Goal: Task Accomplishment & Management: Complete application form

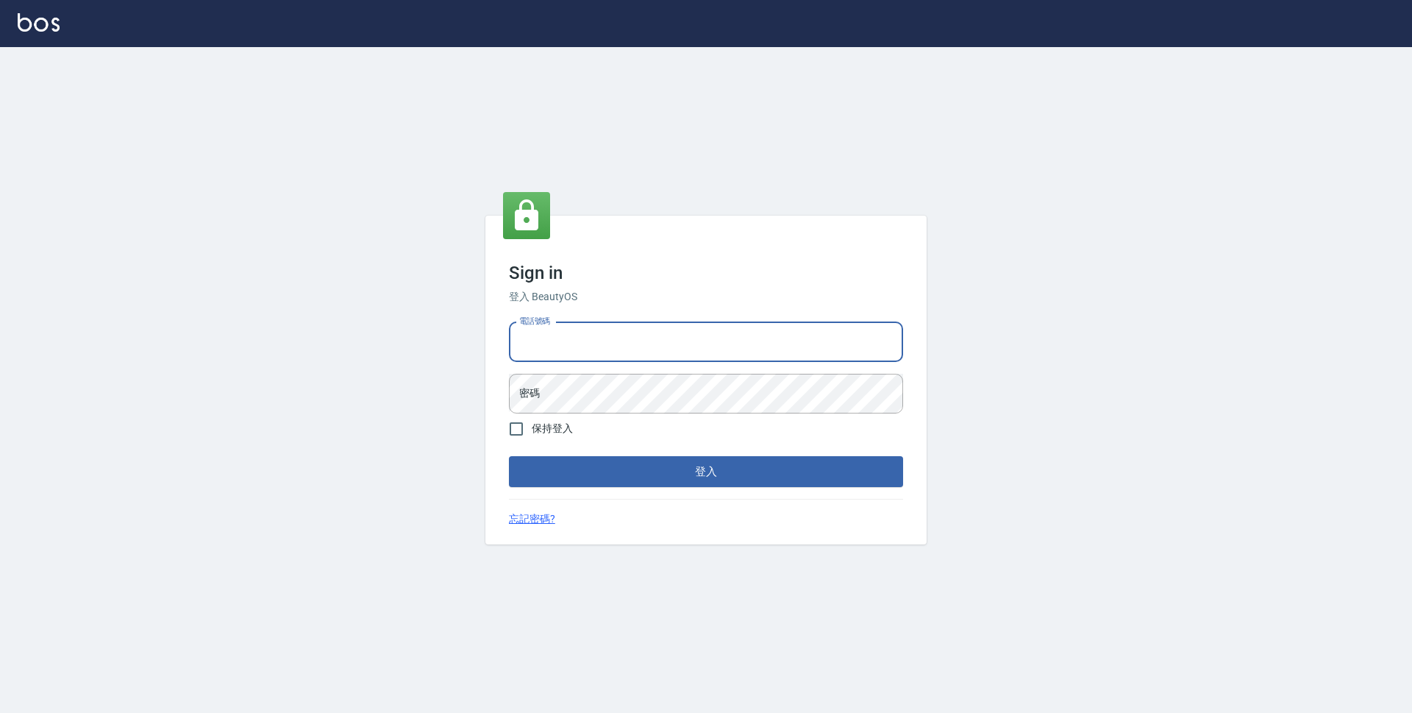
click at [713, 346] on input "電話號碼" at bounding box center [706, 342] width 394 height 40
type input "0423939755"
click at [509, 456] on button "登入" at bounding box center [706, 471] width 394 height 31
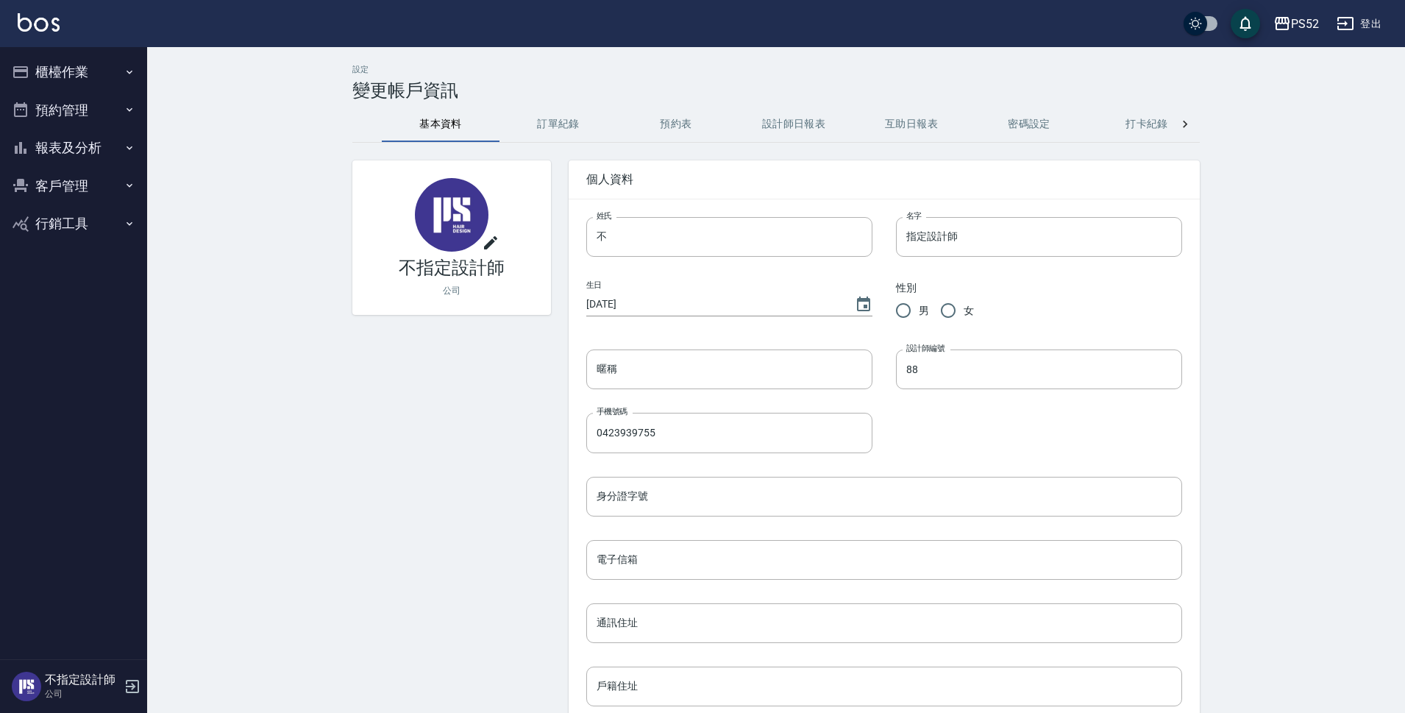
click at [62, 76] on button "櫃檯作業" at bounding box center [73, 72] width 135 height 38
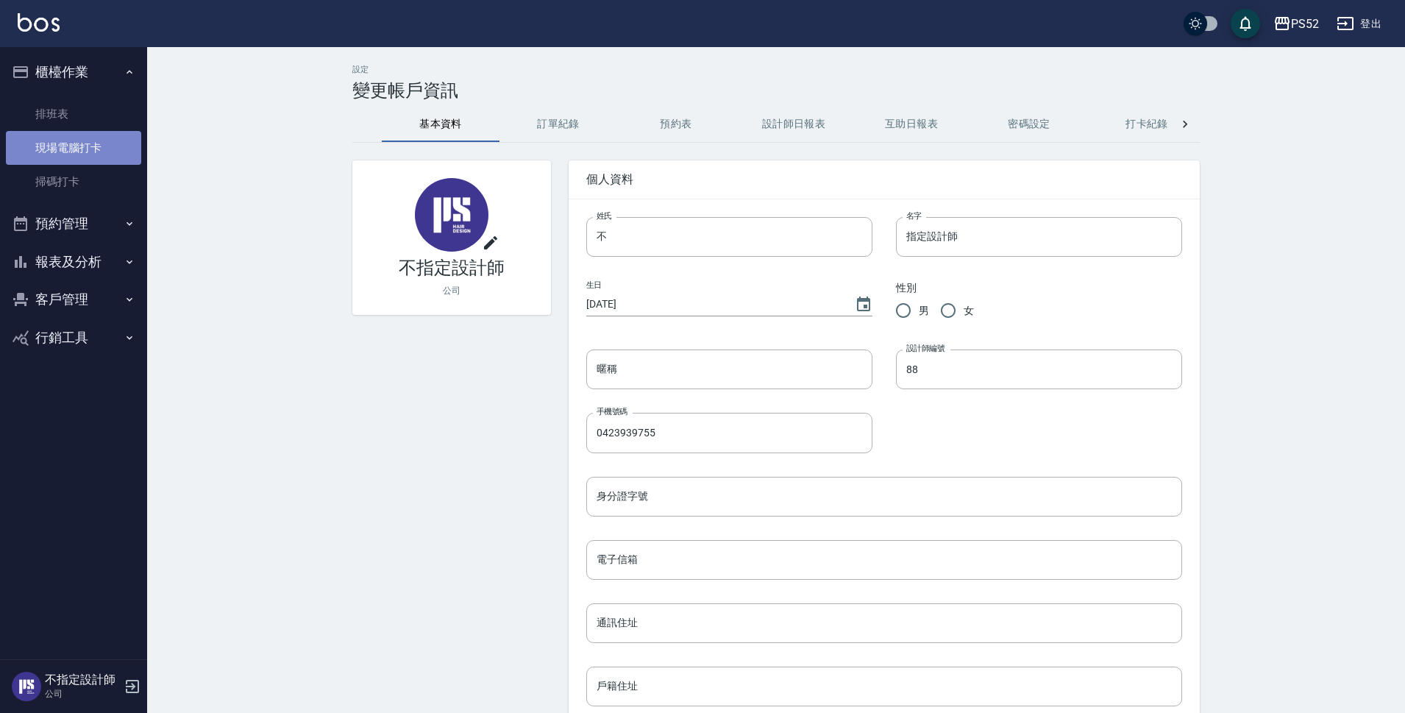
click at [83, 140] on link "現場電腦打卡" at bounding box center [73, 148] width 135 height 34
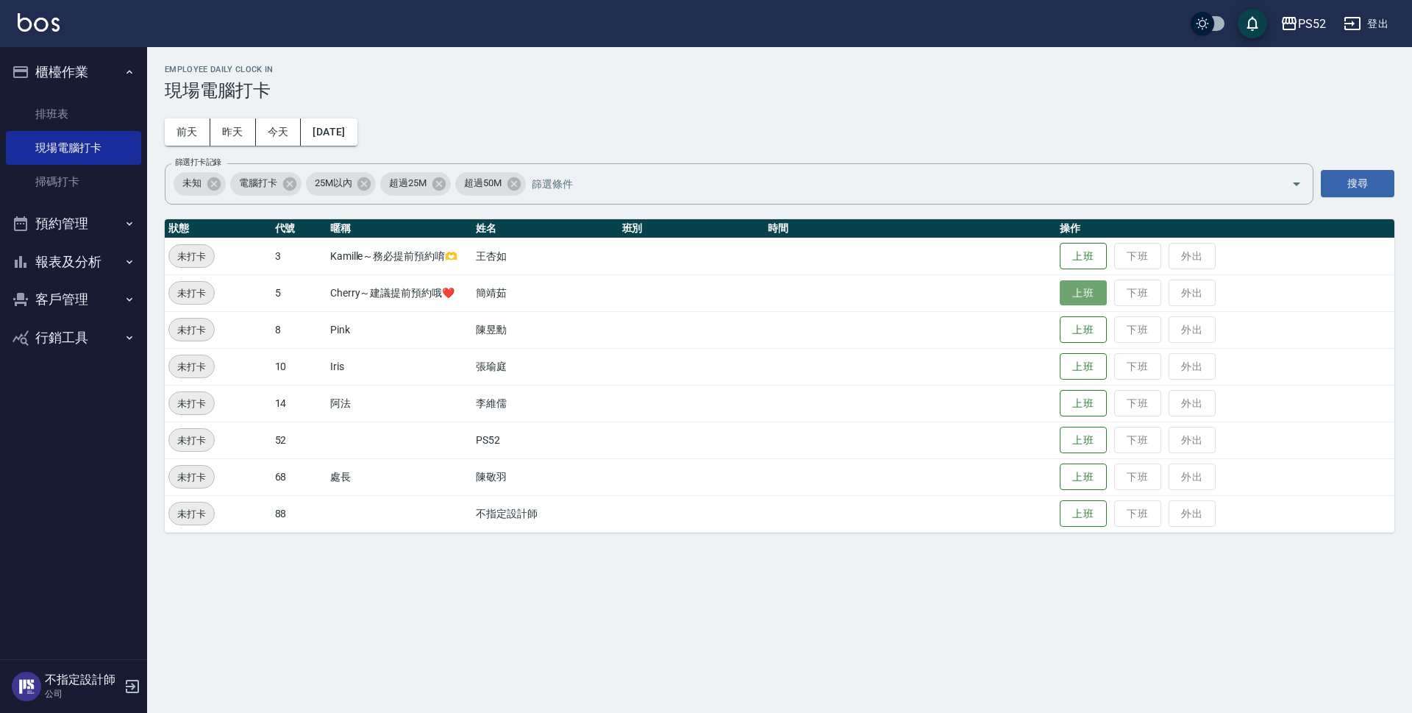
click at [1080, 288] on button "上班" at bounding box center [1083, 293] width 47 height 26
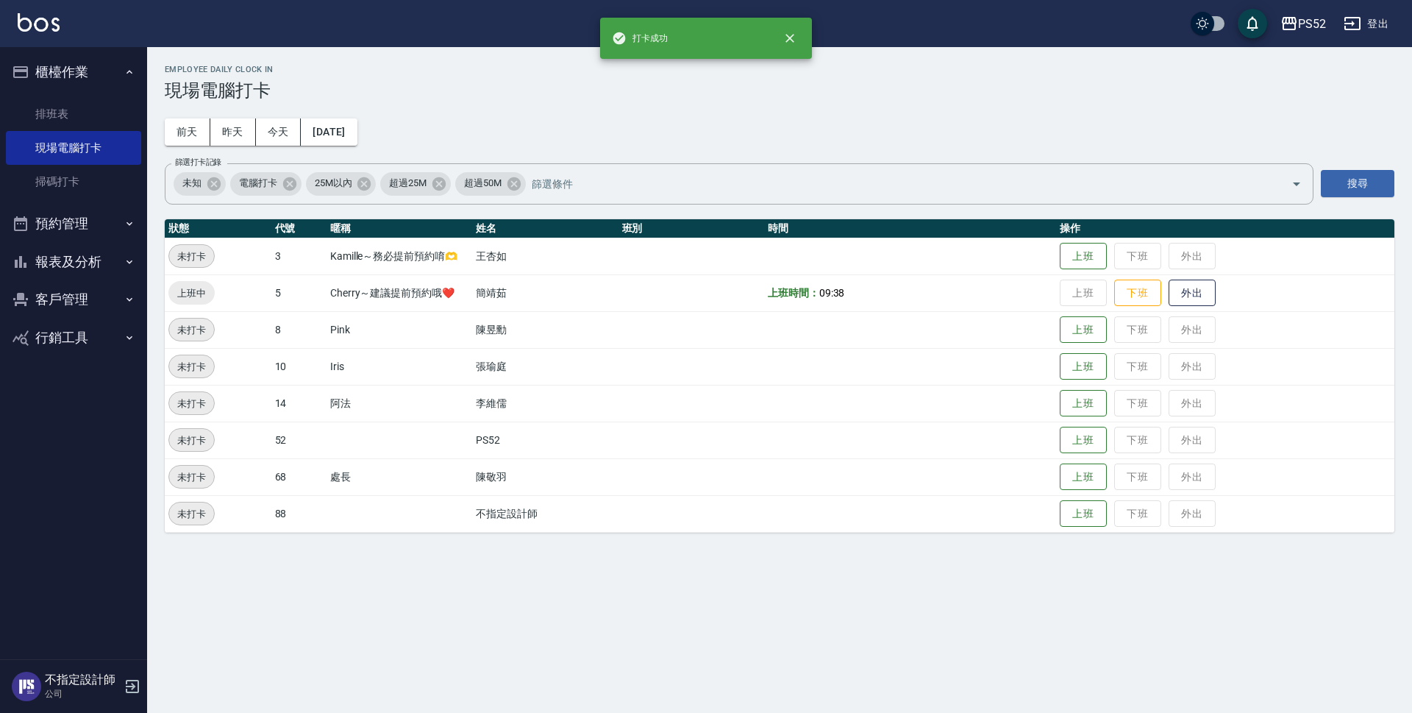
click at [107, 227] on button "預約管理" at bounding box center [73, 223] width 135 height 38
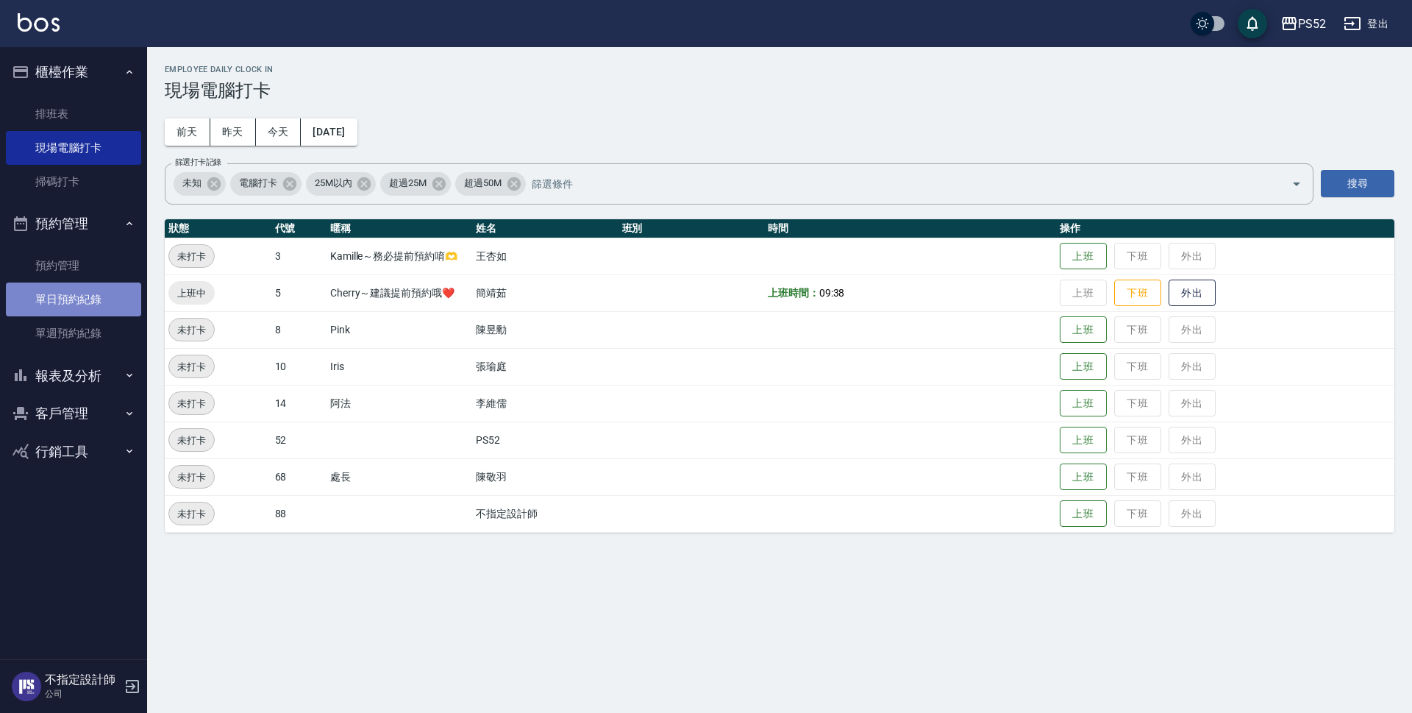
click at [96, 293] on link "單日預約紀錄" at bounding box center [73, 299] width 135 height 34
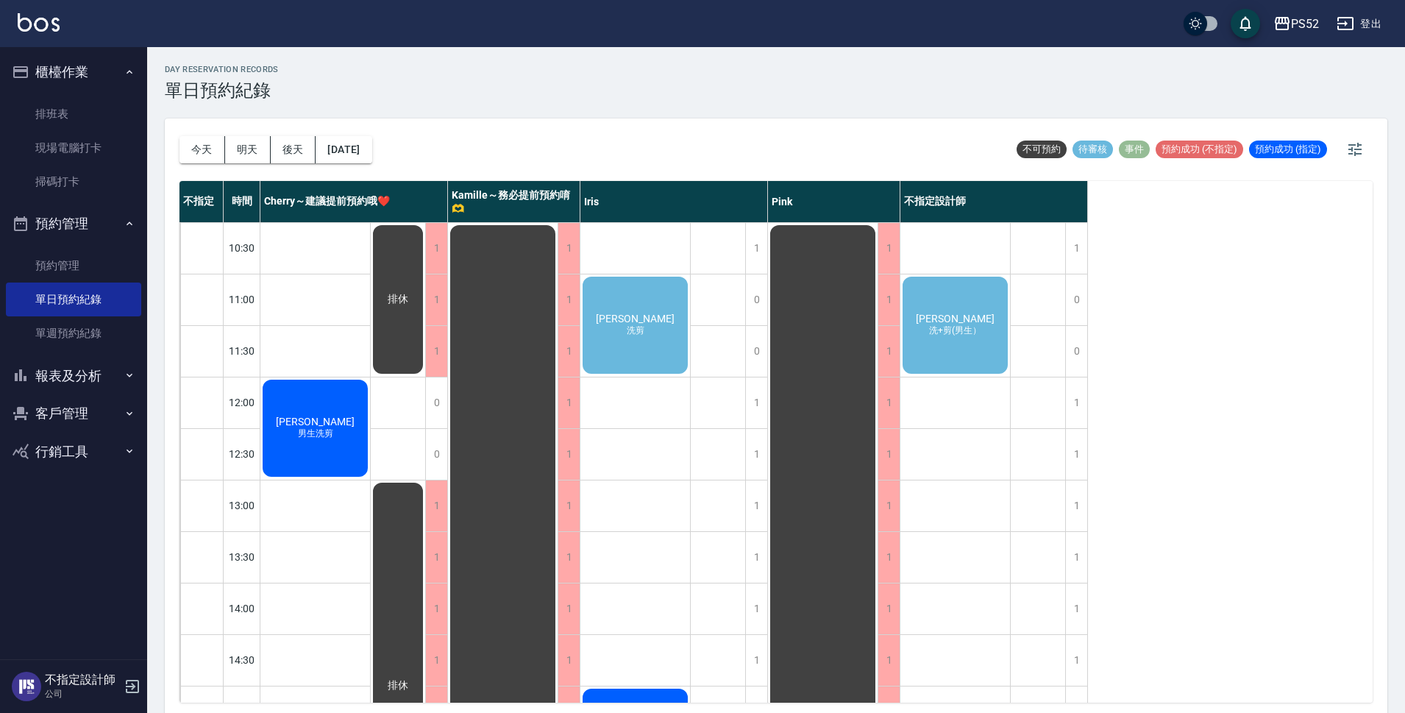
click at [964, 328] on span "洗+剪(男生）" at bounding box center [955, 330] width 58 height 13
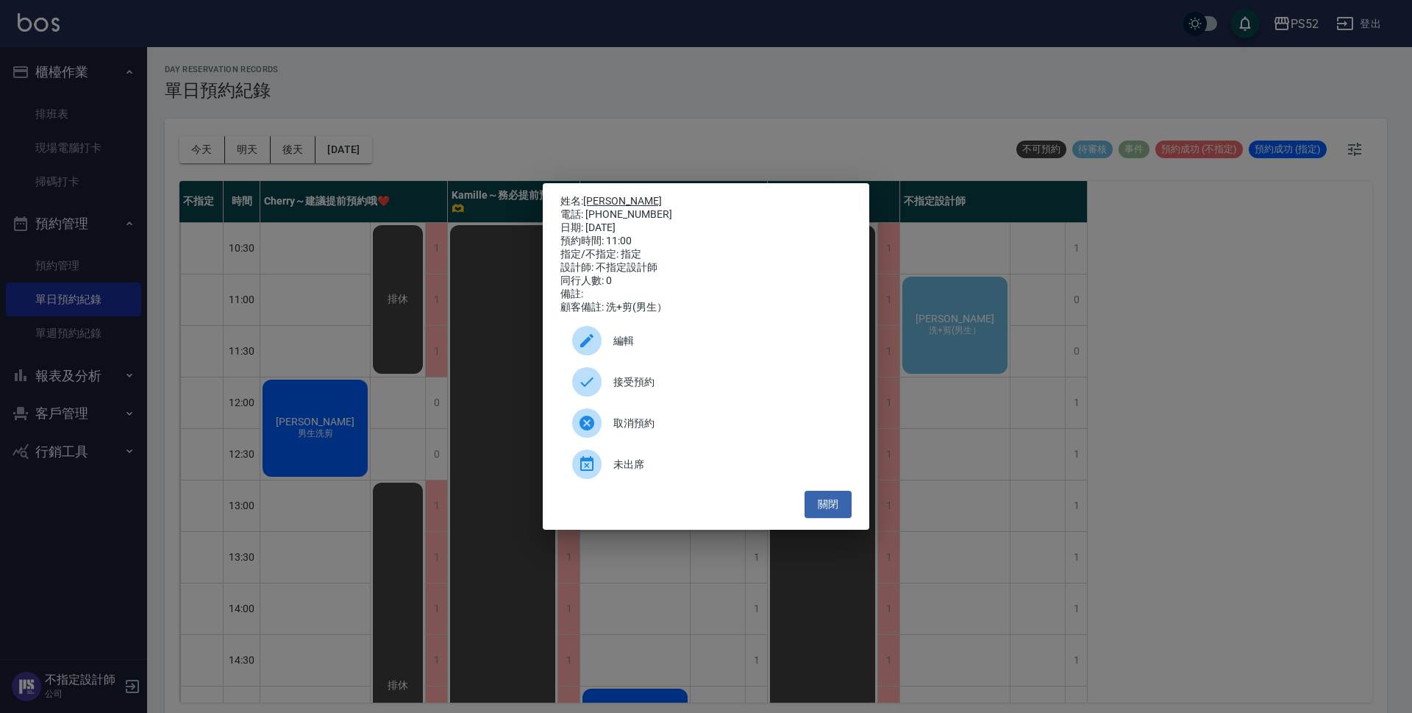
click at [603, 200] on link "[PERSON_NAME]" at bounding box center [622, 201] width 79 height 12
click at [827, 504] on button "關閉" at bounding box center [827, 503] width 47 height 27
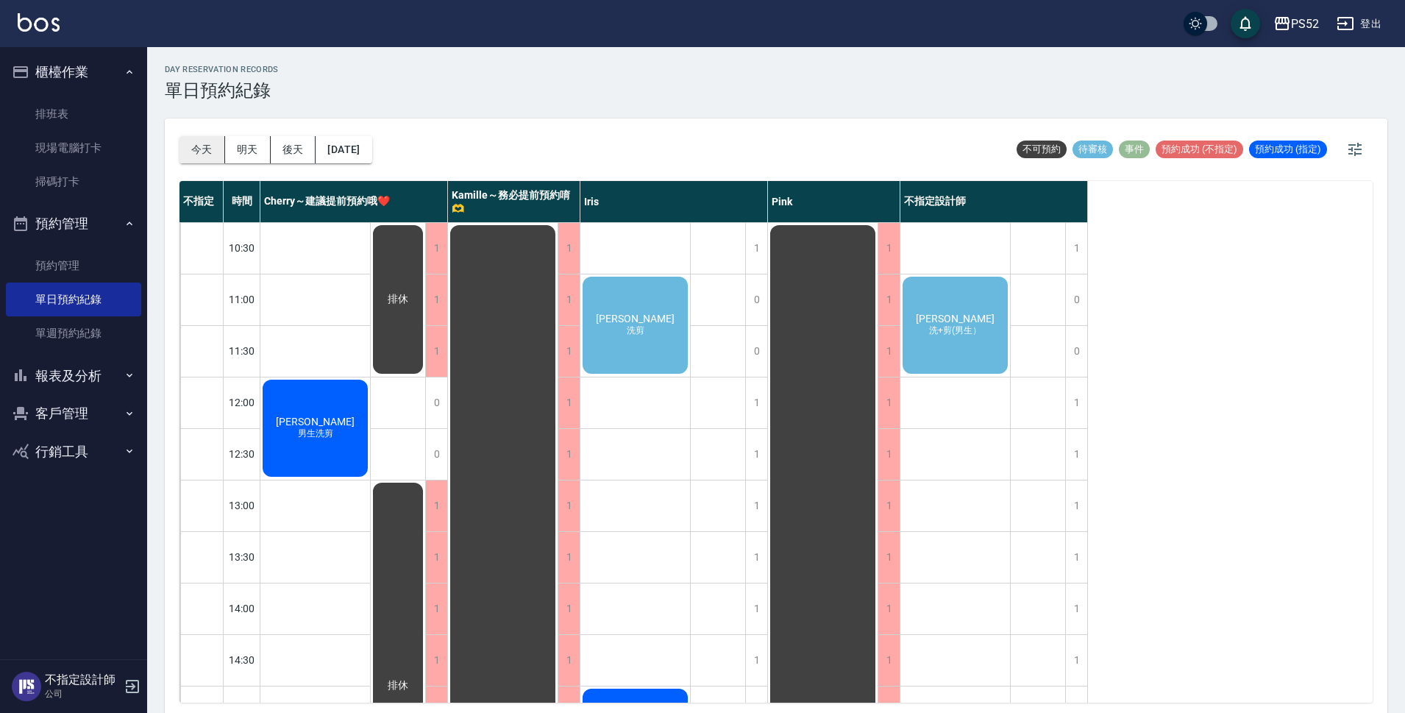
click at [209, 150] on button "今天" at bounding box center [202, 149] width 46 height 27
click at [229, 150] on button "明天" at bounding box center [248, 149] width 46 height 27
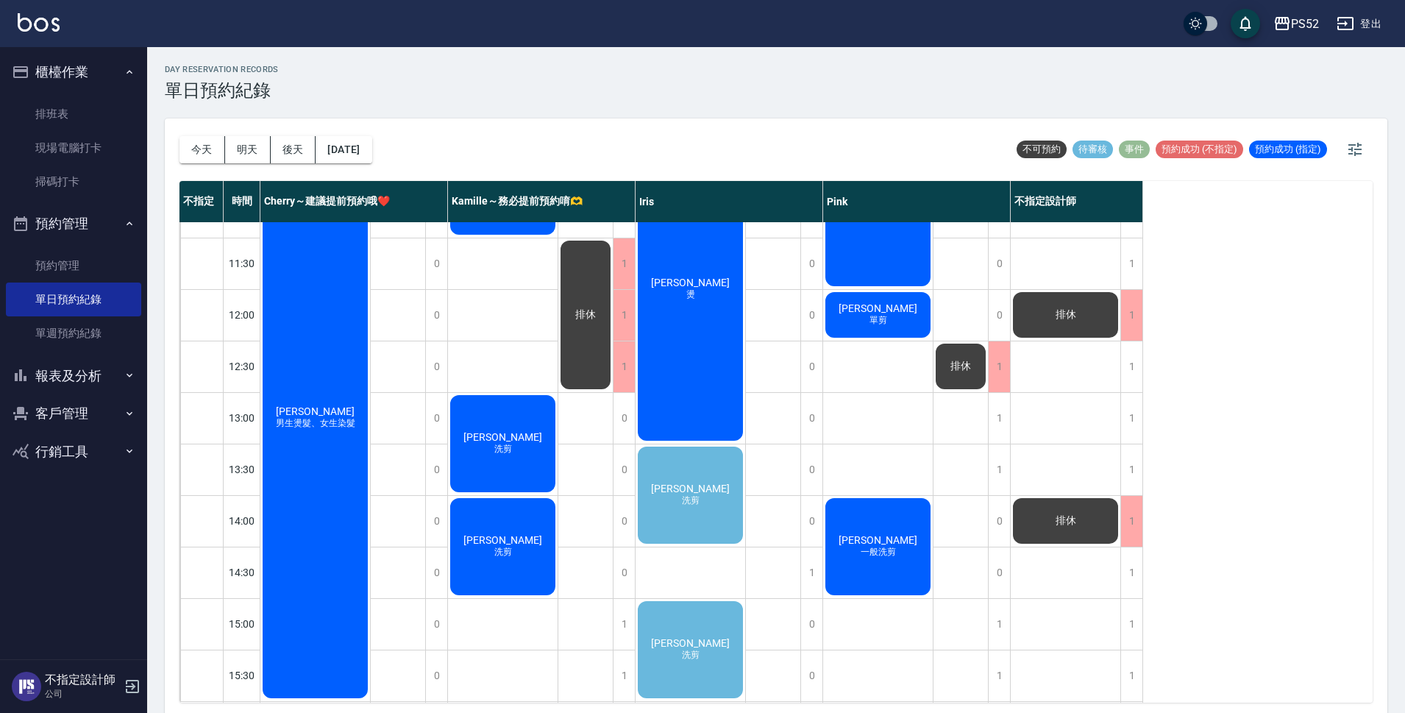
scroll to position [74, 0]
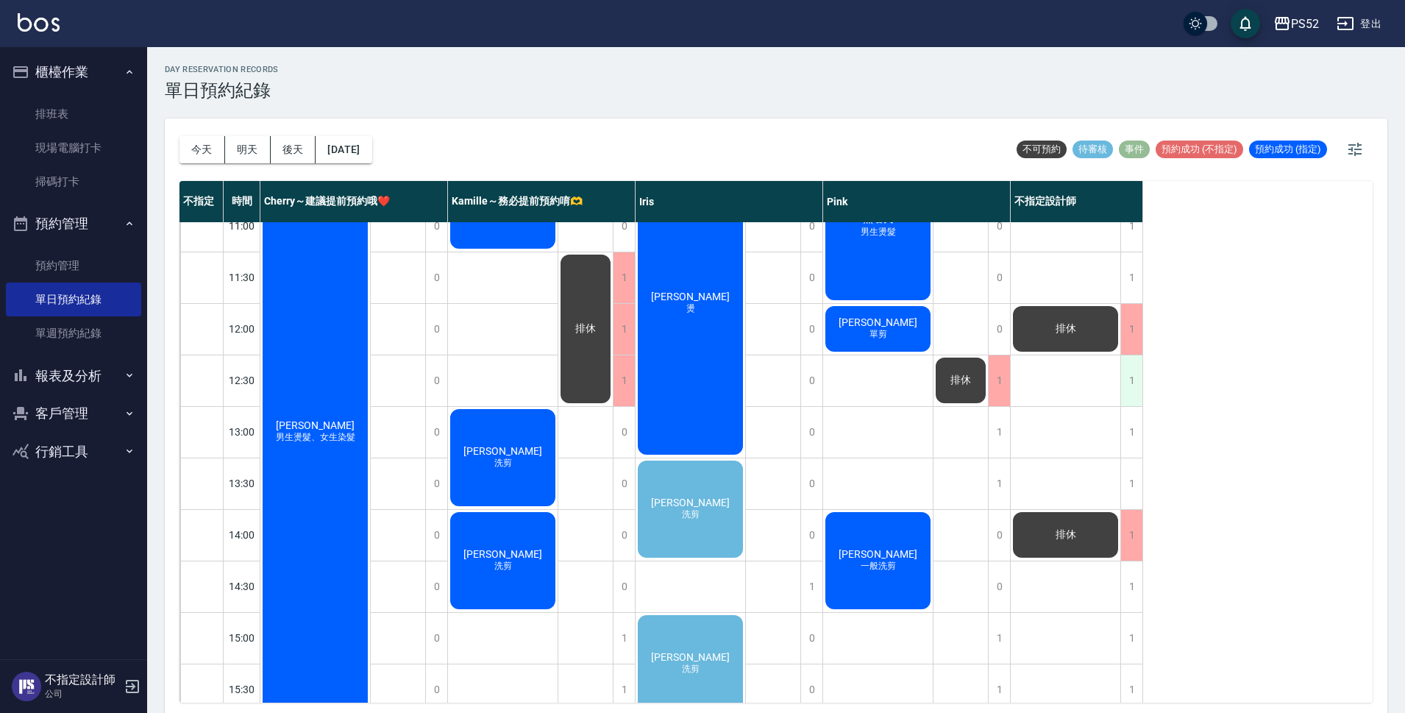
click at [1135, 372] on div "1" at bounding box center [1131, 380] width 22 height 51
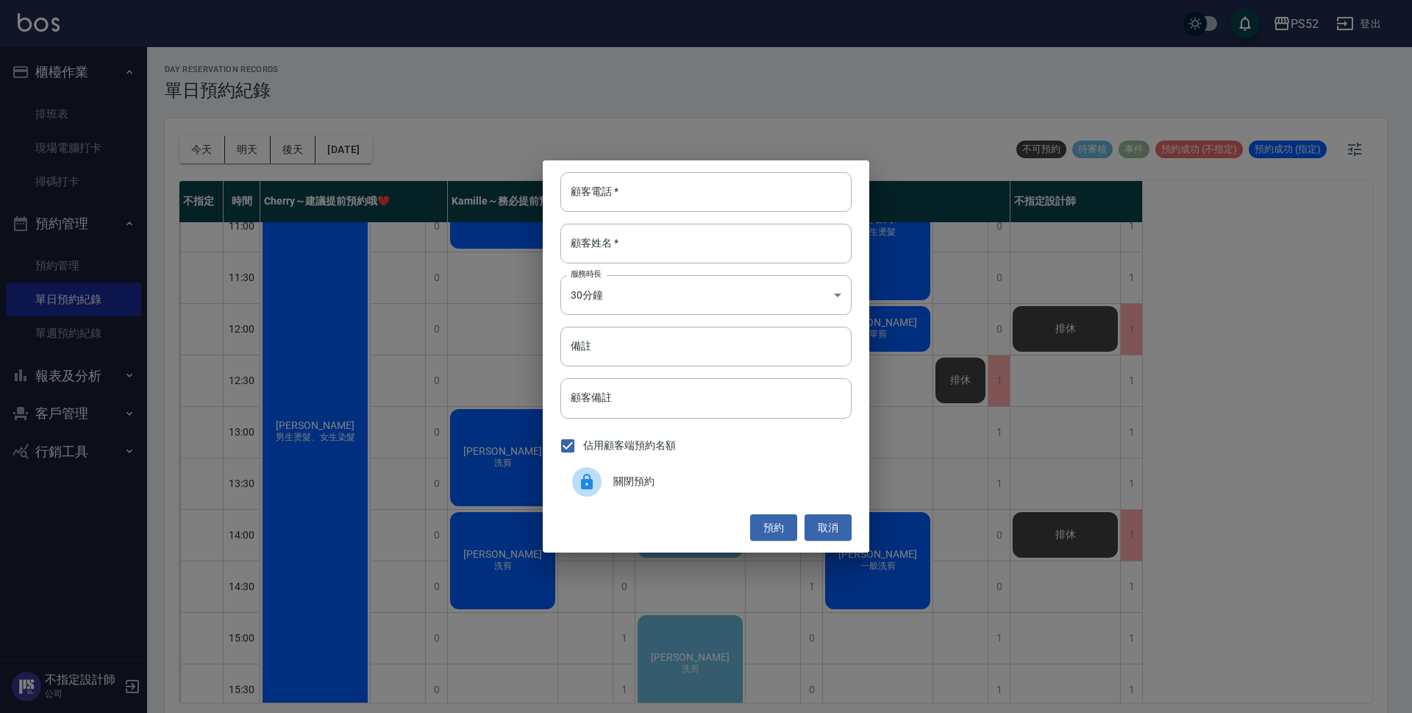
click at [786, 474] on span "關閉預約" at bounding box center [726, 481] width 226 height 15
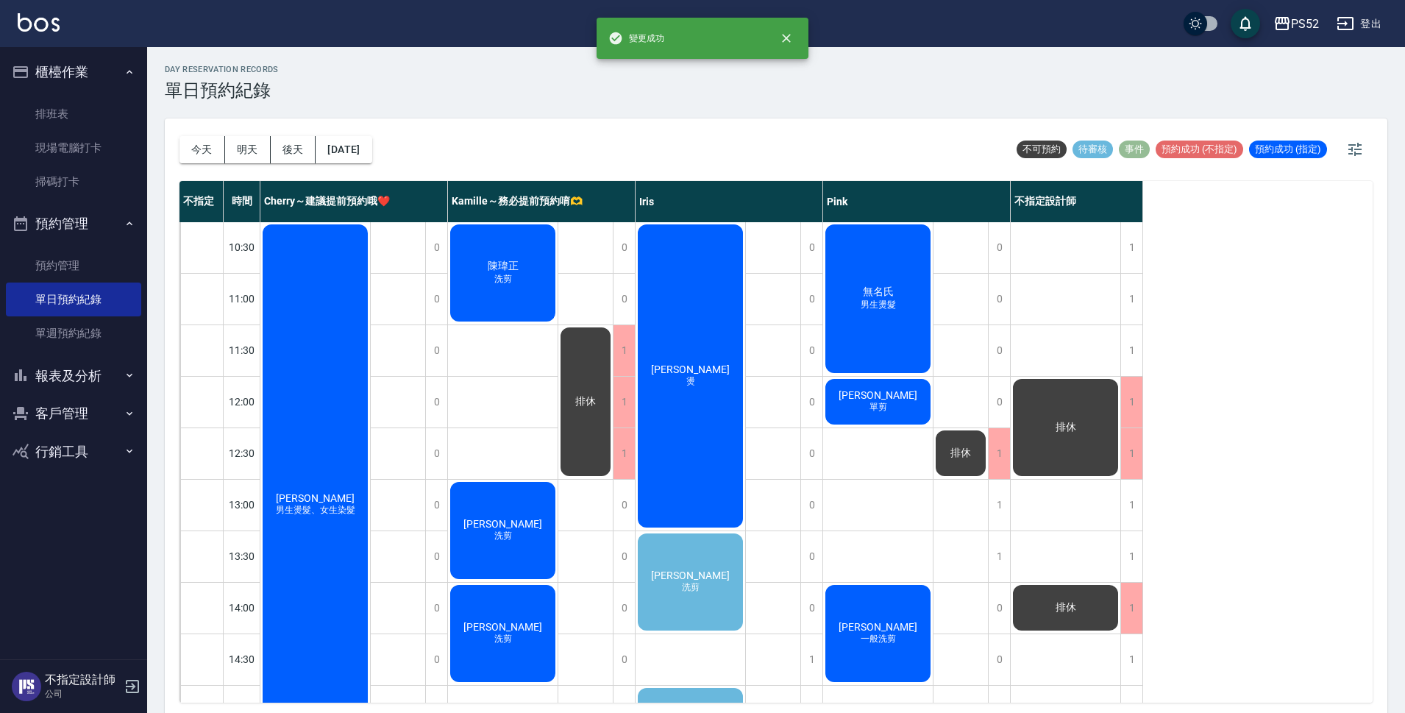
scroll to position [0, 0]
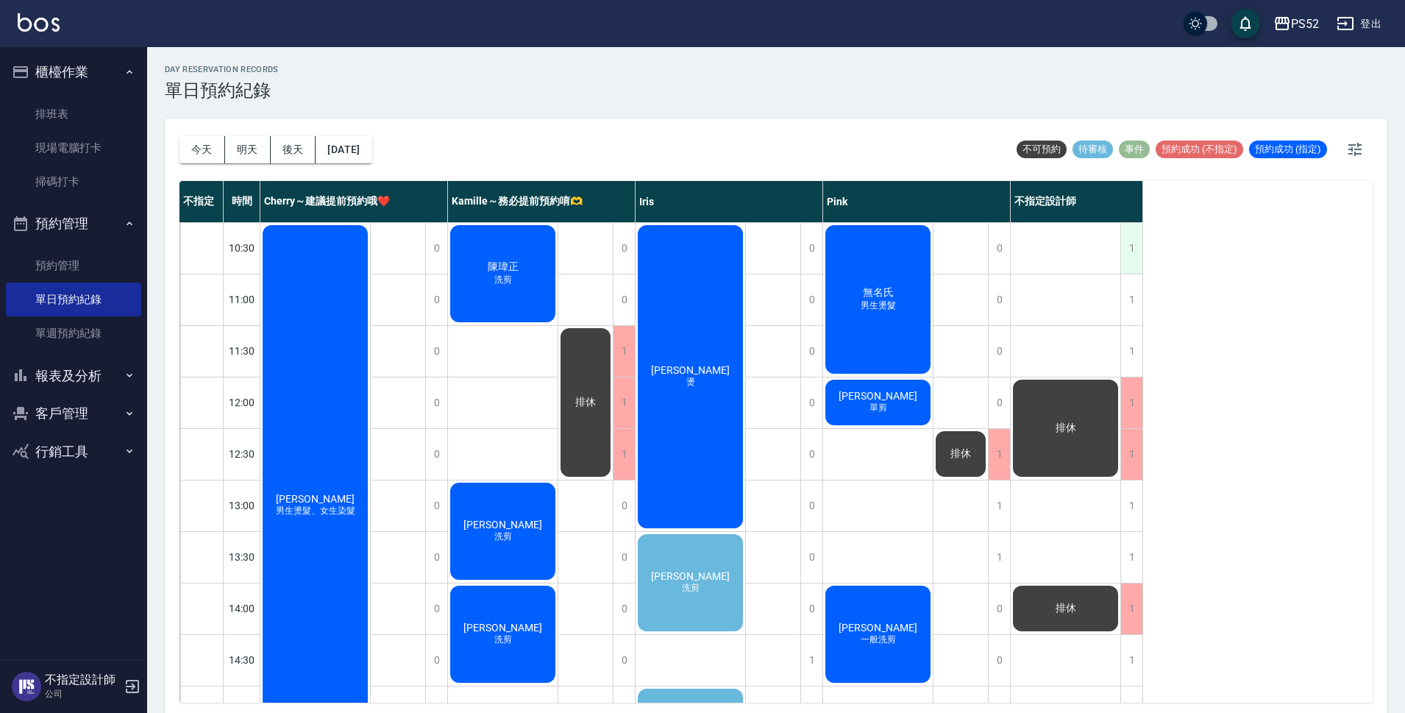
click at [1127, 251] on div "1" at bounding box center [1131, 248] width 22 height 51
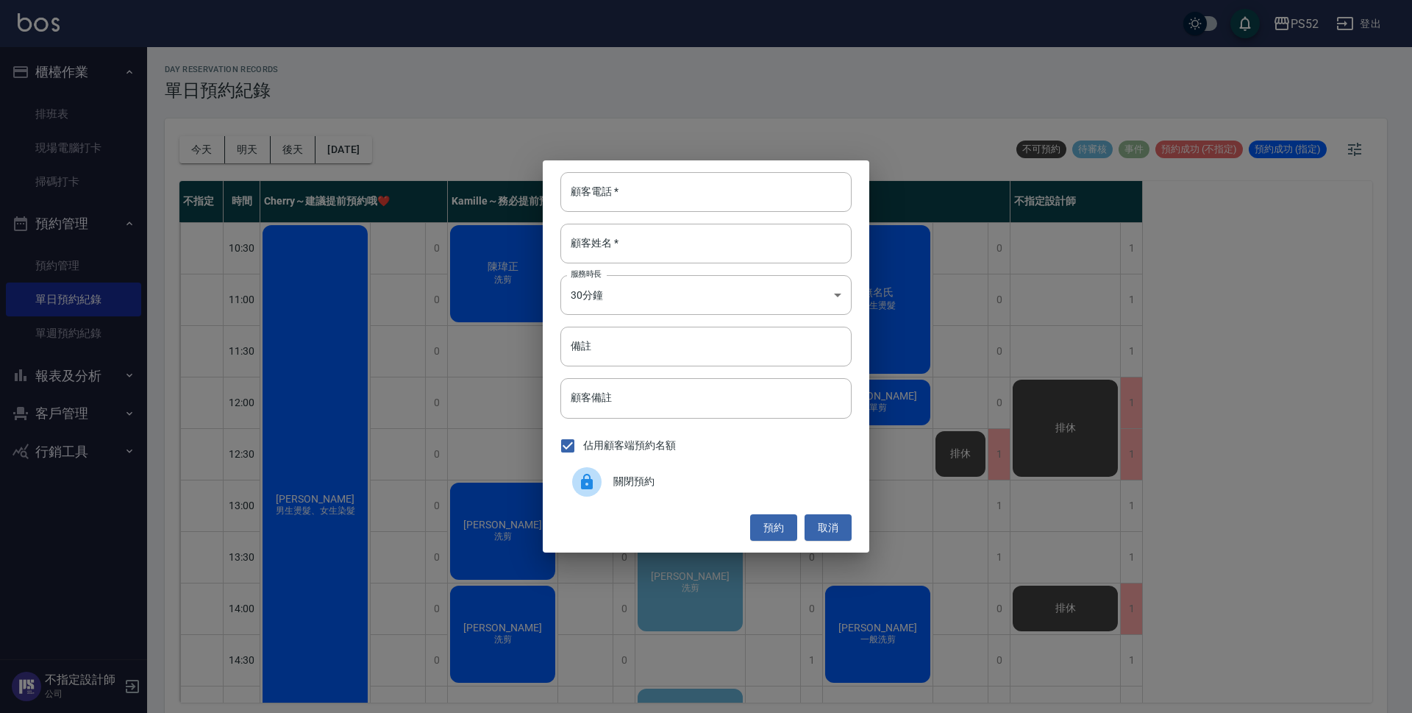
click at [758, 473] on div "關閉預約" at bounding box center [705, 481] width 291 height 41
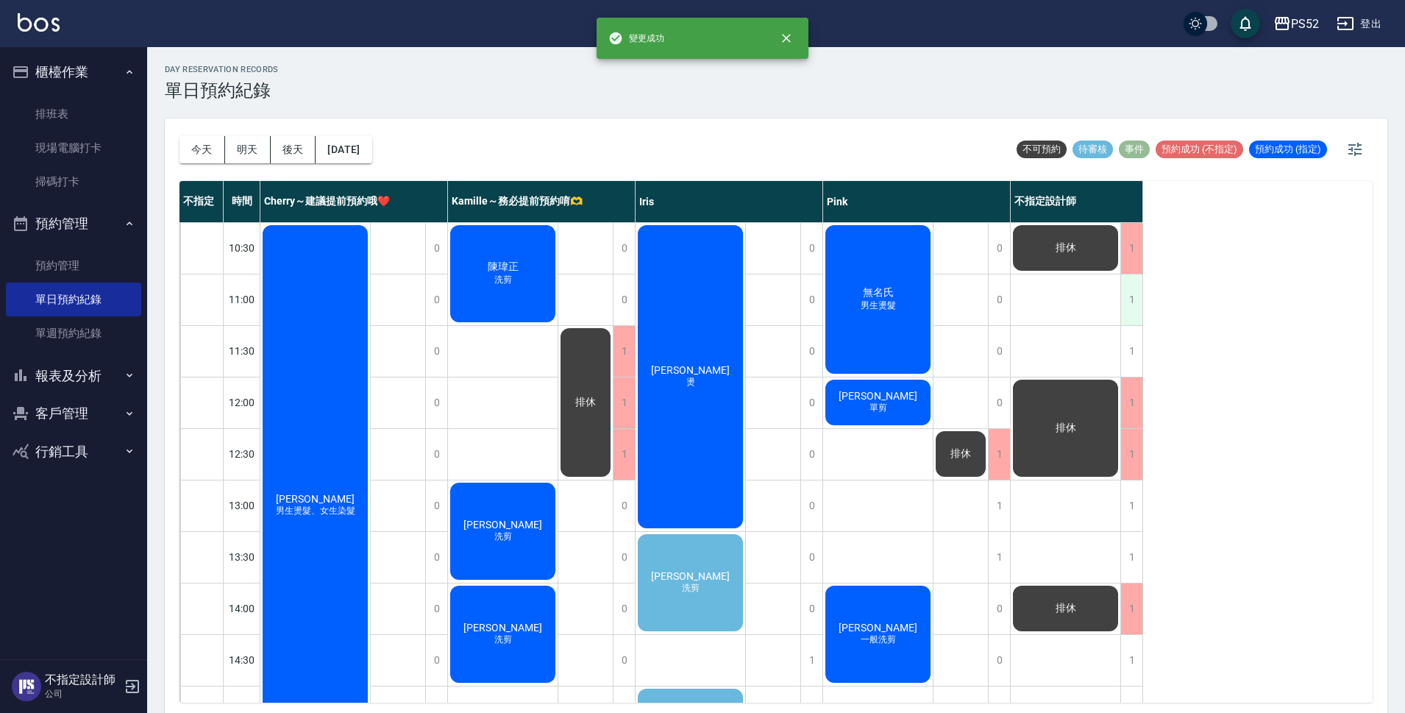
click at [1121, 306] on div "1" at bounding box center [1131, 299] width 22 height 51
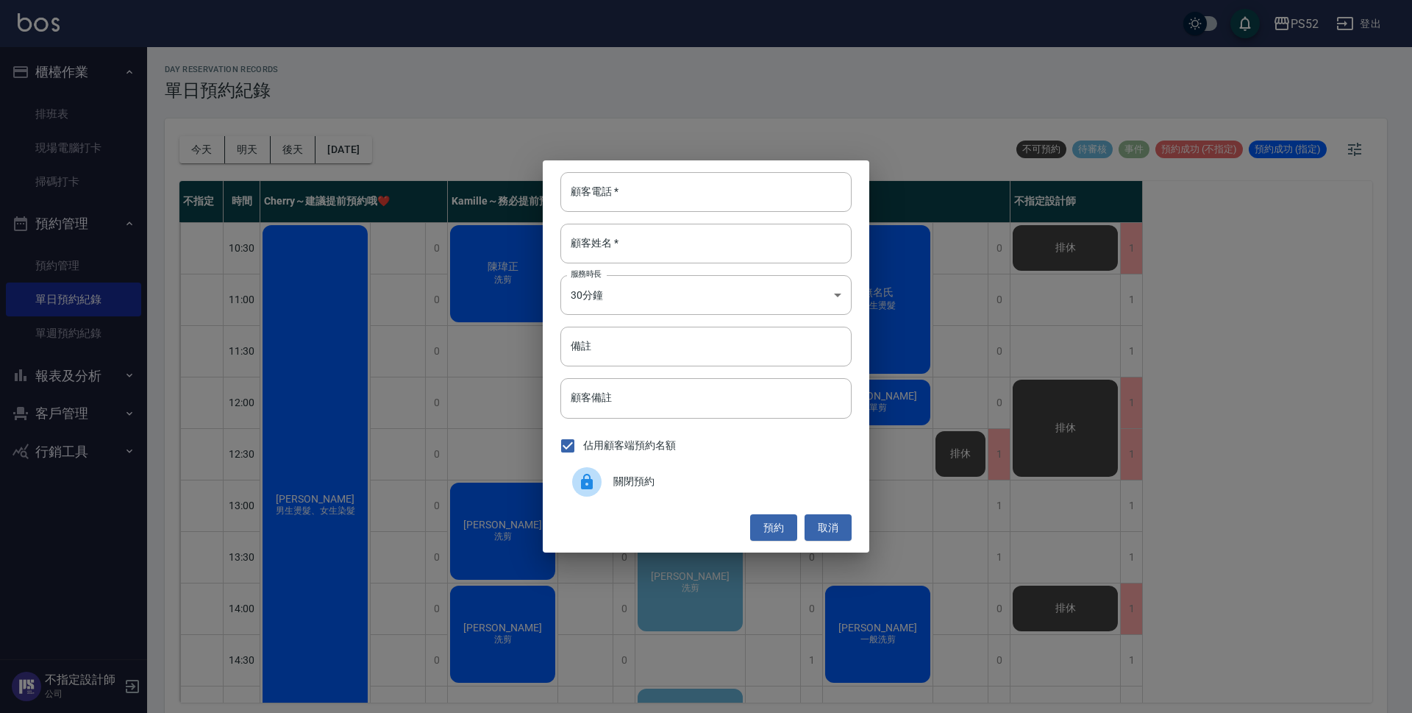
click at [721, 484] on span "關閉預約" at bounding box center [726, 481] width 226 height 15
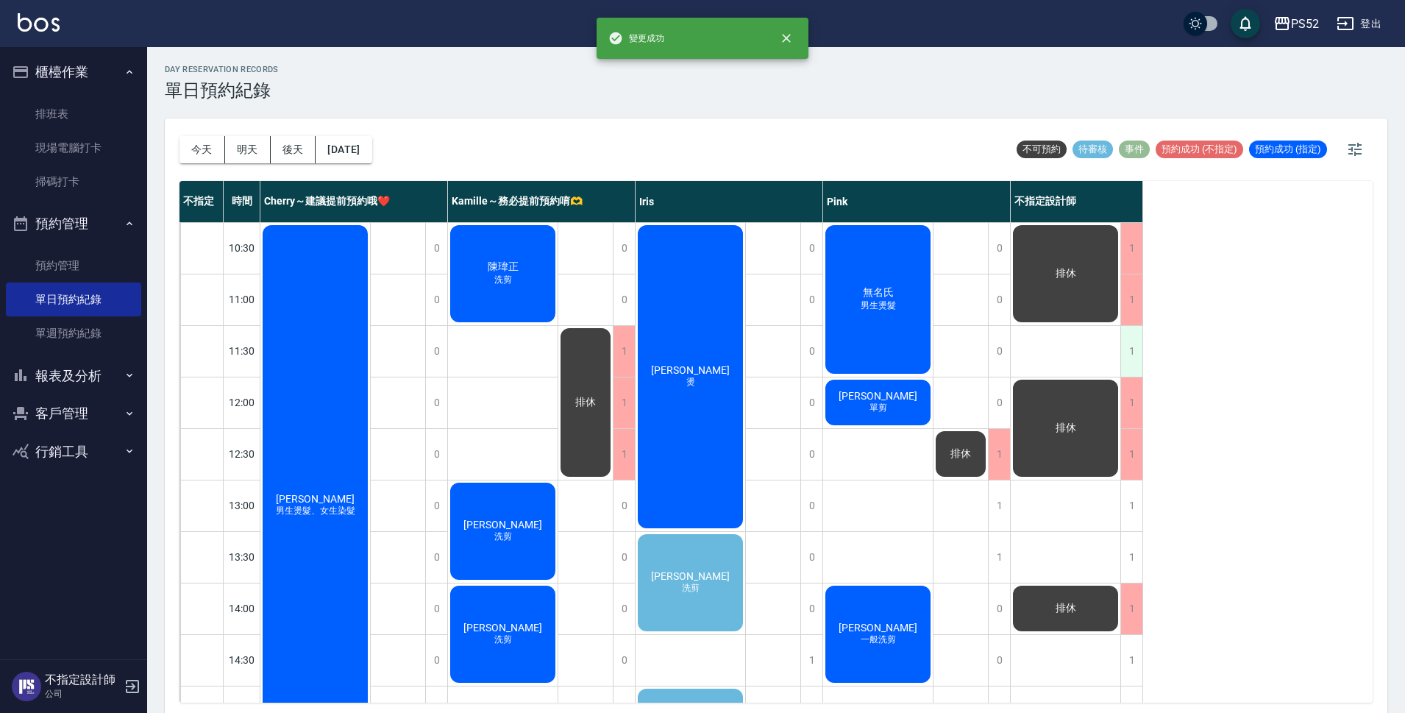
click at [1121, 344] on div "1" at bounding box center [1131, 351] width 22 height 51
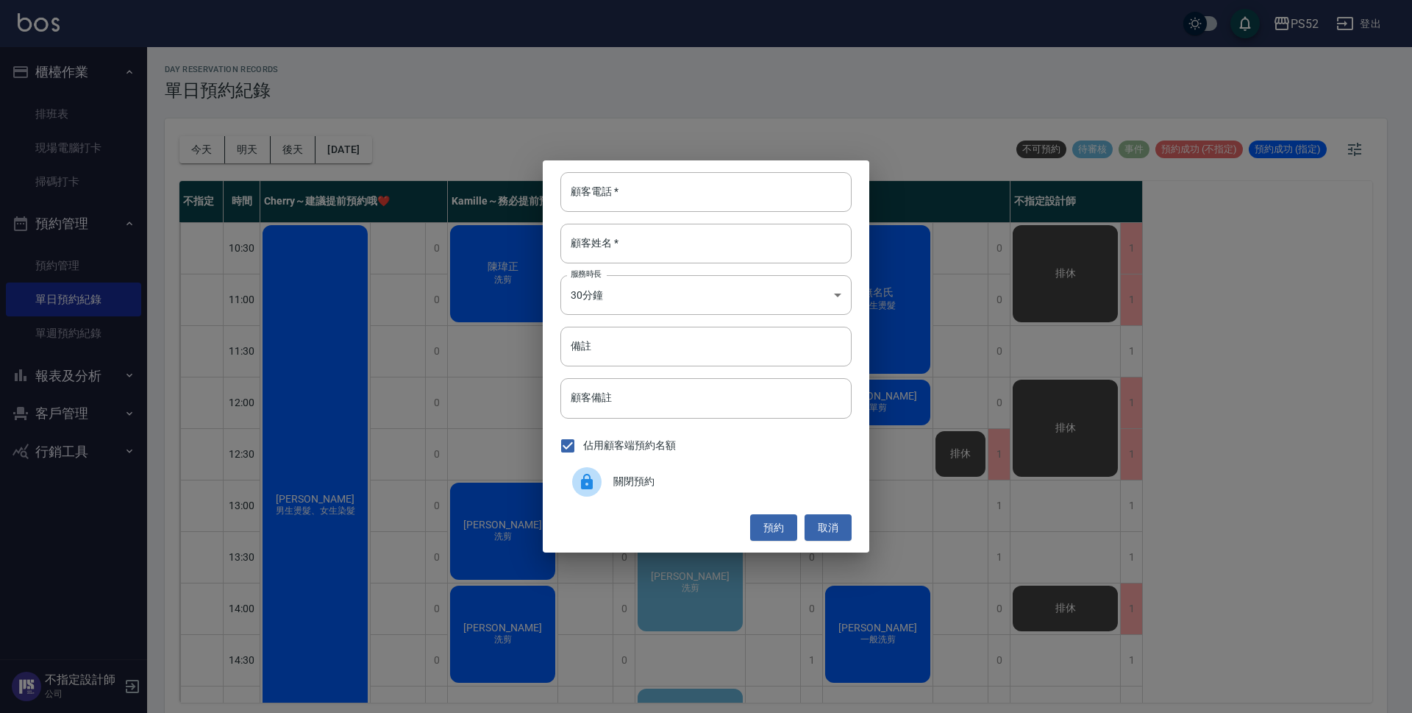
click at [707, 485] on span "關閉預約" at bounding box center [726, 481] width 226 height 15
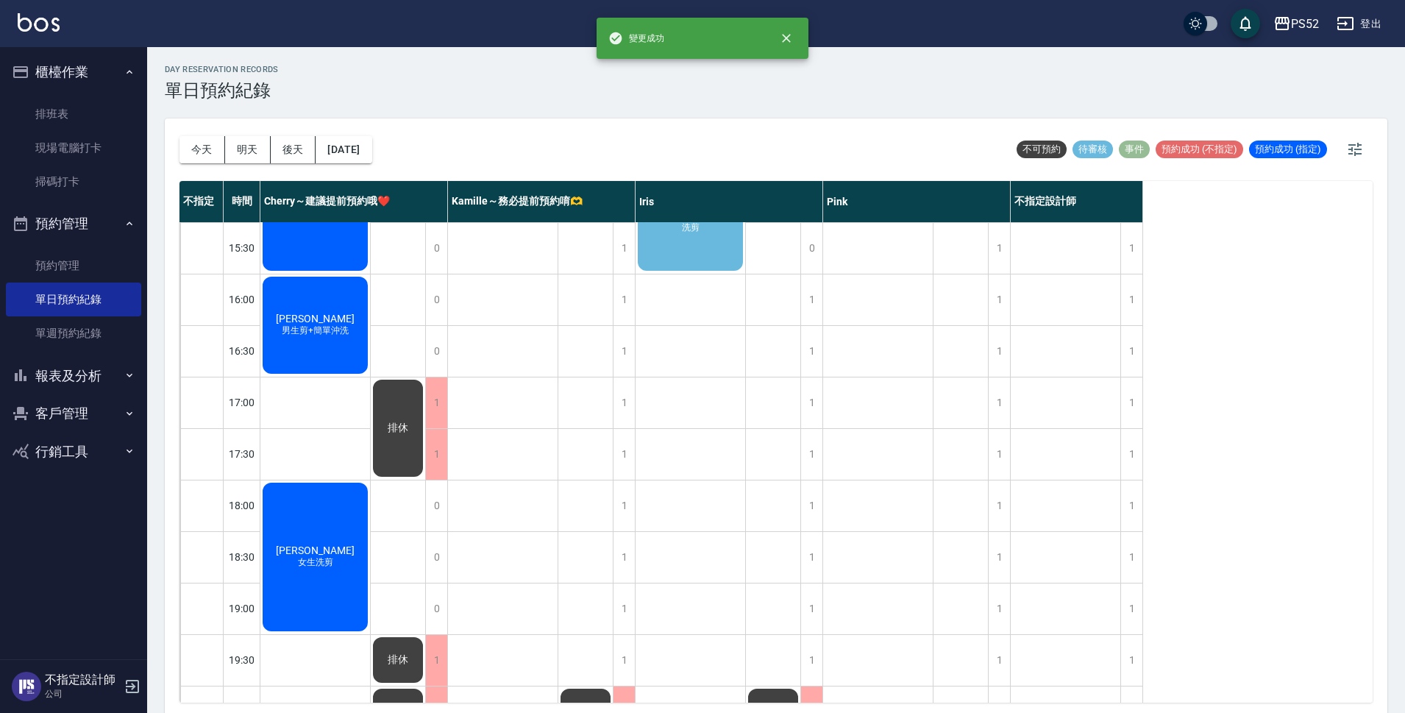
scroll to position [563, 0]
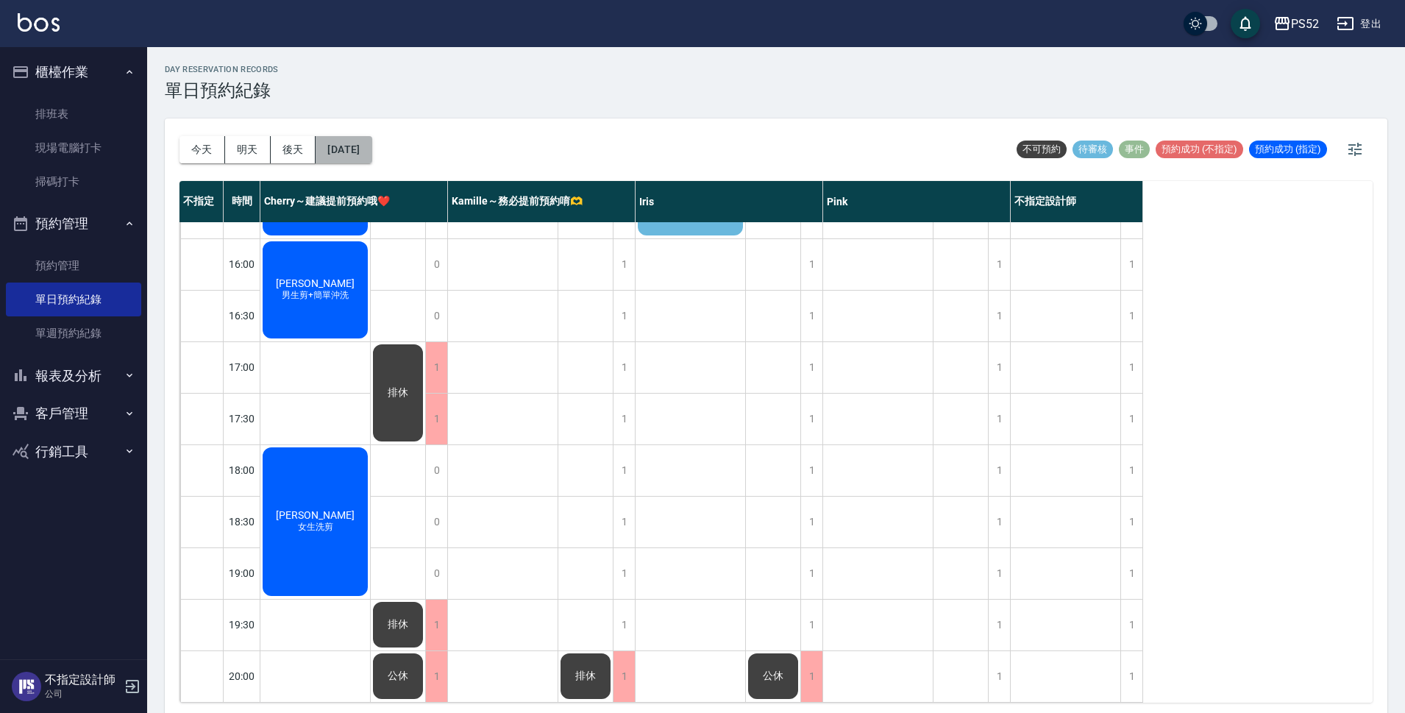
click at [369, 148] on button "[DATE]" at bounding box center [343, 149] width 56 height 27
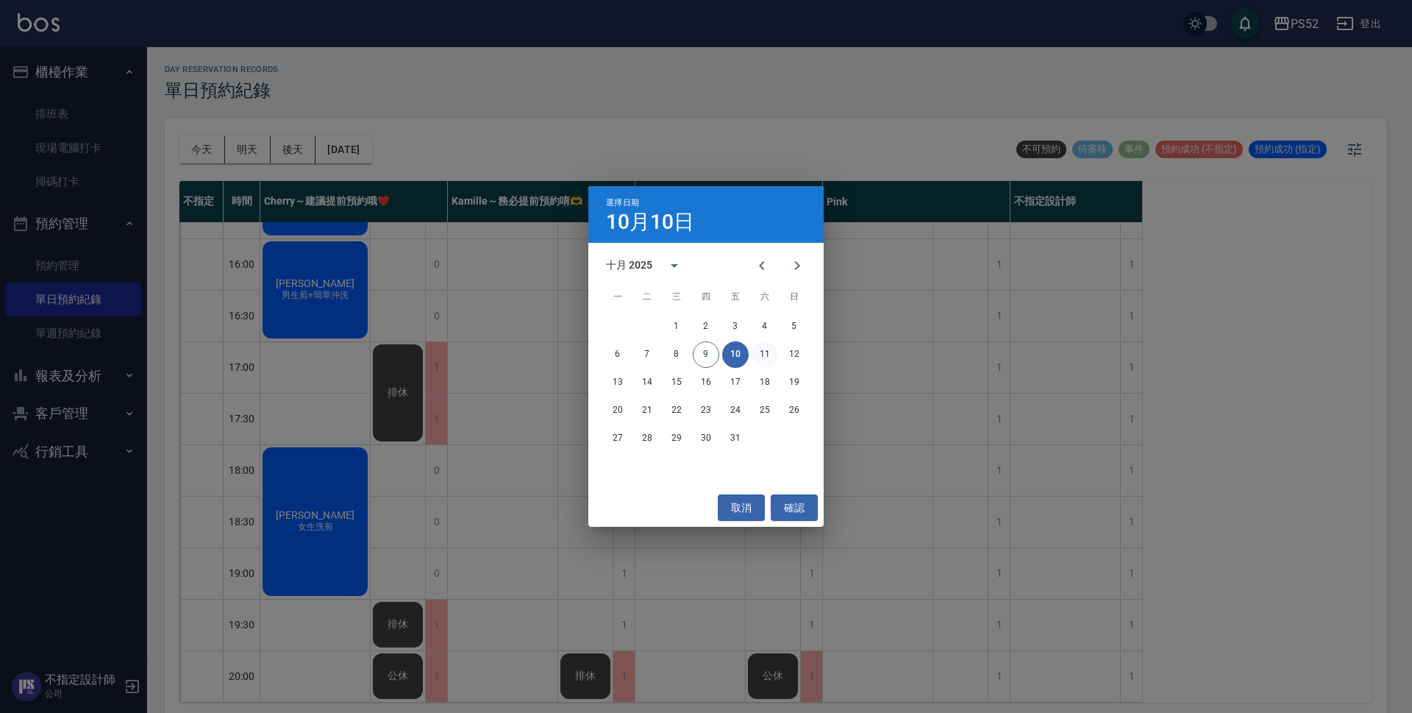
click at [757, 351] on button "11" at bounding box center [765, 354] width 26 height 26
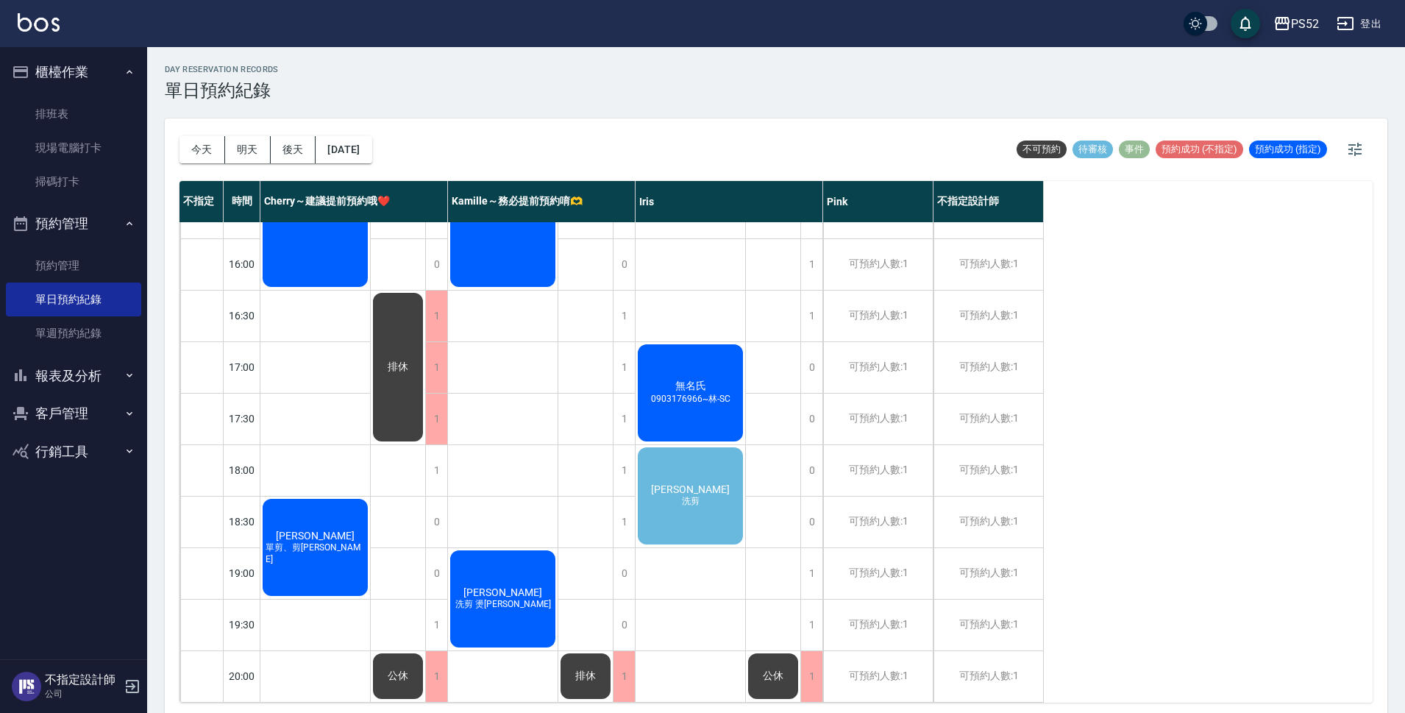
click at [719, 499] on div "[PERSON_NAME]剪" at bounding box center [690, 495] width 110 height 101
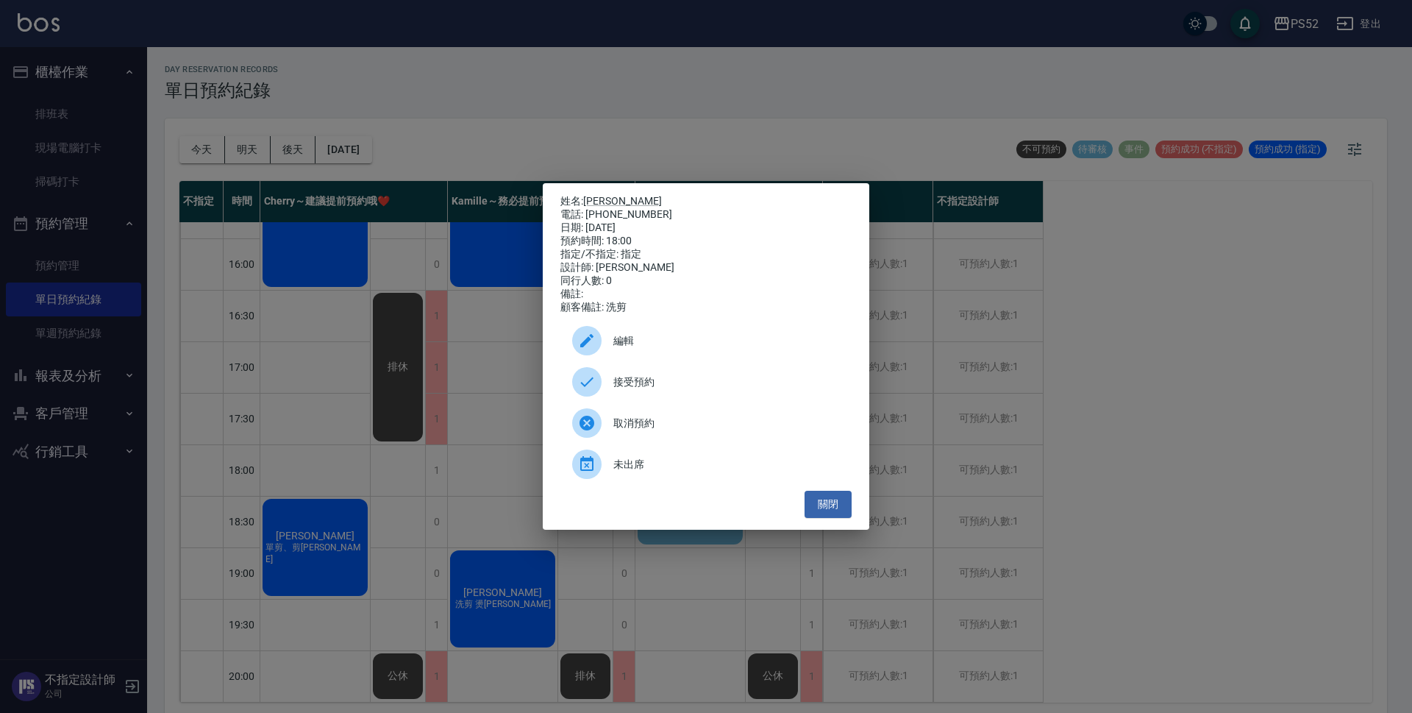
click at [651, 385] on span "接受預約" at bounding box center [726, 381] width 226 height 15
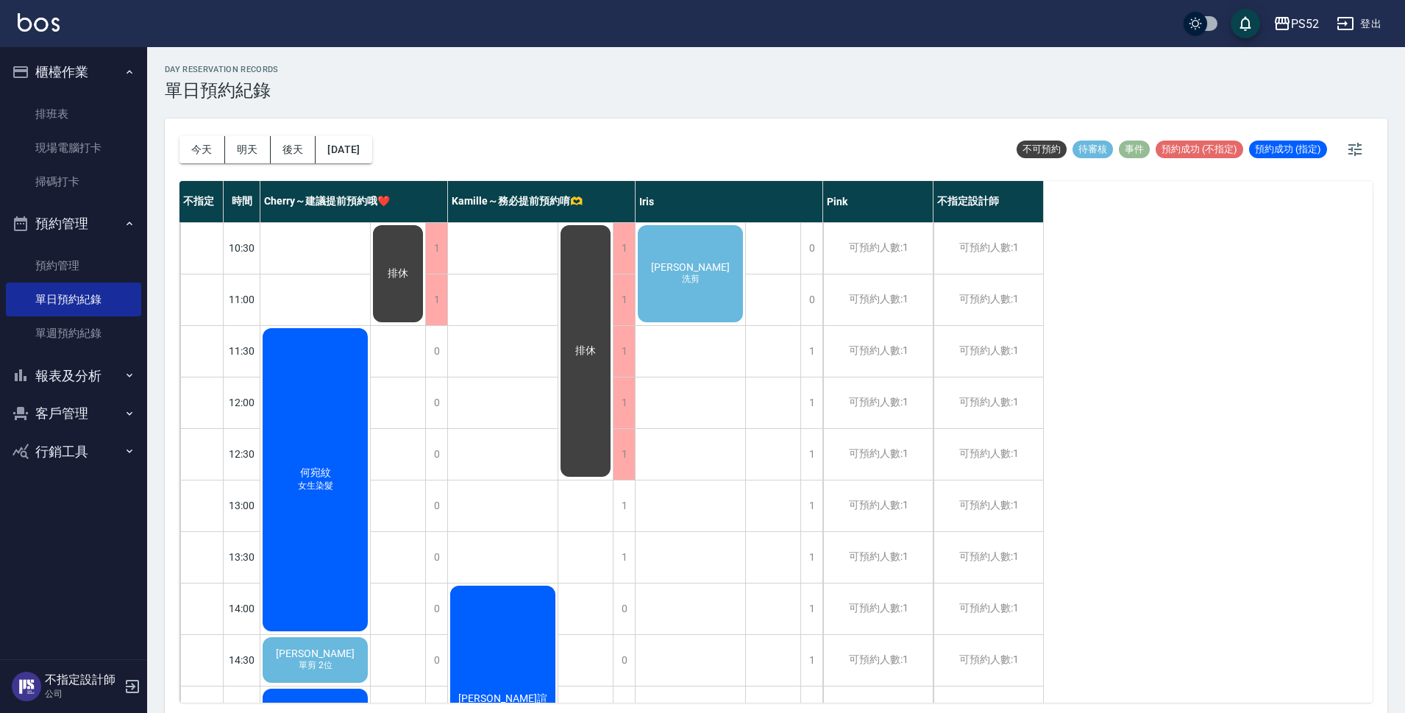
click at [691, 284] on span "洗剪" at bounding box center [691, 279] width 24 height 13
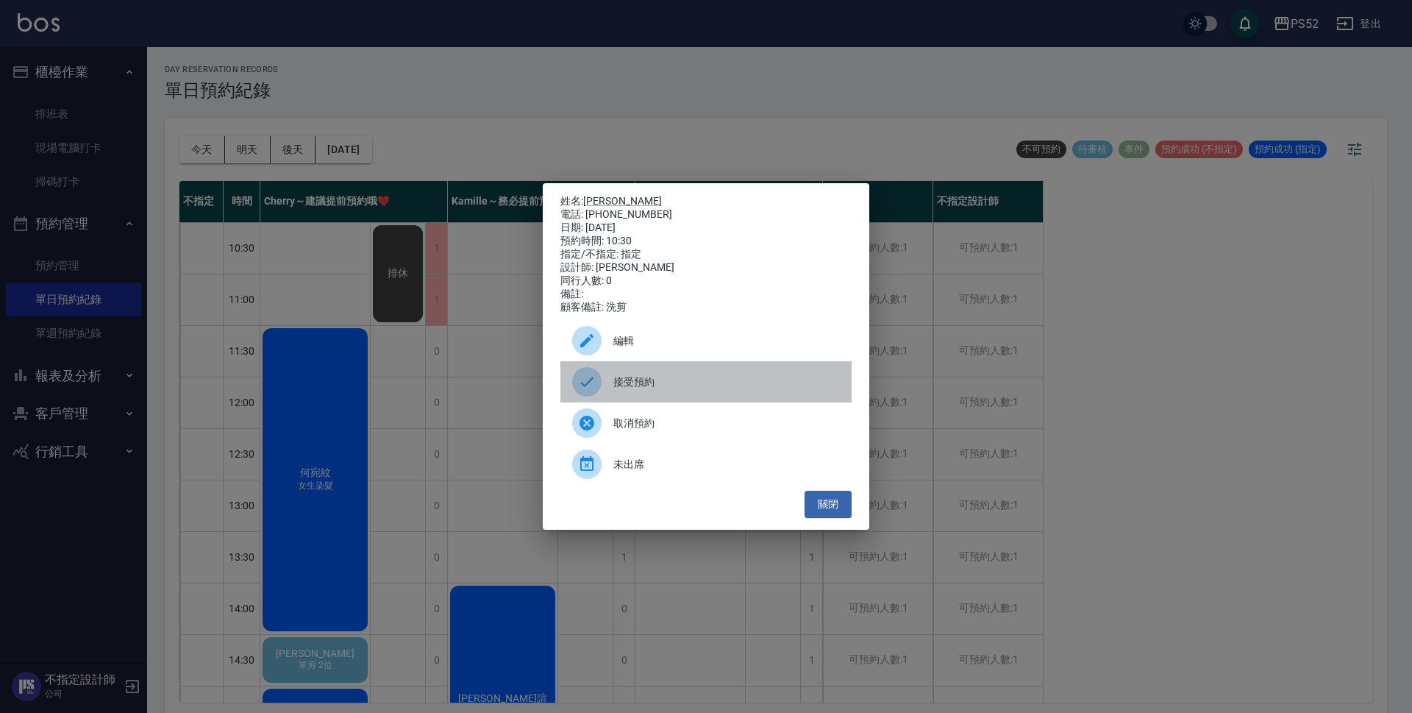
click at [705, 390] on span "接受預約" at bounding box center [726, 381] width 226 height 15
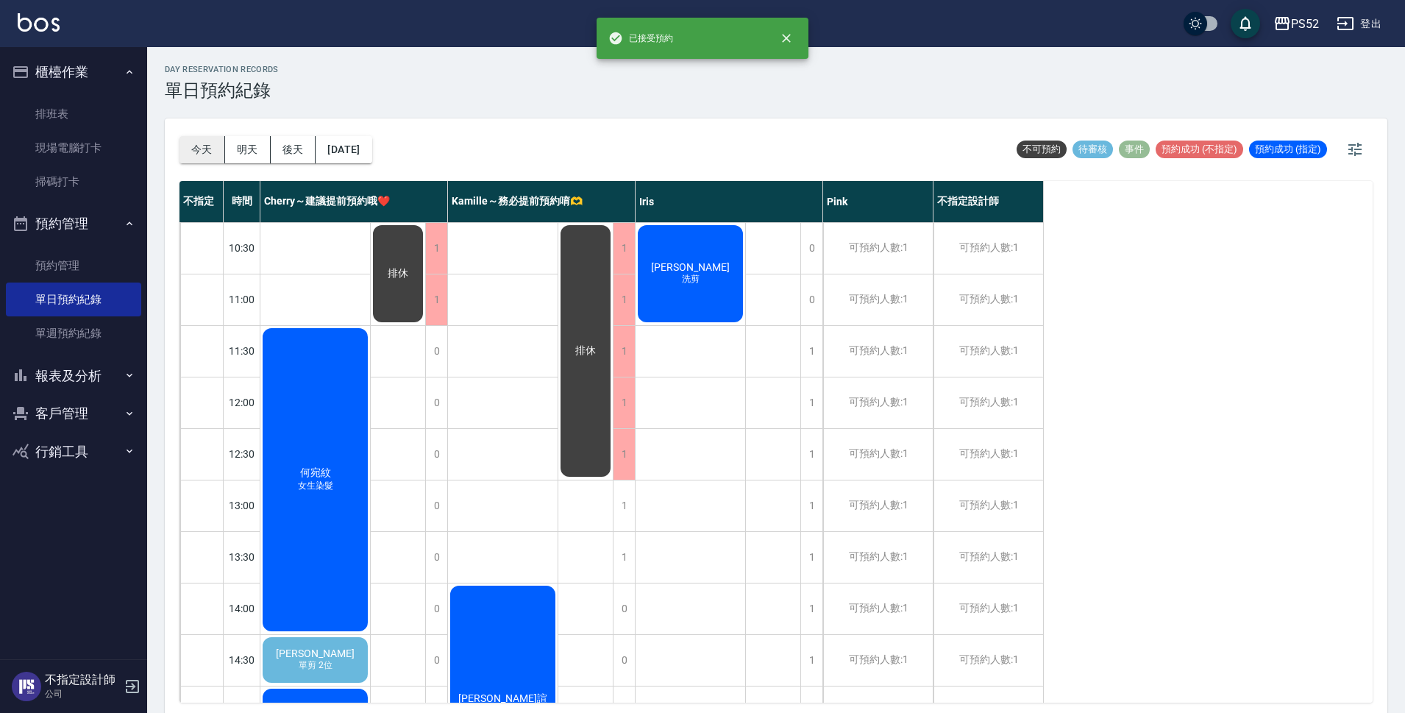
click at [185, 143] on button "今天" at bounding box center [202, 149] width 46 height 27
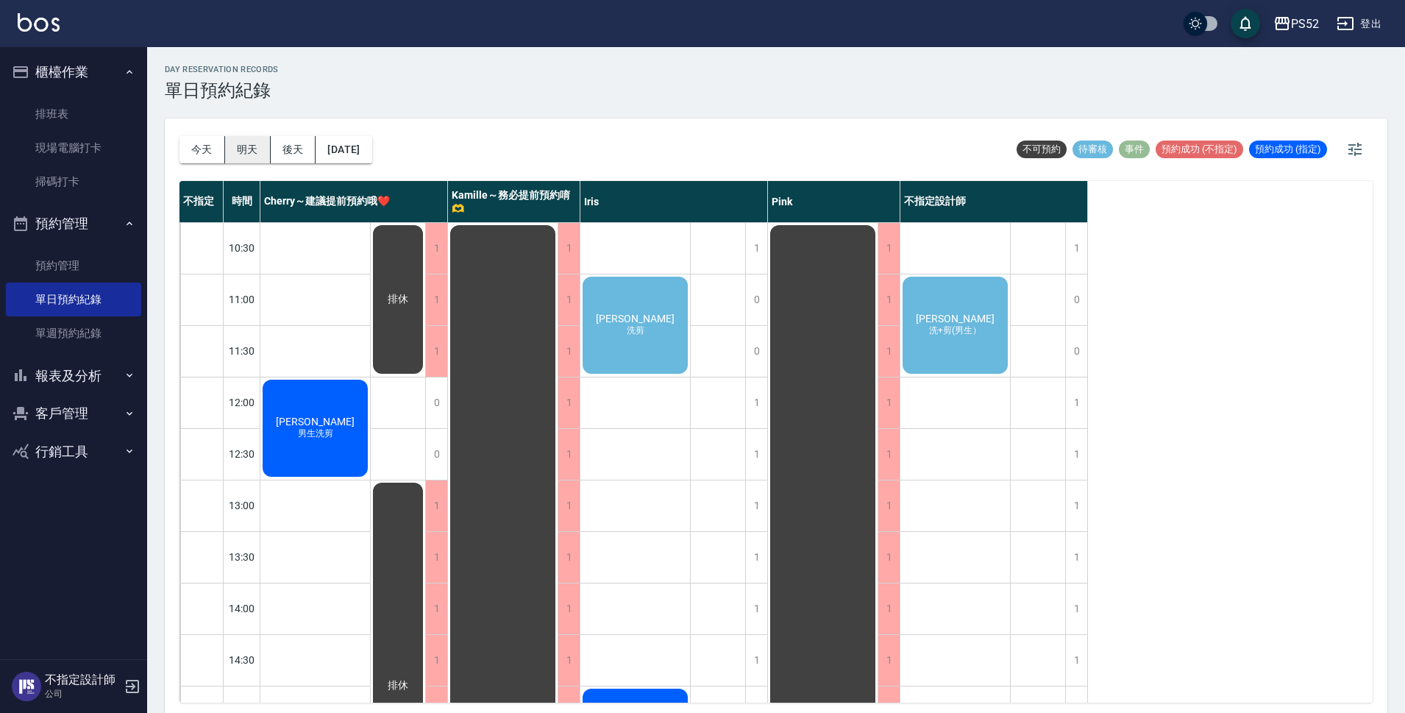
click at [257, 147] on button "明天" at bounding box center [248, 149] width 46 height 27
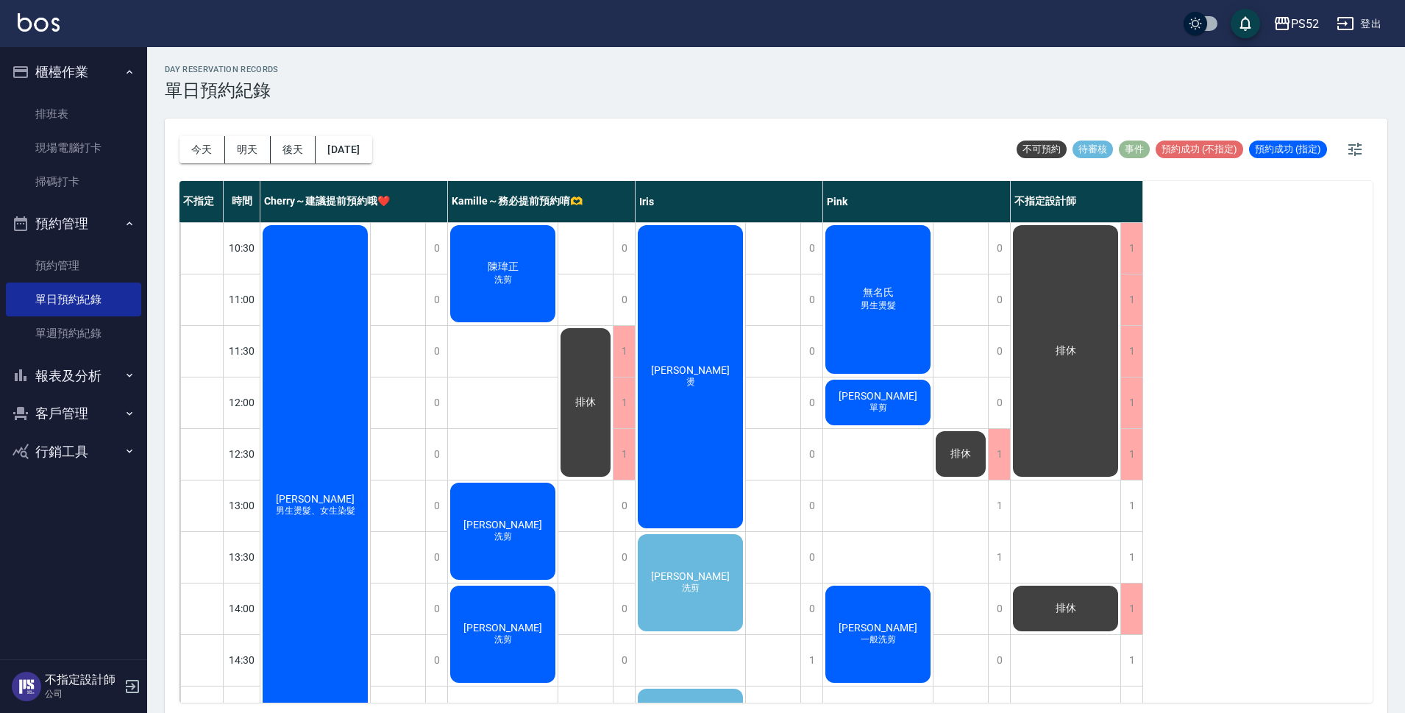
click at [703, 577] on span "[PERSON_NAME]" at bounding box center [690, 576] width 85 height 12
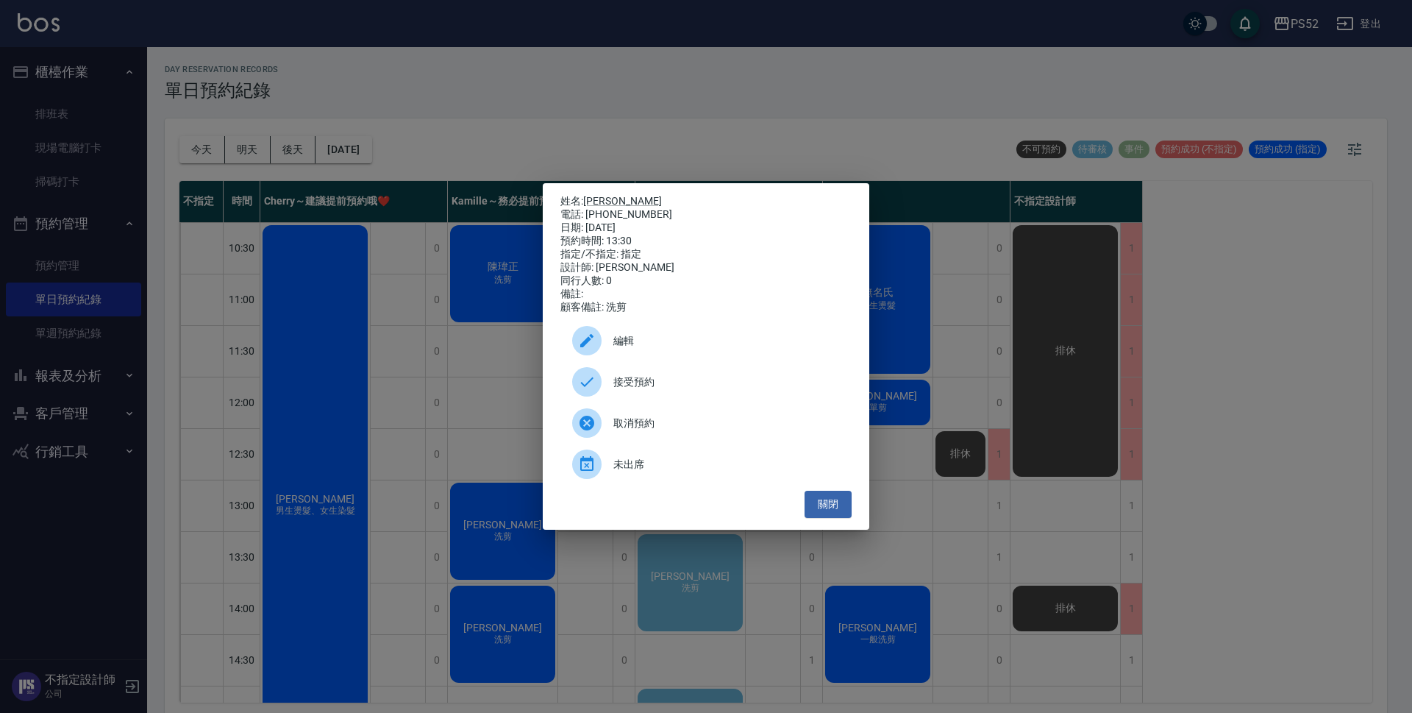
click at [735, 396] on div "接受預約" at bounding box center [705, 381] width 291 height 41
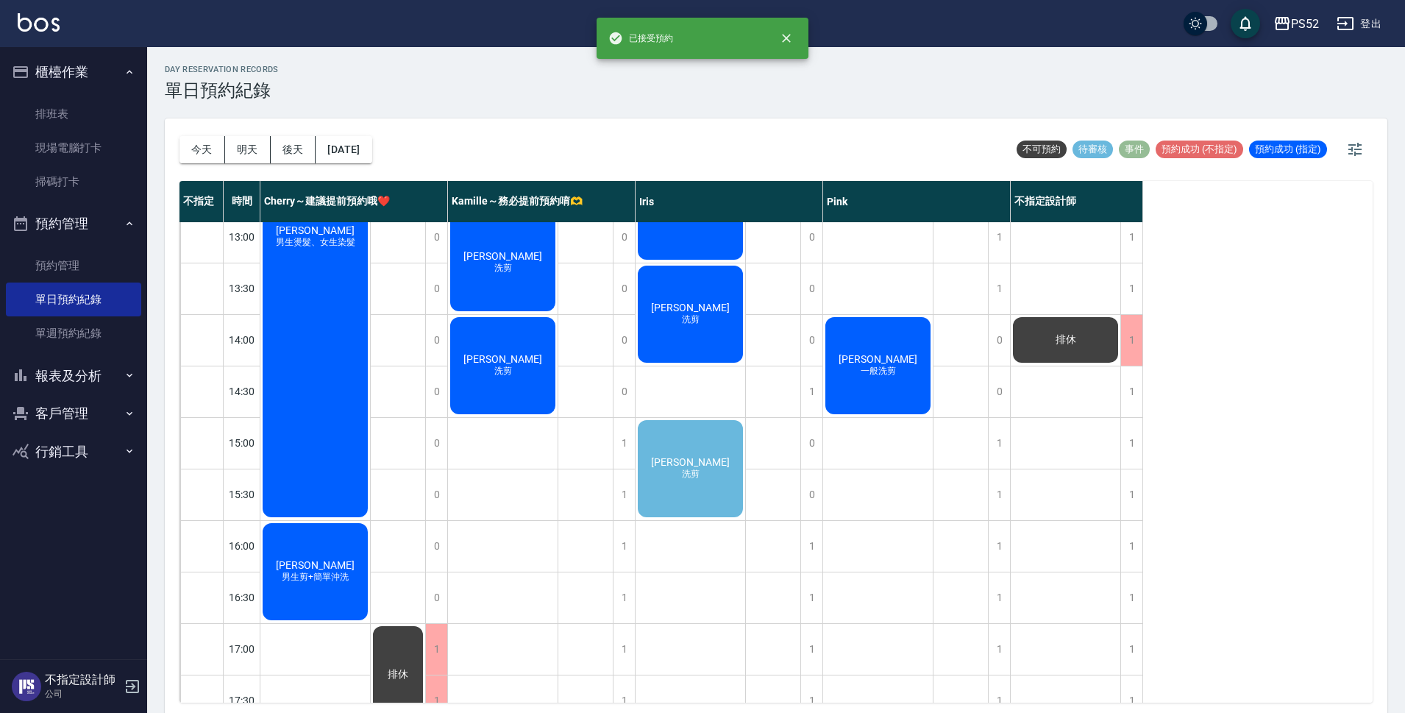
scroll to position [270, 0]
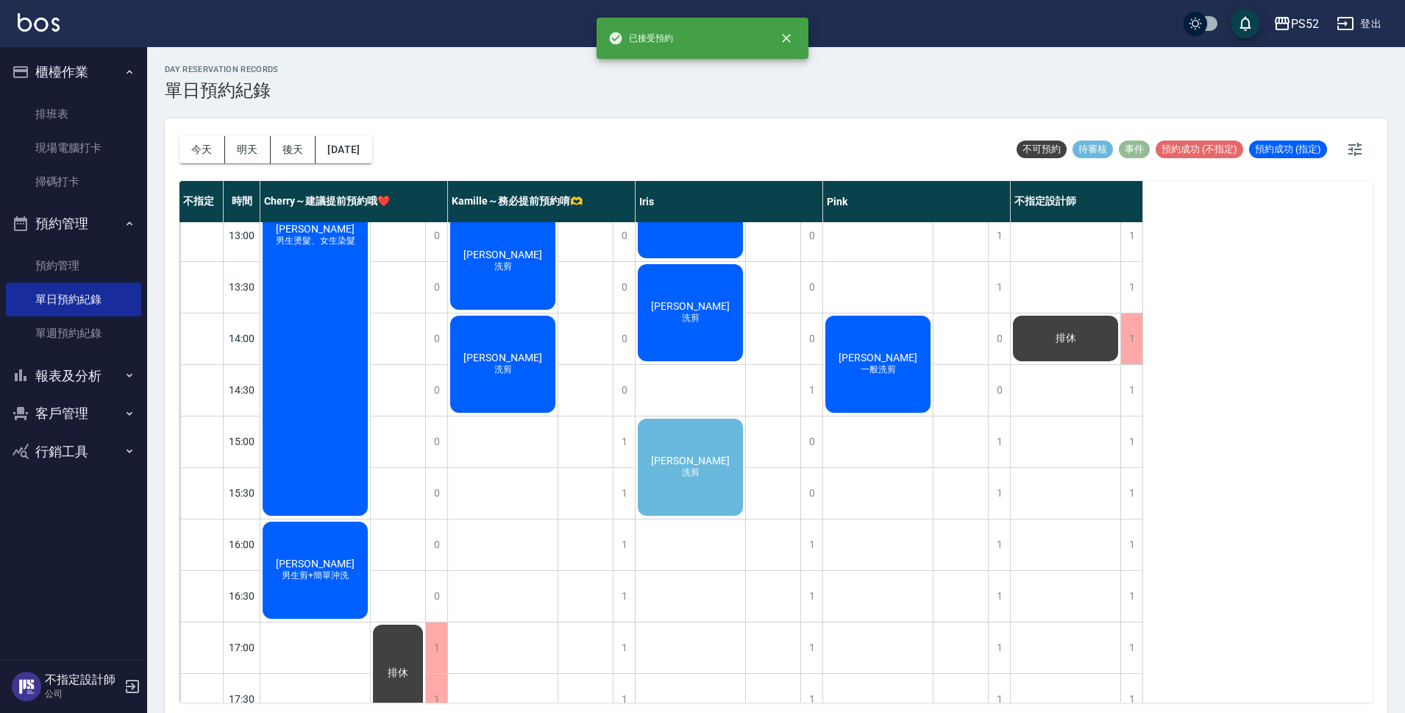
click at [699, 494] on div "[PERSON_NAME]剪" at bounding box center [690, 466] width 110 height 101
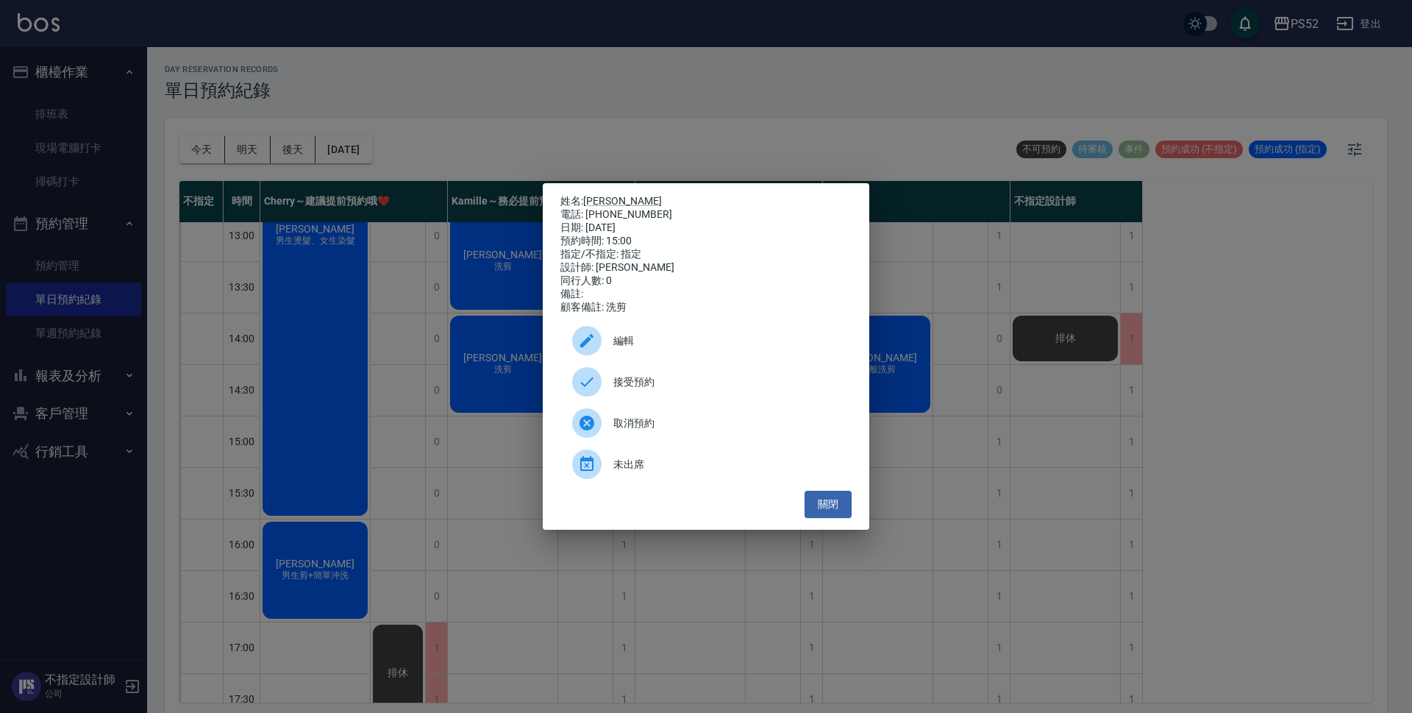
click at [726, 399] on div "接受預約" at bounding box center [705, 381] width 291 height 41
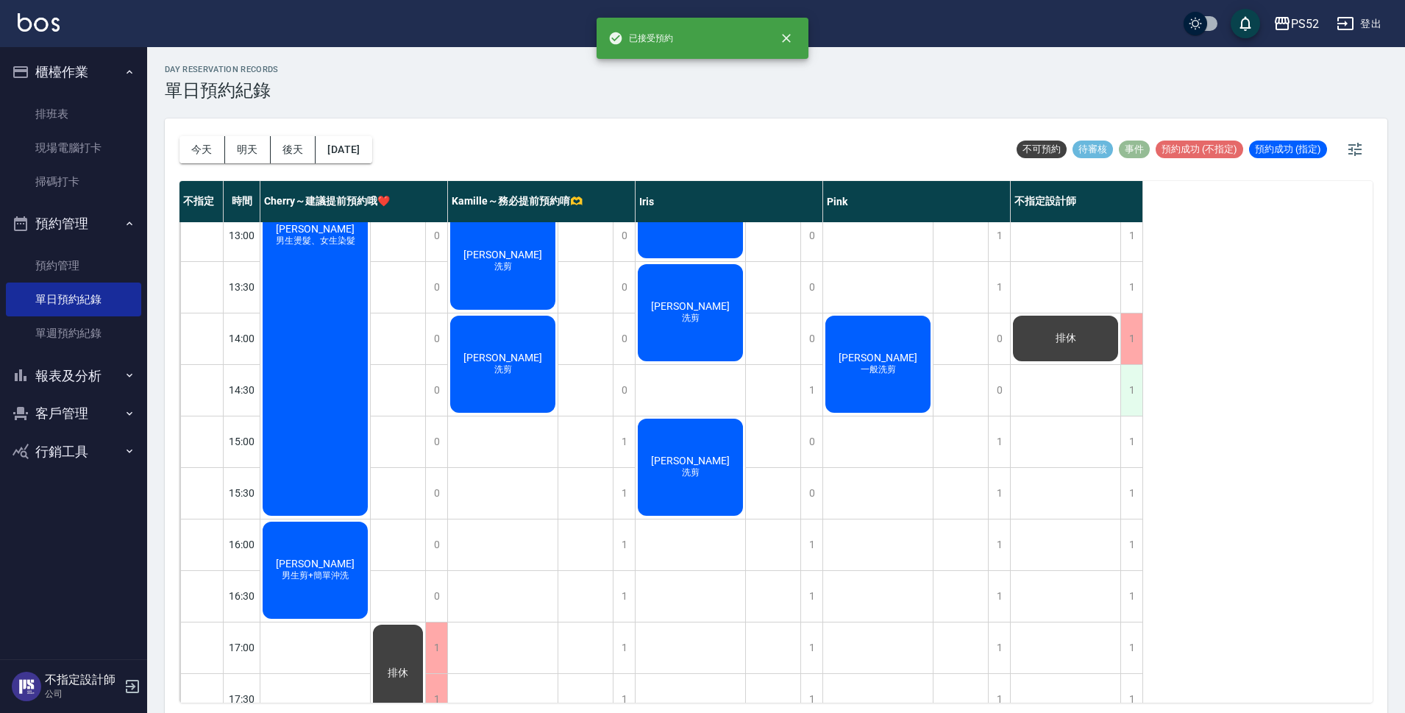
click at [1124, 397] on div "1" at bounding box center [1131, 390] width 22 height 51
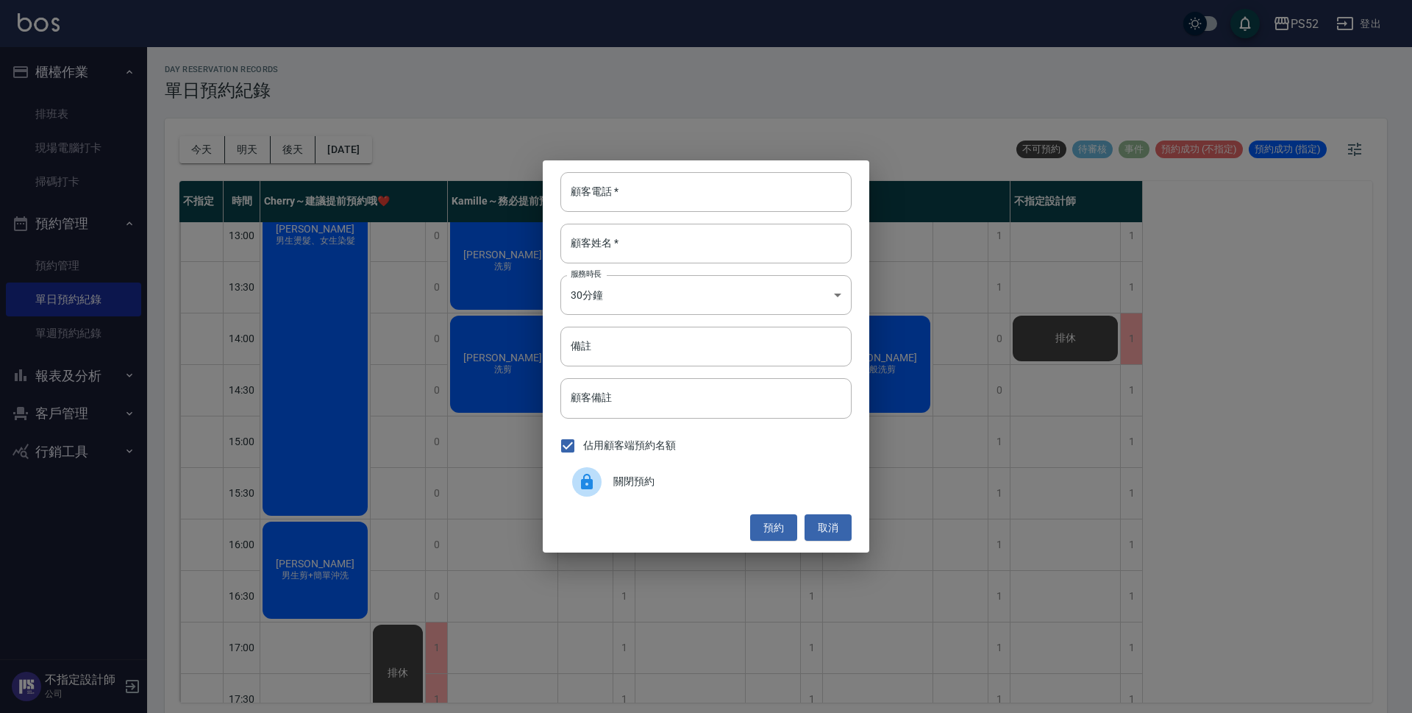
click at [758, 471] on div "關閉預約" at bounding box center [705, 481] width 291 height 41
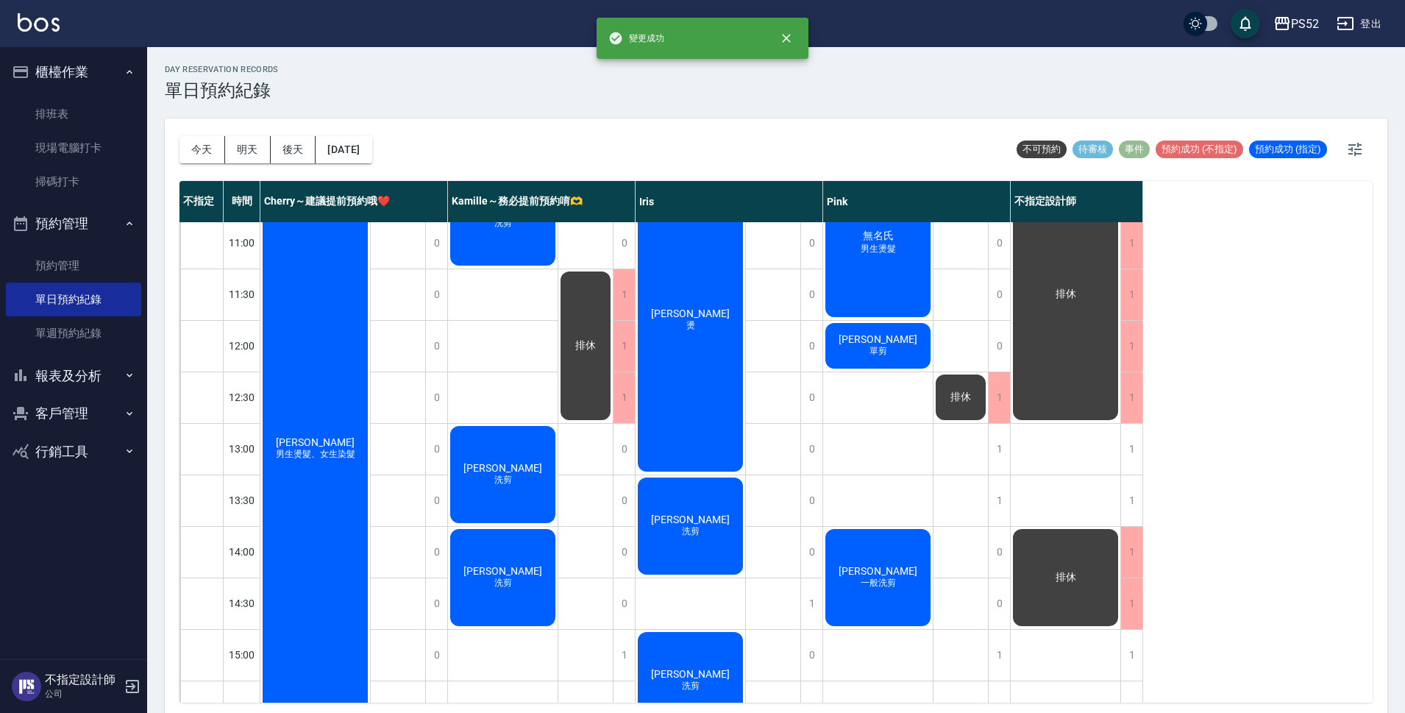
scroll to position [49, 0]
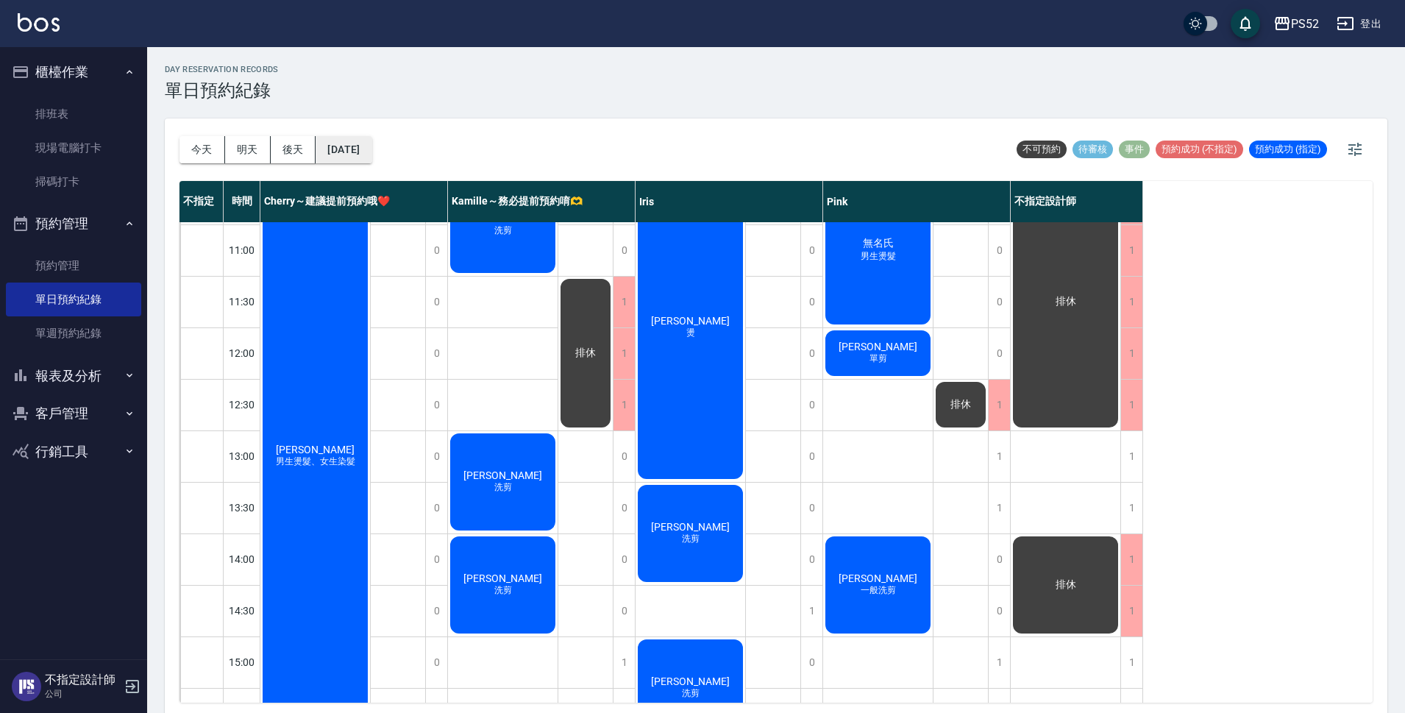
click at [359, 146] on button "[DATE]" at bounding box center [343, 149] width 56 height 27
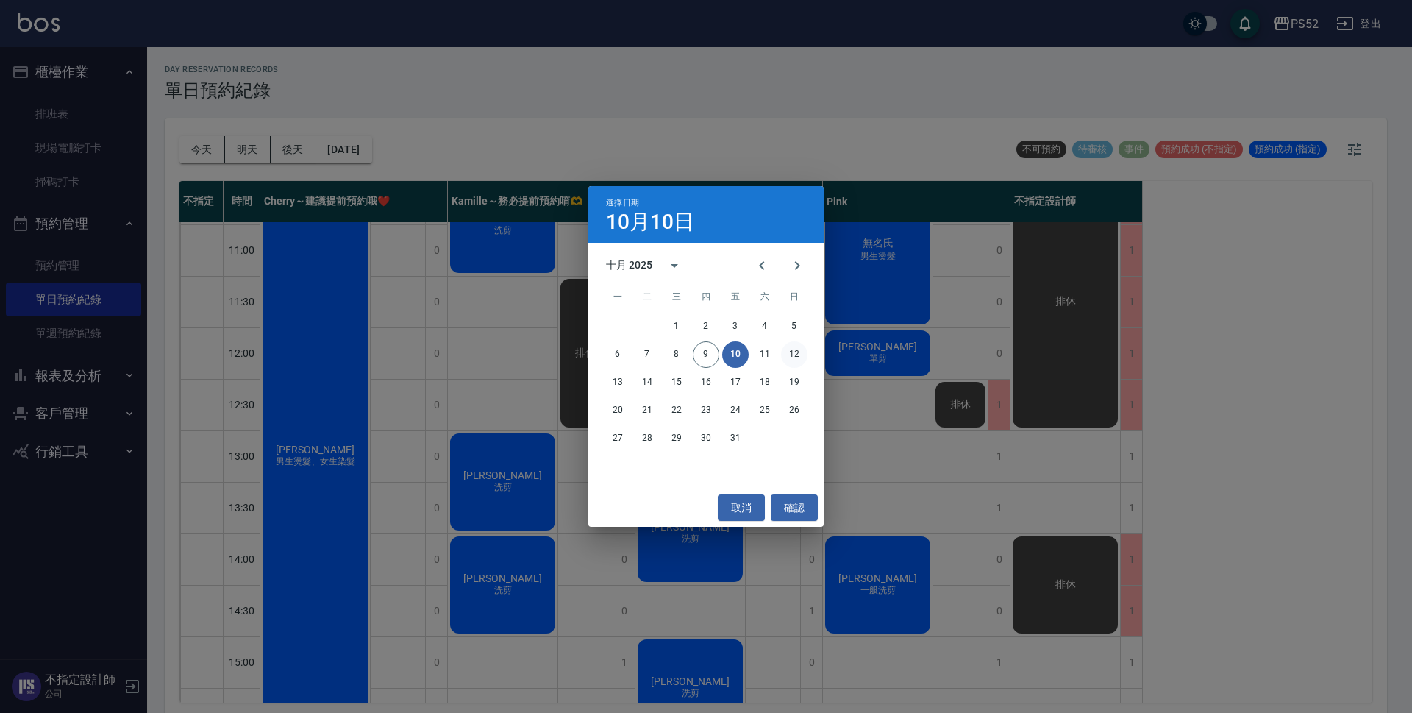
click at [802, 357] on button "12" at bounding box center [794, 354] width 26 height 26
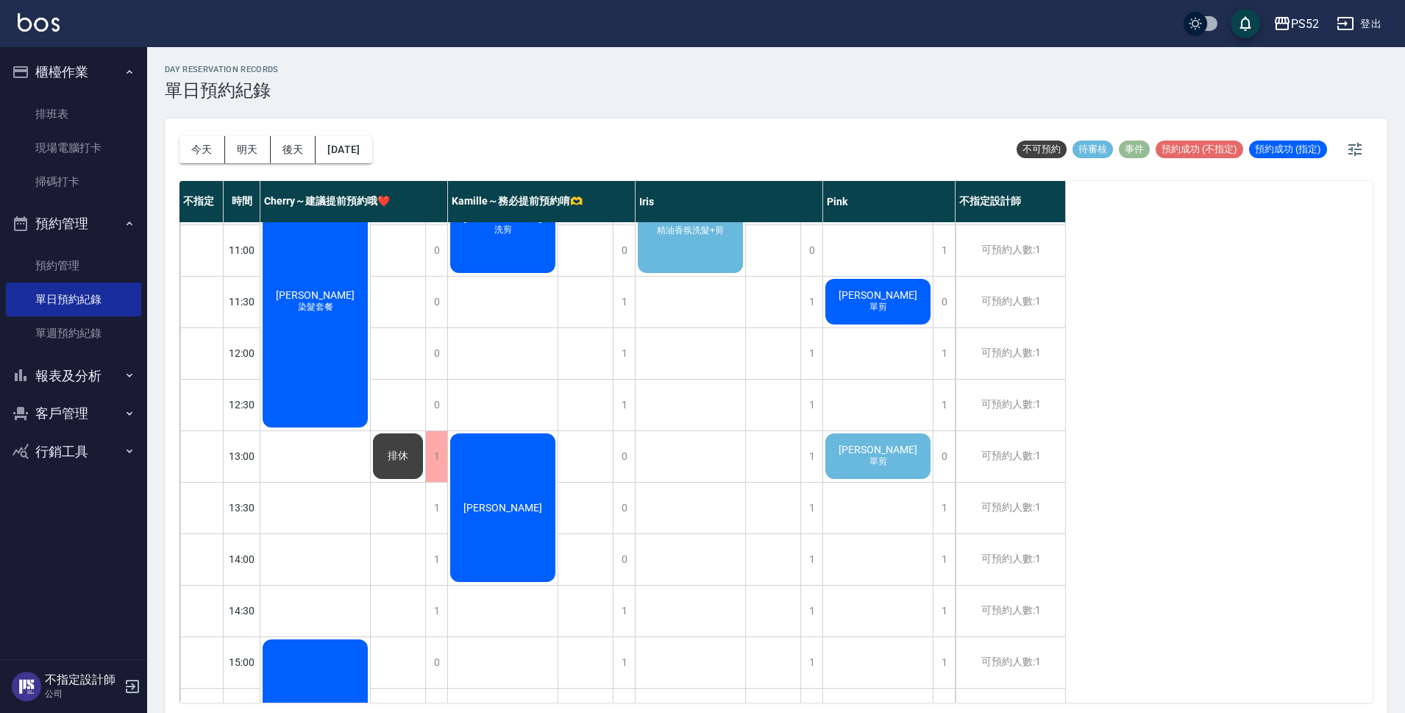
click at [882, 443] on span "[PERSON_NAME]" at bounding box center [877, 449] width 85 height 12
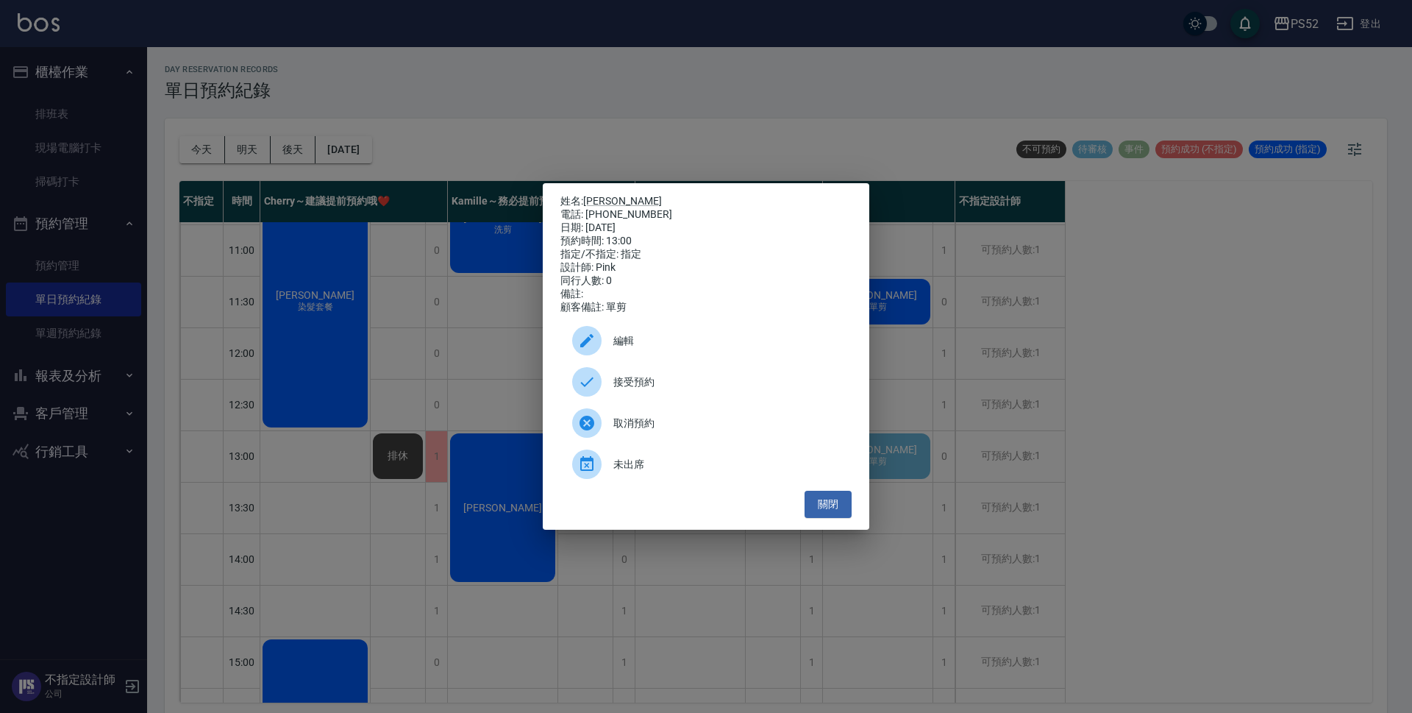
click at [685, 378] on div "接受預約" at bounding box center [705, 381] width 291 height 41
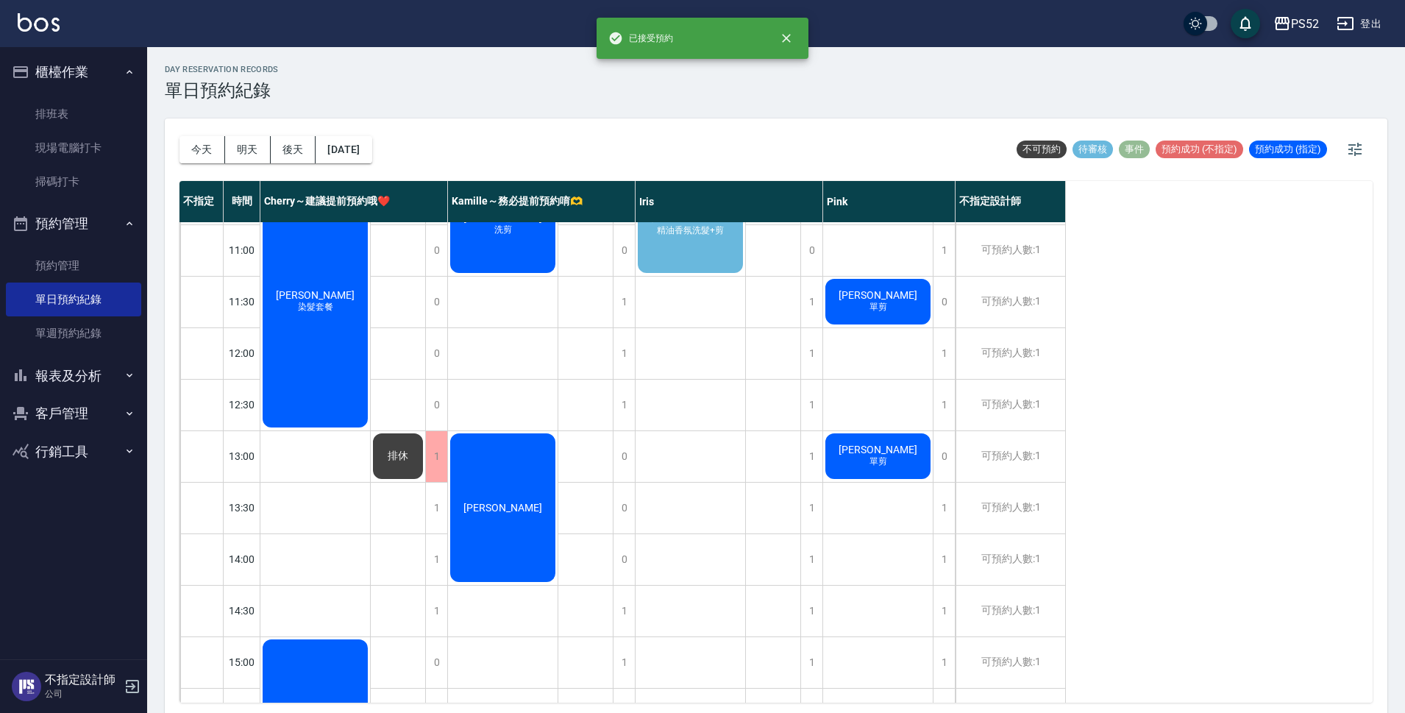
click at [691, 465] on div "林委[PERSON_NAME] 精油香氛洗髮+剪 [PERSON_NAME] 洗剪" at bounding box center [690, 688] width 110 height 1030
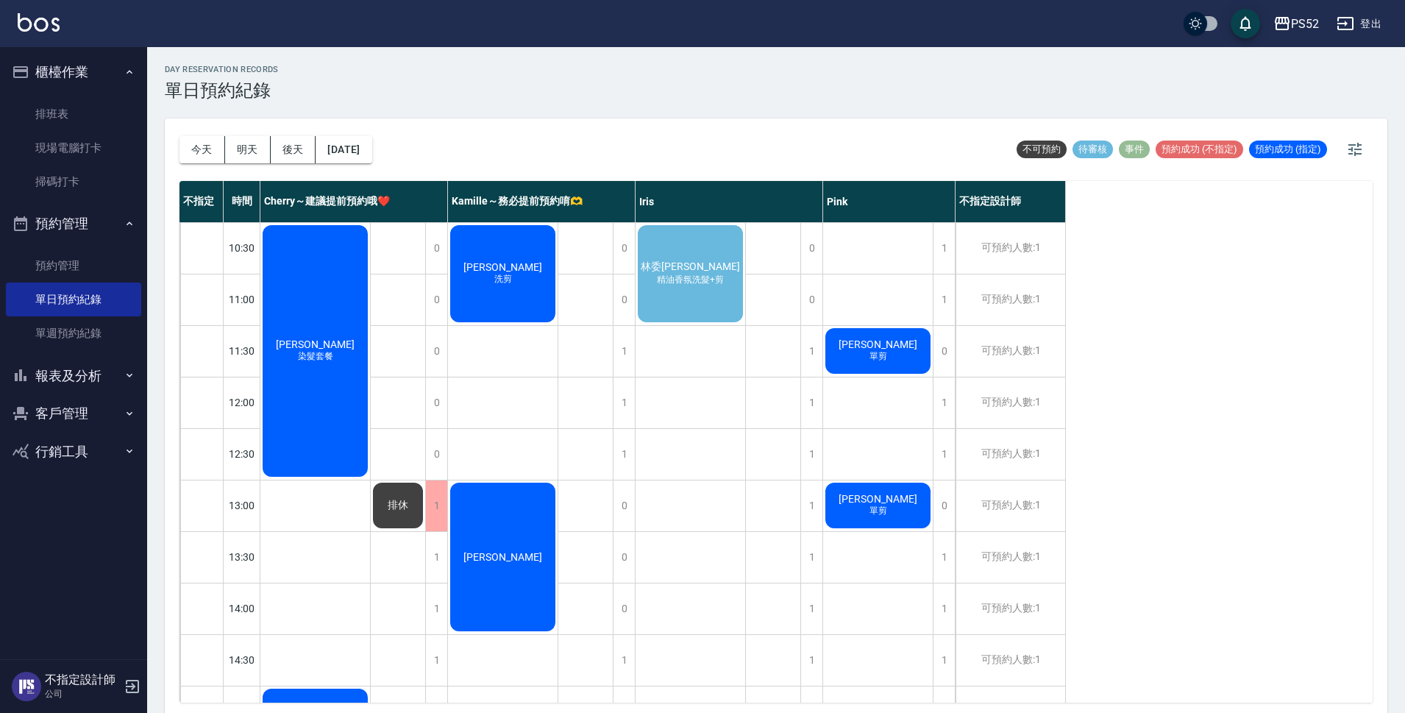
click at [689, 274] on span "林委[PERSON_NAME]" at bounding box center [690, 266] width 105 height 13
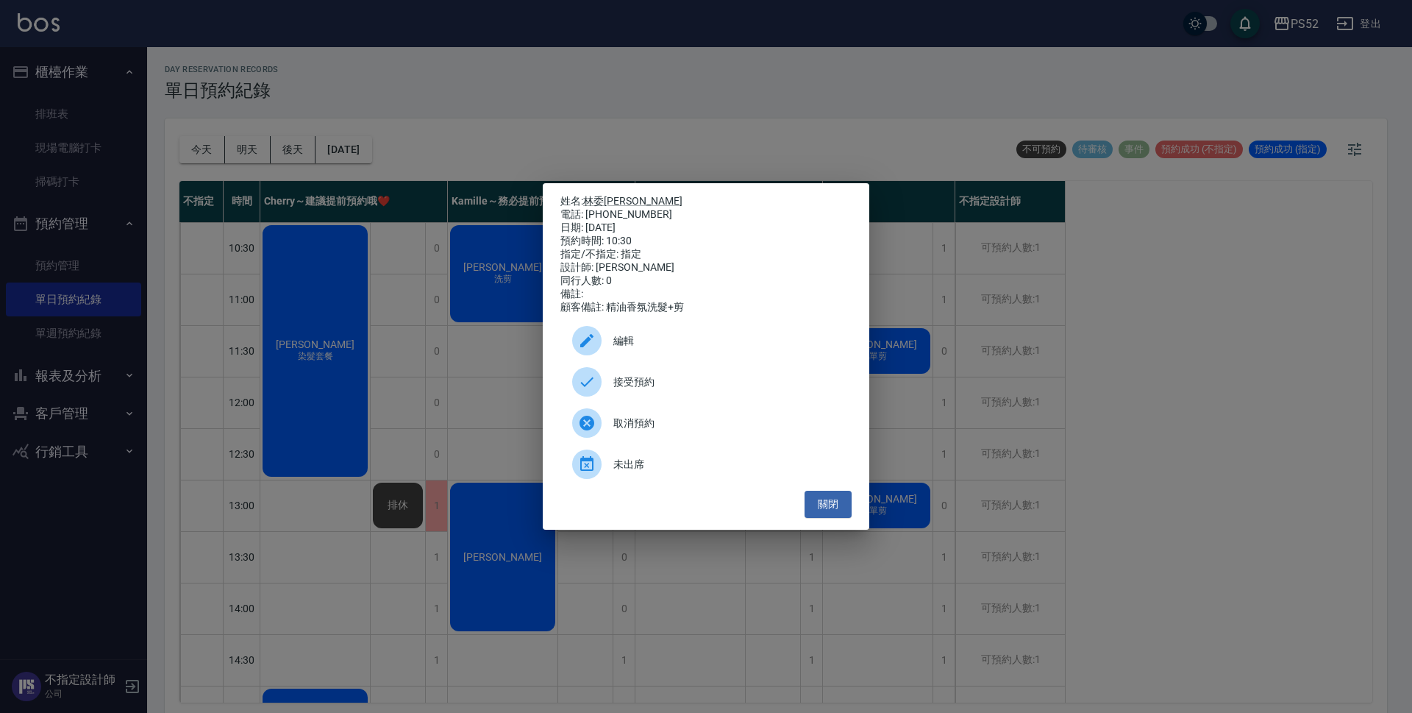
click at [708, 390] on span "接受預約" at bounding box center [726, 381] width 226 height 15
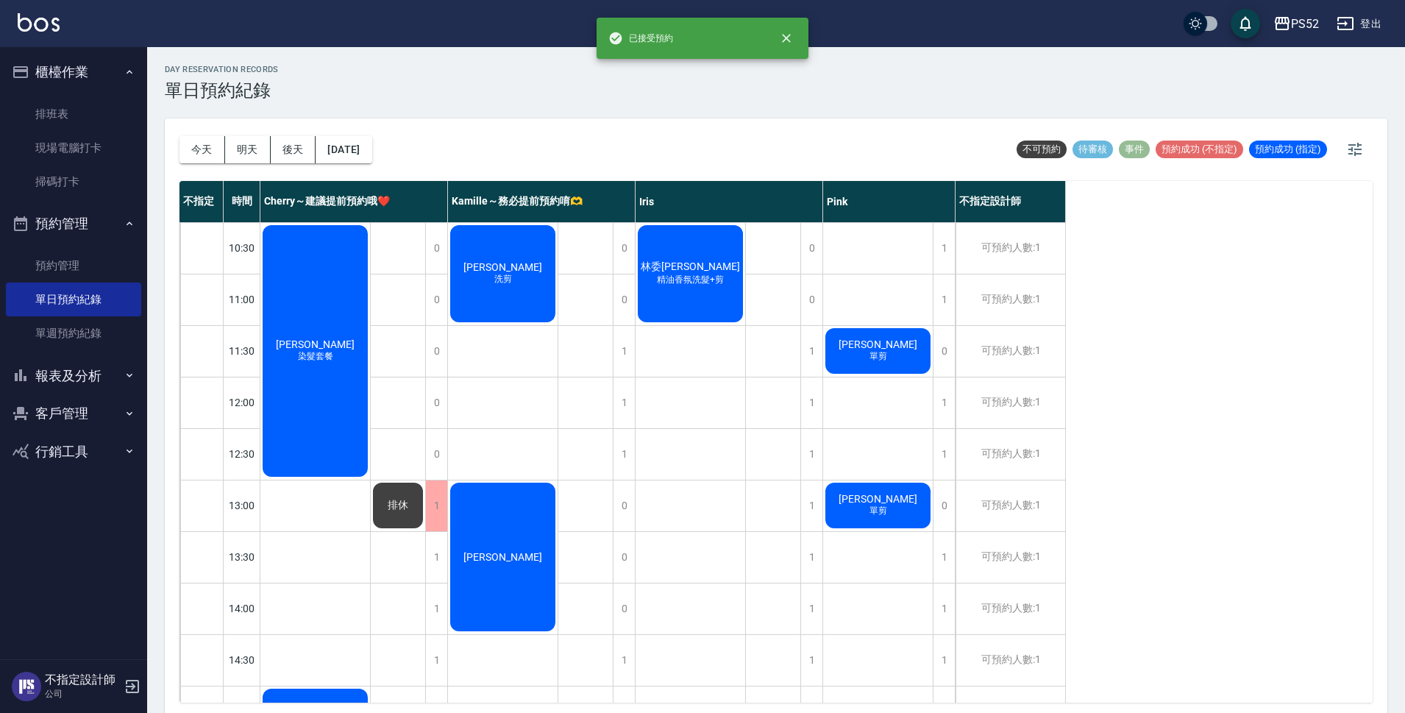
scroll to position [171, 0]
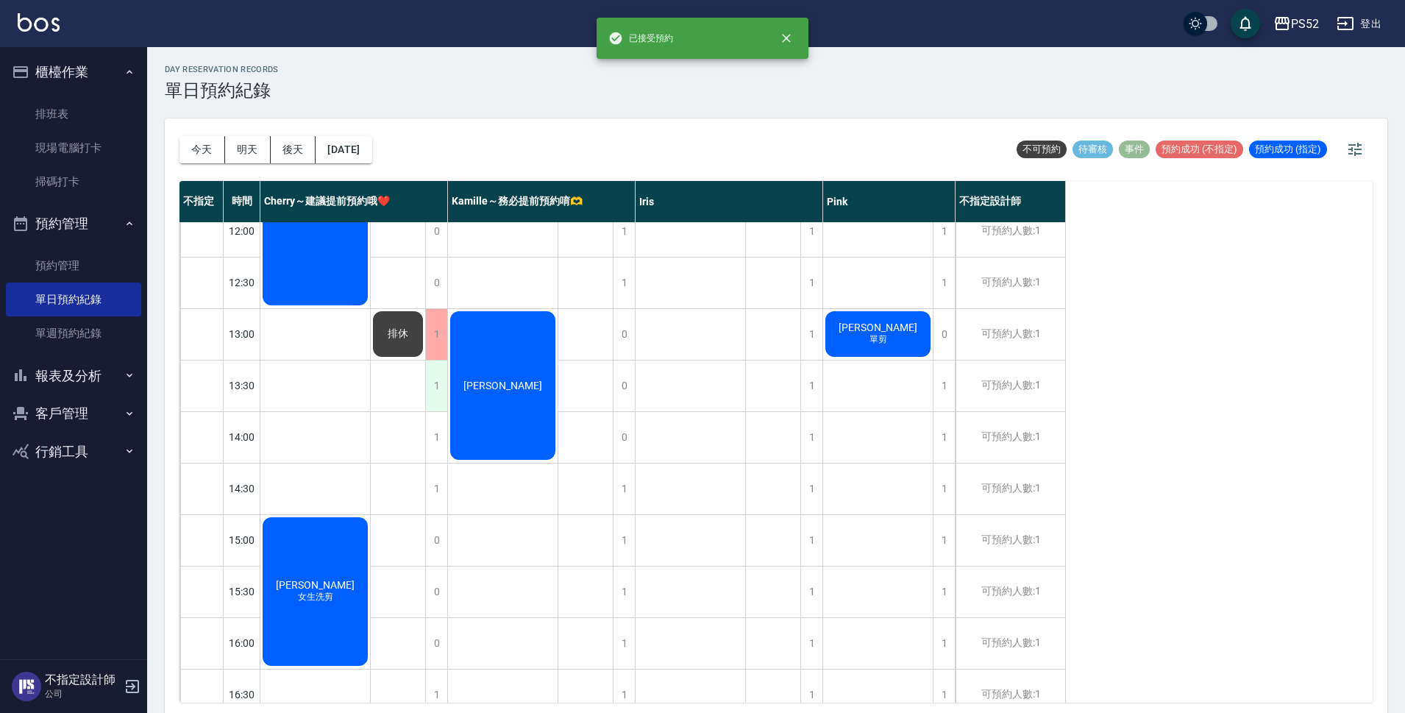
click at [441, 393] on div "1" at bounding box center [436, 385] width 22 height 51
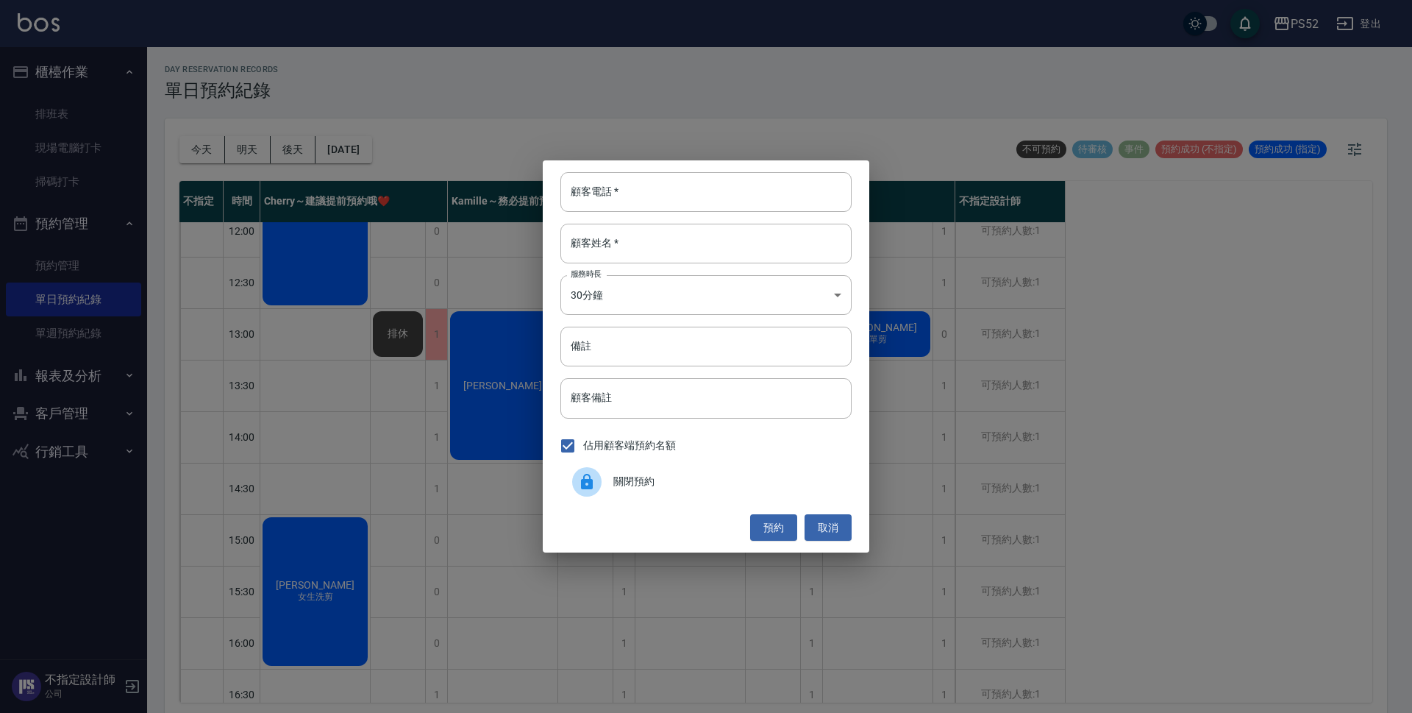
click at [645, 490] on div "關閉預約" at bounding box center [705, 481] width 291 height 41
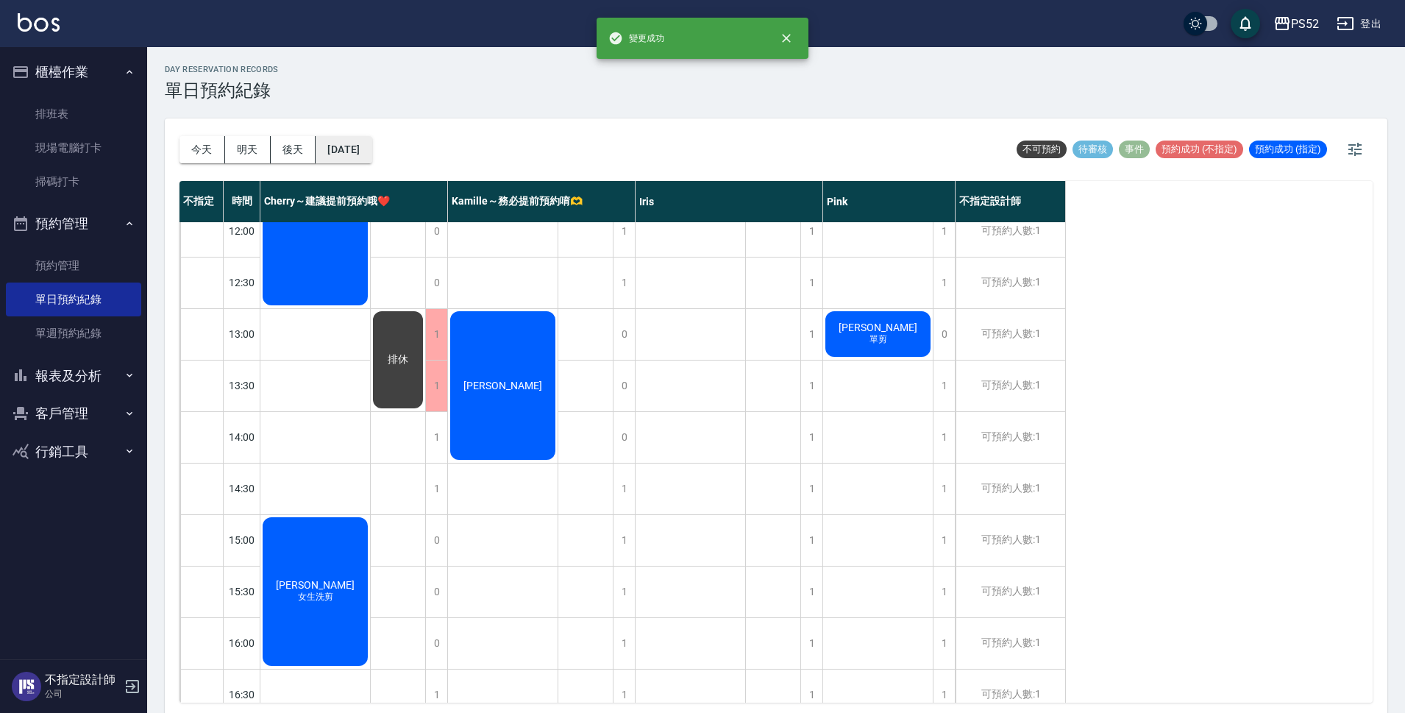
click at [360, 157] on button "[DATE]" at bounding box center [343, 149] width 56 height 27
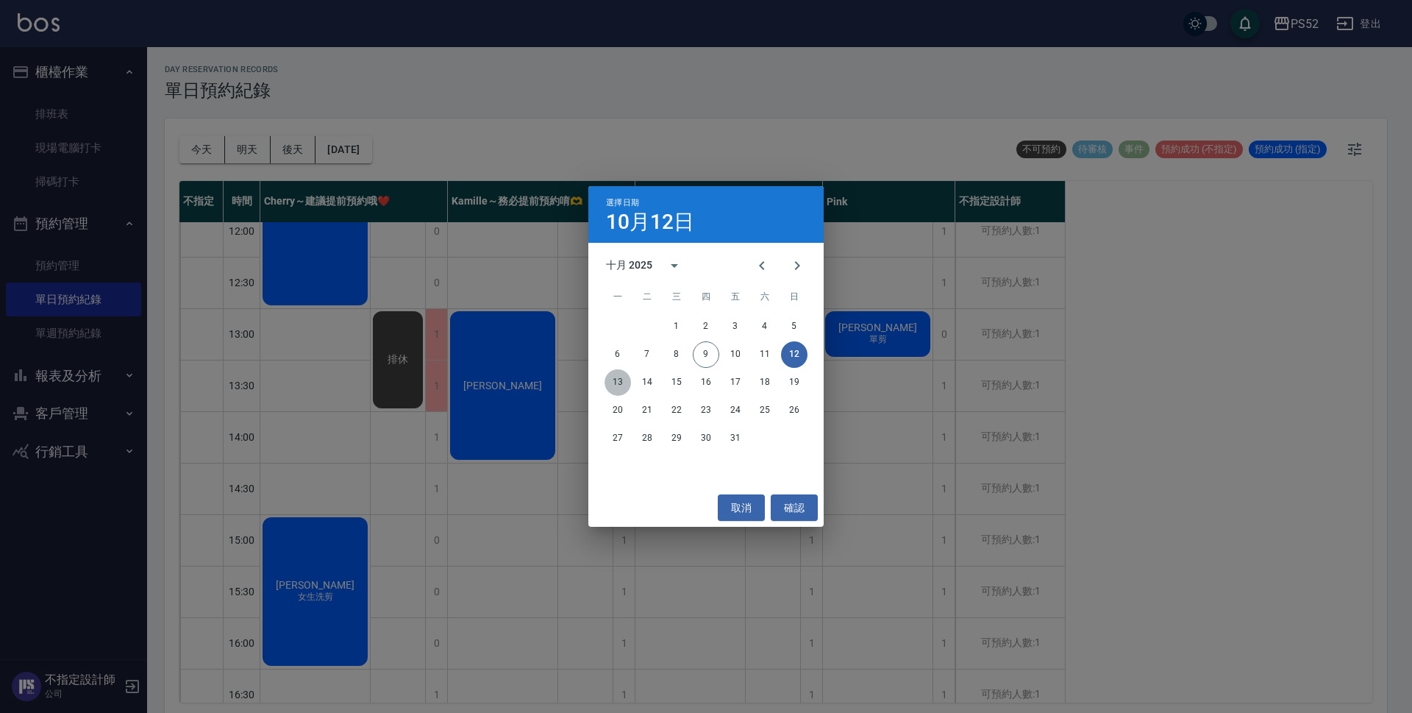
click at [615, 382] on button "13" at bounding box center [617, 382] width 26 height 26
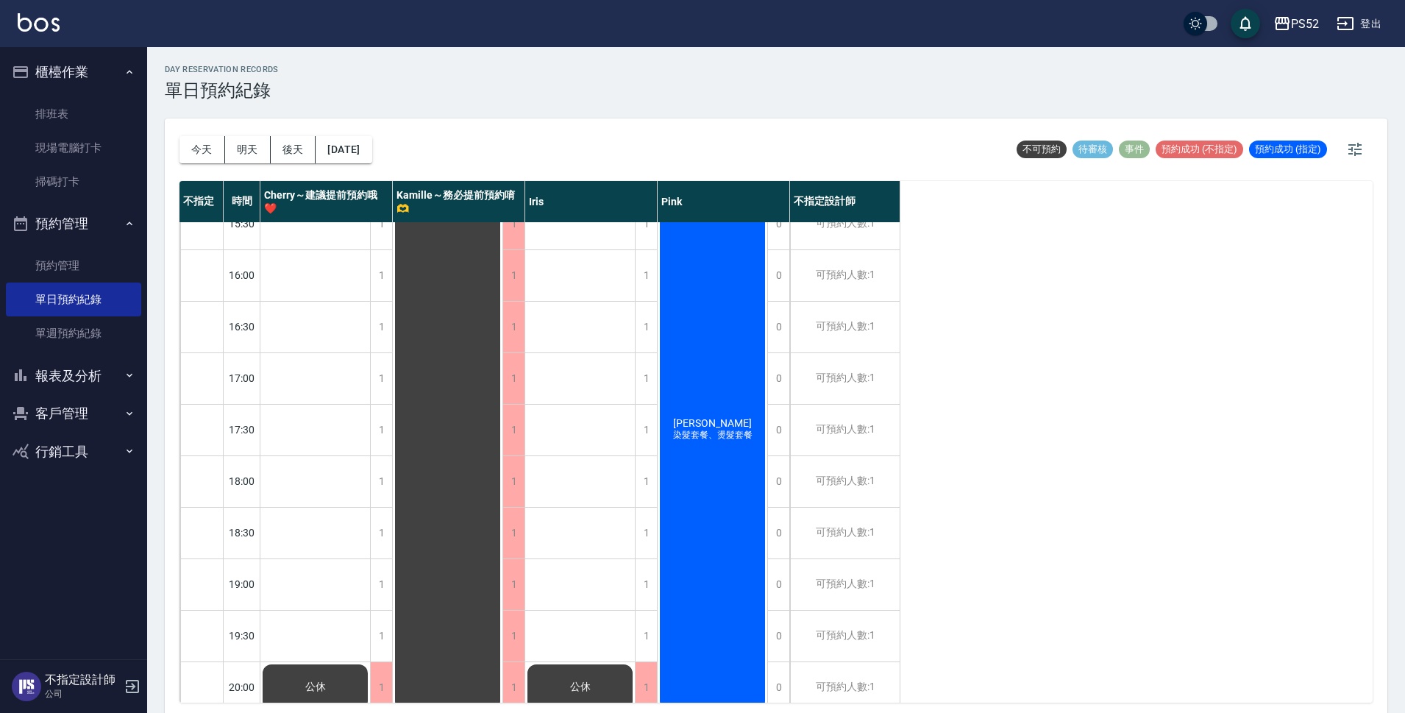
scroll to position [563, 0]
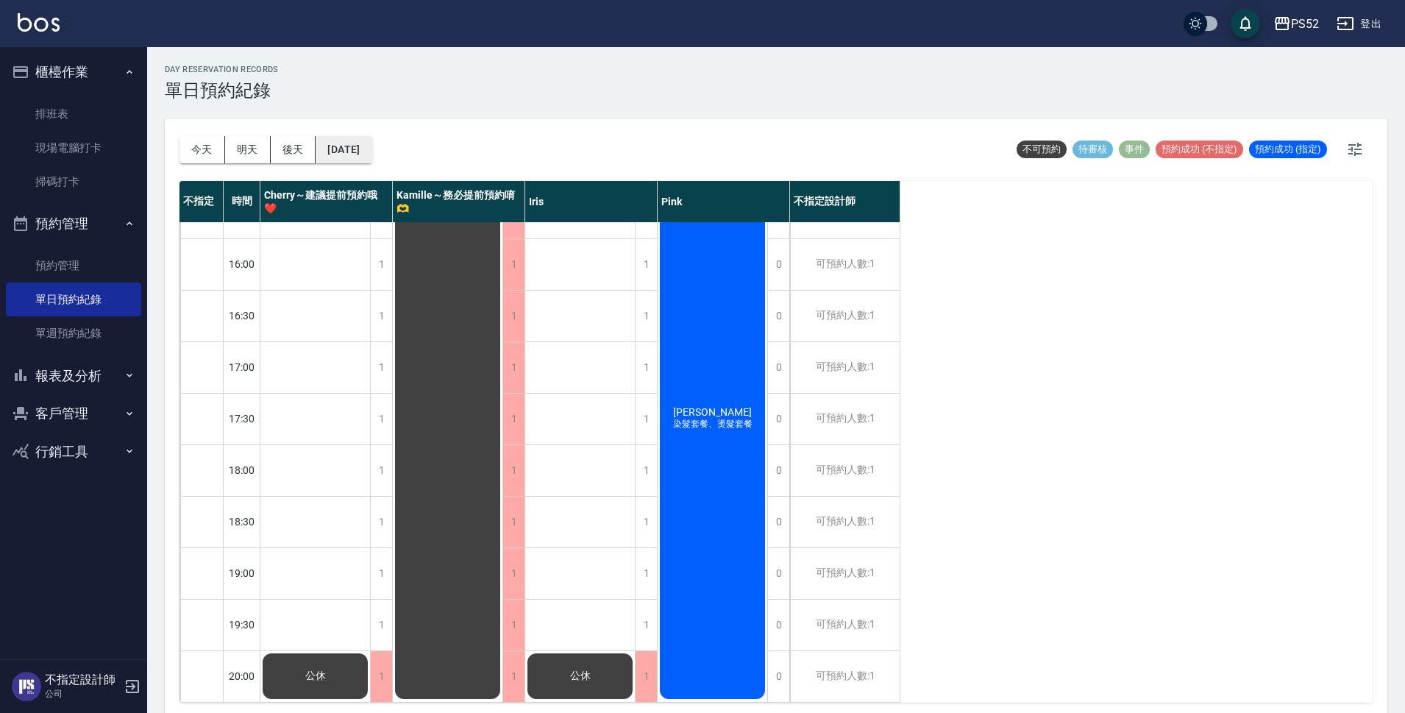
click at [354, 143] on button "[DATE]" at bounding box center [343, 149] width 56 height 27
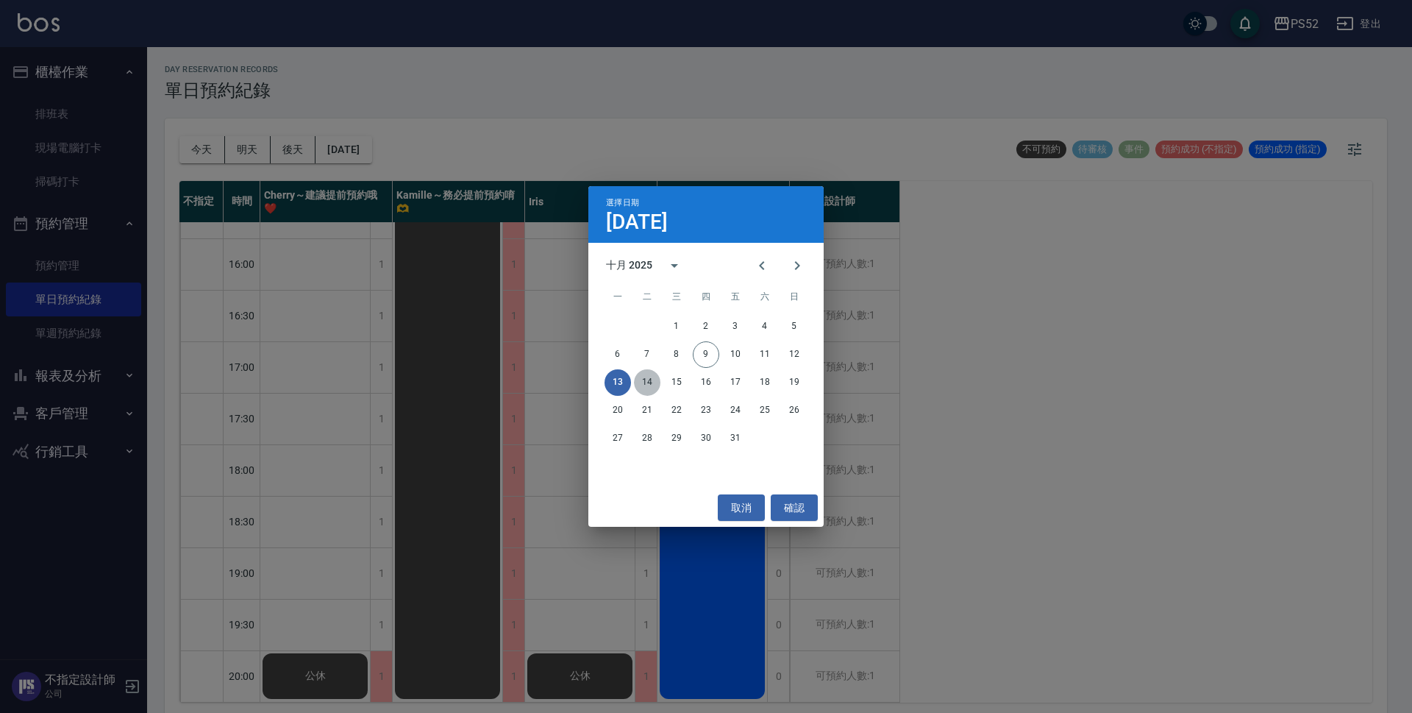
click at [638, 385] on button "14" at bounding box center [647, 382] width 26 height 26
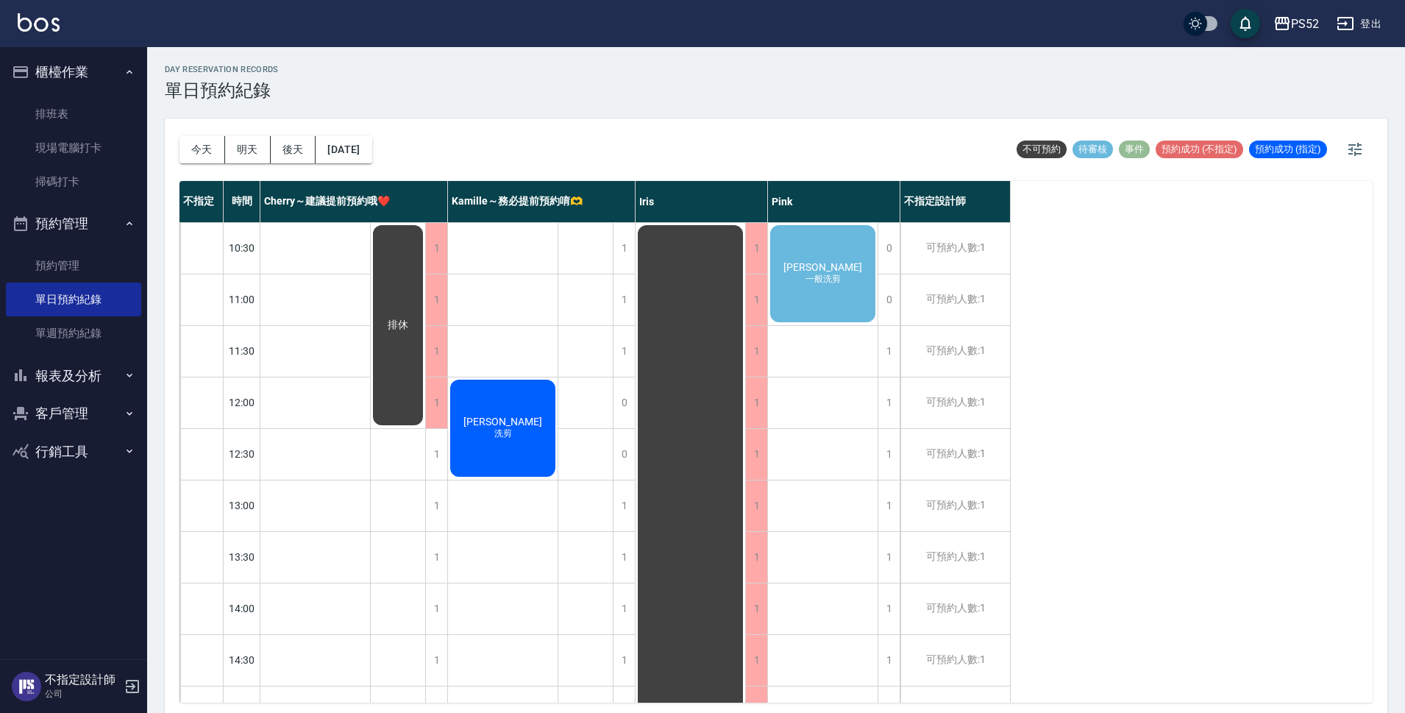
click at [847, 282] on div "[PERSON_NAME] 一般洗剪" at bounding box center [823, 273] width 110 height 101
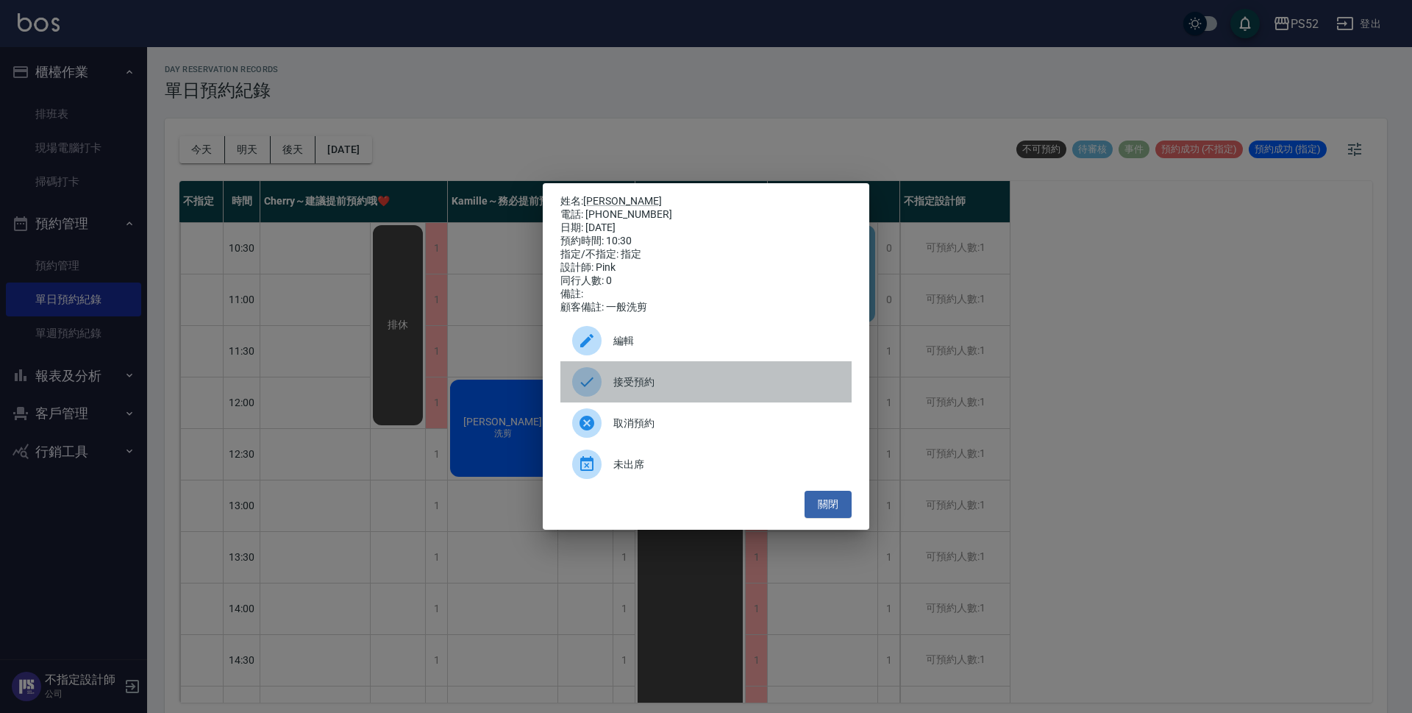
click at [712, 399] on div "接受預約" at bounding box center [705, 381] width 291 height 41
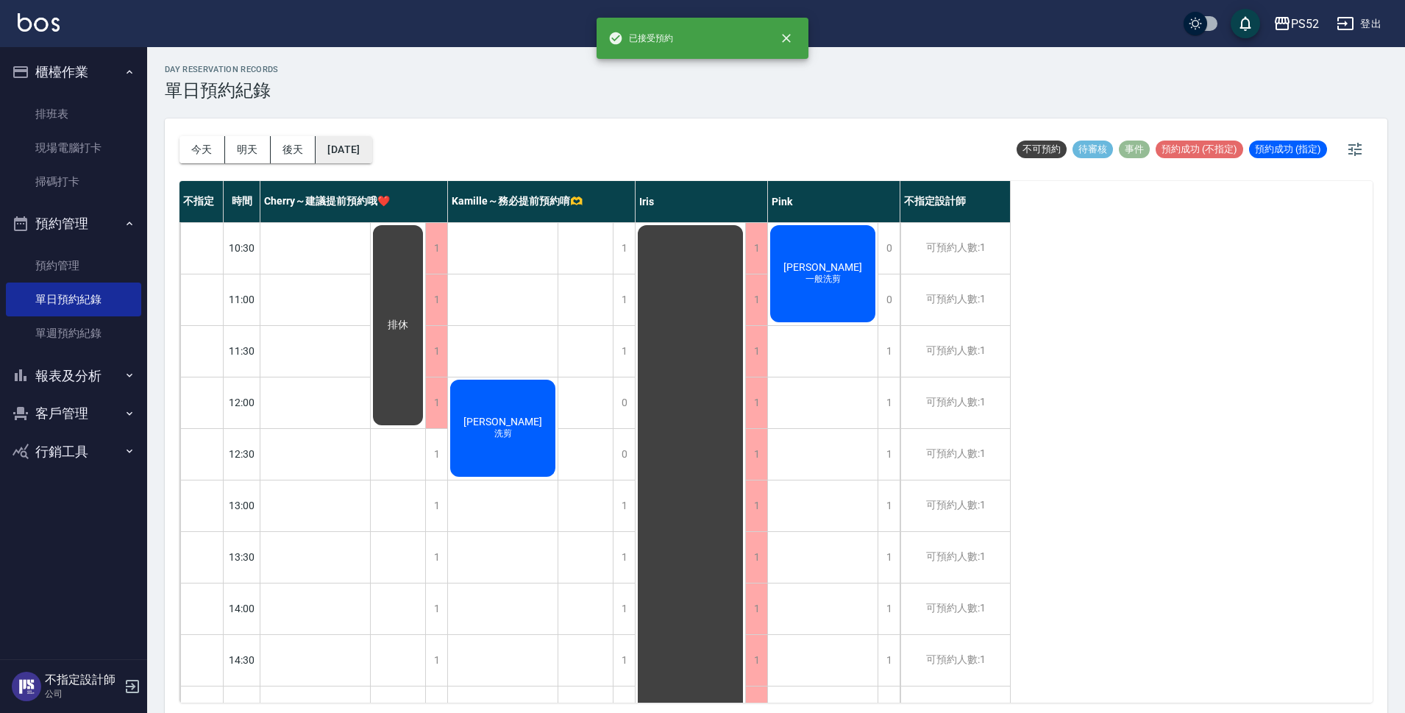
click at [347, 143] on button "[DATE]" at bounding box center [343, 149] width 56 height 27
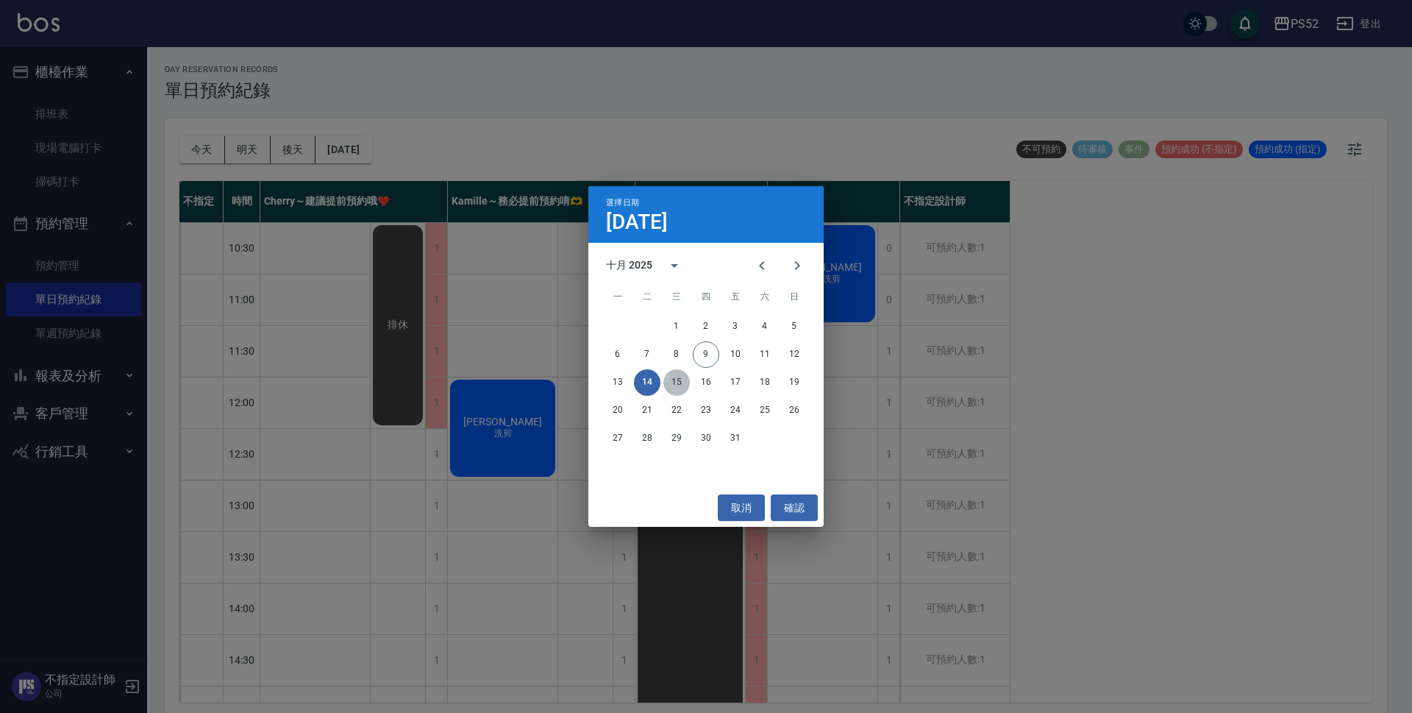
click at [682, 378] on button "15" at bounding box center [676, 382] width 26 height 26
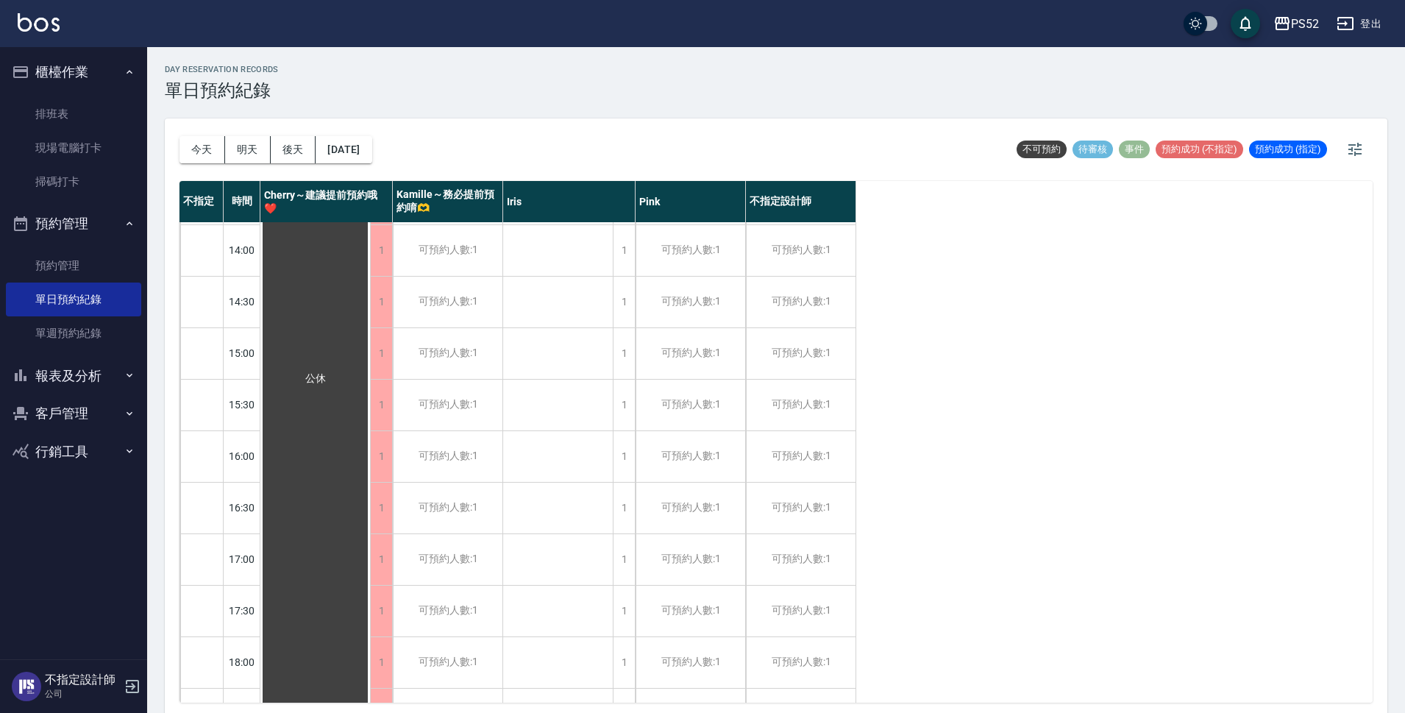
scroll to position [465, 0]
click at [341, 145] on button "[DATE]" at bounding box center [343, 149] width 56 height 27
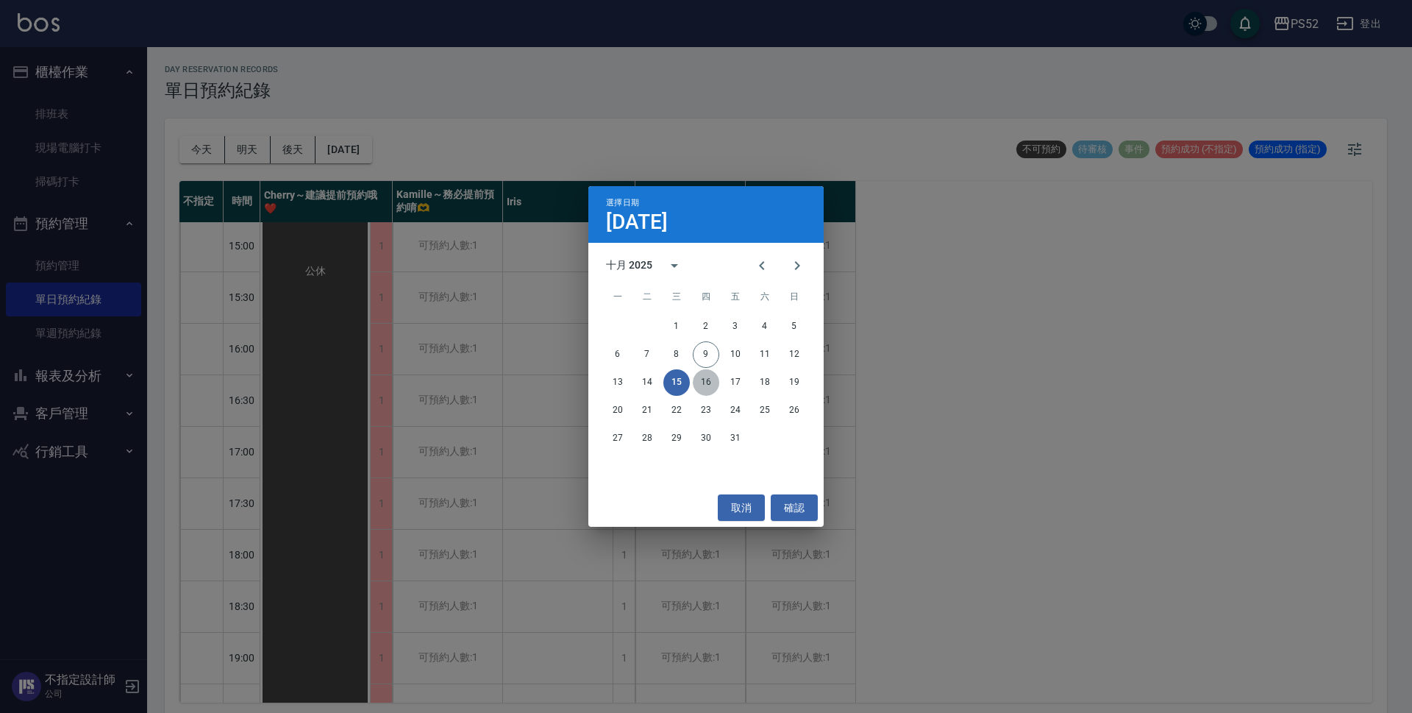
click at [702, 378] on button "16" at bounding box center [706, 382] width 26 height 26
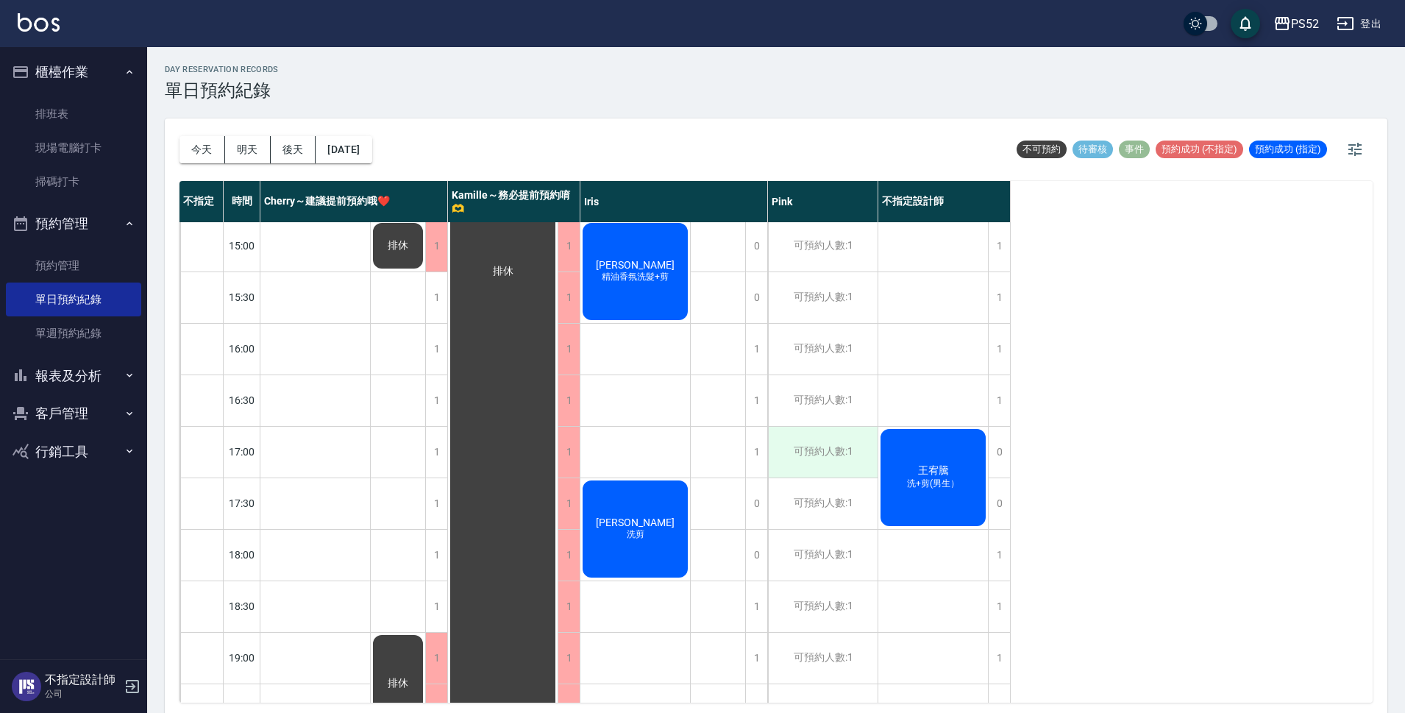
click at [825, 444] on div "可預約人數:1" at bounding box center [823, 452] width 110 height 51
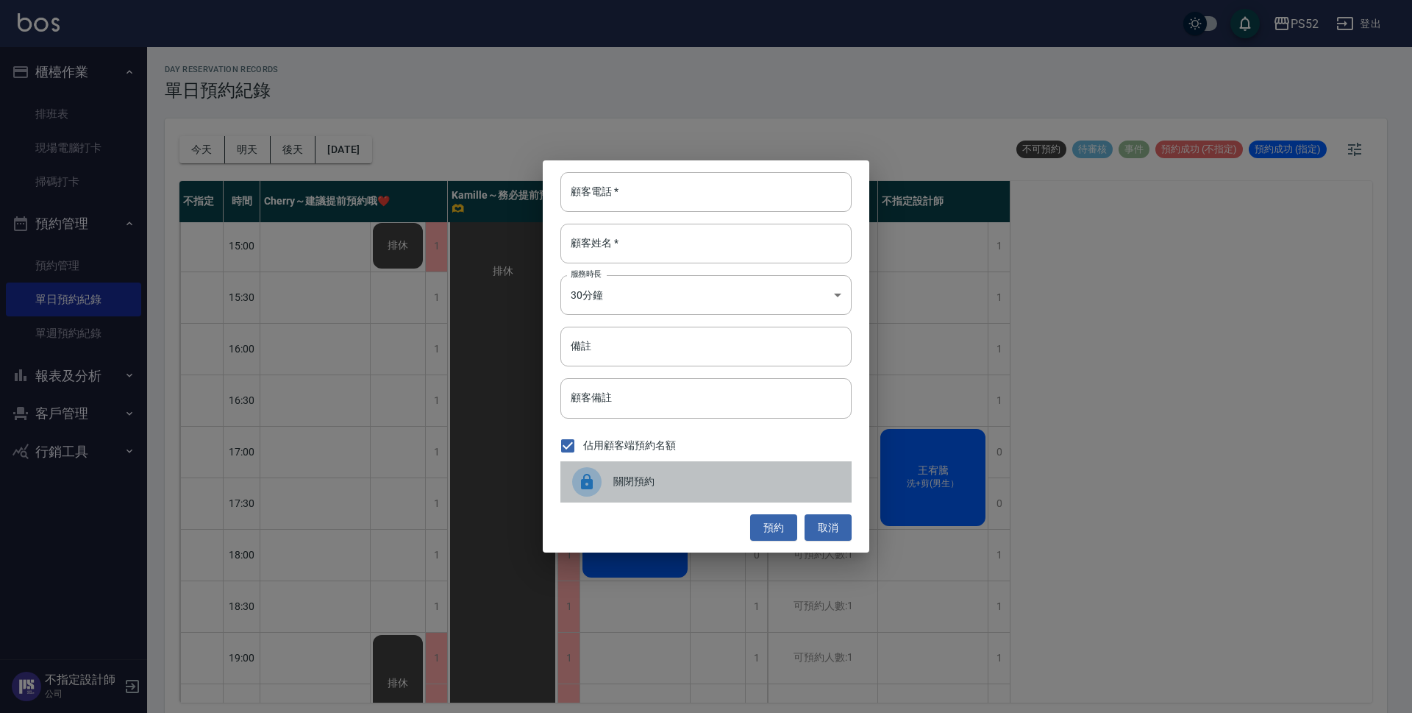
click at [701, 485] on span "關閉預約" at bounding box center [726, 481] width 226 height 15
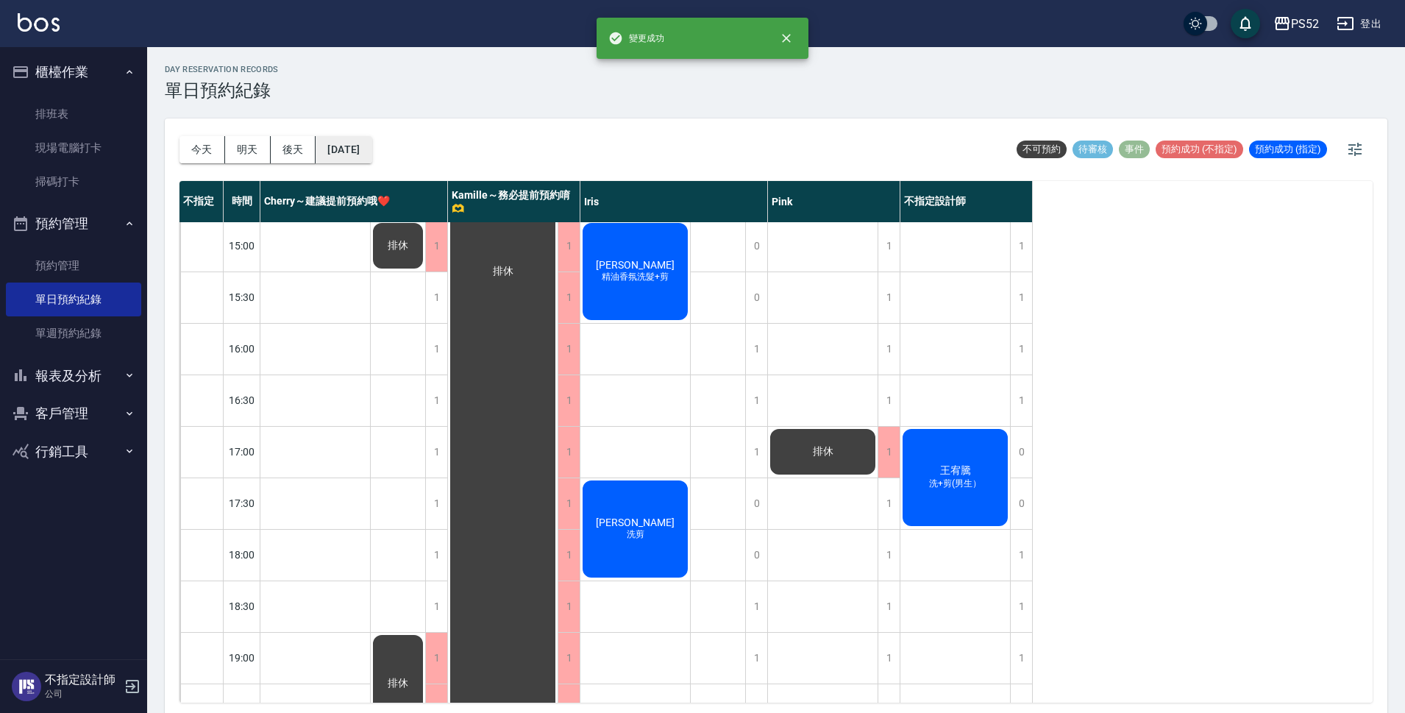
click at [335, 146] on button "[DATE]" at bounding box center [343, 149] width 56 height 27
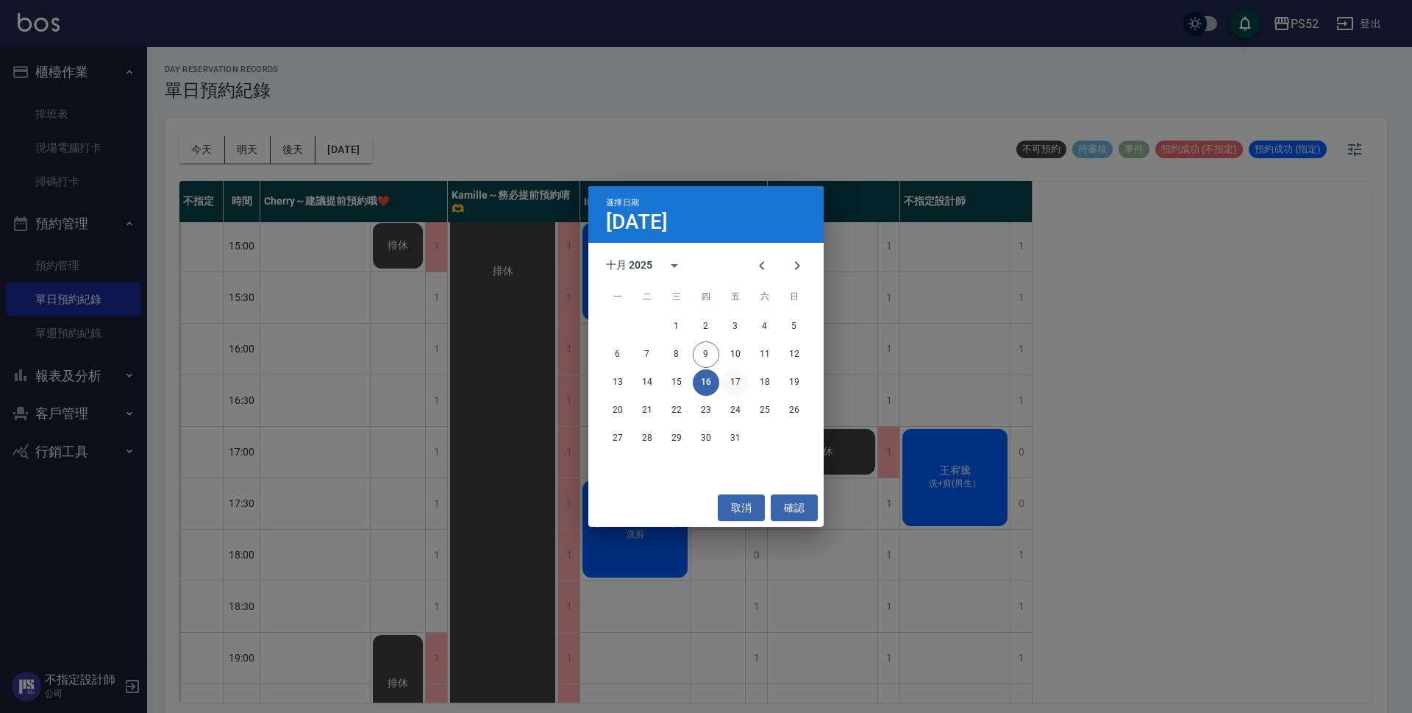
click at [730, 384] on button "17" at bounding box center [735, 382] width 26 height 26
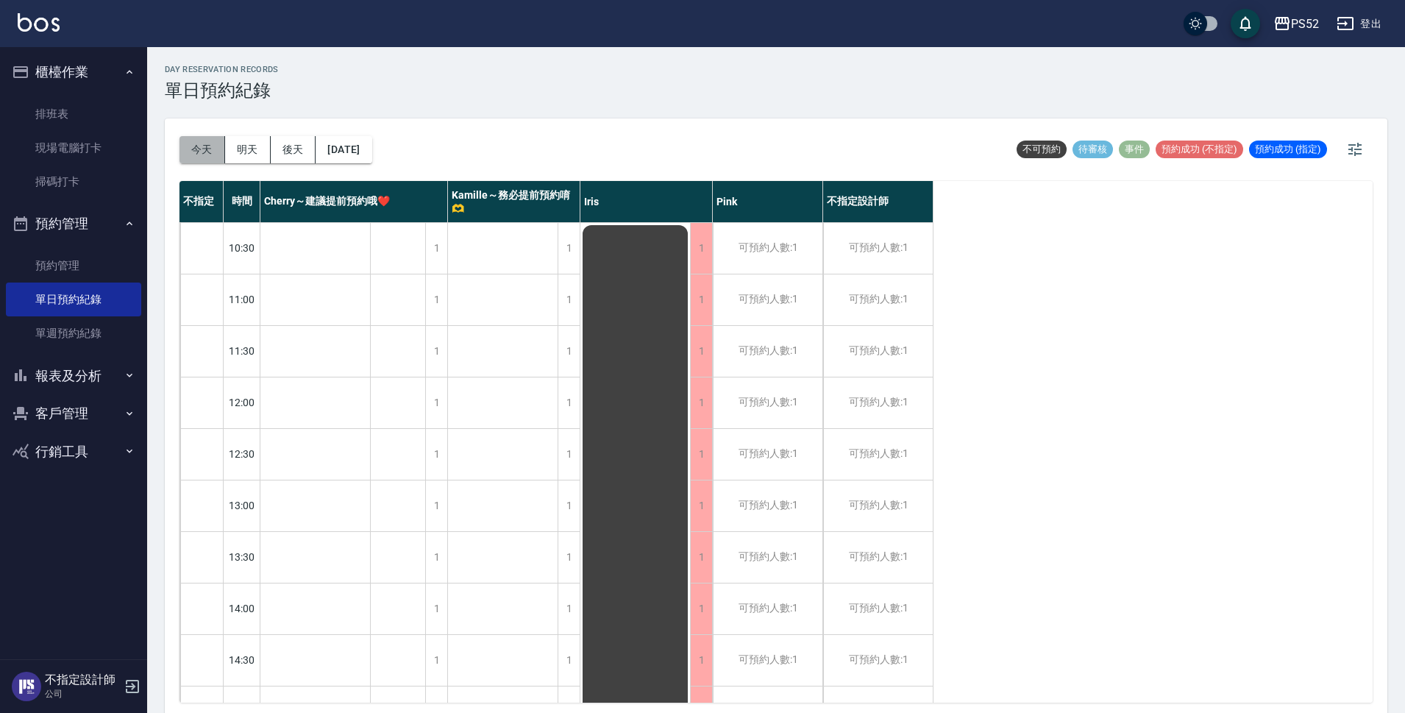
click at [204, 149] on button "今天" at bounding box center [202, 149] width 46 height 27
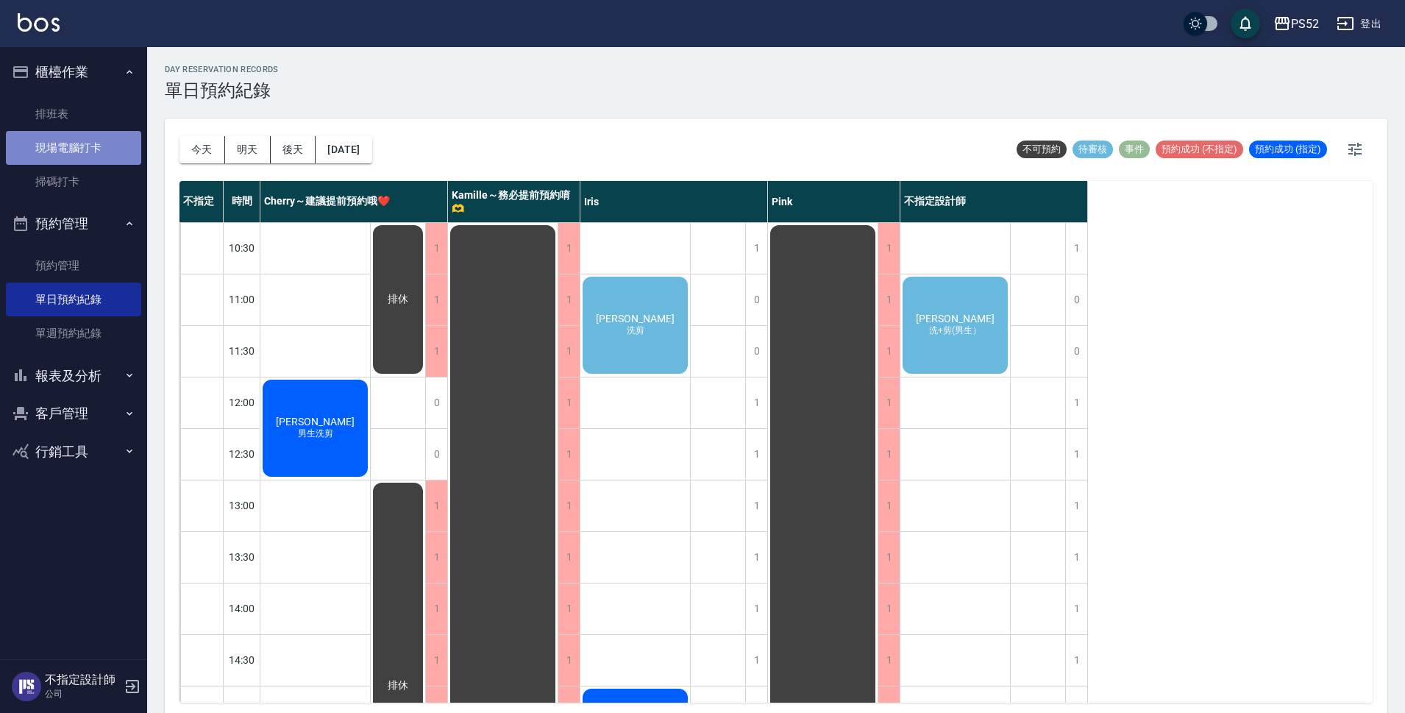
click at [63, 158] on link "現場電腦打卡" at bounding box center [73, 148] width 135 height 34
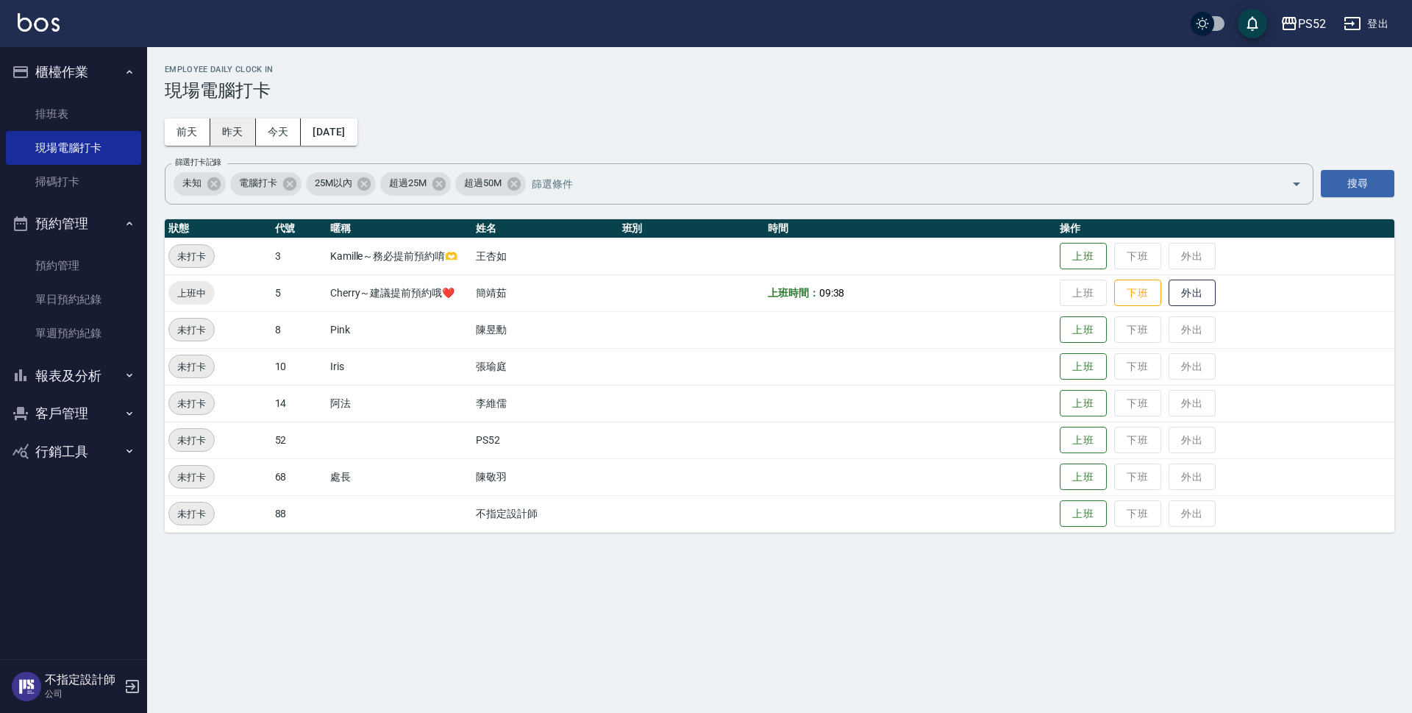
click at [235, 125] on button "昨天" at bounding box center [233, 131] width 46 height 27
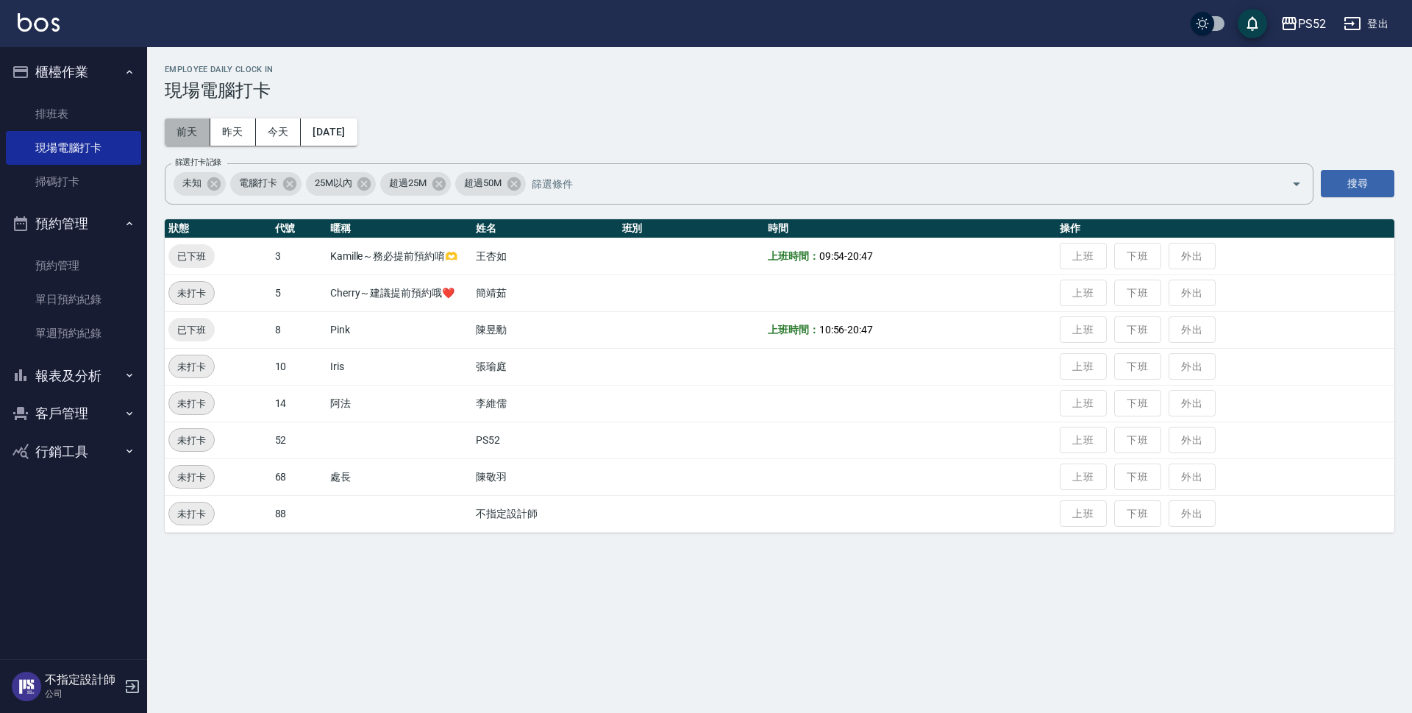
click at [195, 131] on button "前天" at bounding box center [188, 131] width 46 height 27
click at [235, 130] on button "昨天" at bounding box center [233, 131] width 46 height 27
click at [349, 132] on button "[DATE]" at bounding box center [329, 131] width 56 height 27
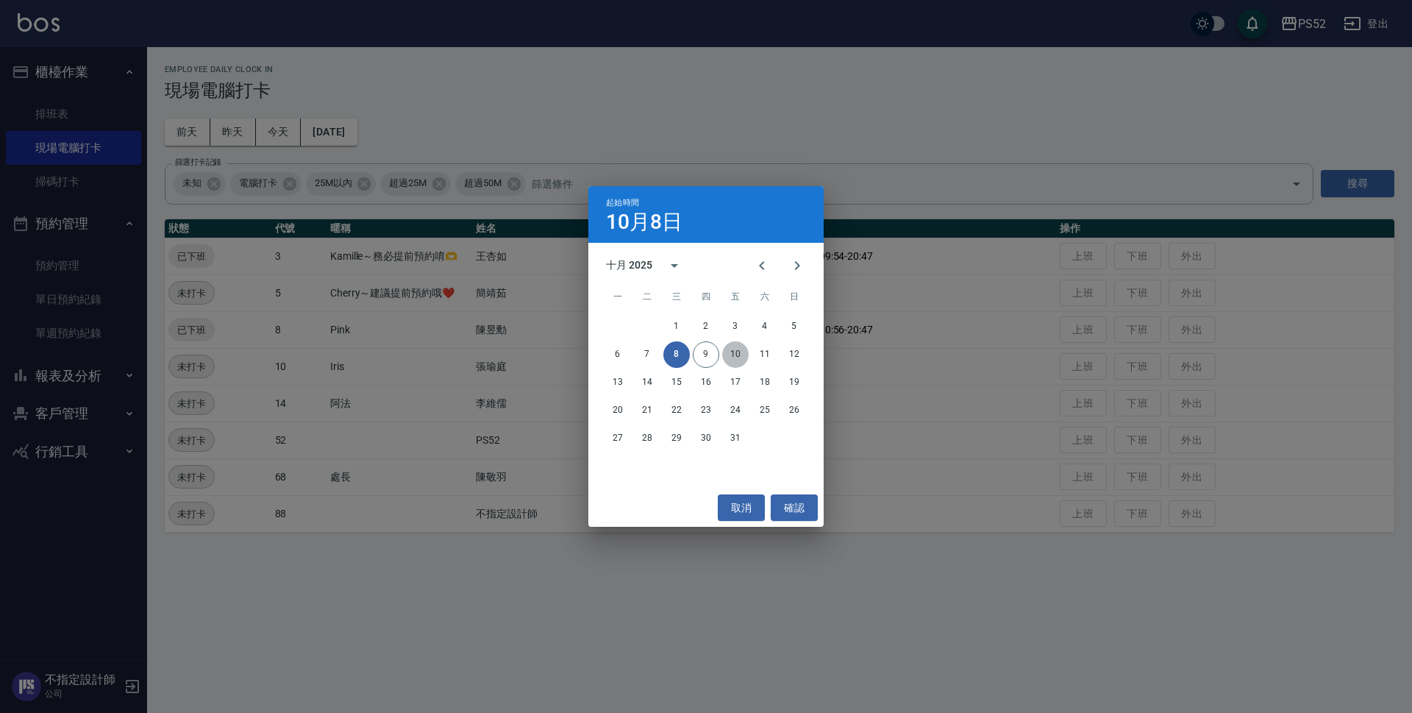
click at [733, 354] on button "10" at bounding box center [735, 354] width 26 height 26
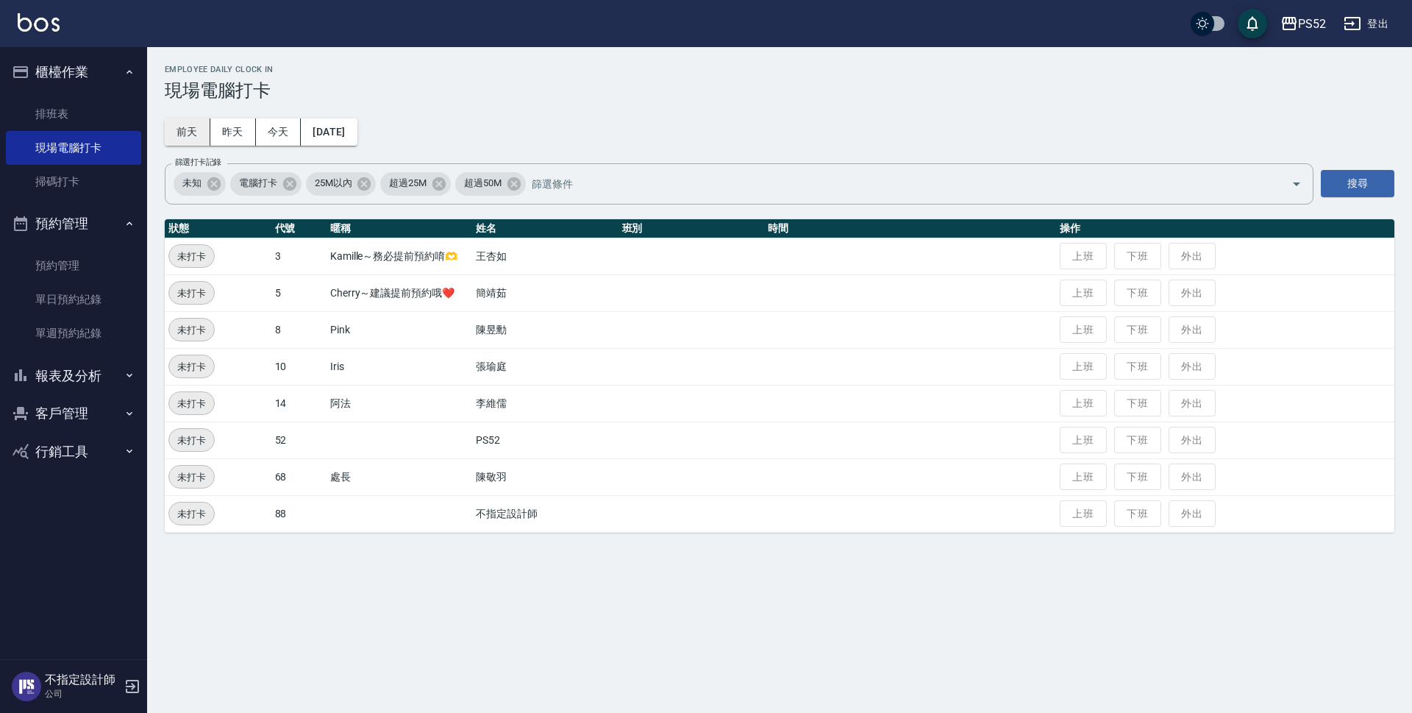
click at [179, 124] on button "前天" at bounding box center [188, 131] width 46 height 27
click at [289, 128] on button "今天" at bounding box center [279, 131] width 46 height 27
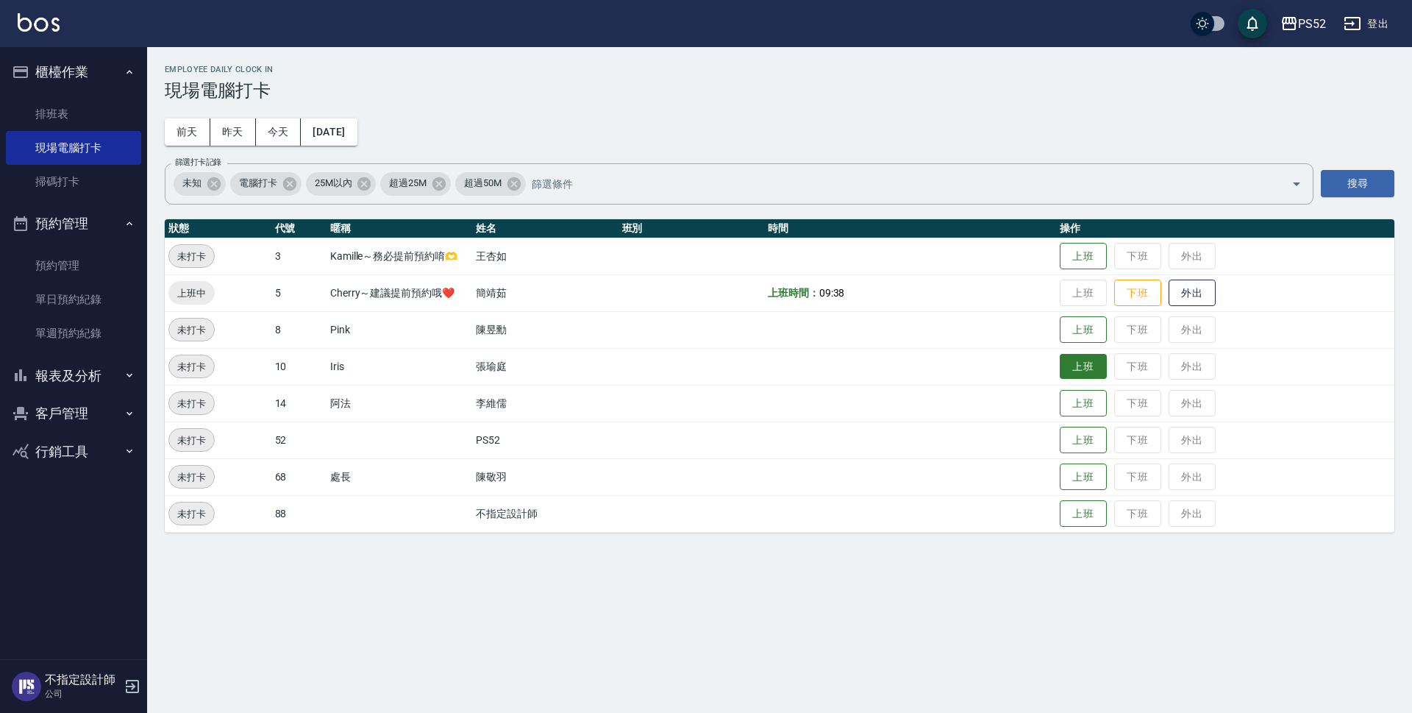
click at [1077, 371] on button "上班" at bounding box center [1083, 367] width 47 height 26
click at [351, 137] on button "[DATE]" at bounding box center [329, 131] width 56 height 27
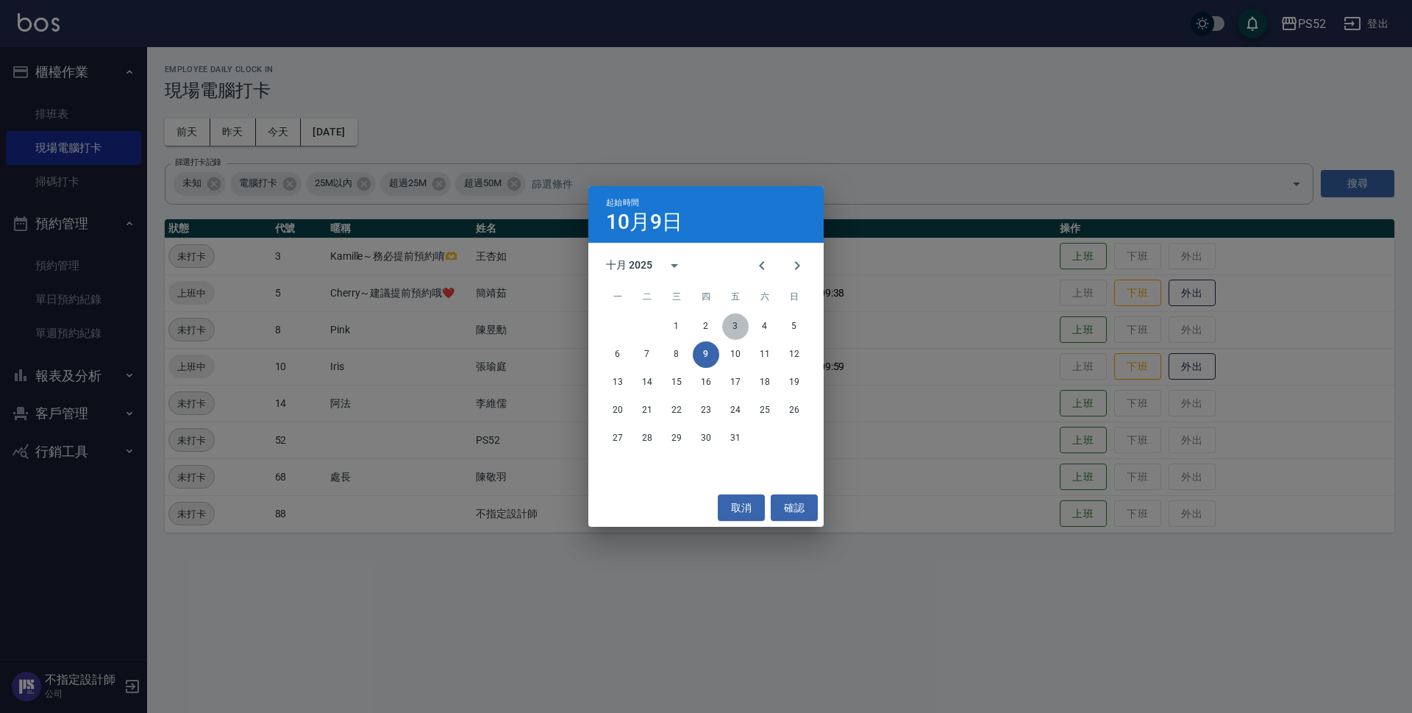
click at [734, 329] on button "3" at bounding box center [735, 326] width 26 height 26
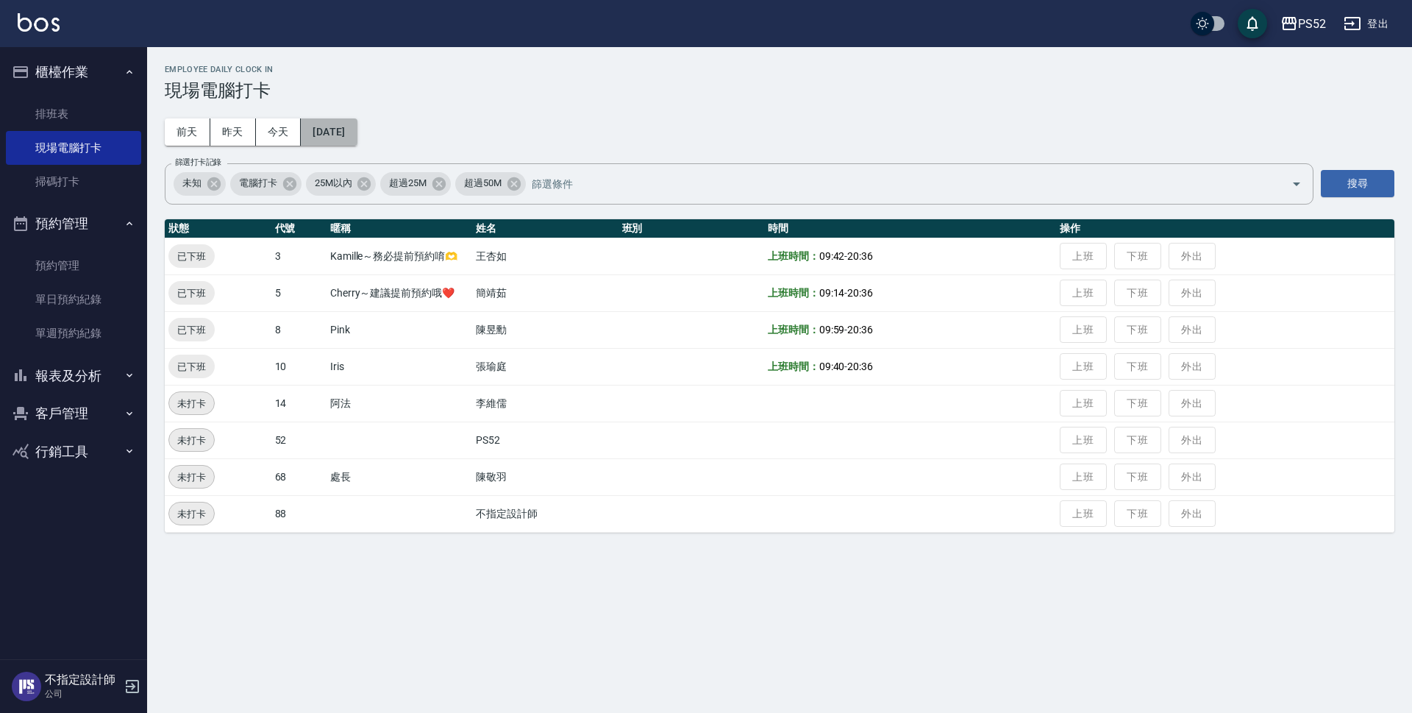
click at [357, 132] on button "[DATE]" at bounding box center [329, 131] width 56 height 27
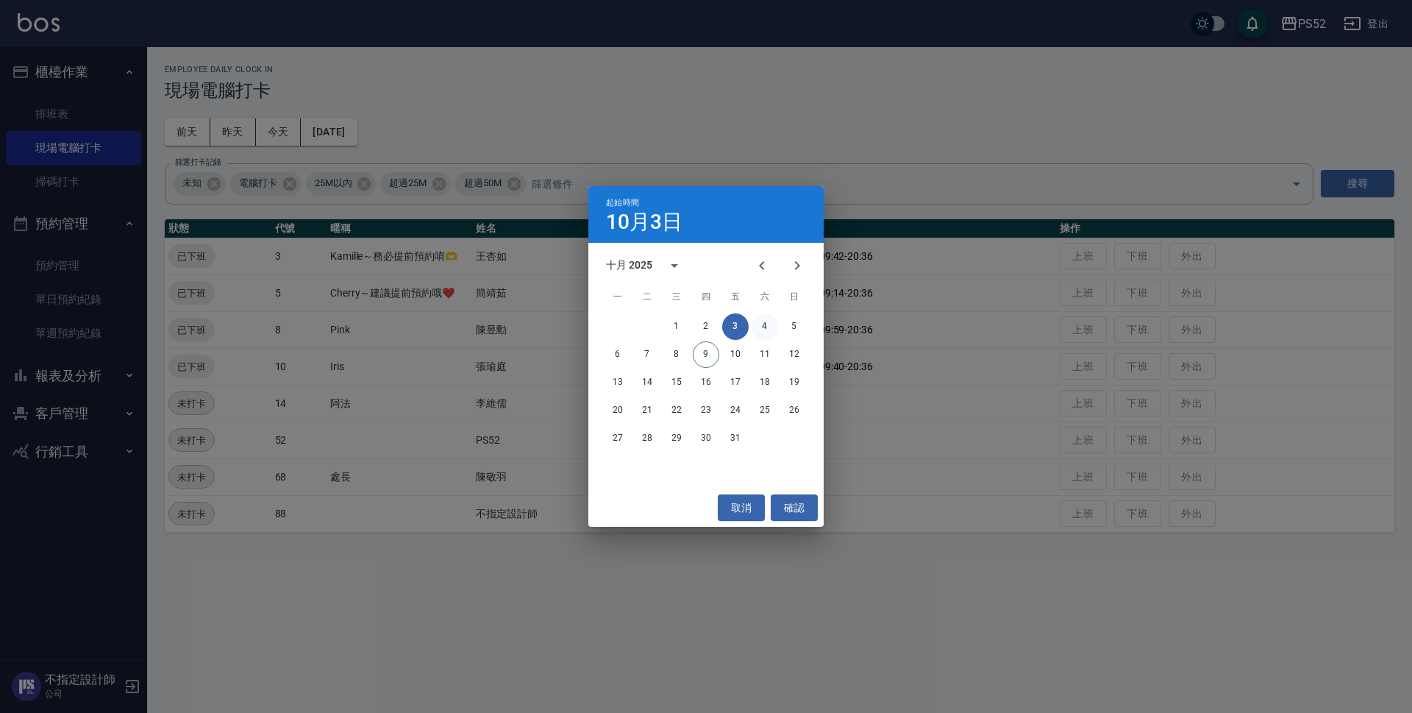
click at [765, 329] on button "4" at bounding box center [765, 326] width 26 height 26
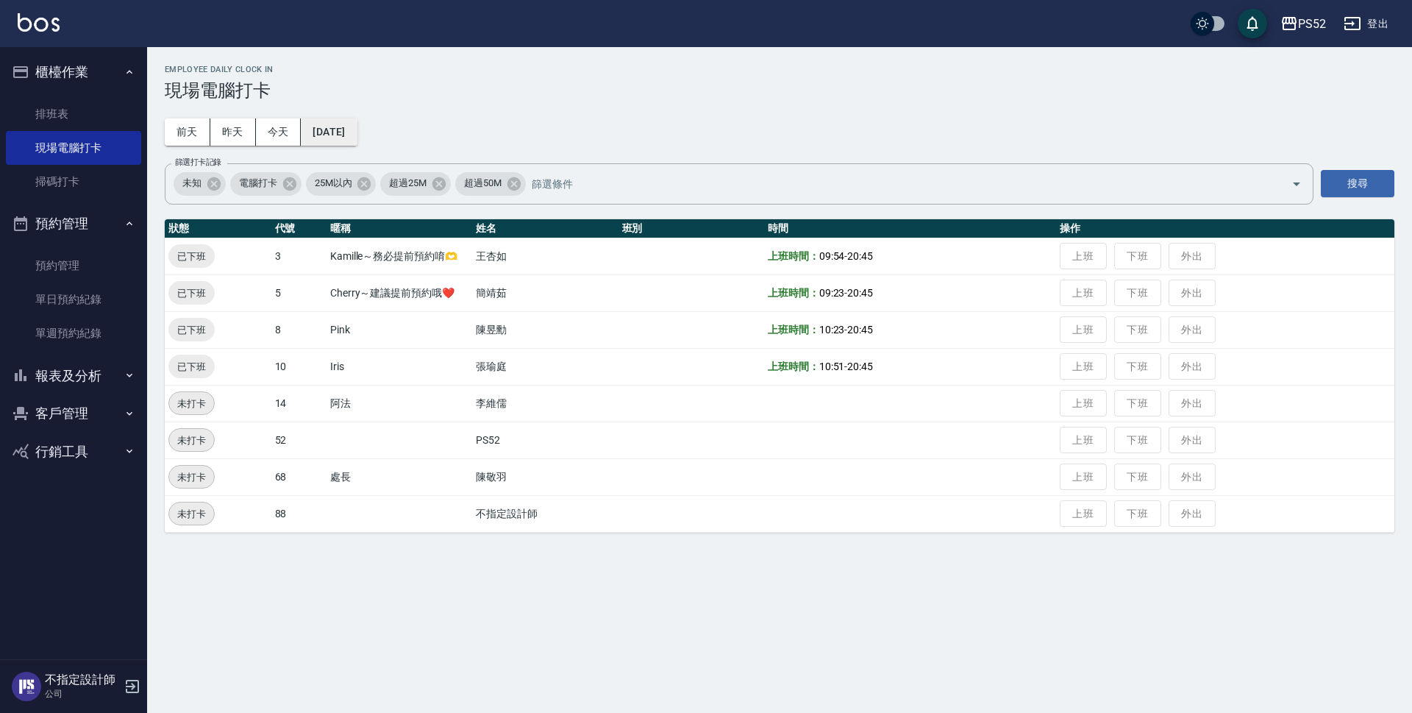
click at [329, 124] on button "[DATE]" at bounding box center [329, 131] width 56 height 27
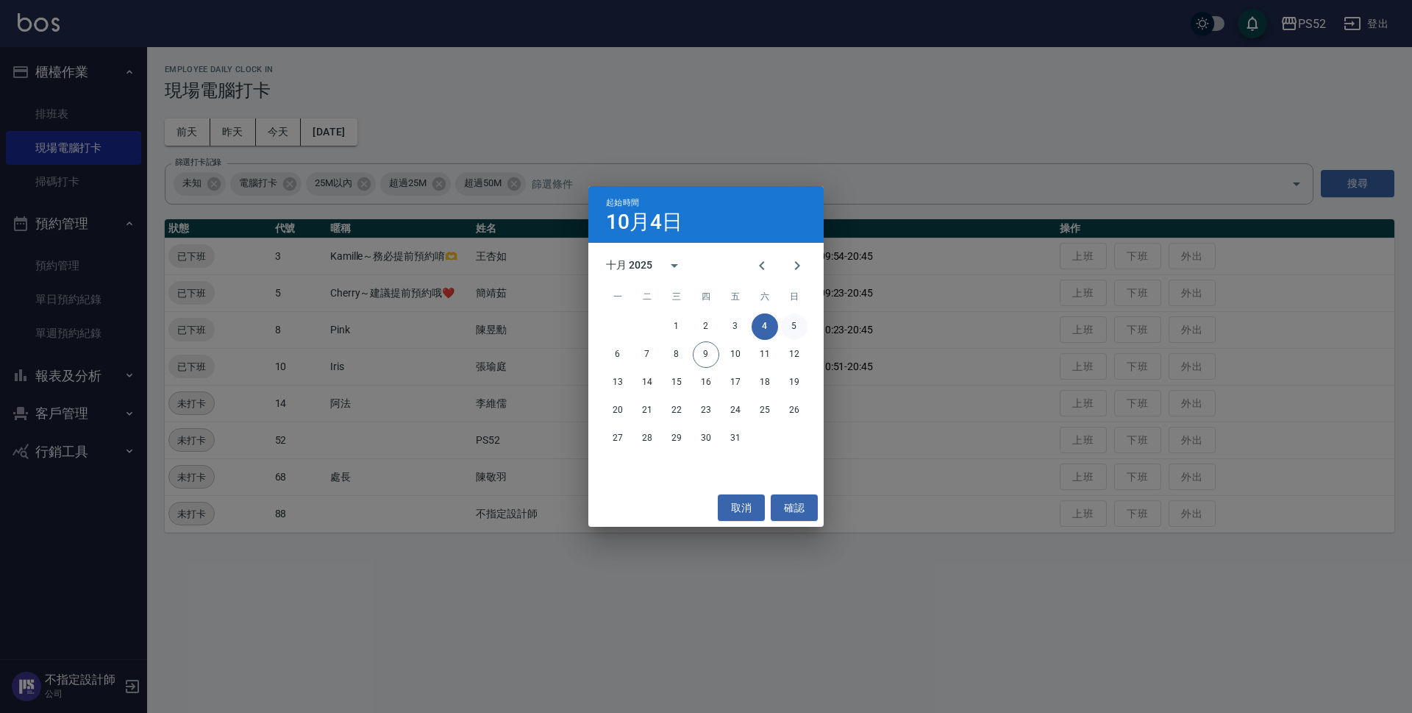
click at [795, 326] on button "5" at bounding box center [794, 326] width 26 height 26
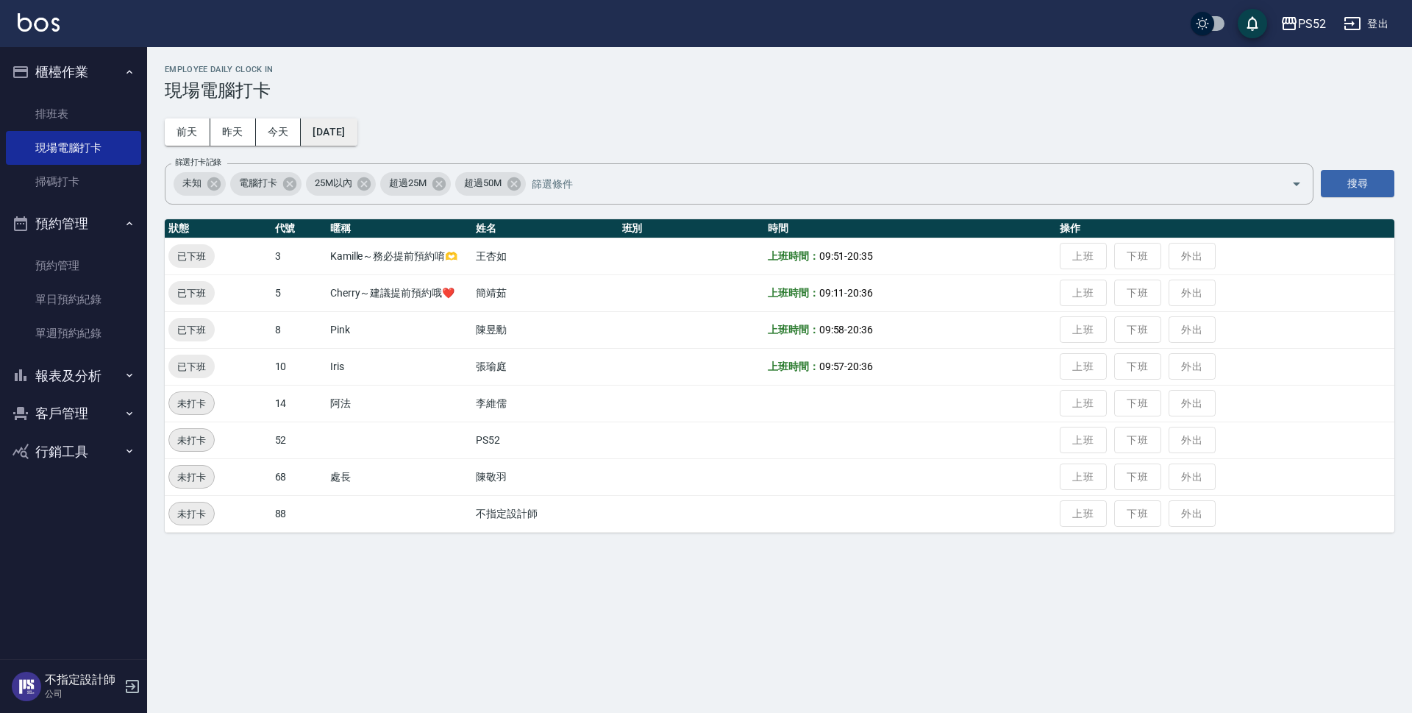
click at [357, 124] on button "[DATE]" at bounding box center [329, 131] width 56 height 27
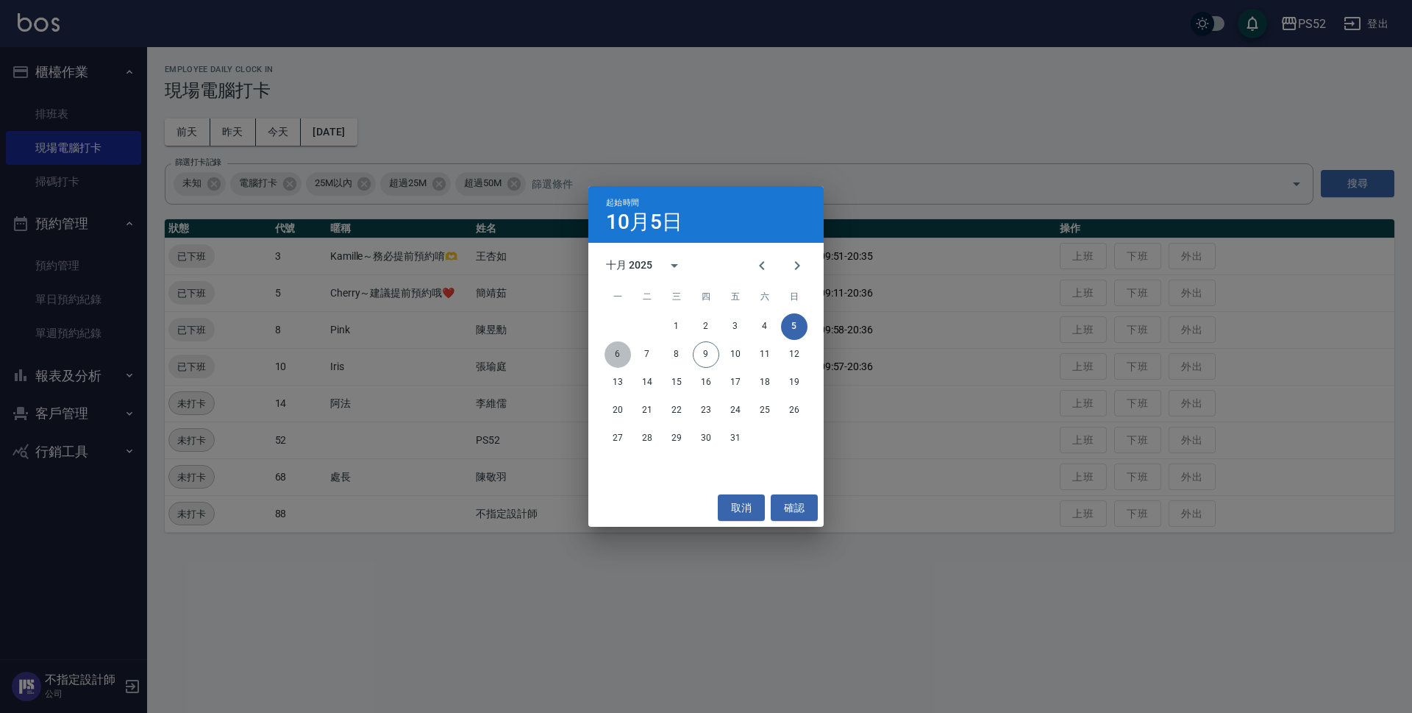
click at [620, 349] on button "6" at bounding box center [617, 354] width 26 height 26
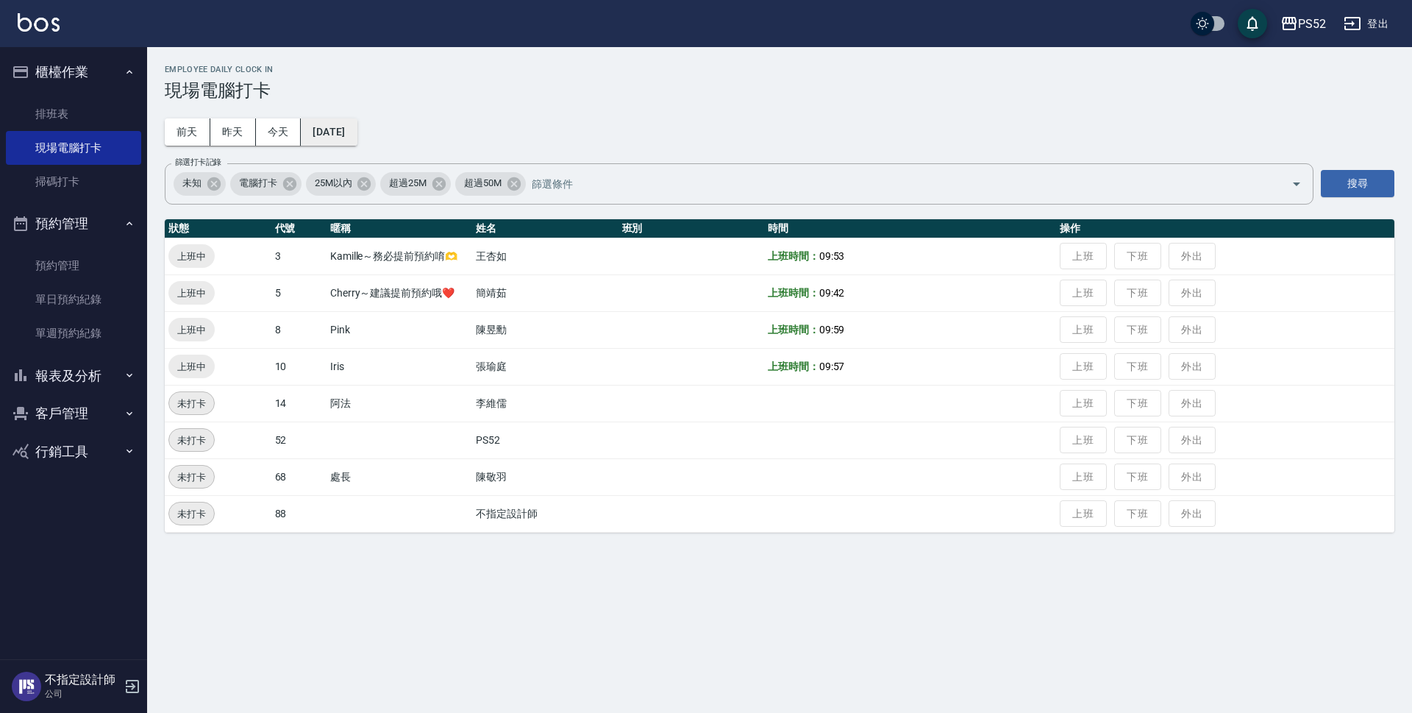
click at [314, 130] on button "[DATE]" at bounding box center [329, 131] width 56 height 27
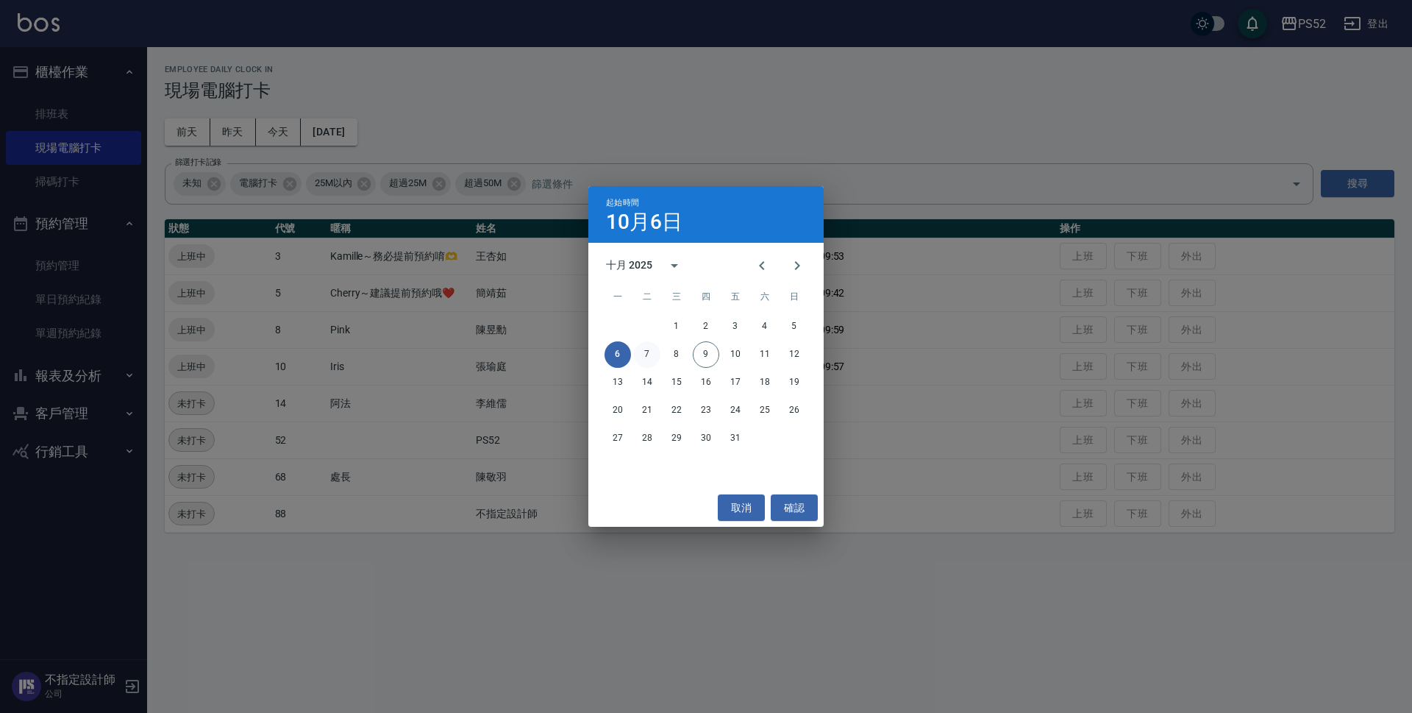
click at [645, 362] on button "7" at bounding box center [647, 354] width 26 height 26
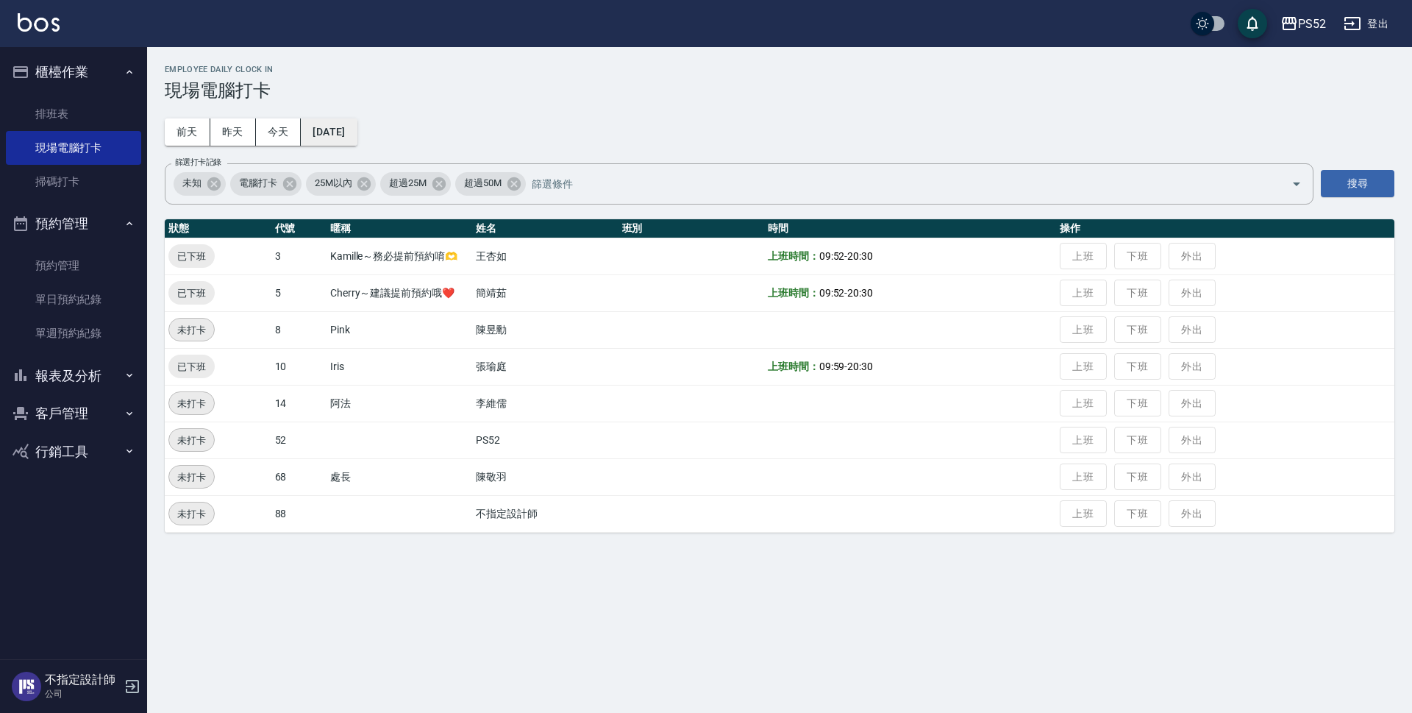
click at [346, 136] on button "[DATE]" at bounding box center [329, 131] width 56 height 27
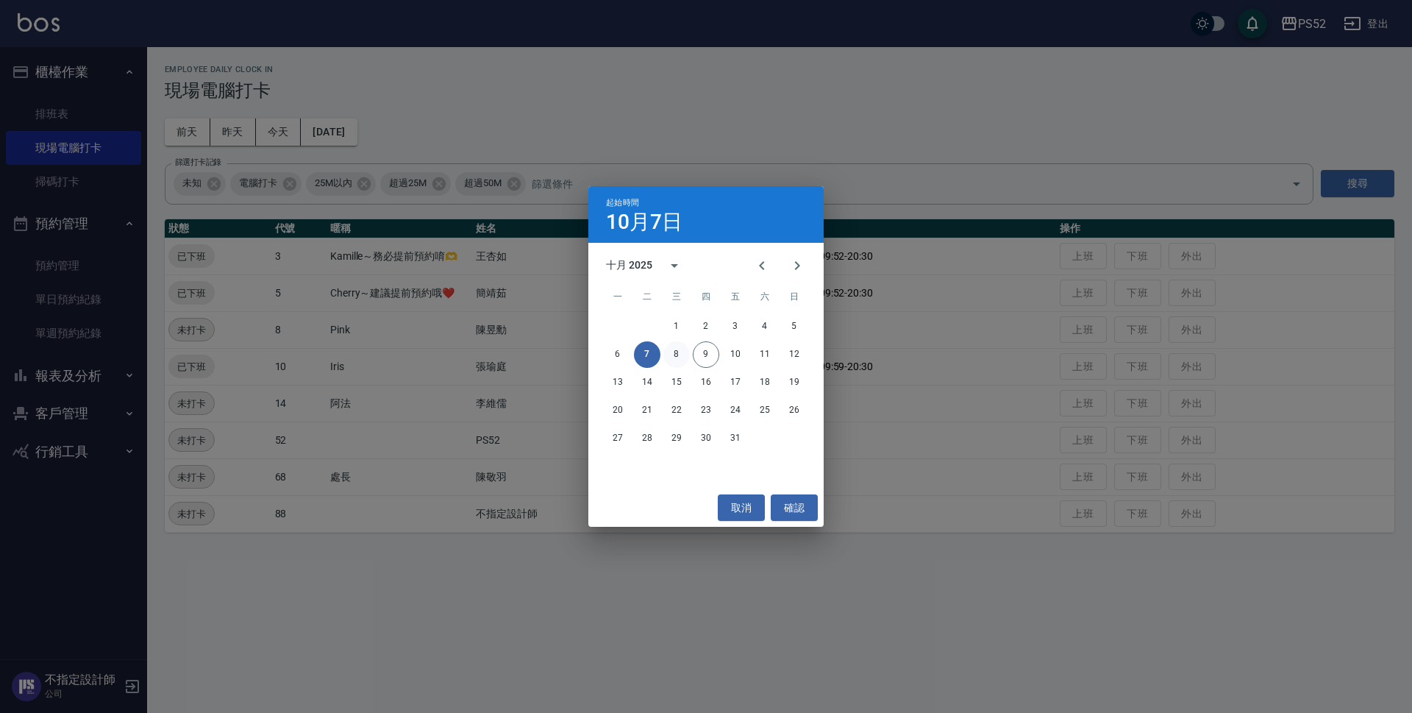
click at [684, 353] on button "8" at bounding box center [676, 354] width 26 height 26
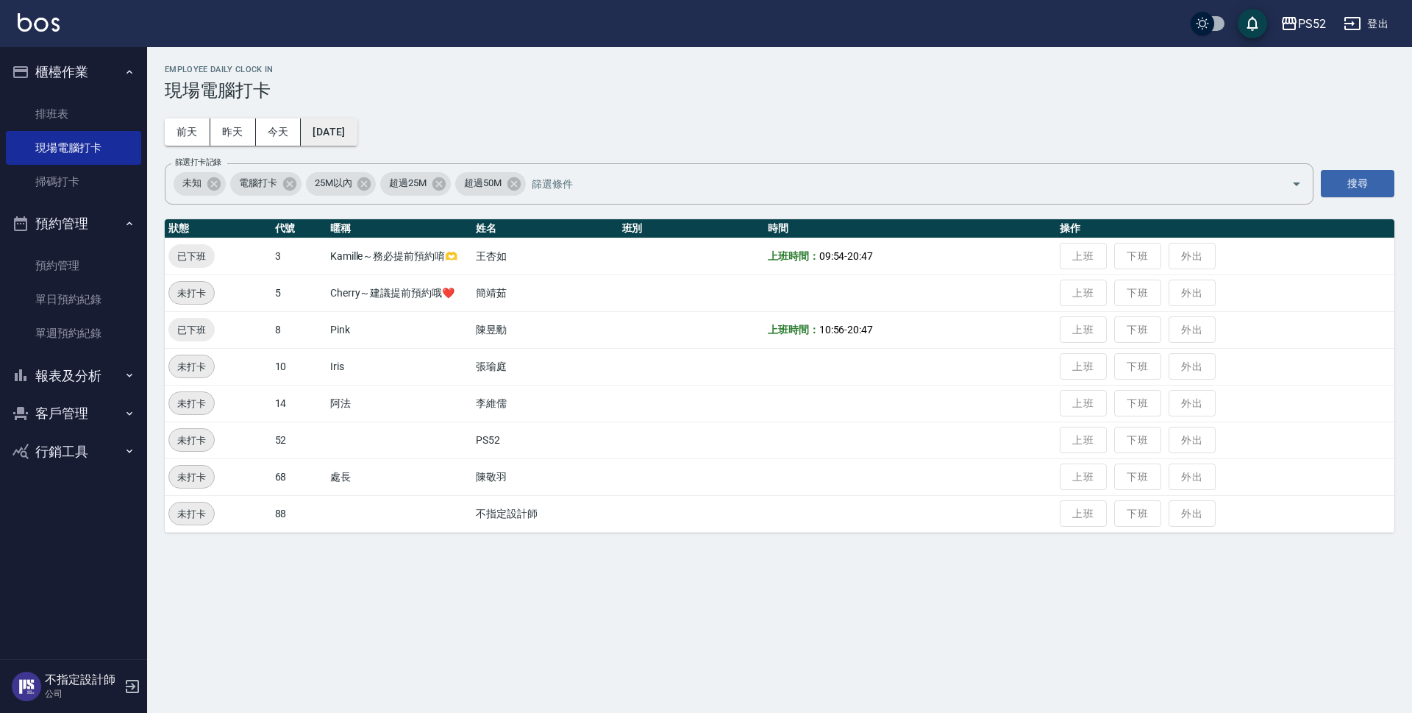
click at [357, 134] on button "[DATE]" at bounding box center [329, 131] width 56 height 27
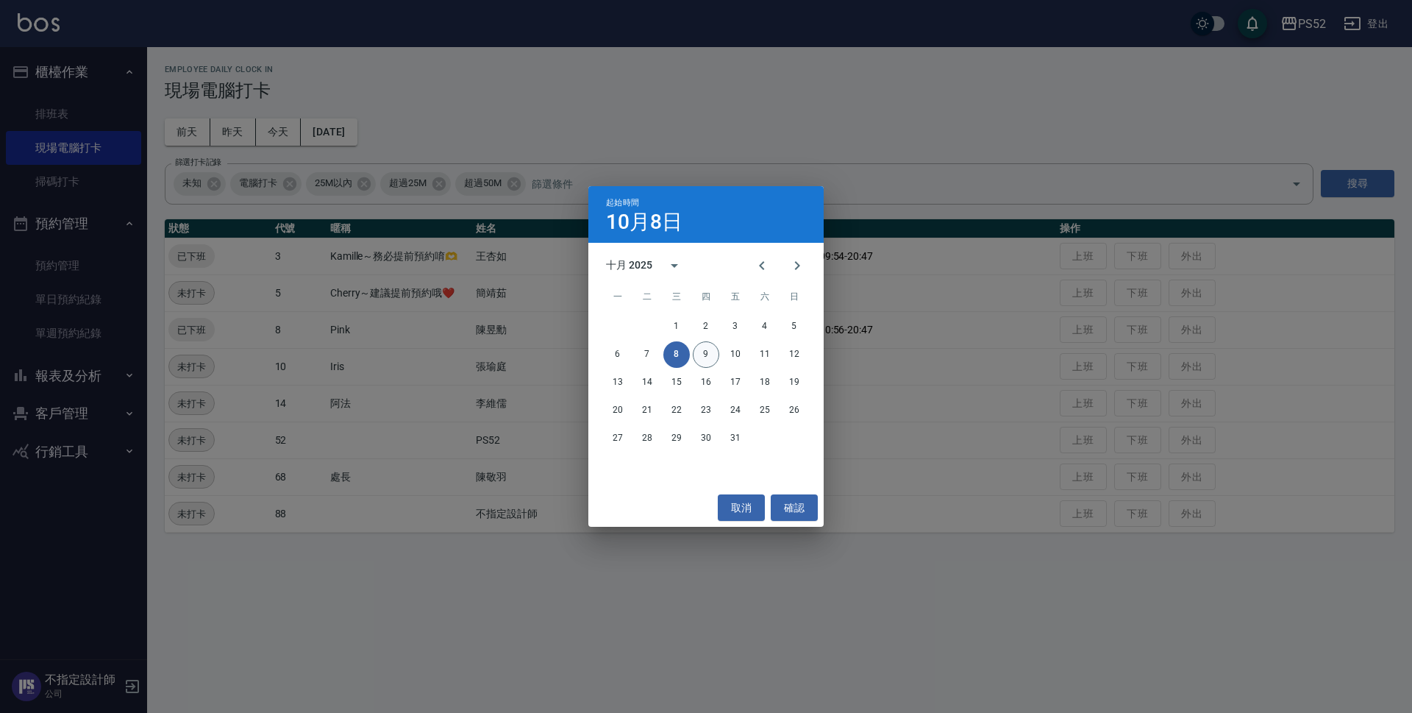
click at [710, 354] on button "9" at bounding box center [706, 354] width 26 height 26
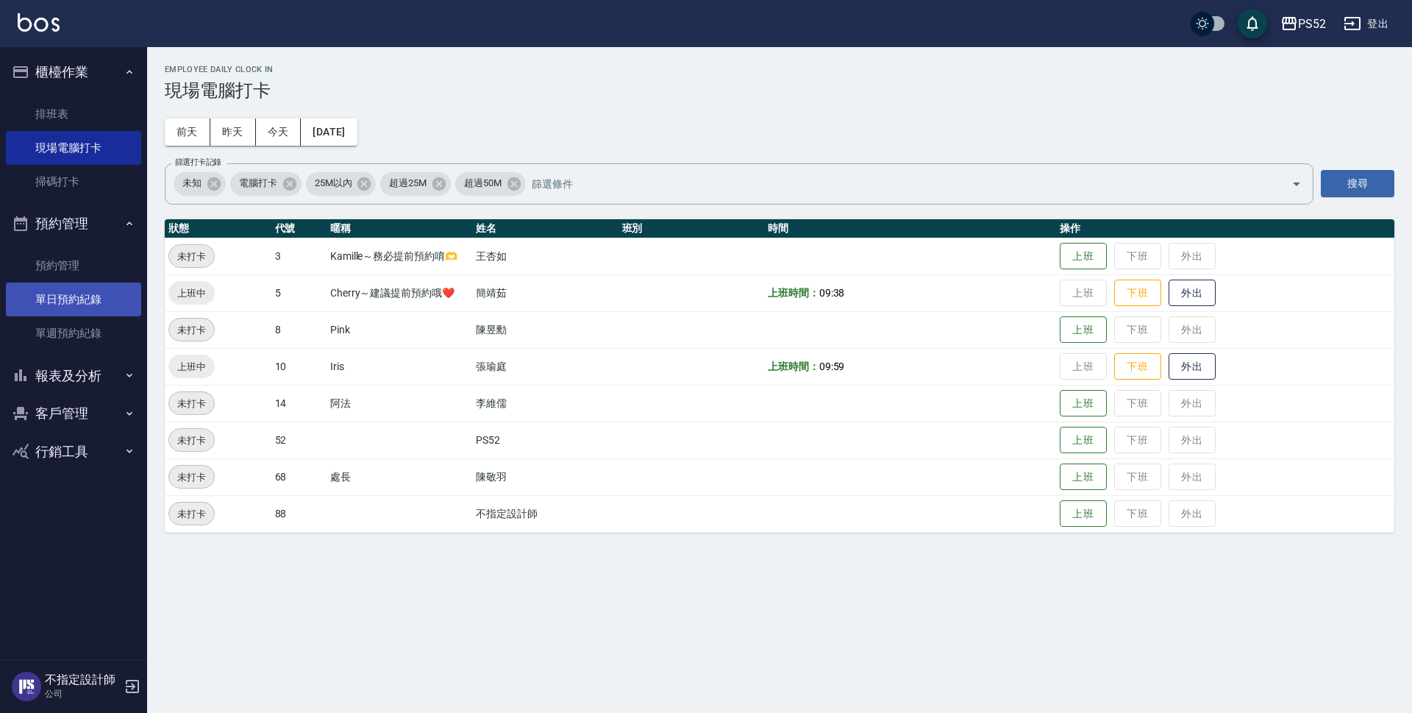
click at [70, 305] on link "單日預約紀錄" at bounding box center [73, 299] width 135 height 34
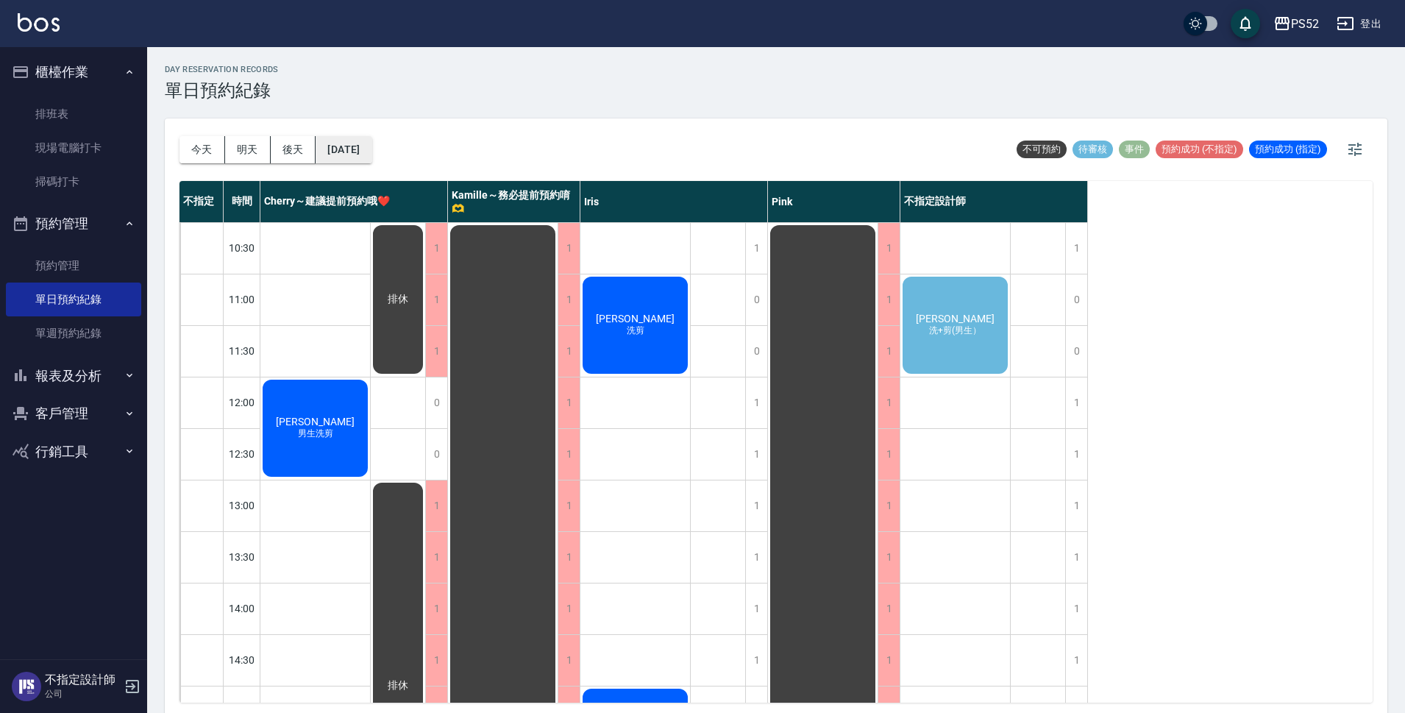
click at [368, 139] on button "[DATE]" at bounding box center [343, 149] width 56 height 27
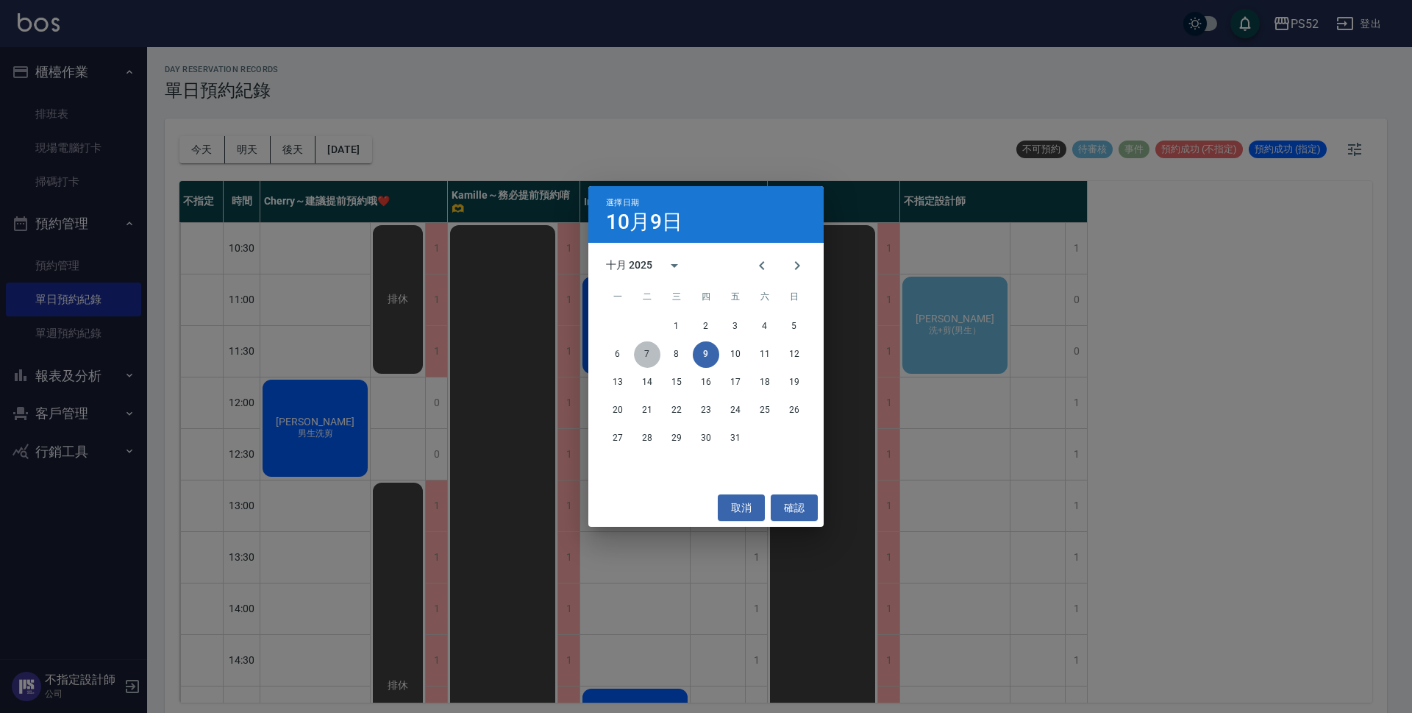
click at [641, 354] on button "7" at bounding box center [647, 354] width 26 height 26
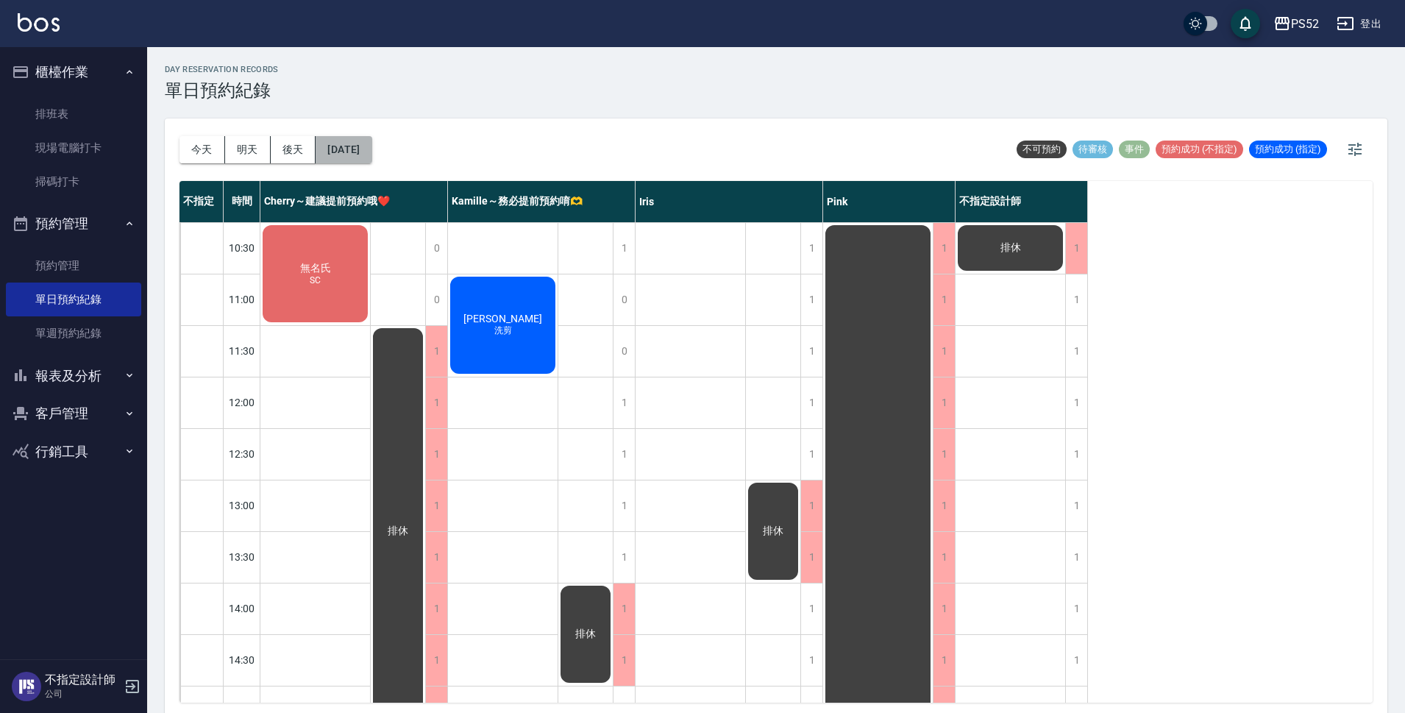
click at [371, 160] on button "[DATE]" at bounding box center [343, 149] width 56 height 27
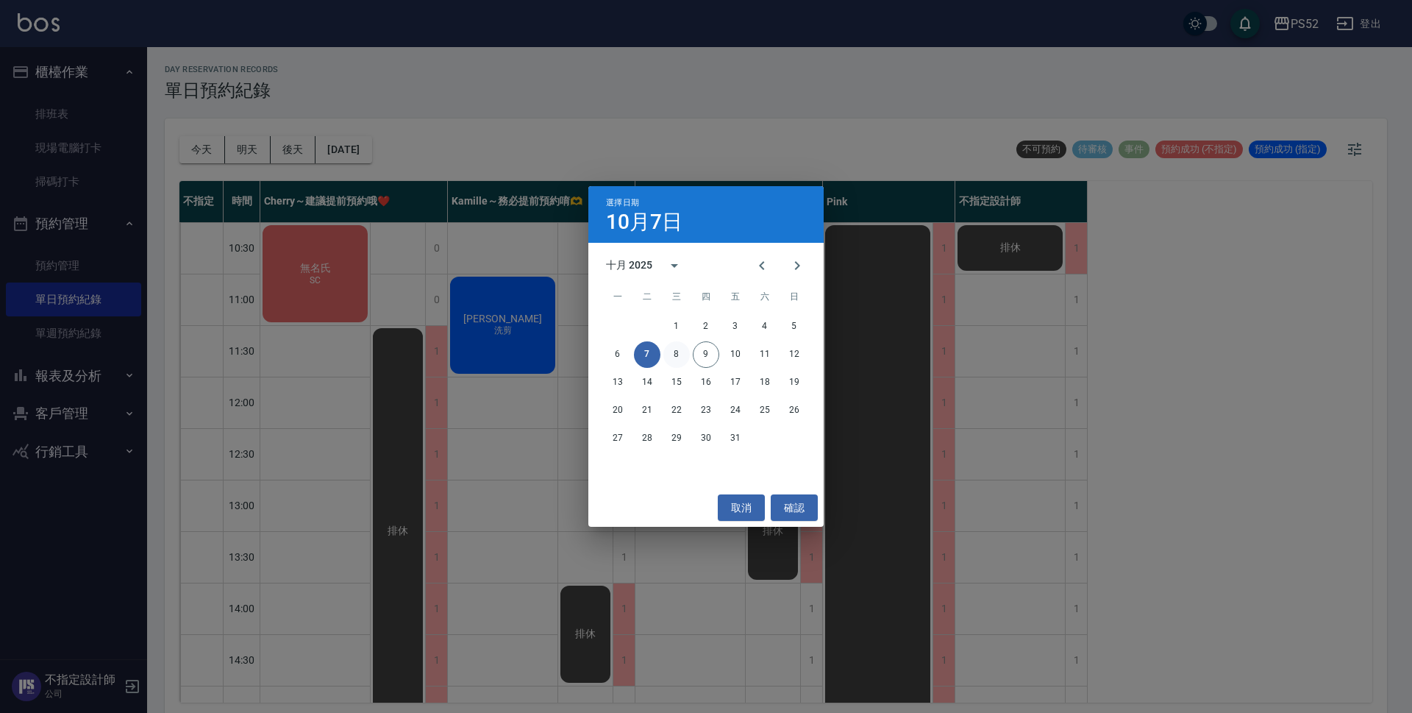
click at [680, 357] on button "8" at bounding box center [676, 354] width 26 height 26
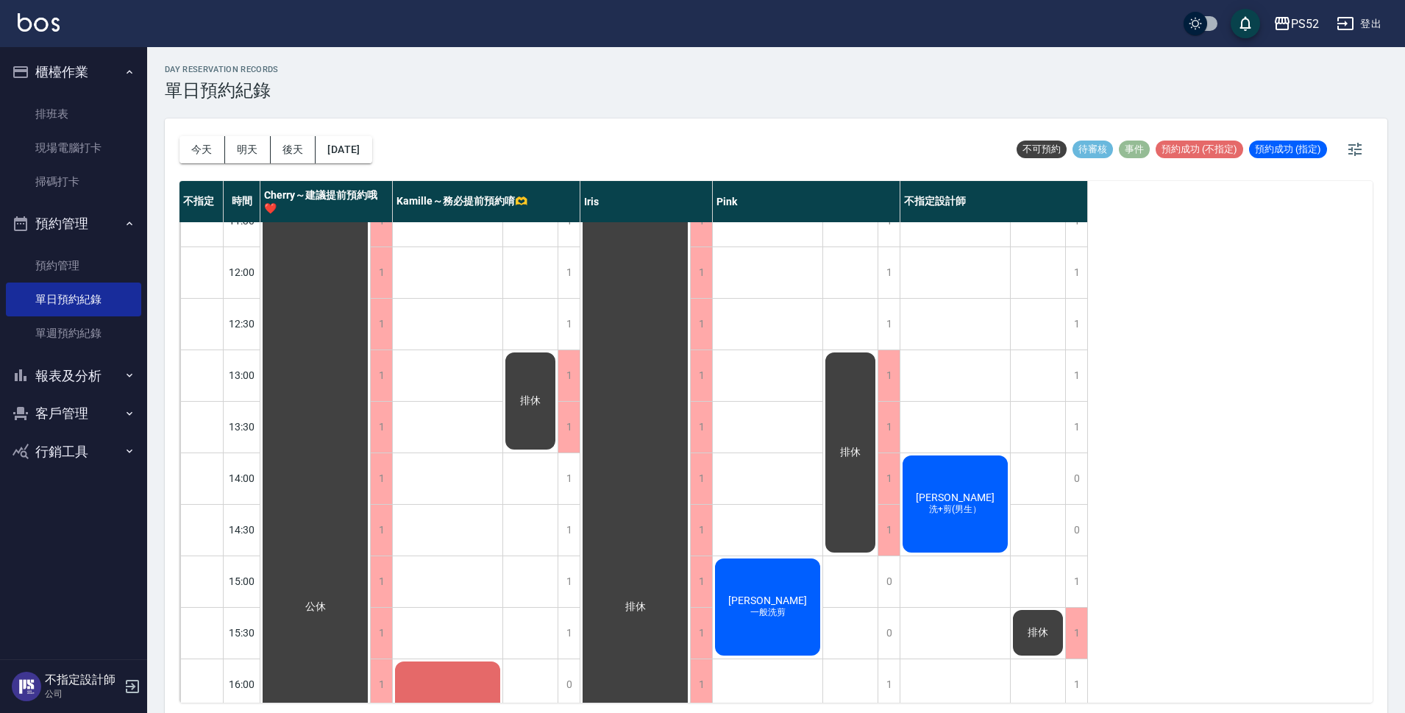
scroll to position [97, 0]
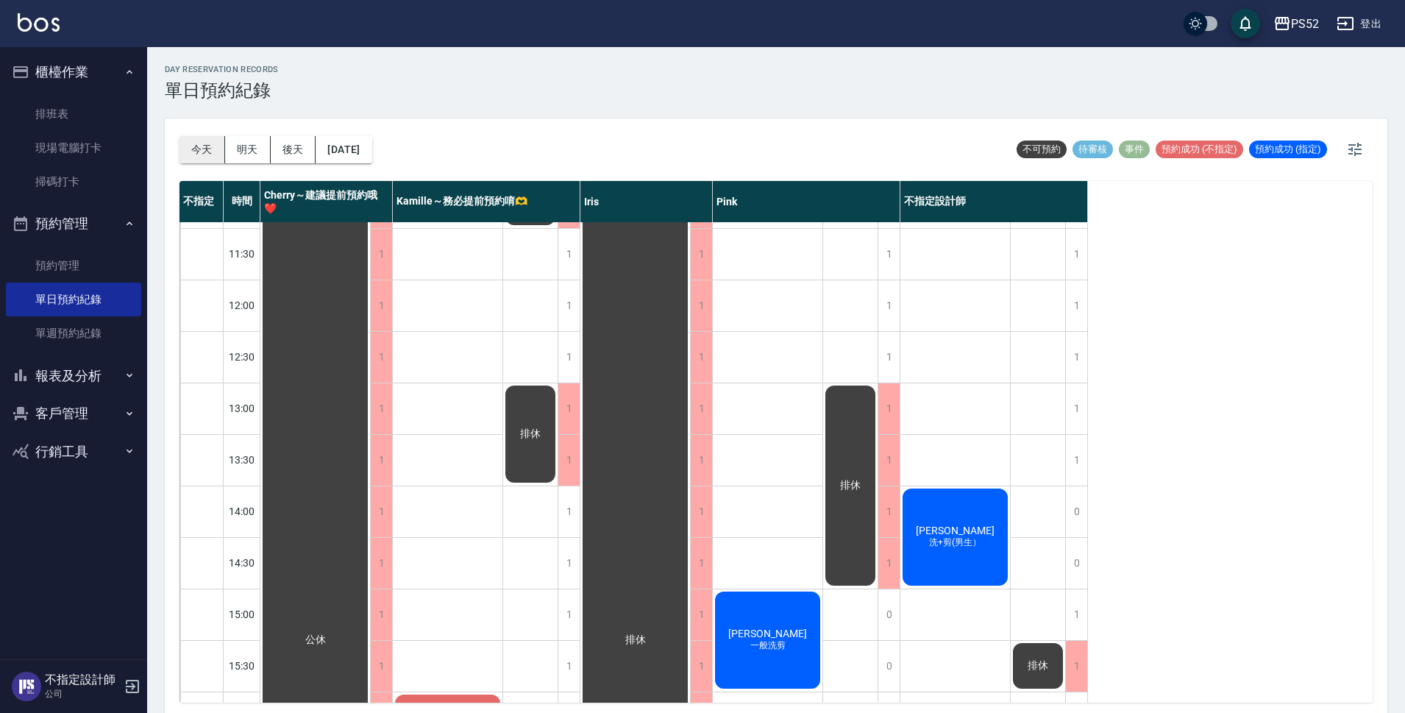
click at [187, 138] on button "今天" at bounding box center [202, 149] width 46 height 27
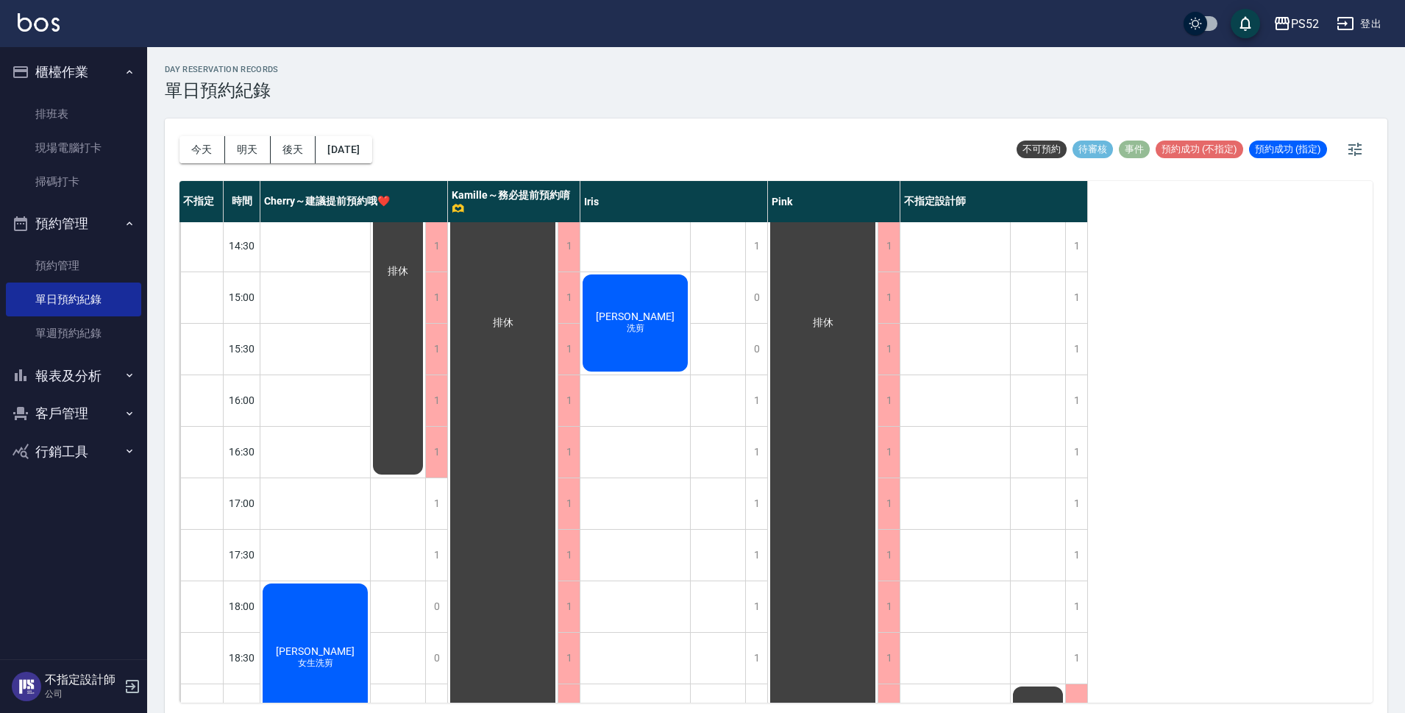
scroll to position [415, 0]
click at [435, 507] on div "1" at bounding box center [436, 502] width 22 height 51
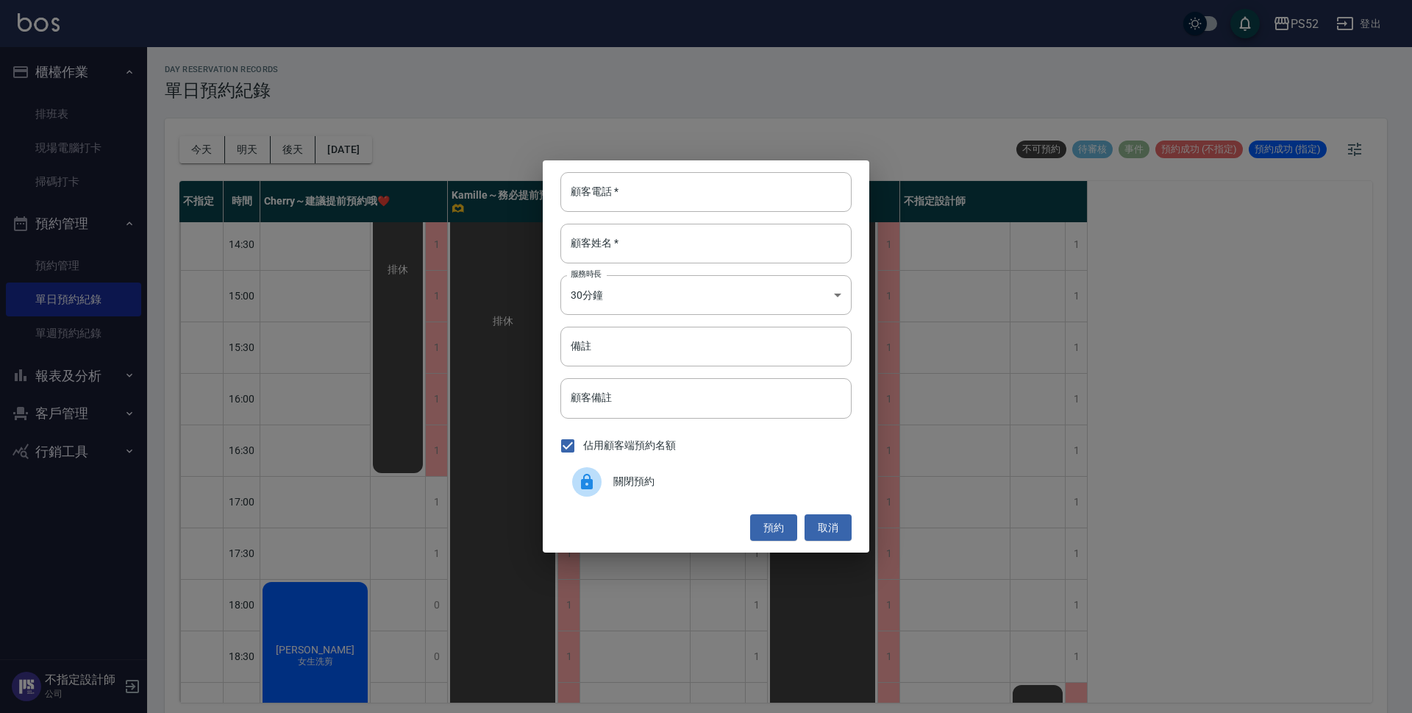
click at [657, 491] on div "關閉預約" at bounding box center [705, 481] width 291 height 41
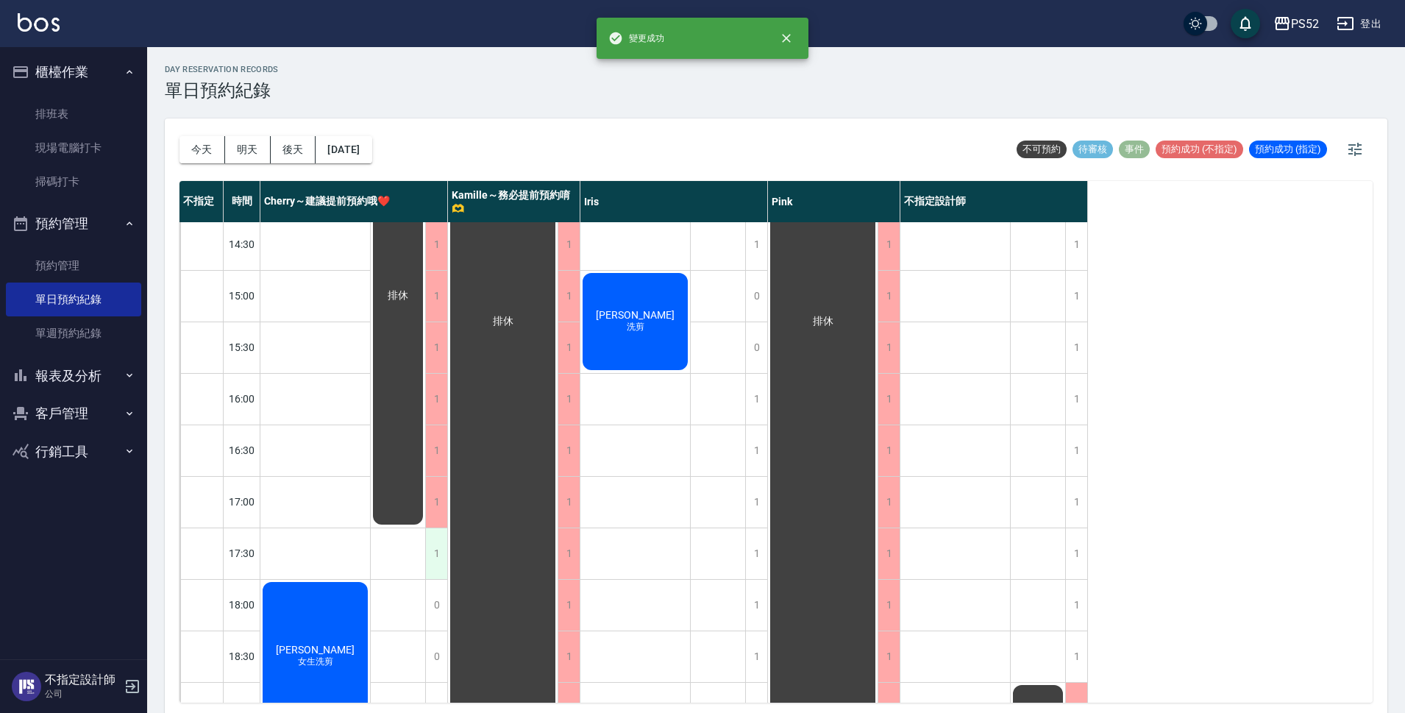
click at [439, 563] on div "1" at bounding box center [436, 553] width 22 height 51
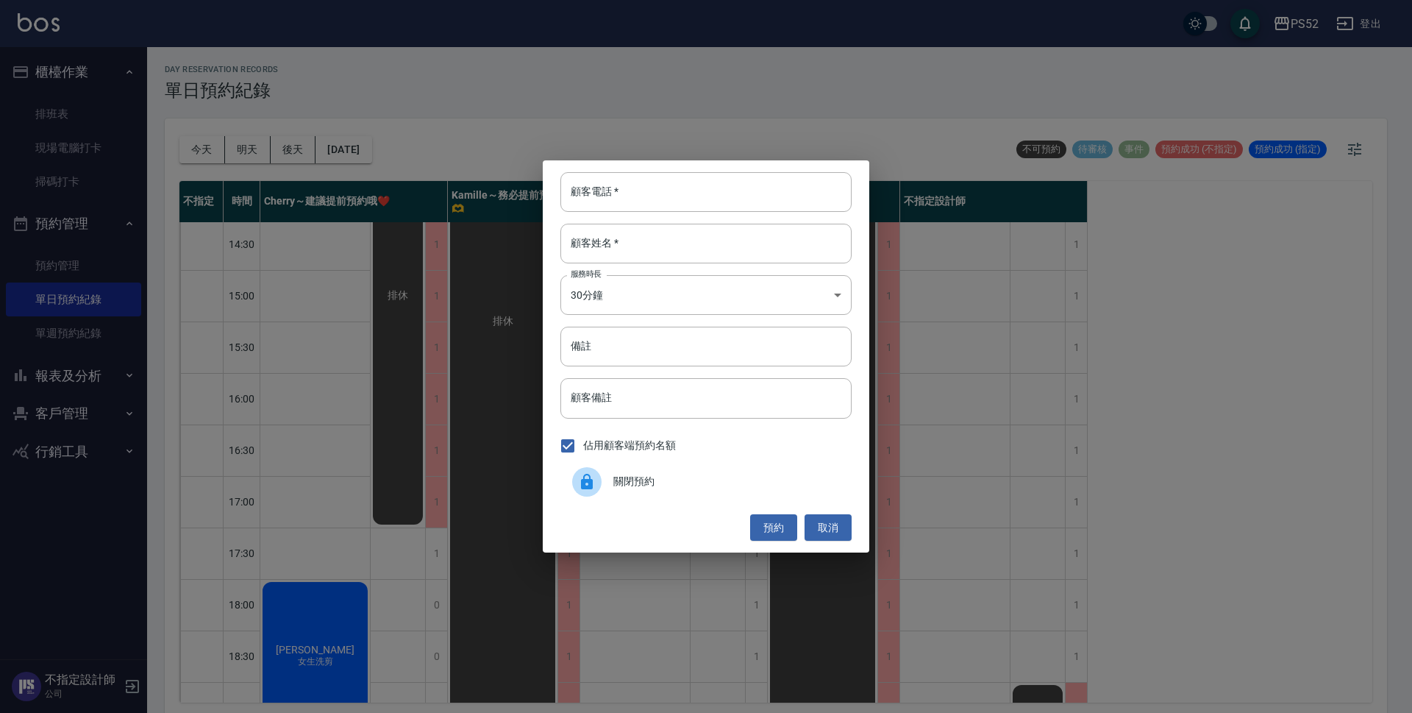
click at [685, 482] on span "關閉預約" at bounding box center [726, 481] width 226 height 15
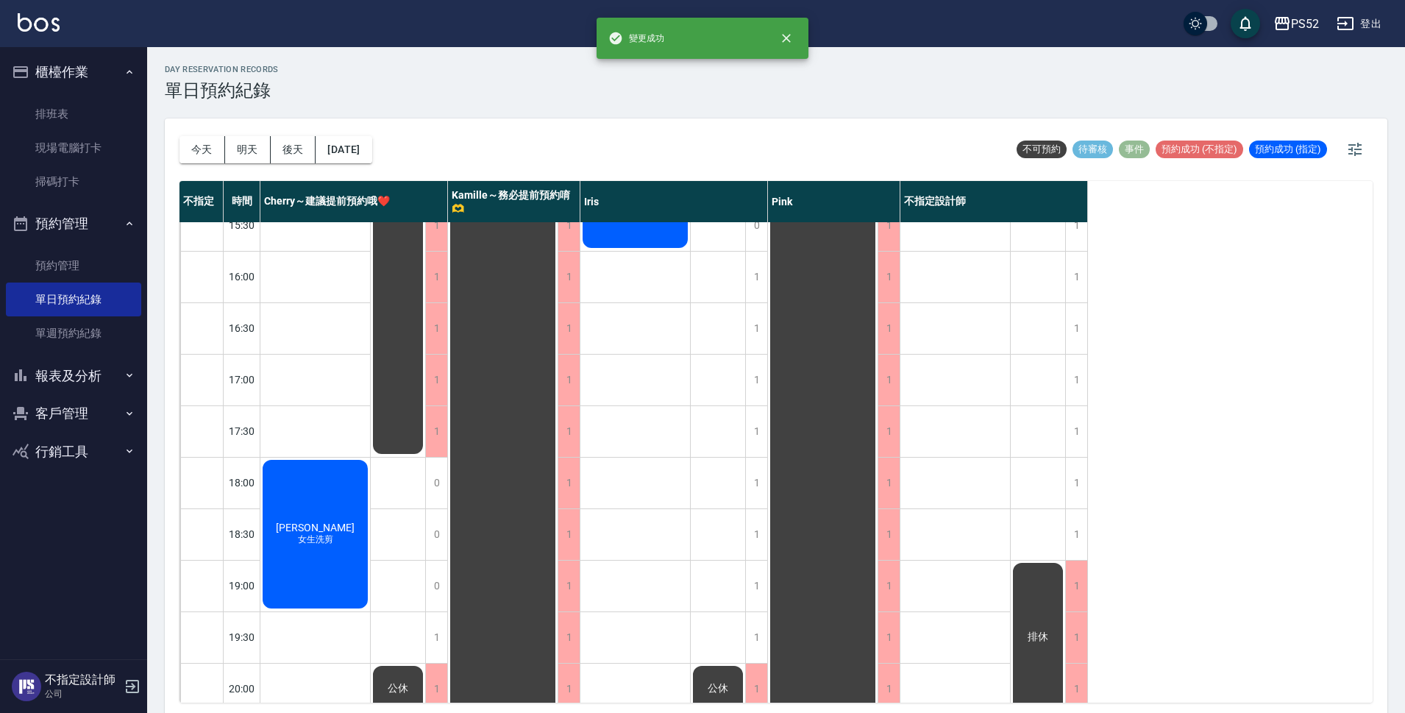
scroll to position [563, 0]
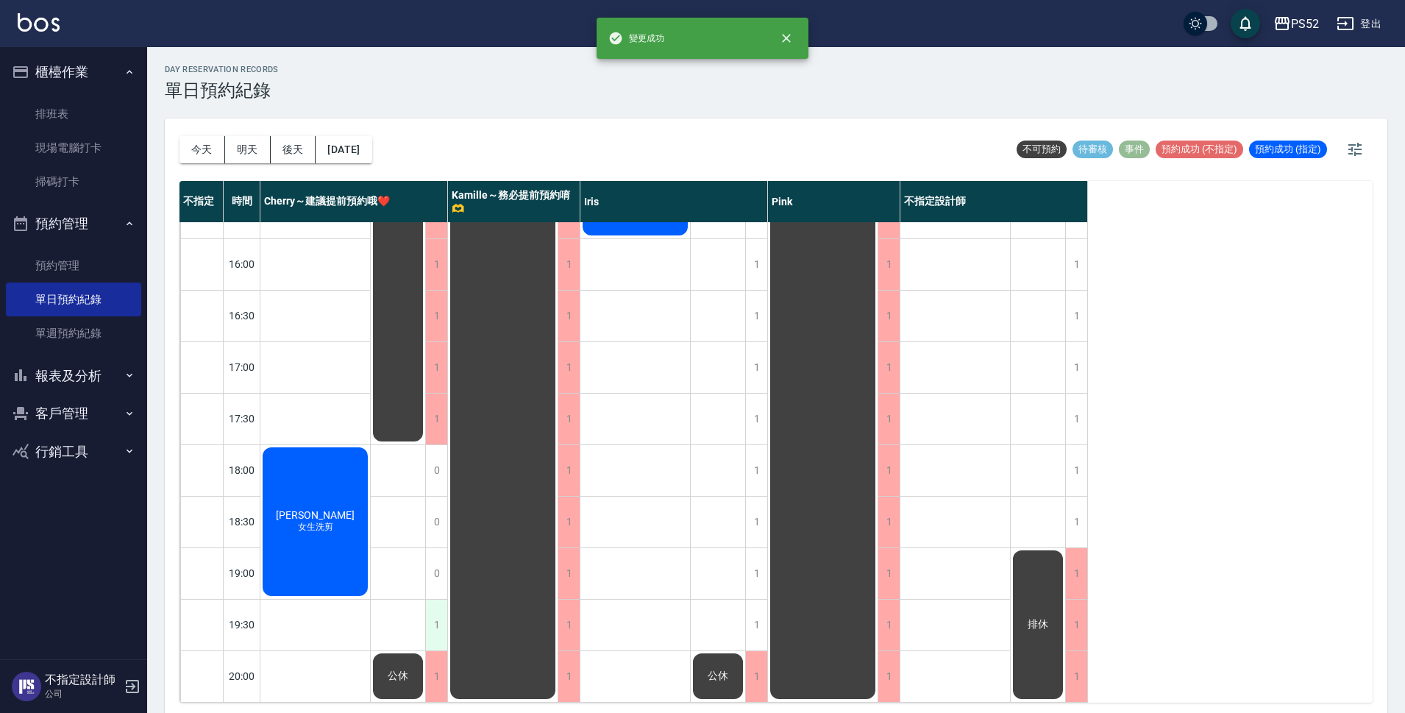
click at [431, 599] on div "1" at bounding box center [436, 624] width 22 height 51
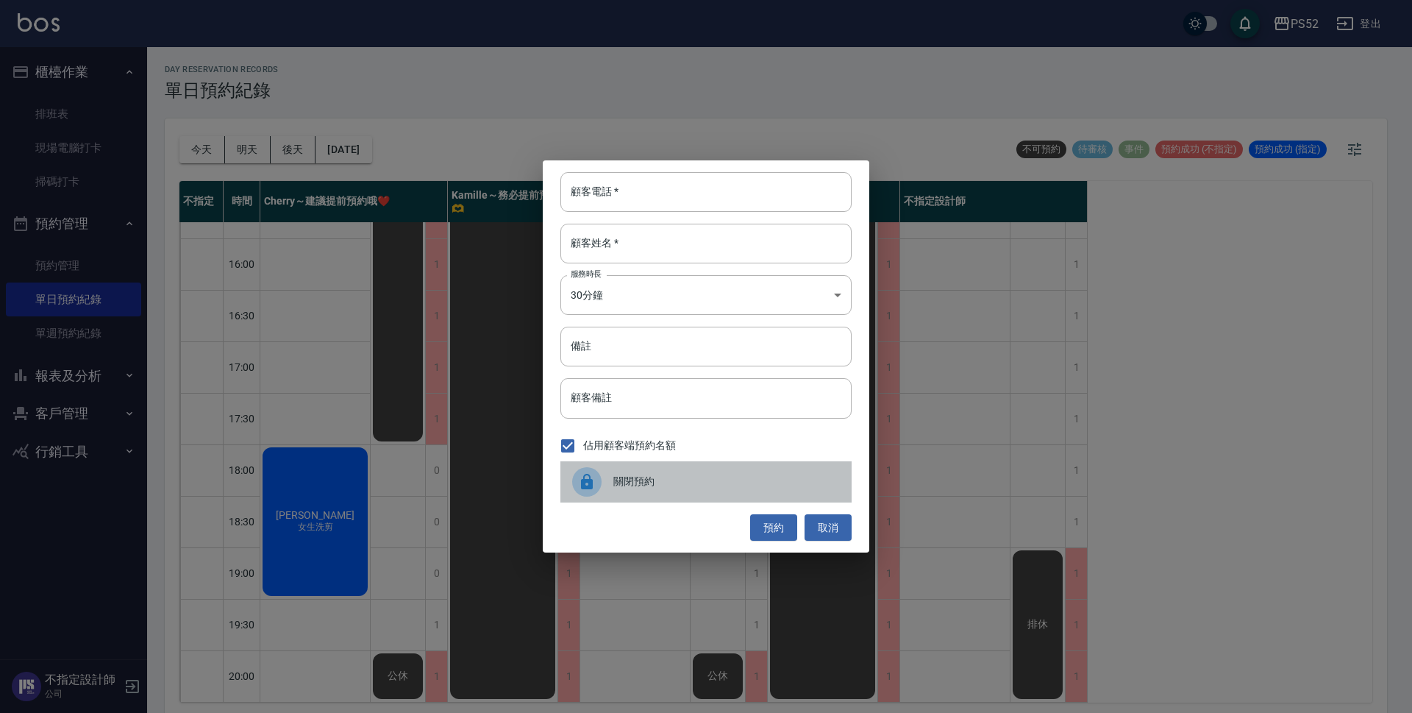
click at [644, 491] on div "關閉預約" at bounding box center [705, 481] width 291 height 41
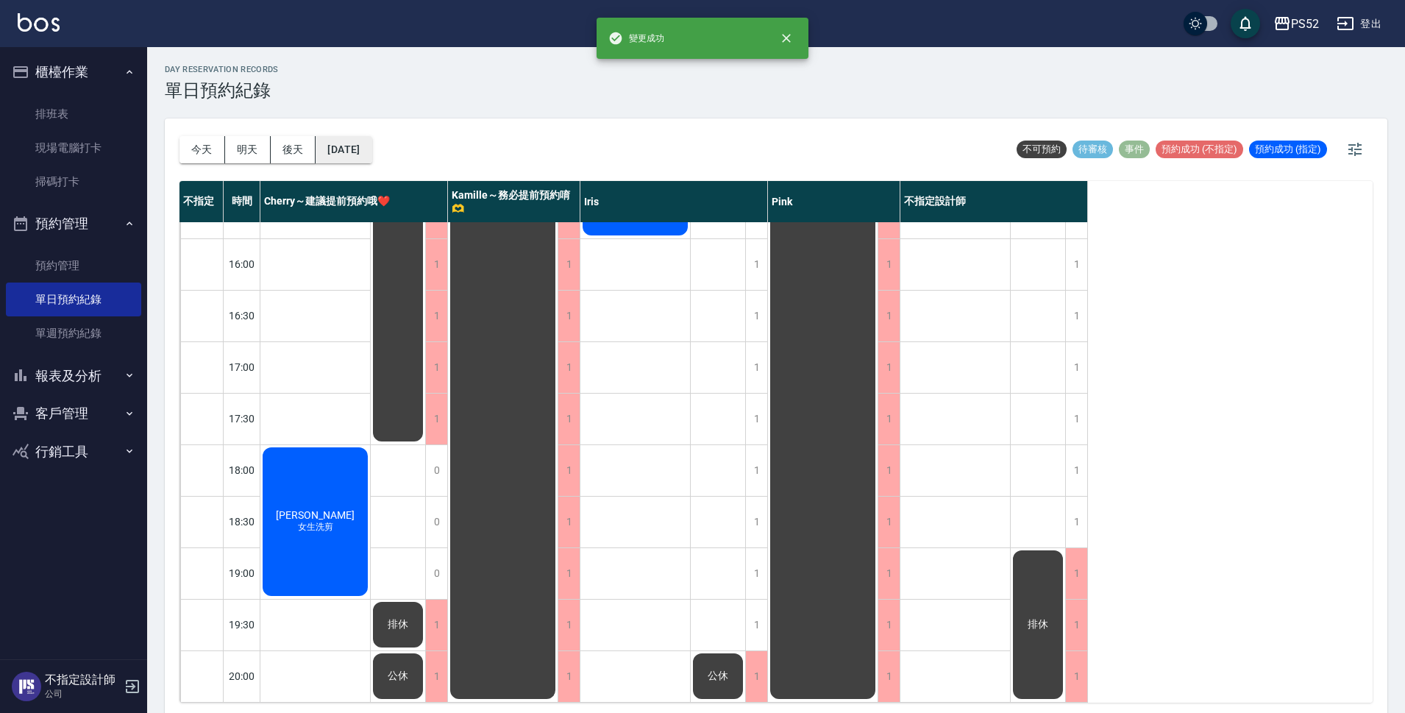
click at [368, 149] on button "[DATE]" at bounding box center [343, 149] width 56 height 27
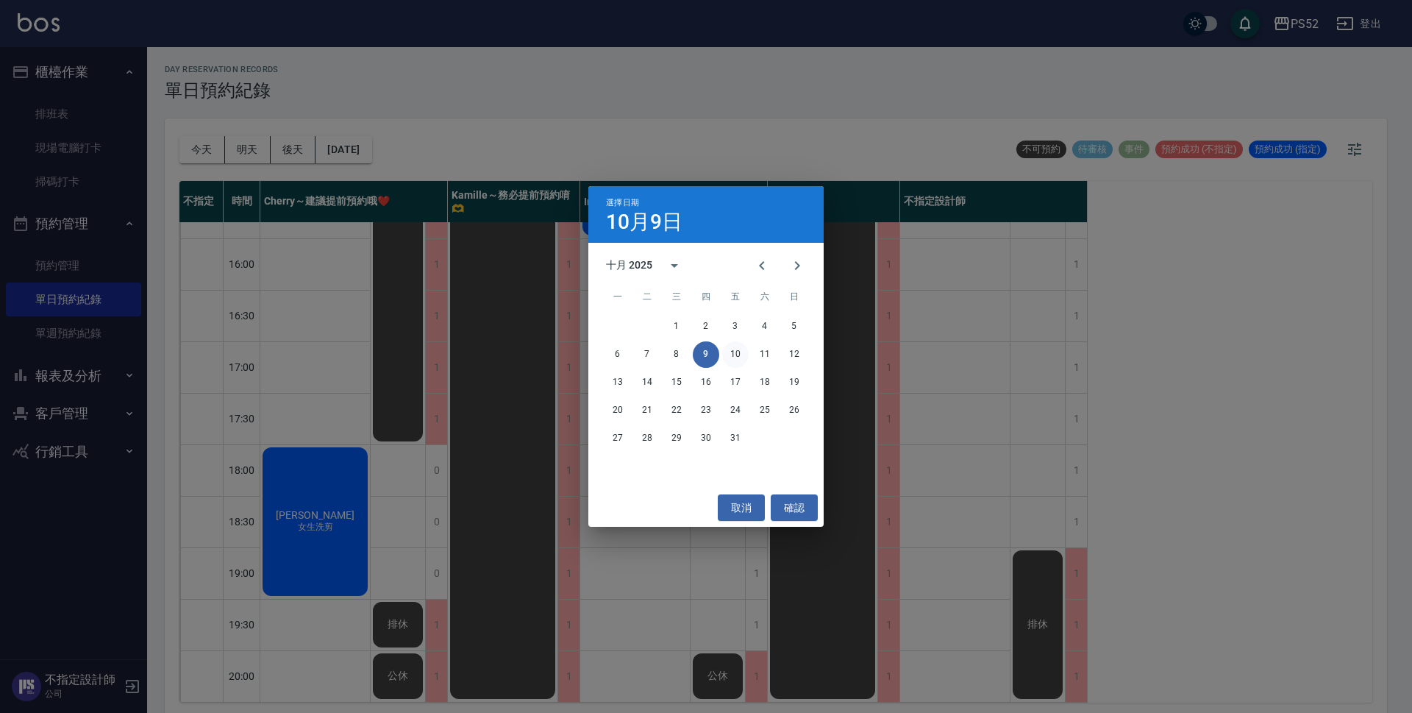
click at [738, 349] on button "10" at bounding box center [735, 354] width 26 height 26
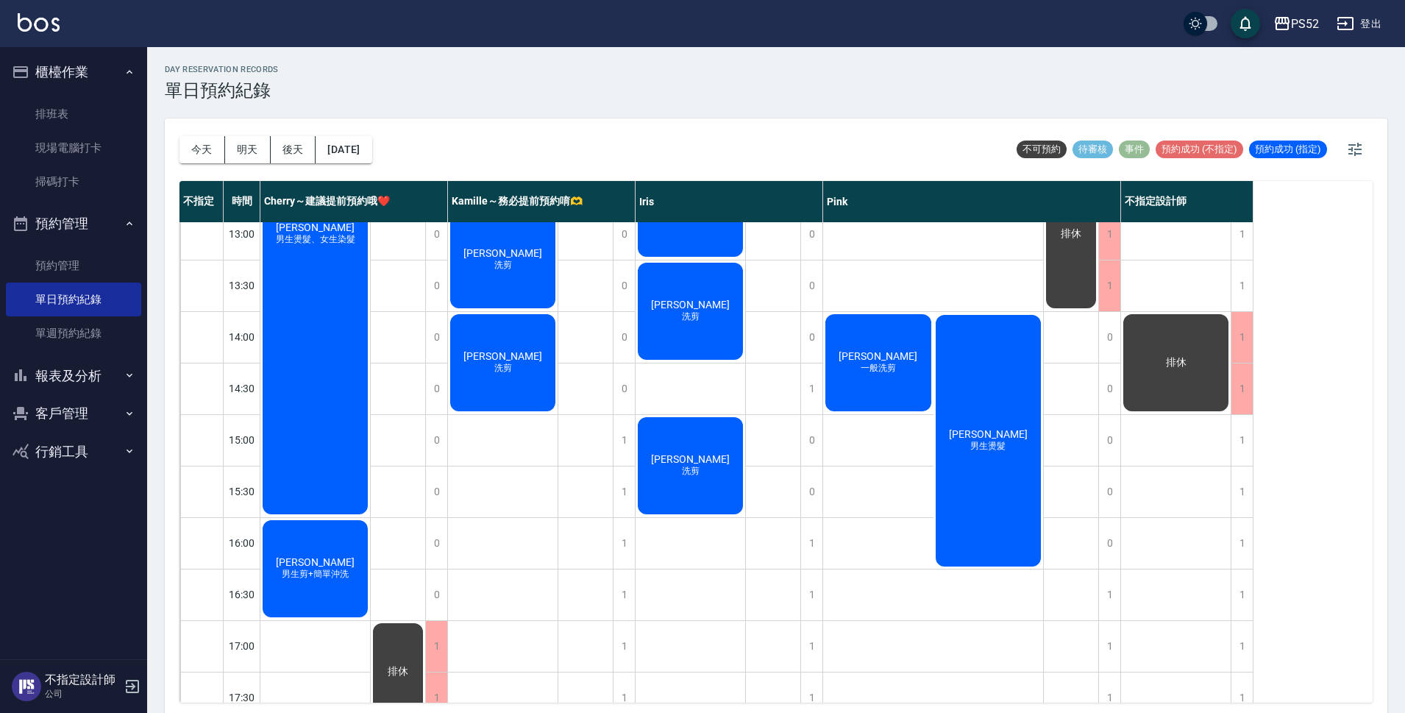
scroll to position [244, 0]
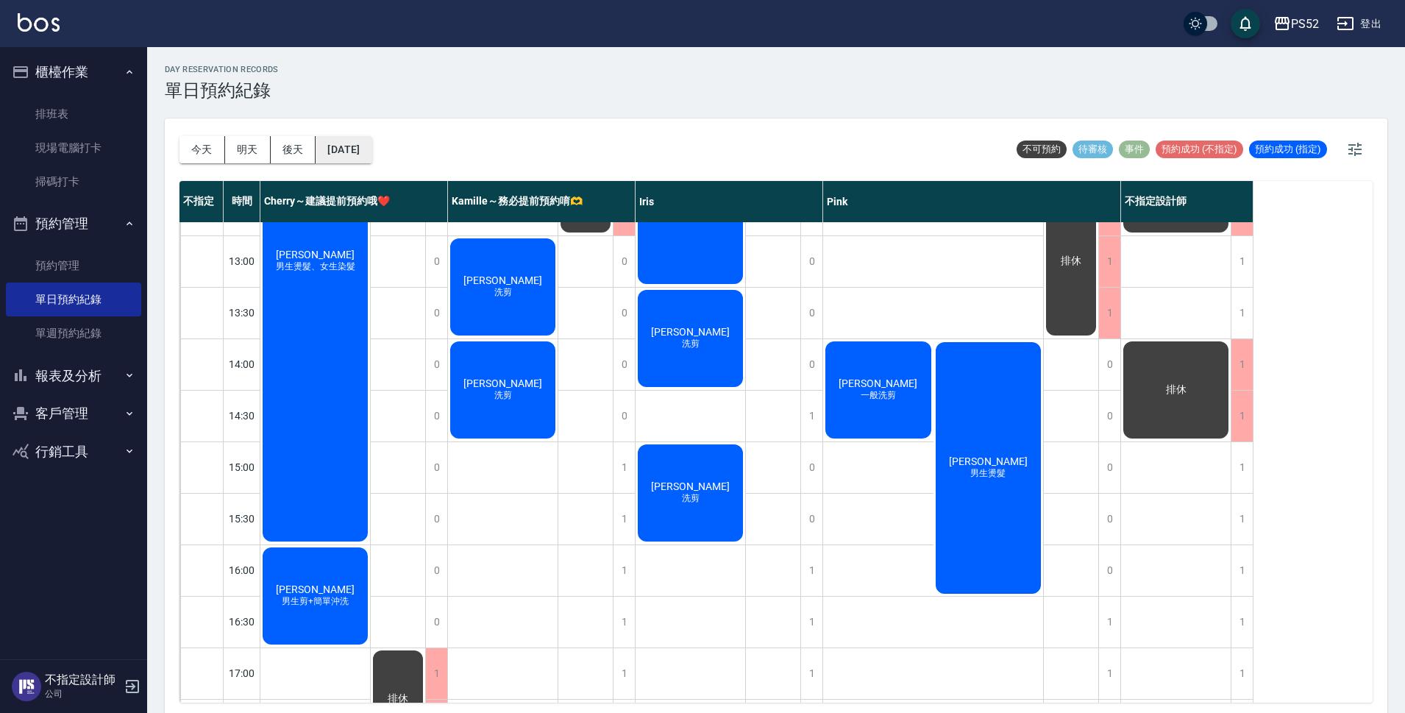
click at [371, 143] on button "[DATE]" at bounding box center [343, 149] width 56 height 27
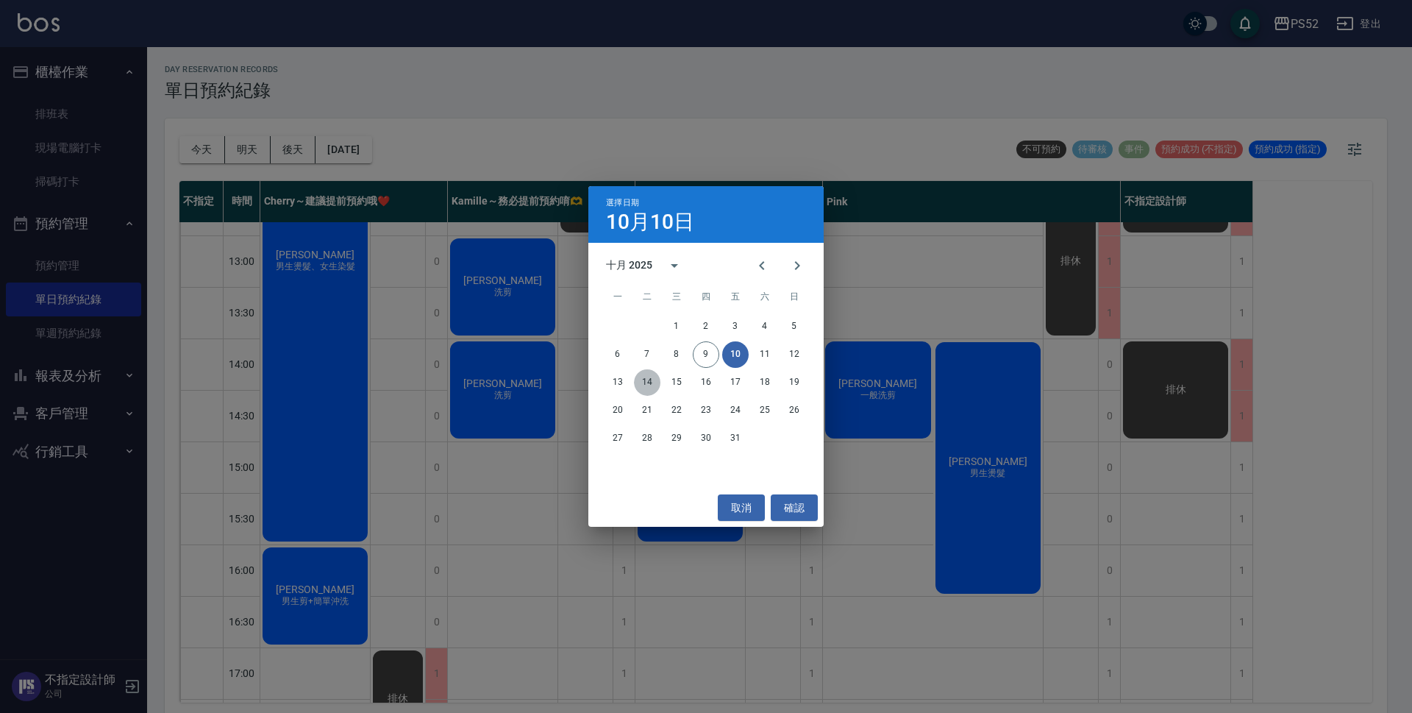
click at [652, 381] on button "14" at bounding box center [647, 382] width 26 height 26
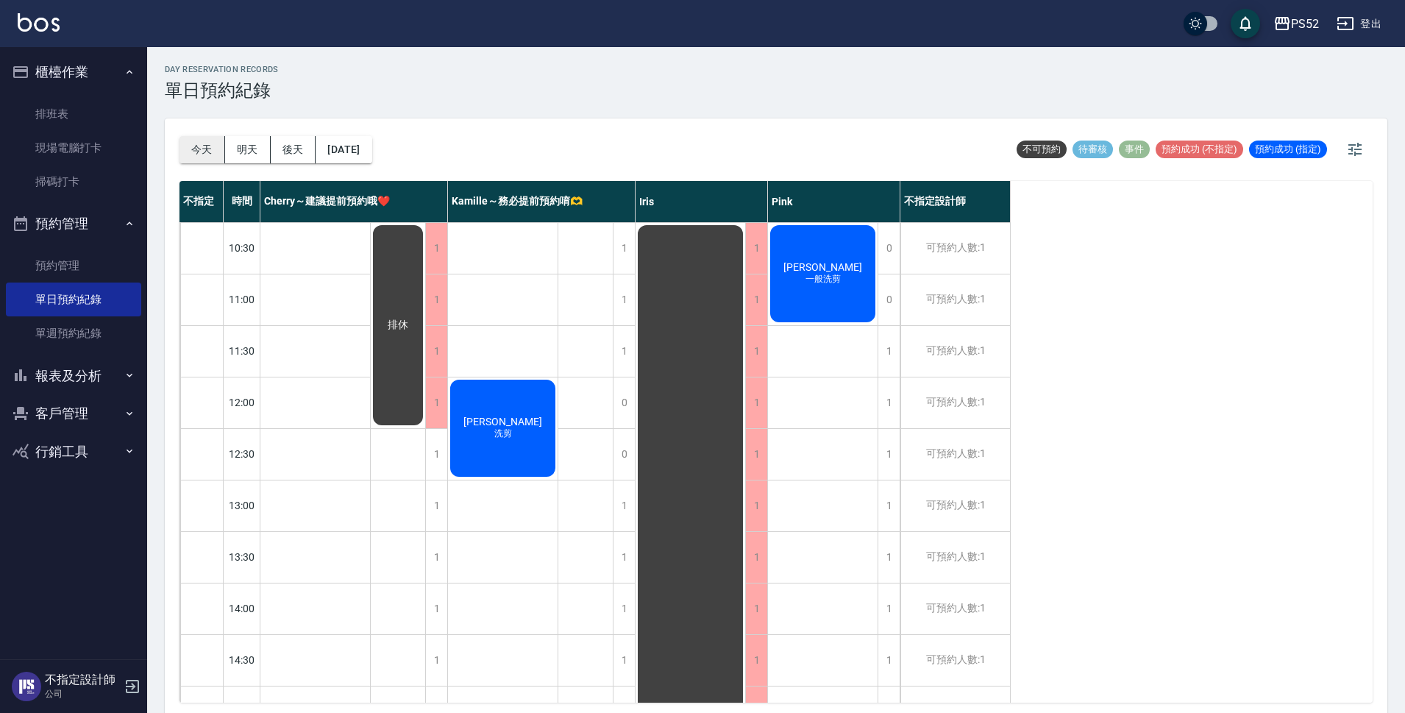
click at [199, 142] on button "今天" at bounding box center [202, 149] width 46 height 27
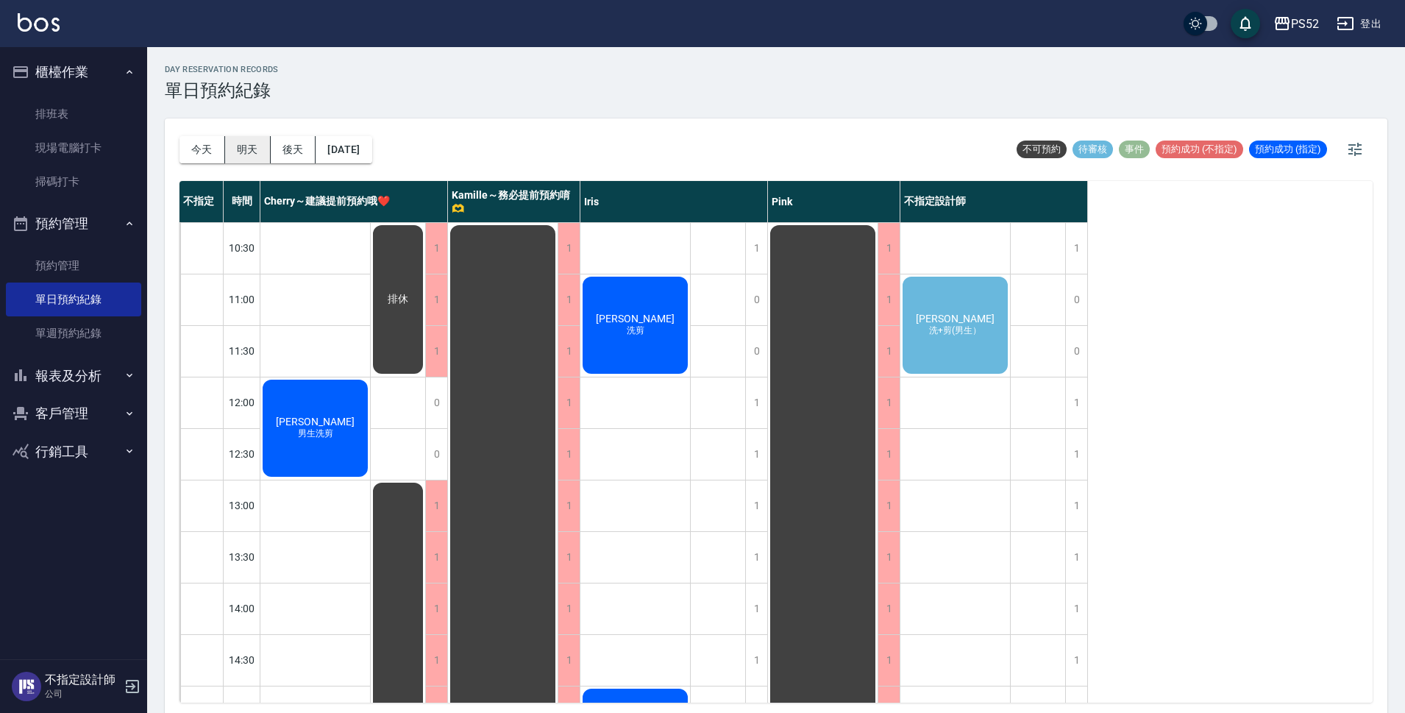
click at [243, 158] on button "明天" at bounding box center [248, 149] width 46 height 27
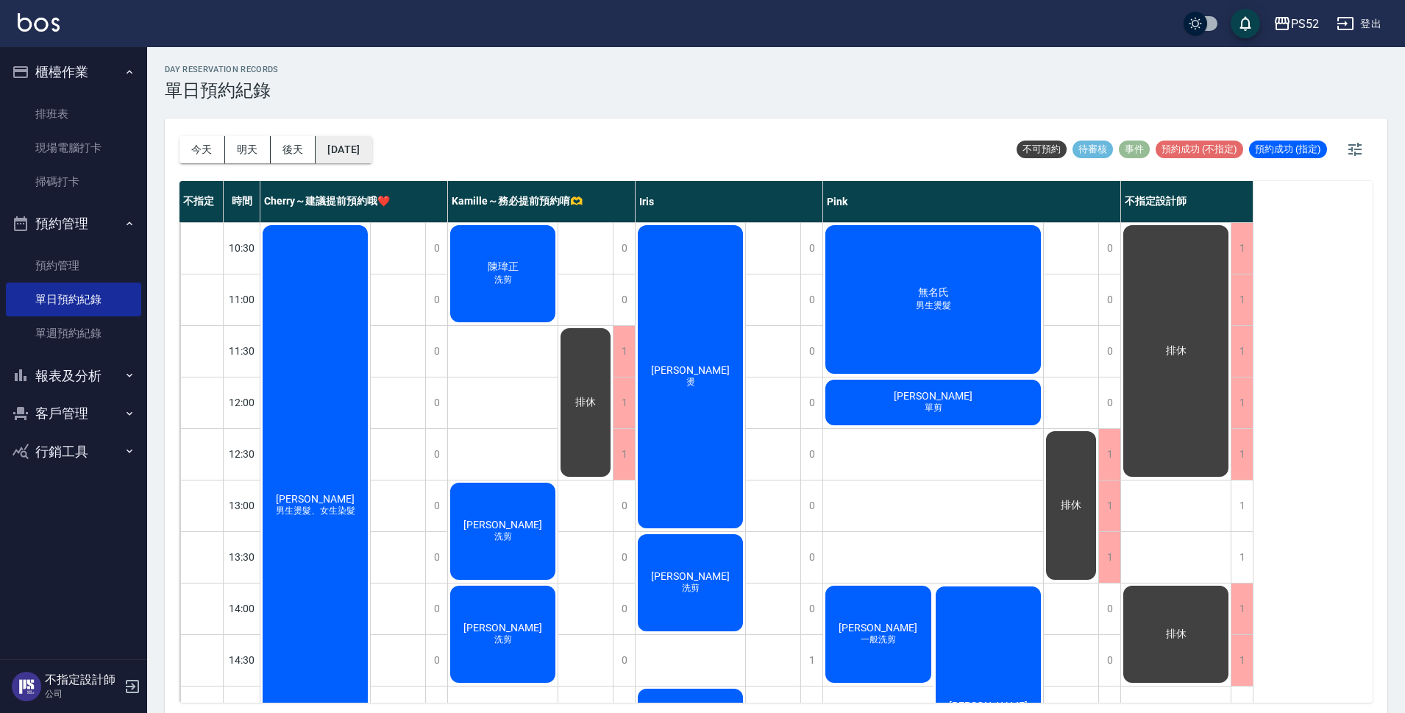
click at [360, 141] on button "[DATE]" at bounding box center [343, 149] width 56 height 27
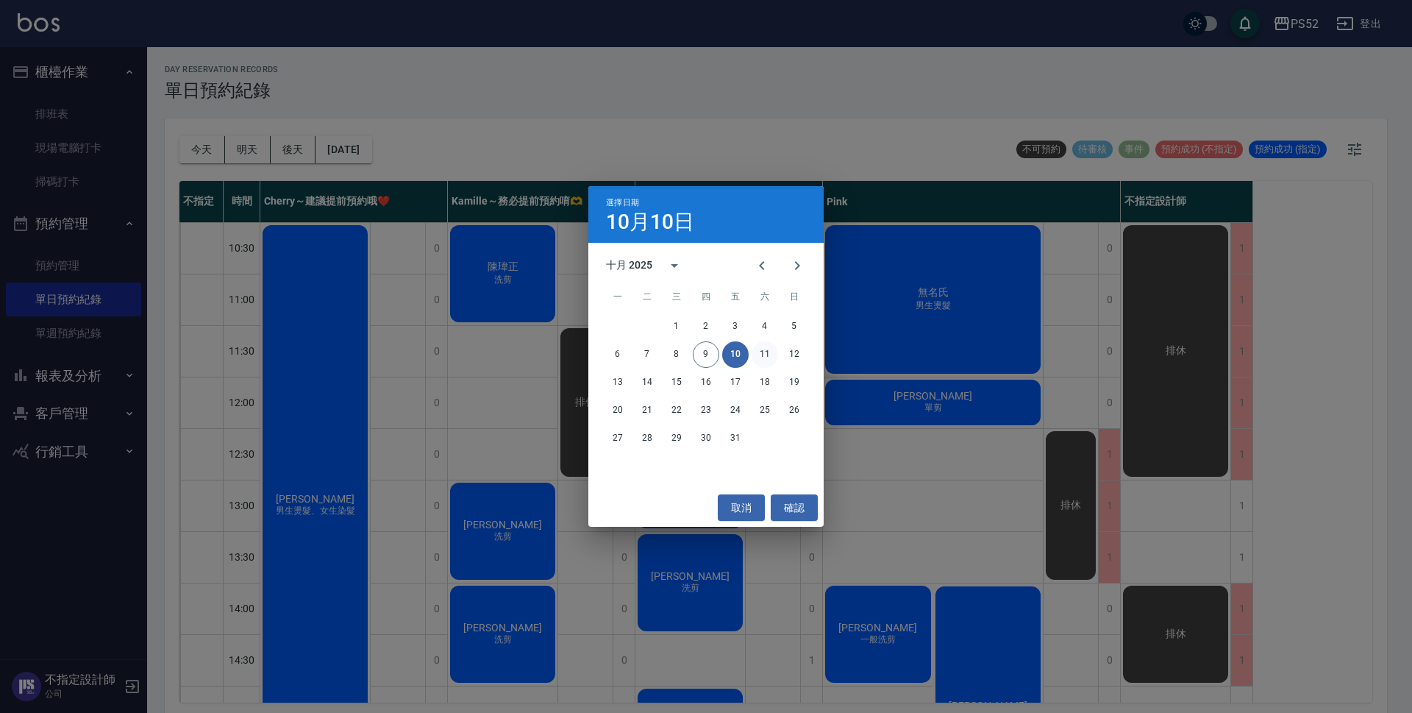
click at [768, 350] on button "11" at bounding box center [765, 354] width 26 height 26
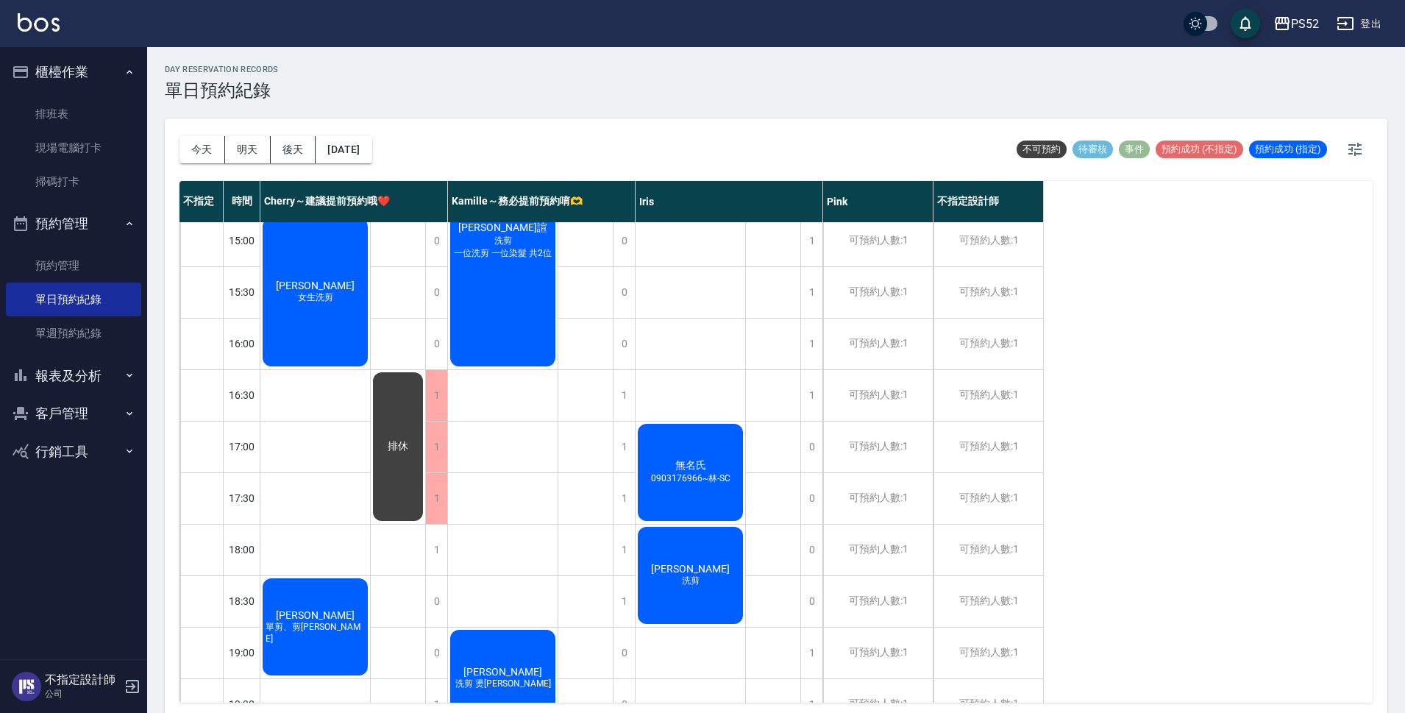
scroll to position [465, 0]
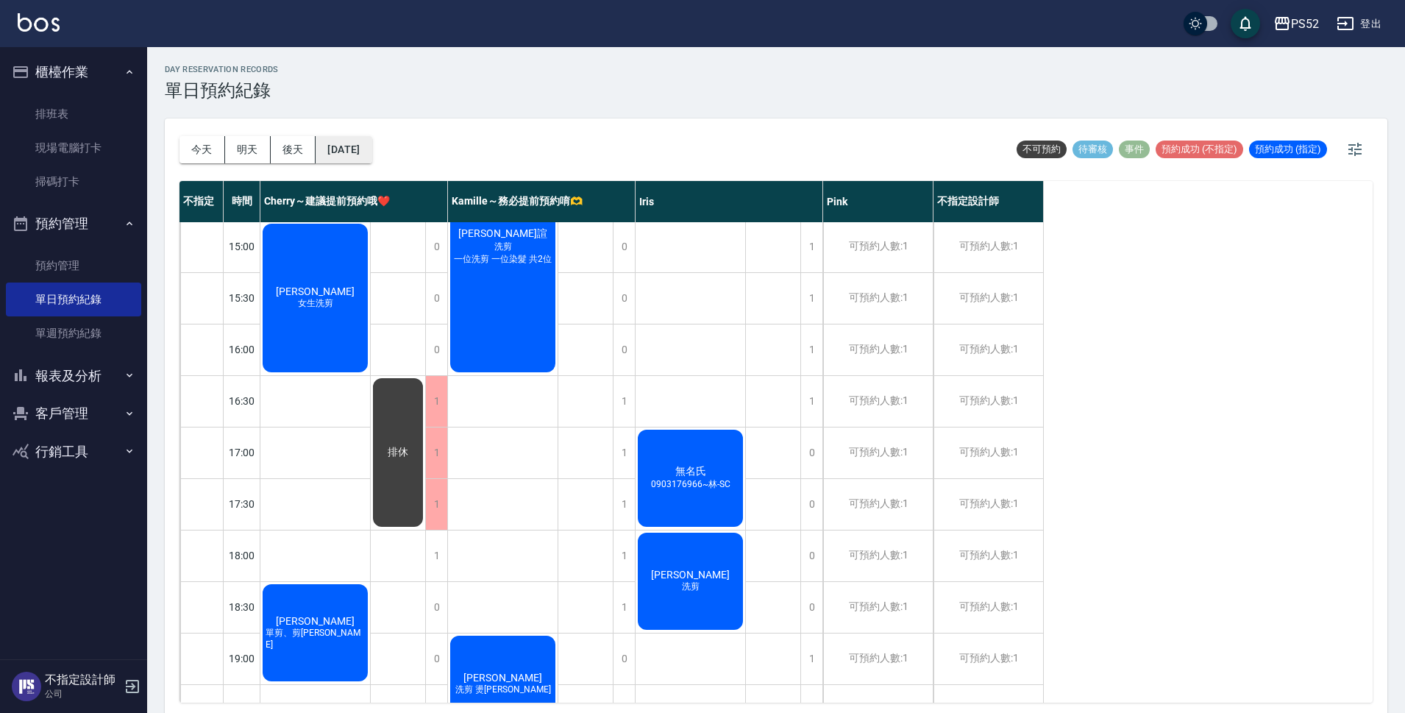
click at [345, 152] on button "[DATE]" at bounding box center [343, 149] width 56 height 27
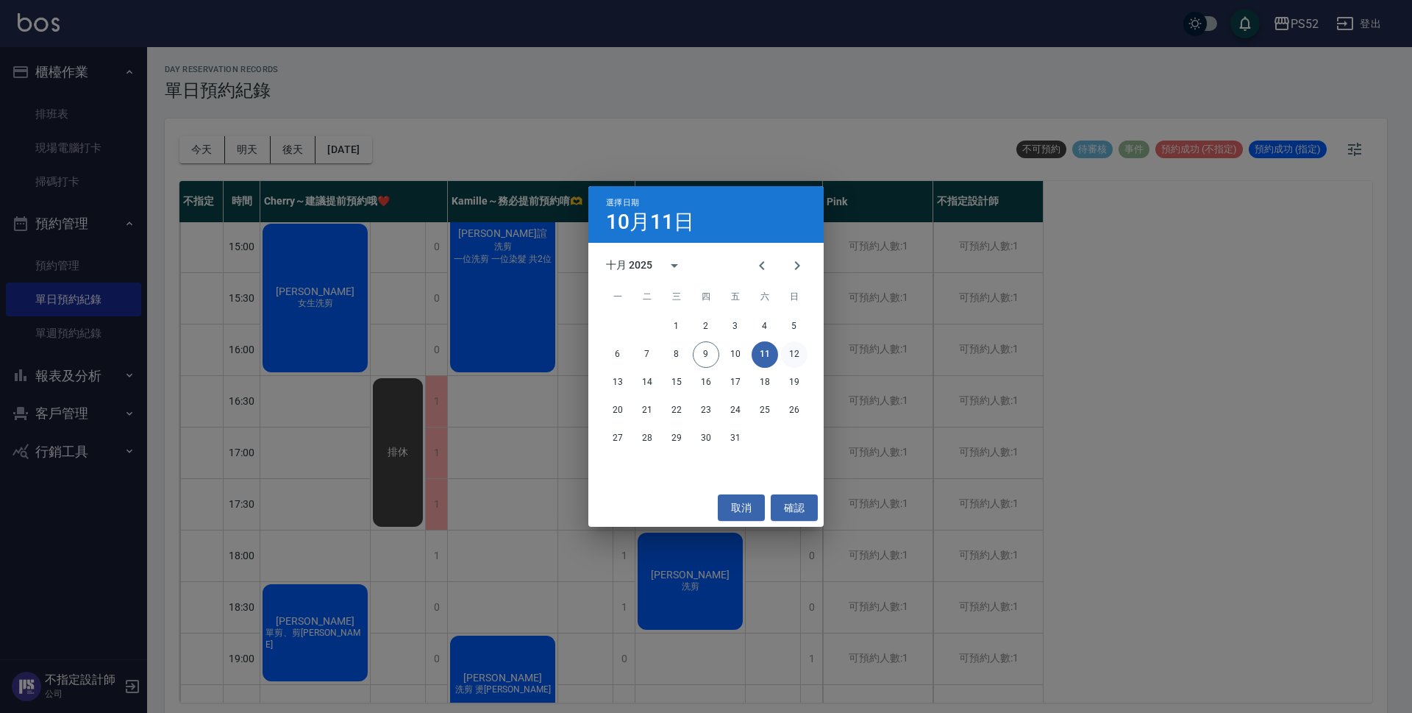
click at [796, 349] on button "12" at bounding box center [794, 354] width 26 height 26
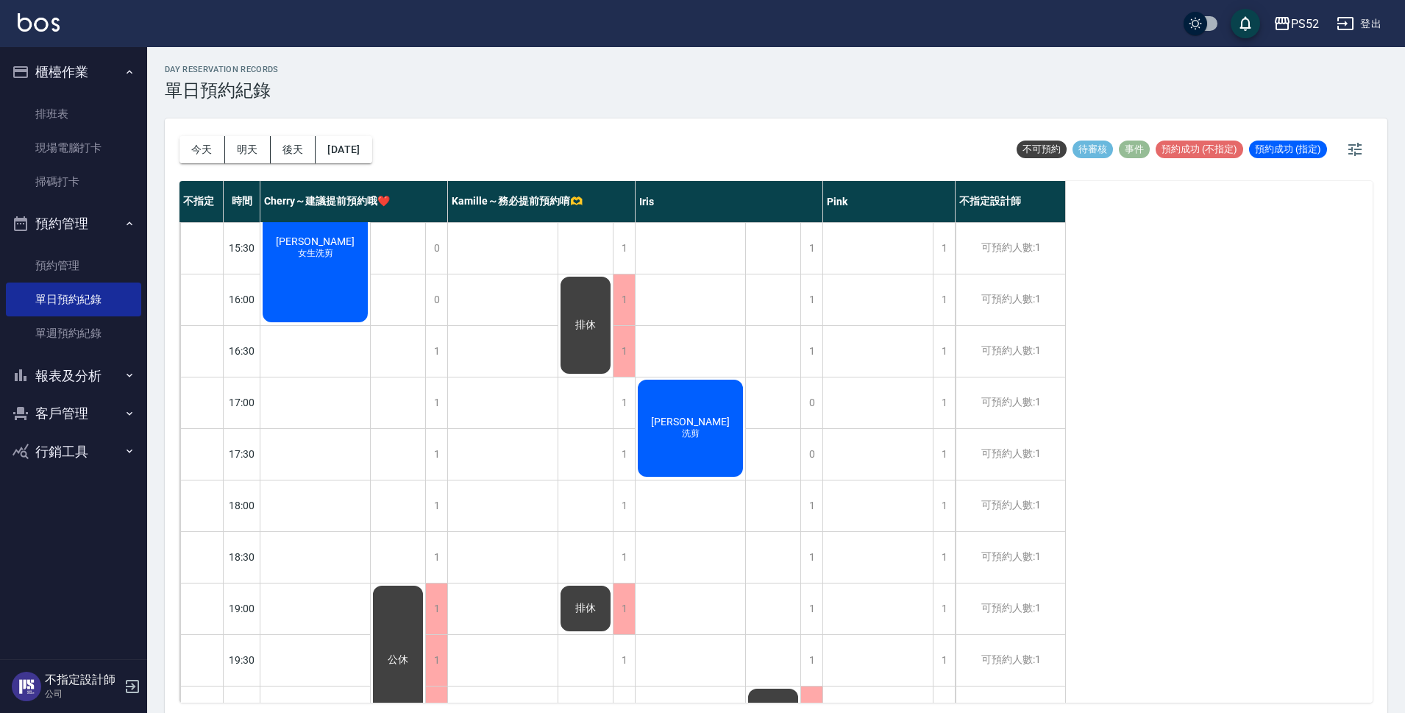
scroll to position [563, 0]
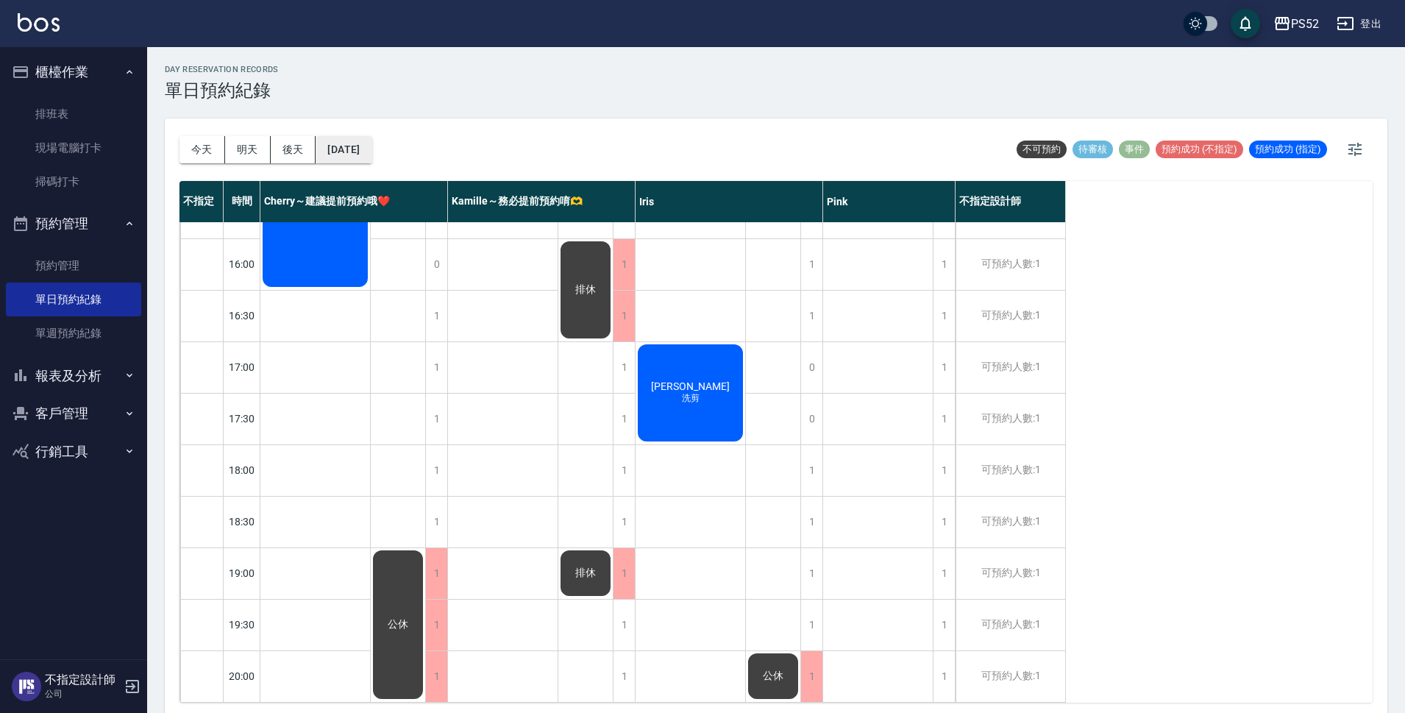
click at [367, 149] on button "[DATE]" at bounding box center [343, 149] width 56 height 27
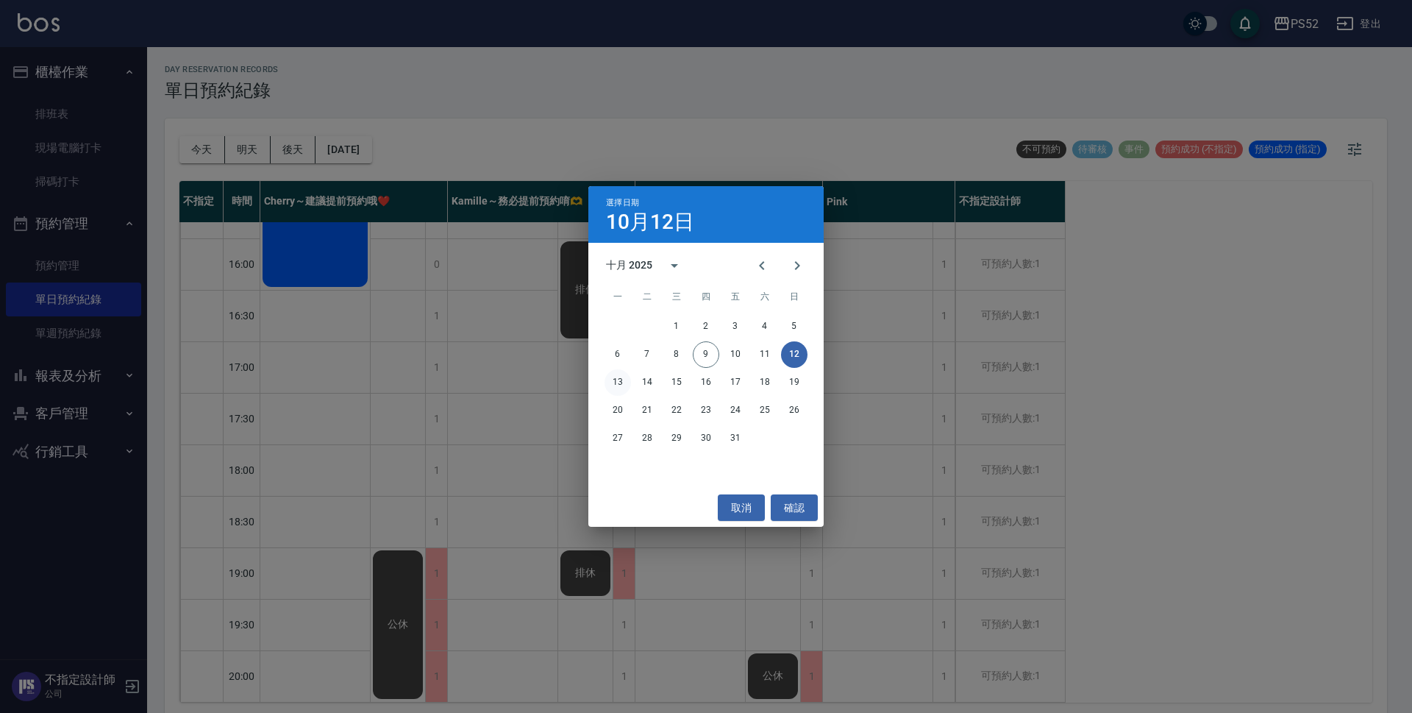
click at [615, 373] on button "13" at bounding box center [617, 382] width 26 height 26
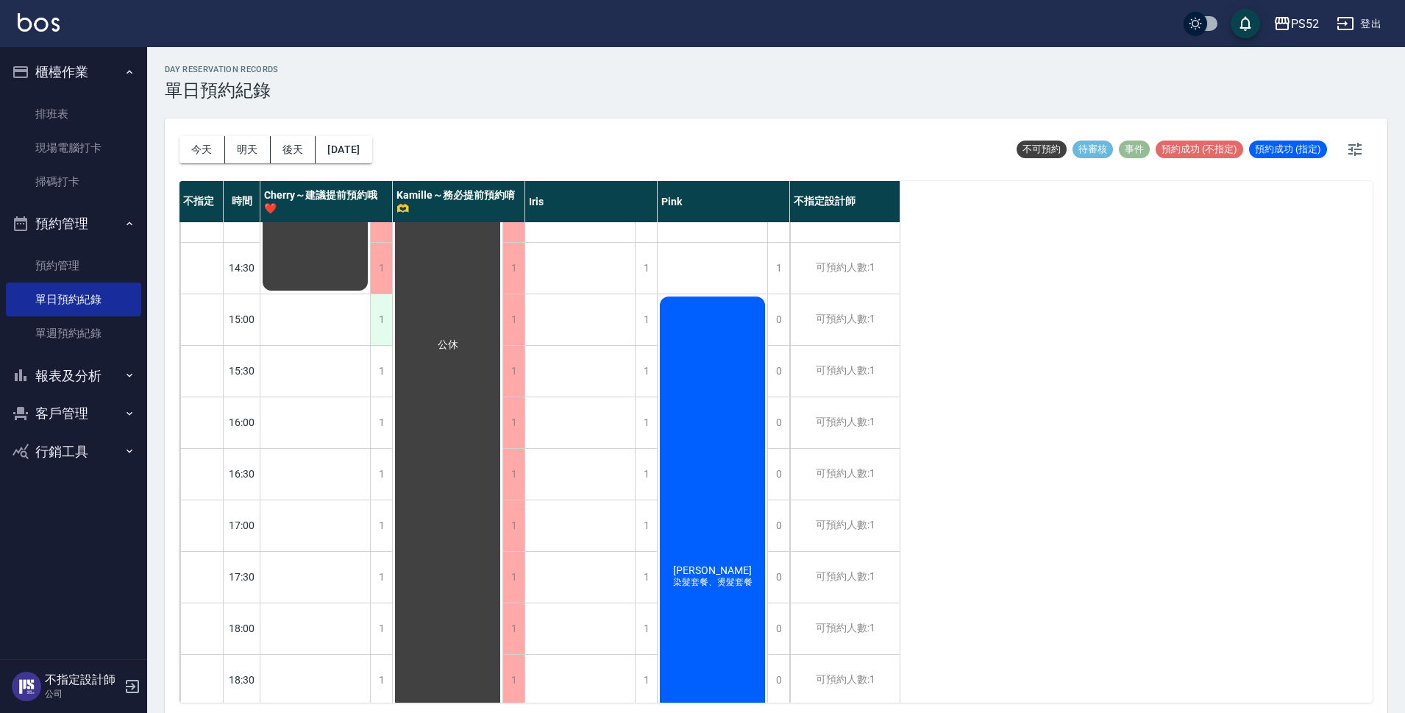
scroll to position [417, 0]
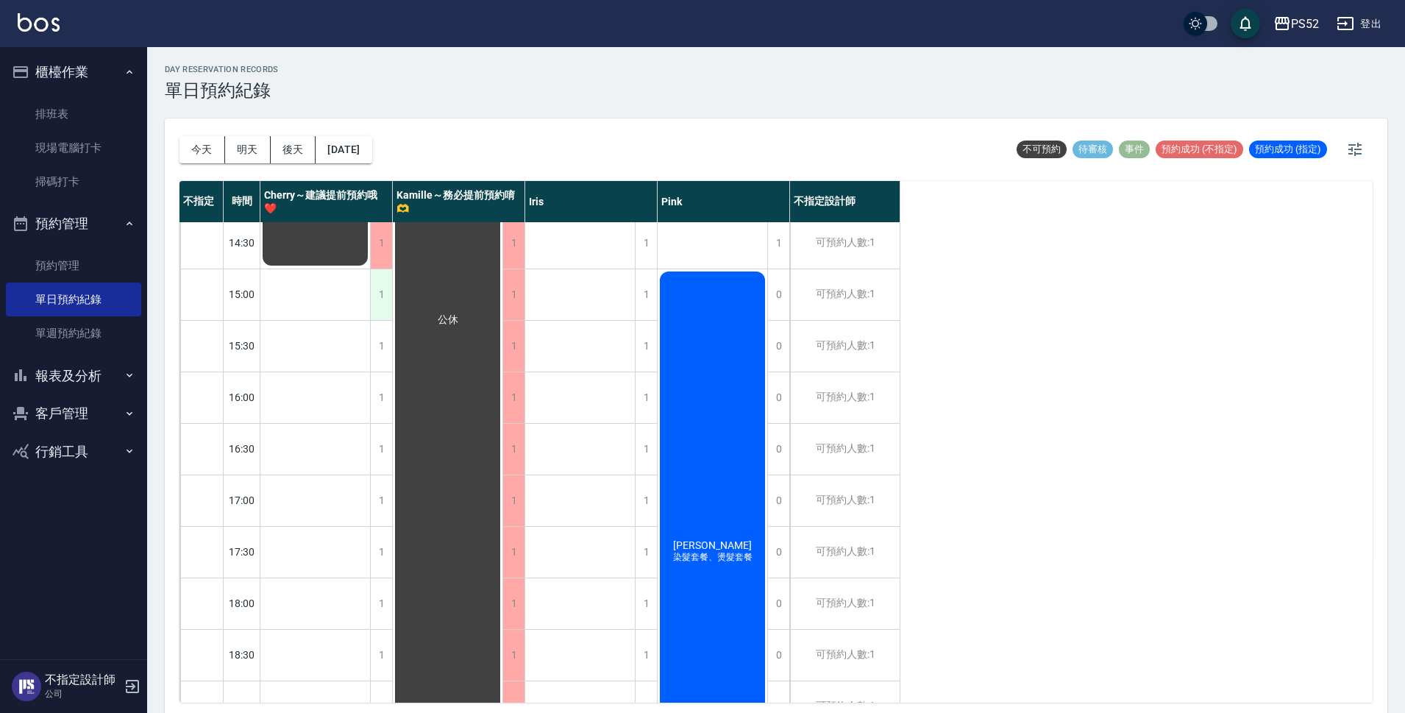
click at [376, 296] on div "1" at bounding box center [381, 294] width 22 height 51
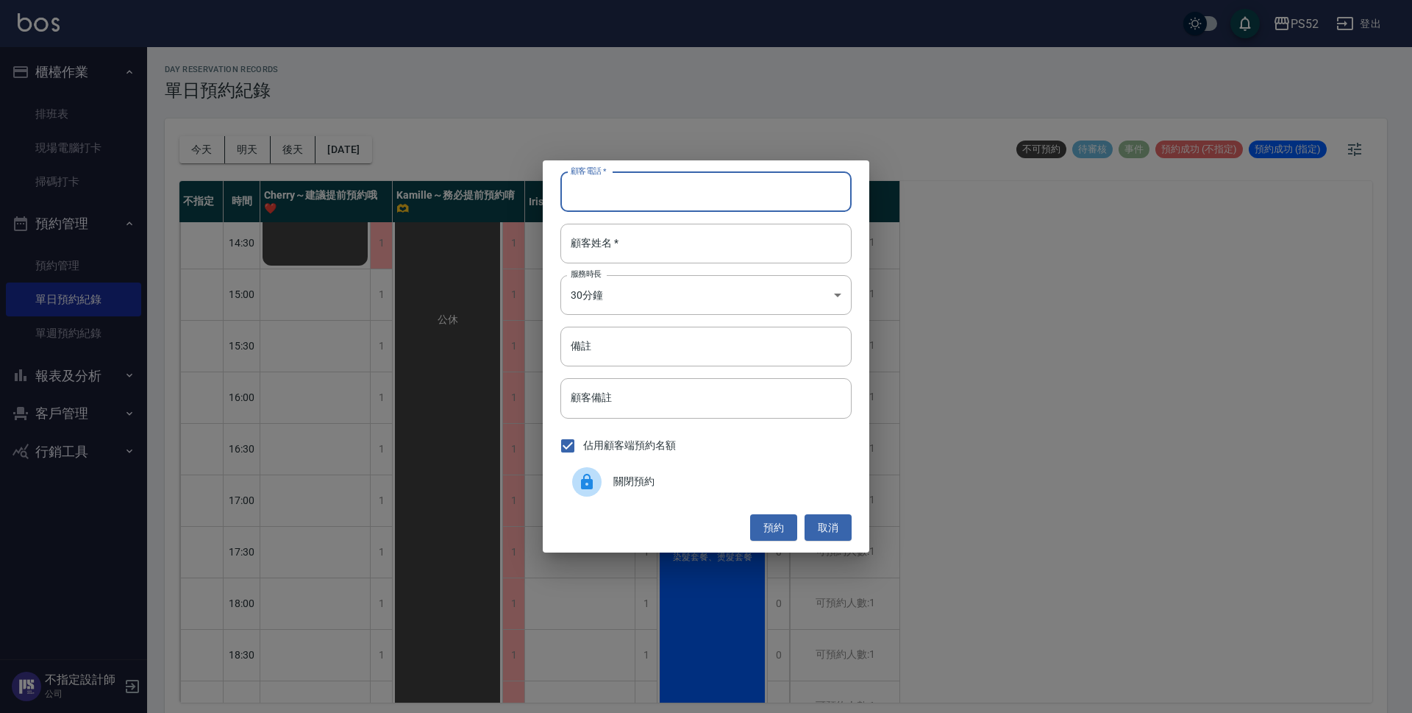
click at [595, 188] on input "顧客電話   *" at bounding box center [705, 192] width 291 height 40
click at [658, 193] on input "0955703133" at bounding box center [705, 192] width 291 height 40
type input "0955703133"
click at [174, 420] on div "顧客電話   * [PHONE_NUMBER] 顧客電話   * 顧客姓名   * 顧客姓名   * 服務時長 30分鐘 1 服務時長 備註 備註 顧客備註 …" at bounding box center [706, 356] width 1412 height 713
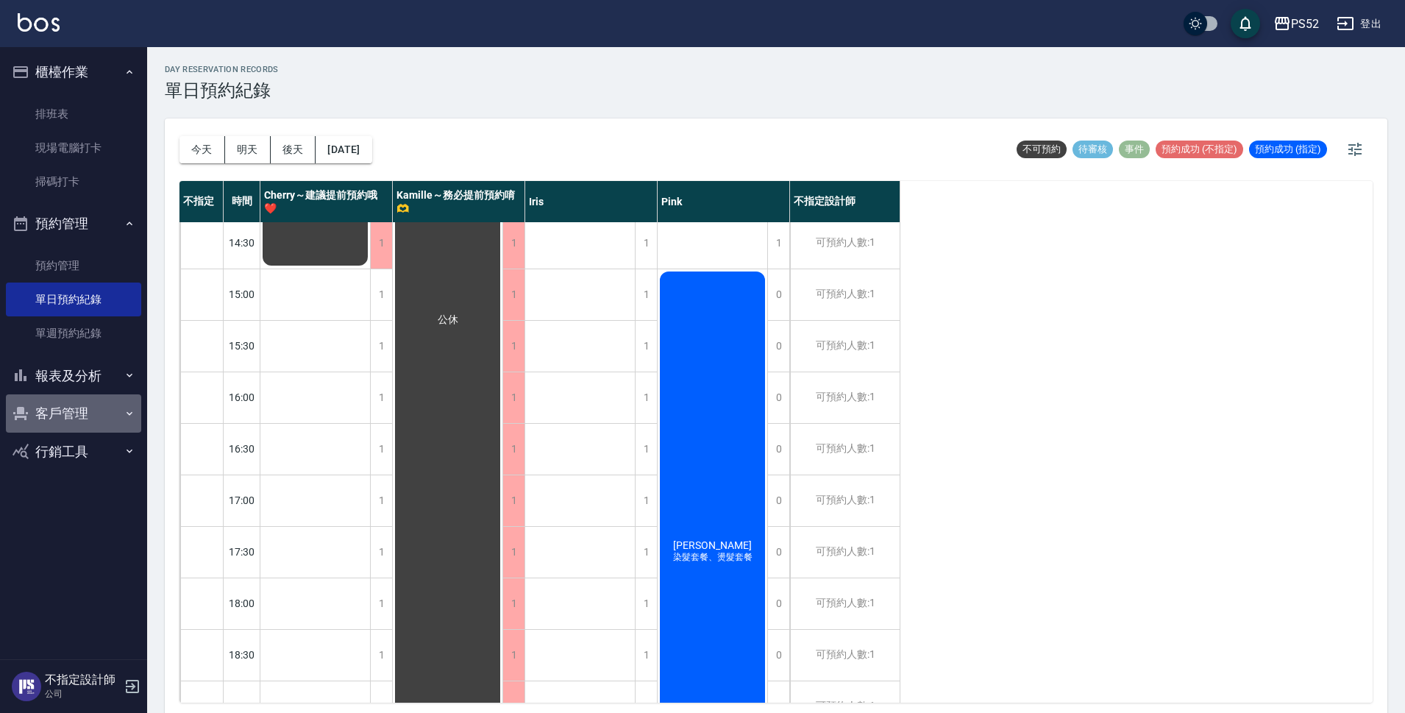
click at [18, 421] on icon "button" at bounding box center [21, 413] width 18 height 18
click at [88, 468] on link "客戶列表" at bounding box center [73, 455] width 135 height 34
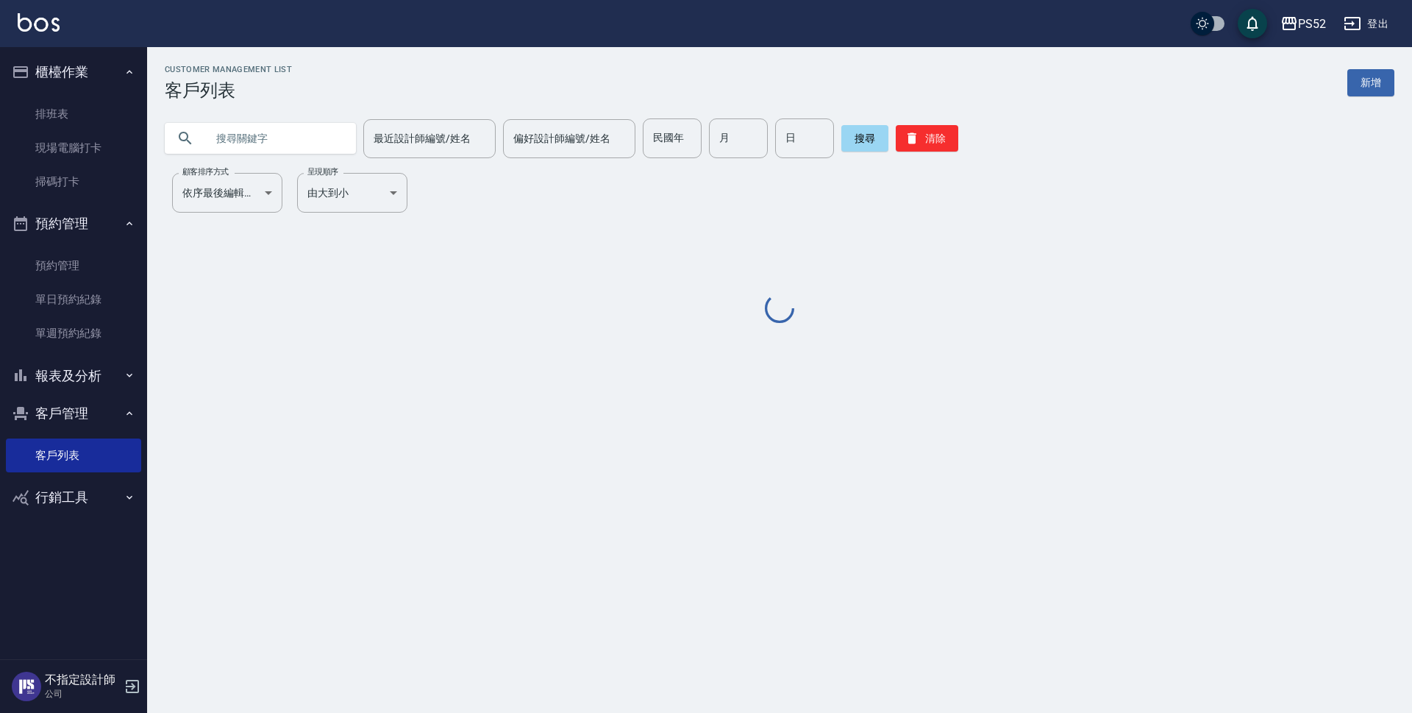
click at [271, 154] on input "text" at bounding box center [275, 138] width 138 height 40
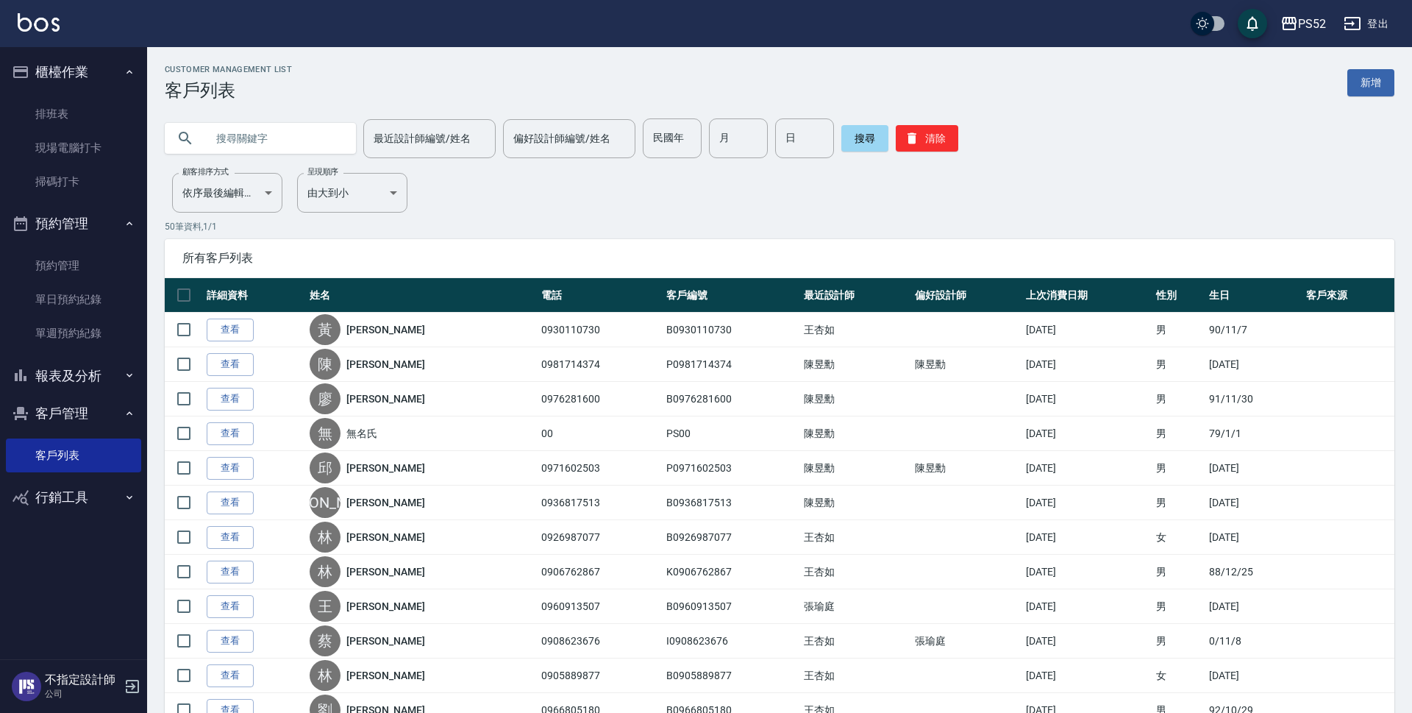
paste input "0955703133"
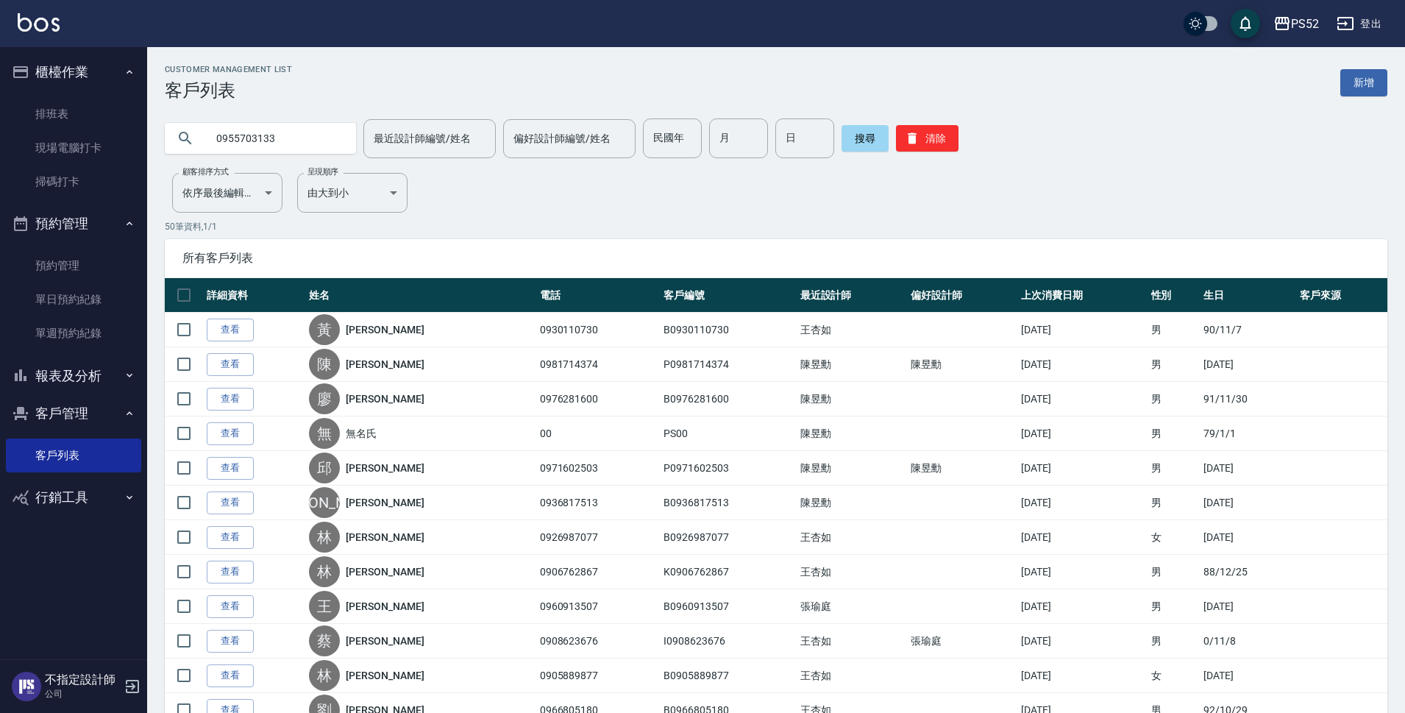
type input "0955703133"
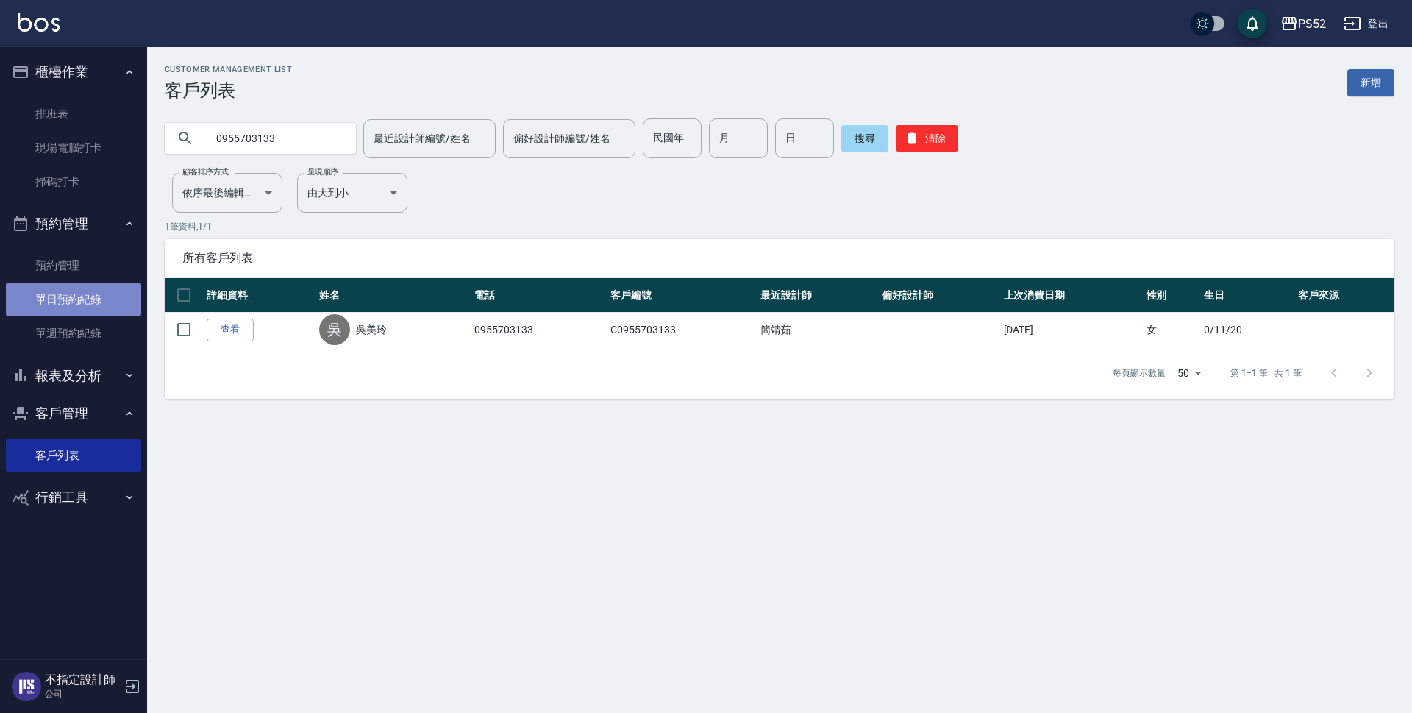
click at [50, 289] on link "單日預約紀錄" at bounding box center [73, 299] width 135 height 34
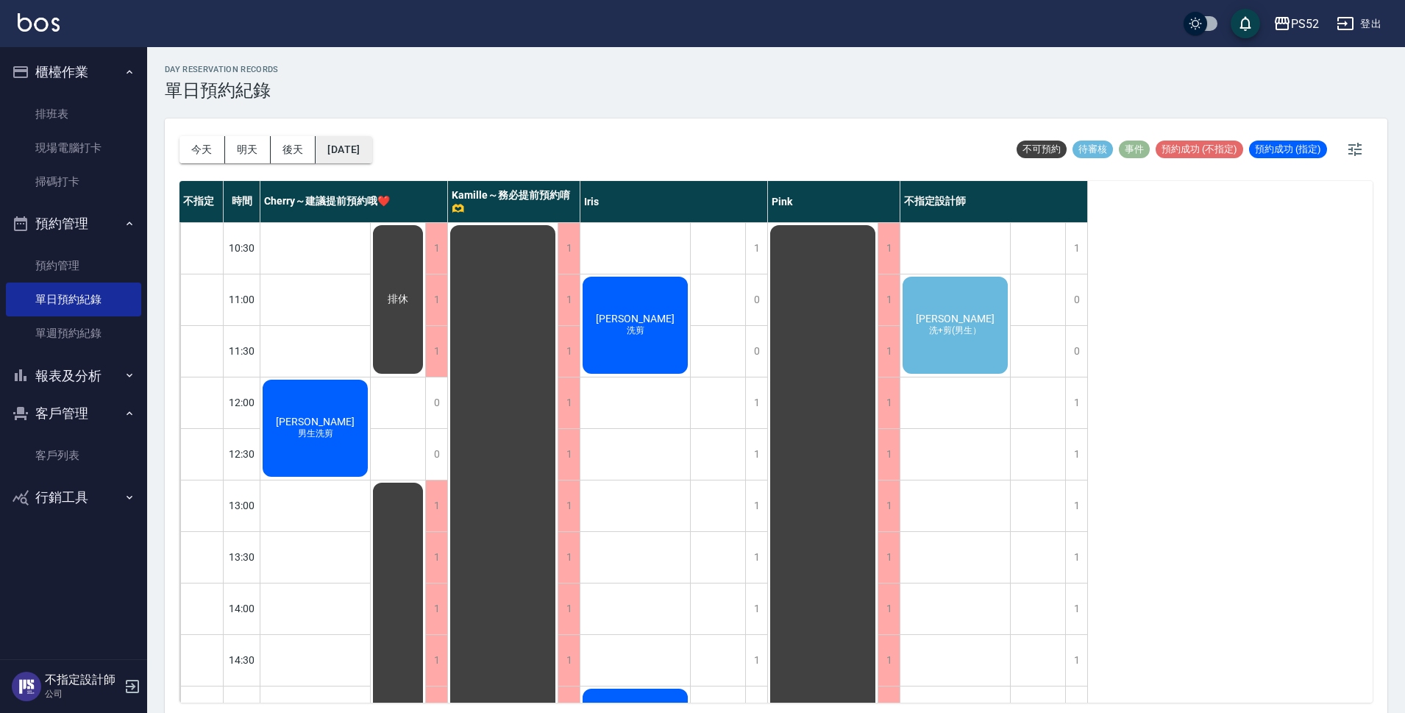
click at [371, 143] on button "[DATE]" at bounding box center [343, 149] width 56 height 27
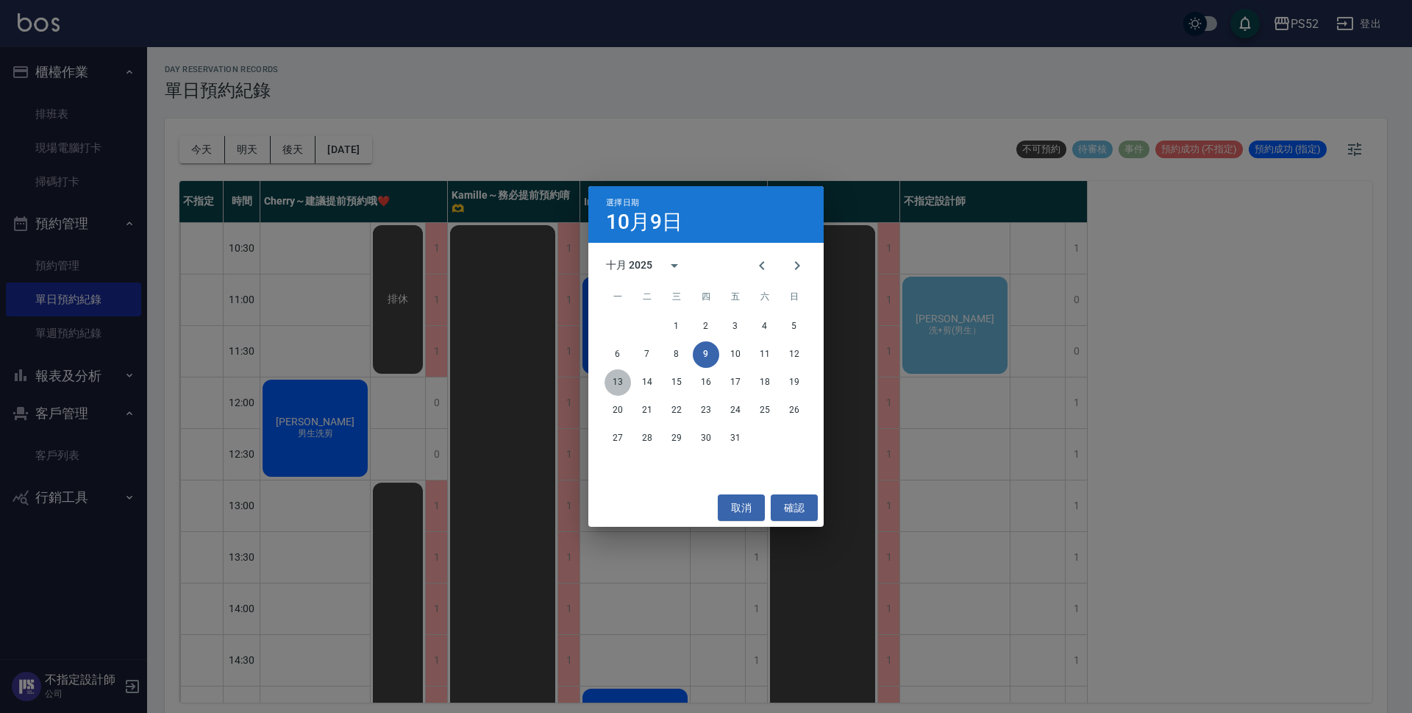
click at [616, 389] on button "13" at bounding box center [617, 382] width 26 height 26
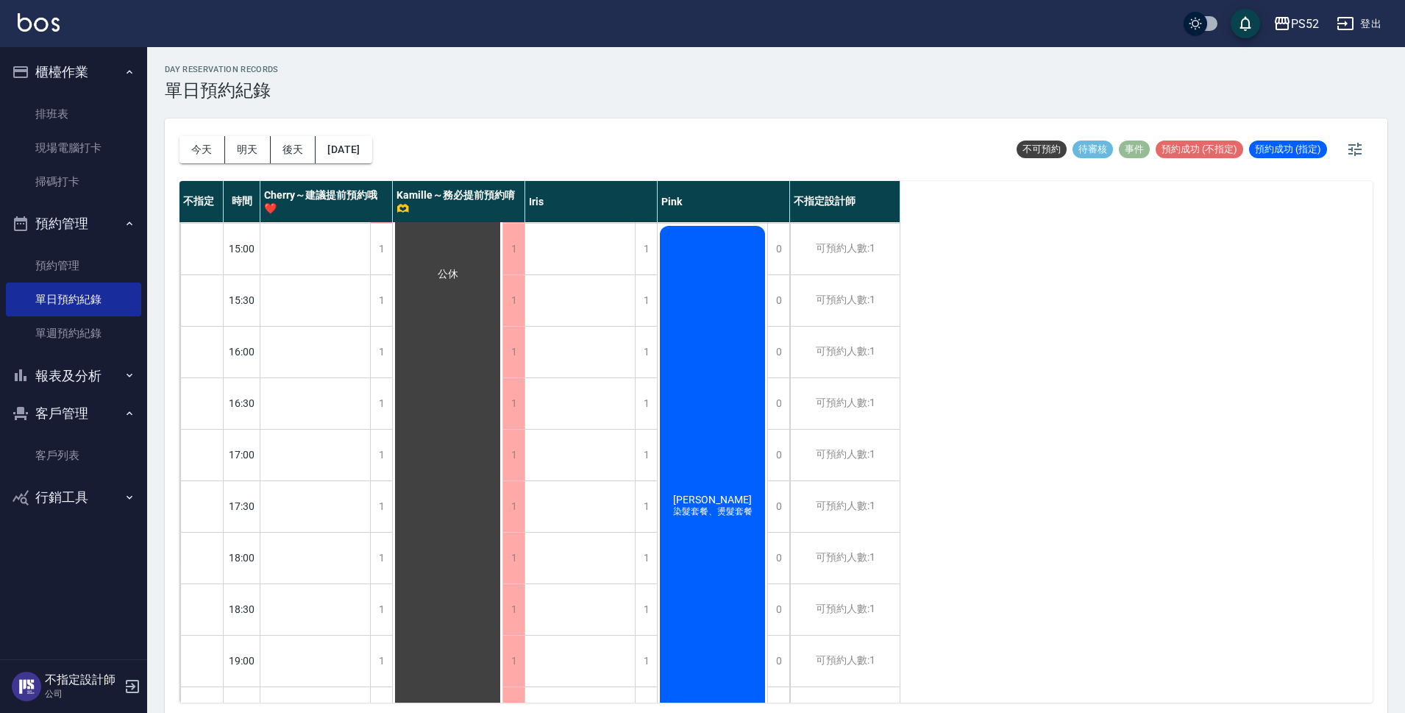
scroll to position [465, 0]
click at [387, 239] on div "1" at bounding box center [381, 246] width 22 height 51
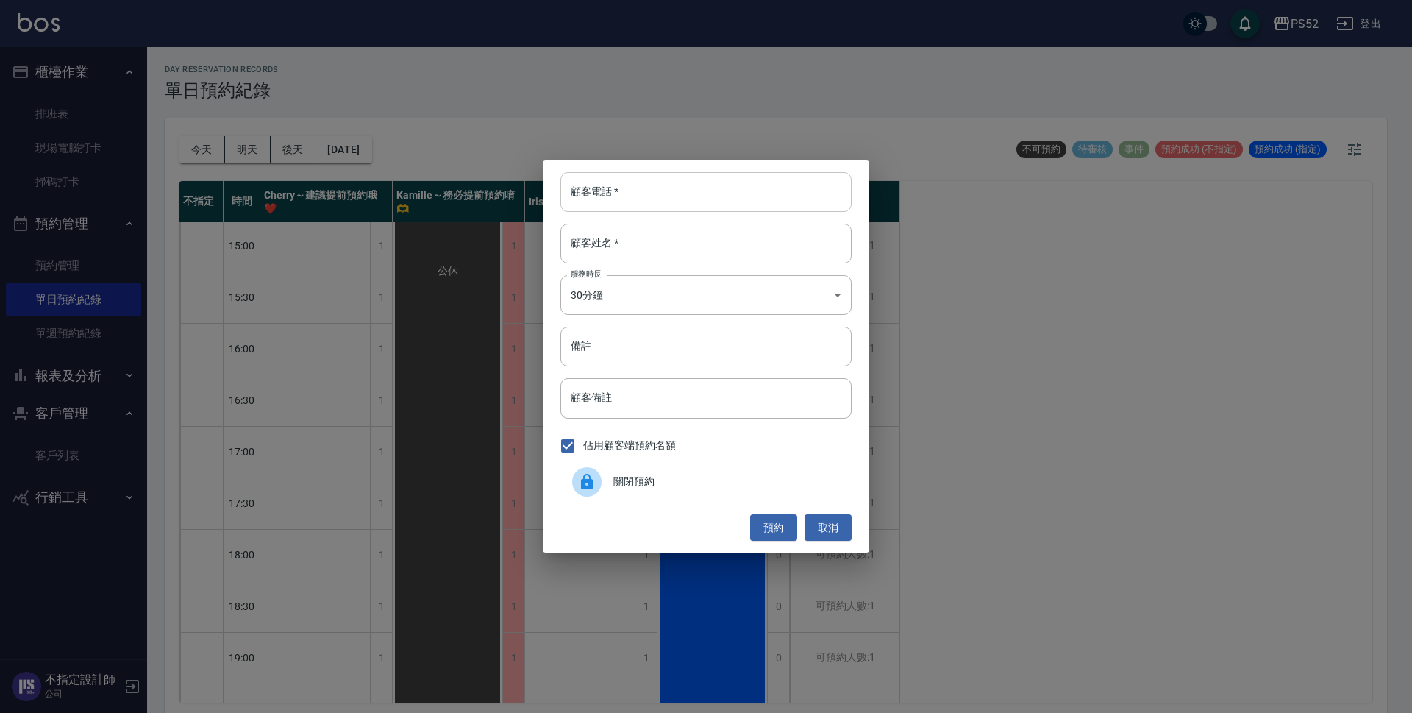
click at [643, 185] on input "顧客電話   *" at bounding box center [705, 192] width 291 height 40
paste input "0955703133"
type input "0955703133"
click at [619, 247] on input "顧客姓名   *" at bounding box center [705, 244] width 291 height 40
type input "j"
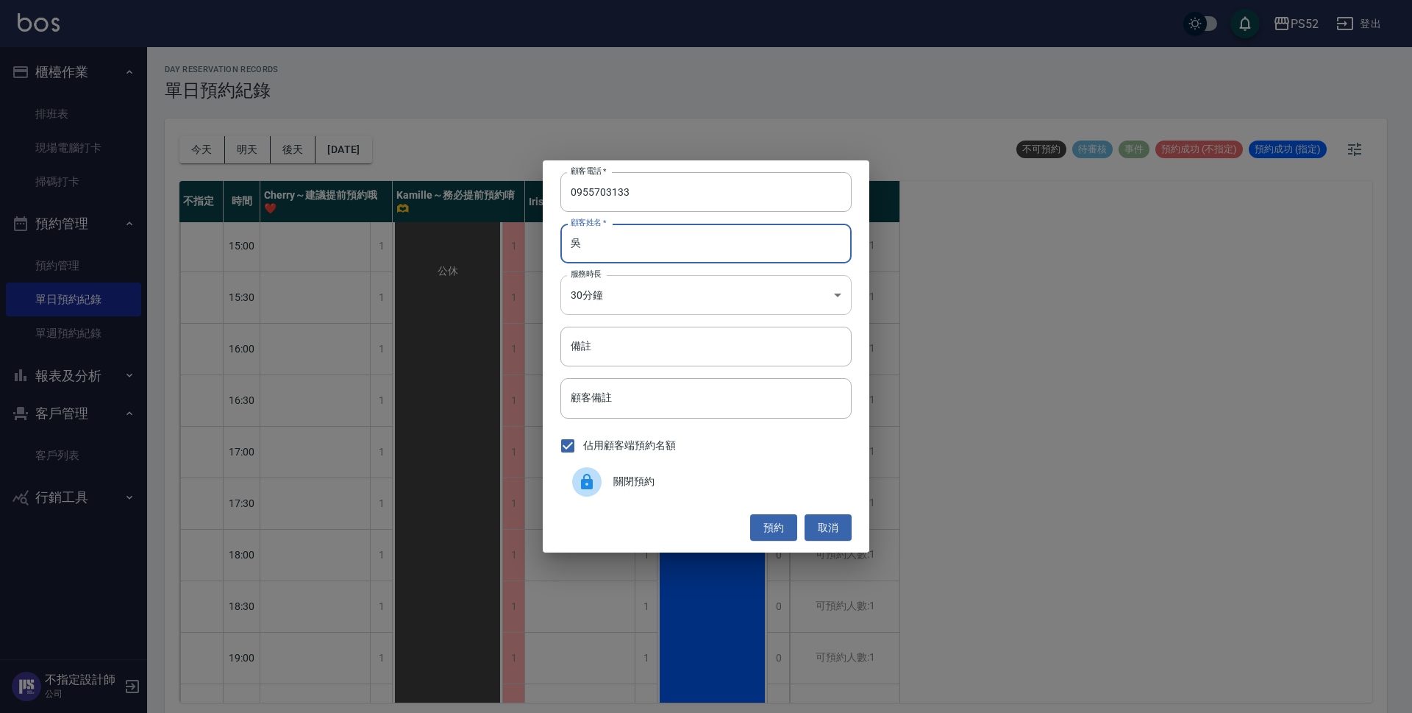
type input "吳"
click at [590, 303] on body "PS52 登出 櫃檯作業 排班表 現場電腦打卡 掃碼打卡 預約管理 預約管理 單日預約紀錄 單週預約紀錄 報表及分析 報表目錄 互助日報表 互助點數明細 設計…" at bounding box center [706, 358] width 1412 height 717
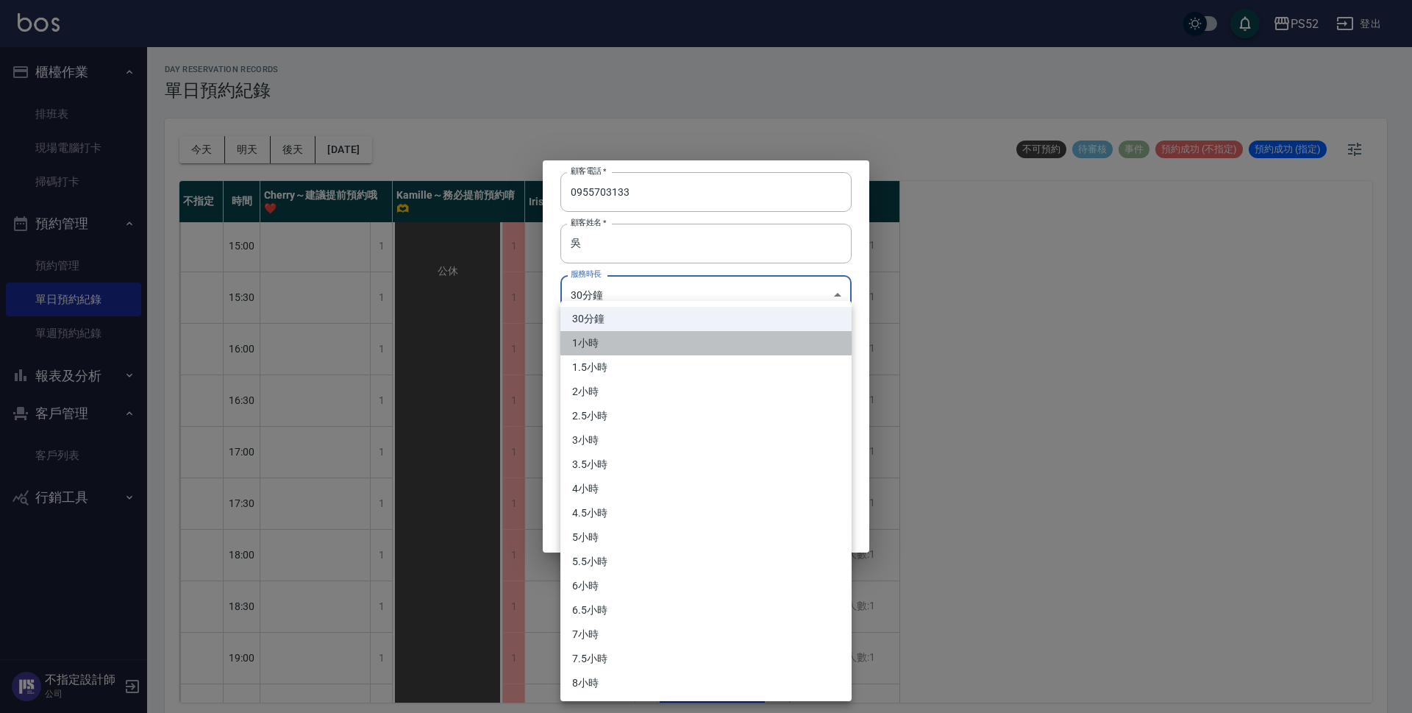
click at [590, 336] on li "1小時" at bounding box center [705, 343] width 291 height 24
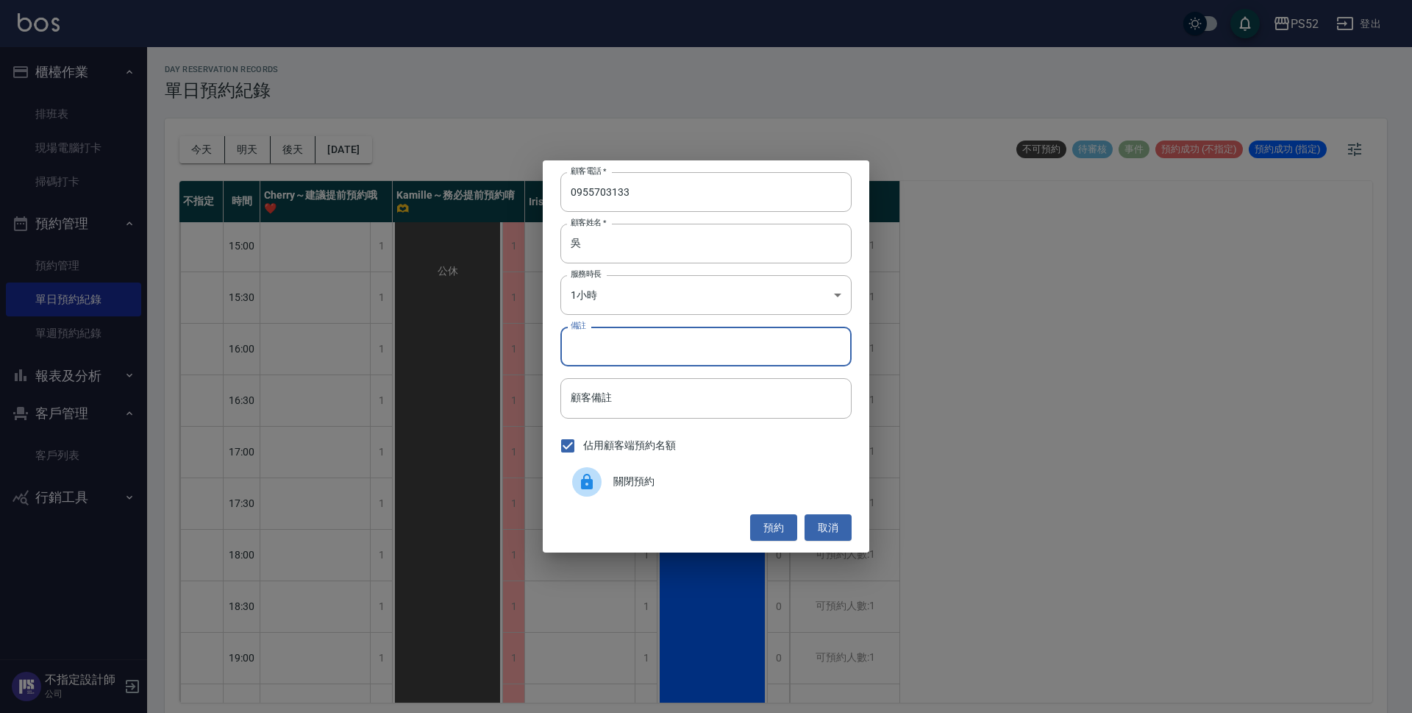
click at [611, 335] on input "備註" at bounding box center [705, 347] width 291 height 40
click at [612, 307] on body "PS52 登出 櫃檯作業 排班表 現場電腦打卡 掃碼打卡 預約管理 預約管理 單日預約紀錄 單週預約紀錄 報表及分析 報表目錄 互助日報表 互助點數明細 設計…" at bounding box center [706, 358] width 1412 height 717
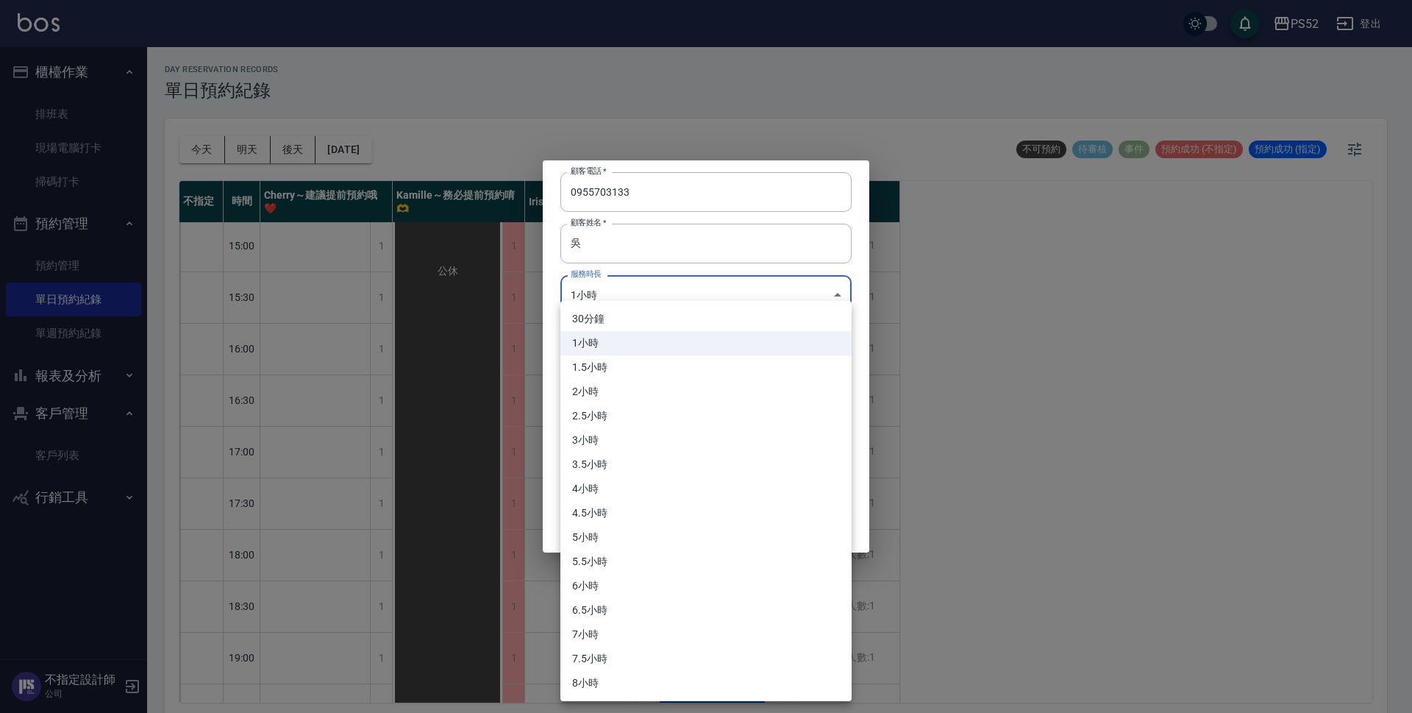
click at [606, 410] on li "2.5小時" at bounding box center [705, 416] width 291 height 24
type input "5"
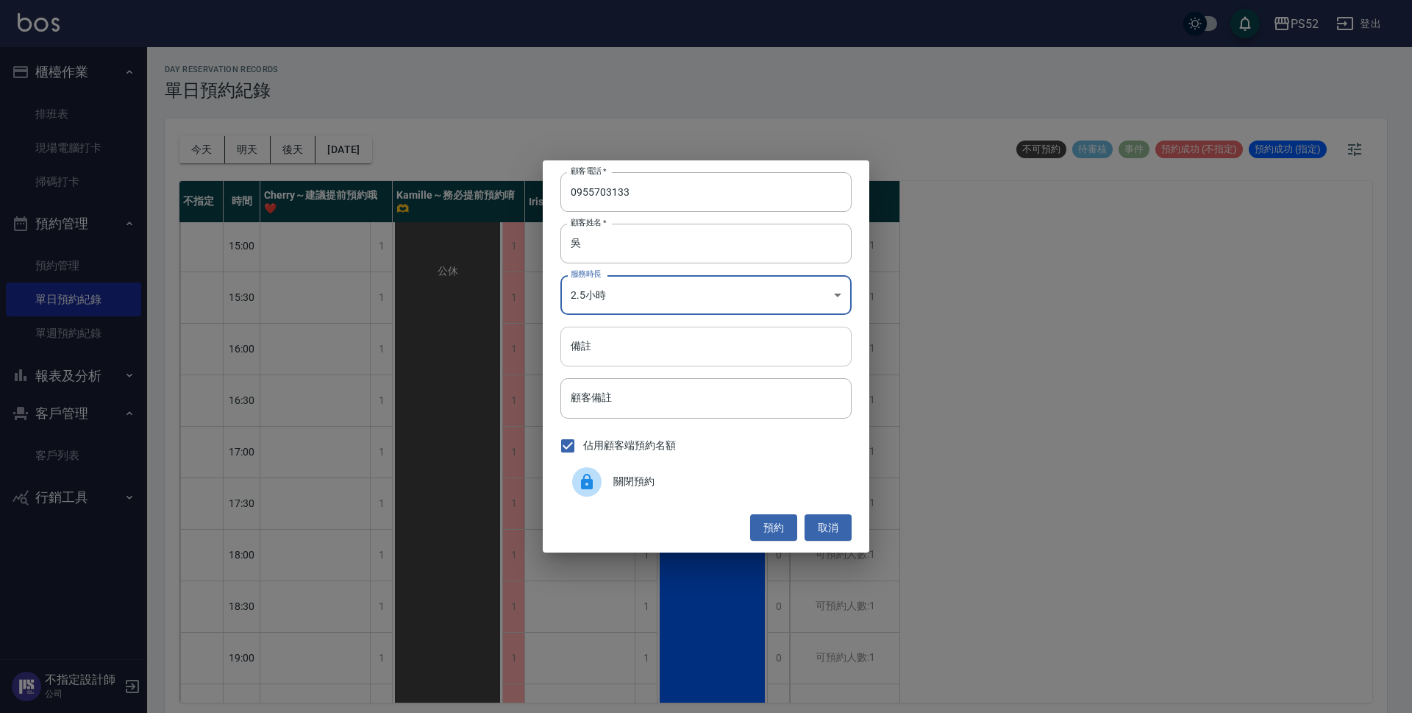
click at [611, 341] on input "備註" at bounding box center [705, 347] width 291 height 40
type input "染"
click at [776, 521] on button "預約" at bounding box center [773, 527] width 47 height 27
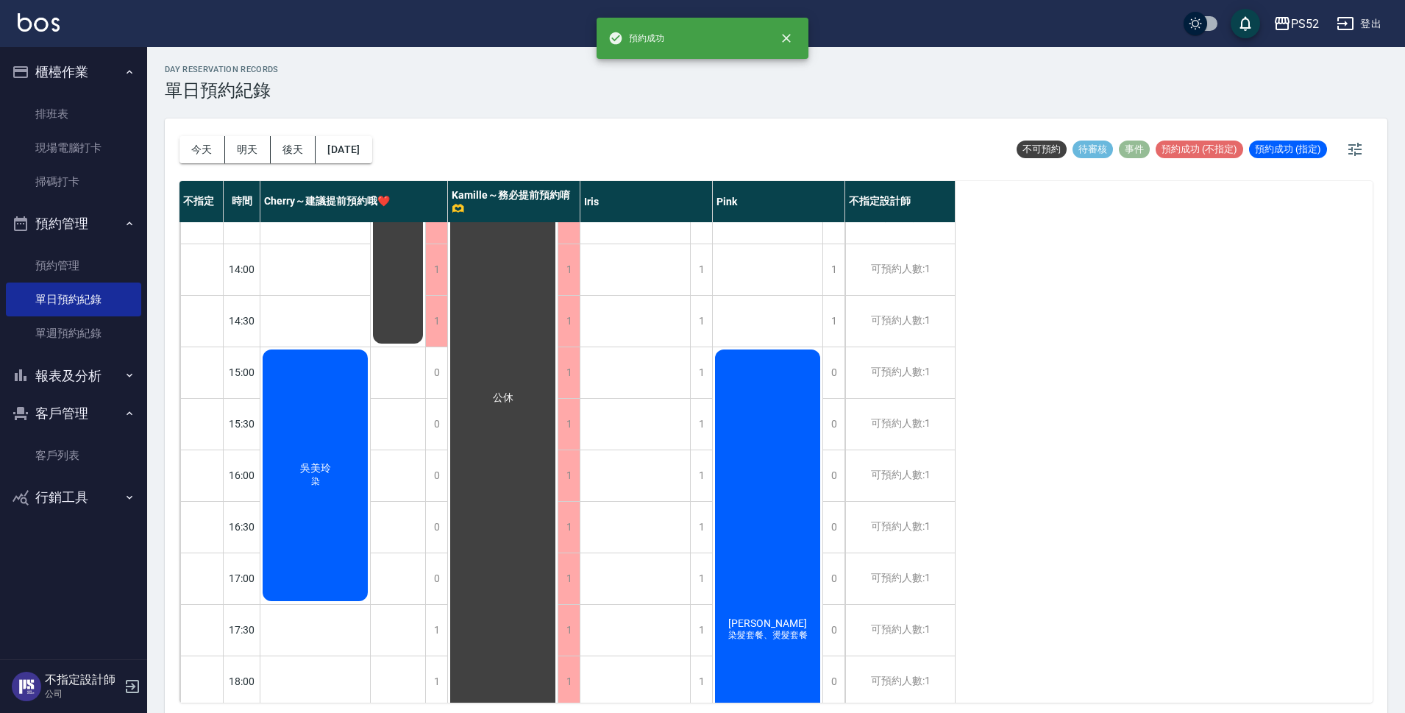
scroll to position [318, 0]
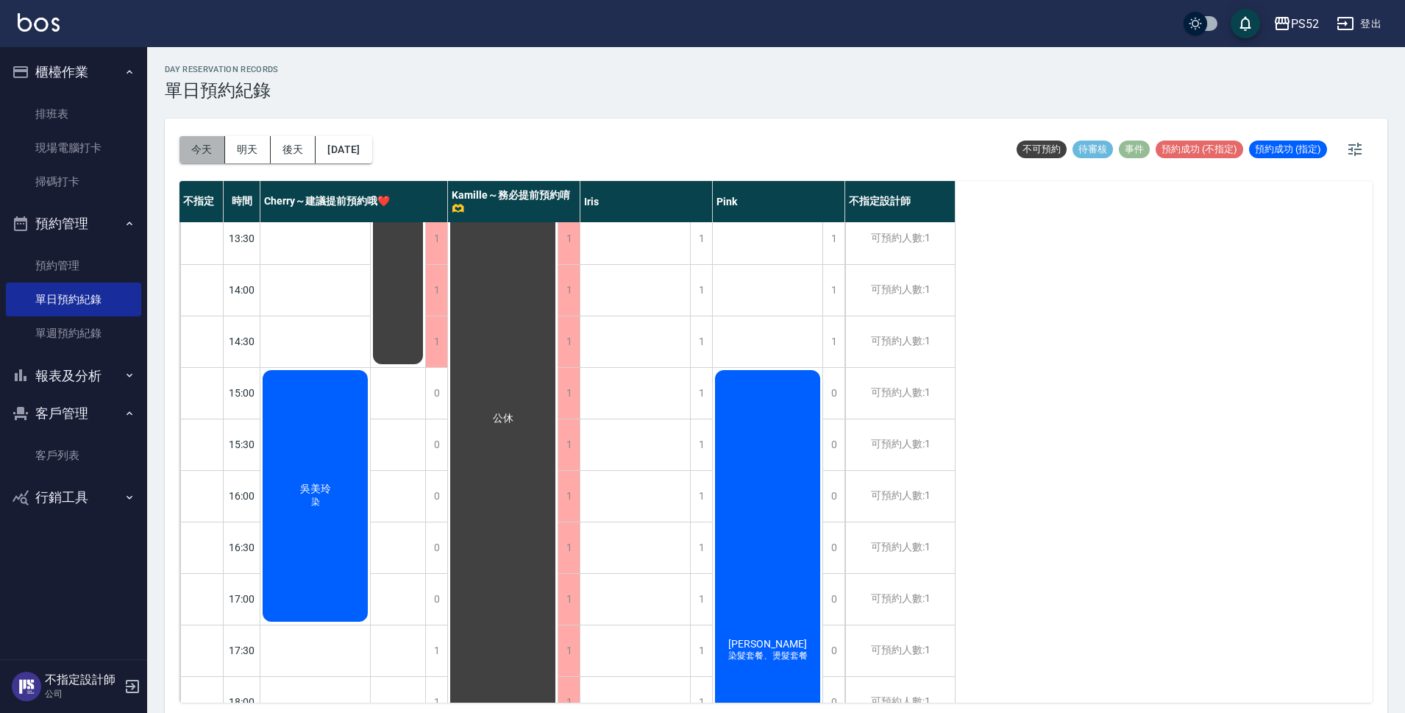
click at [198, 151] on button "今天" at bounding box center [202, 149] width 46 height 27
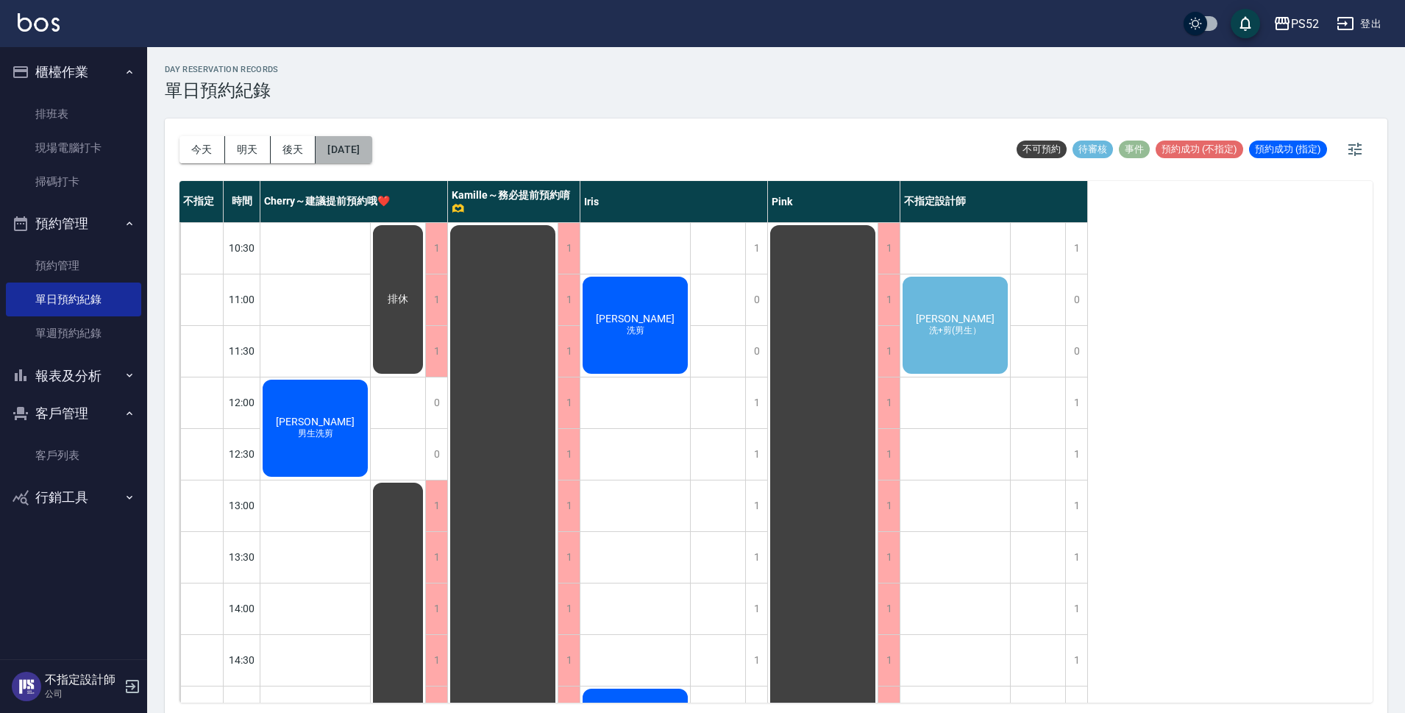
click at [338, 155] on button "[DATE]" at bounding box center [343, 149] width 56 height 27
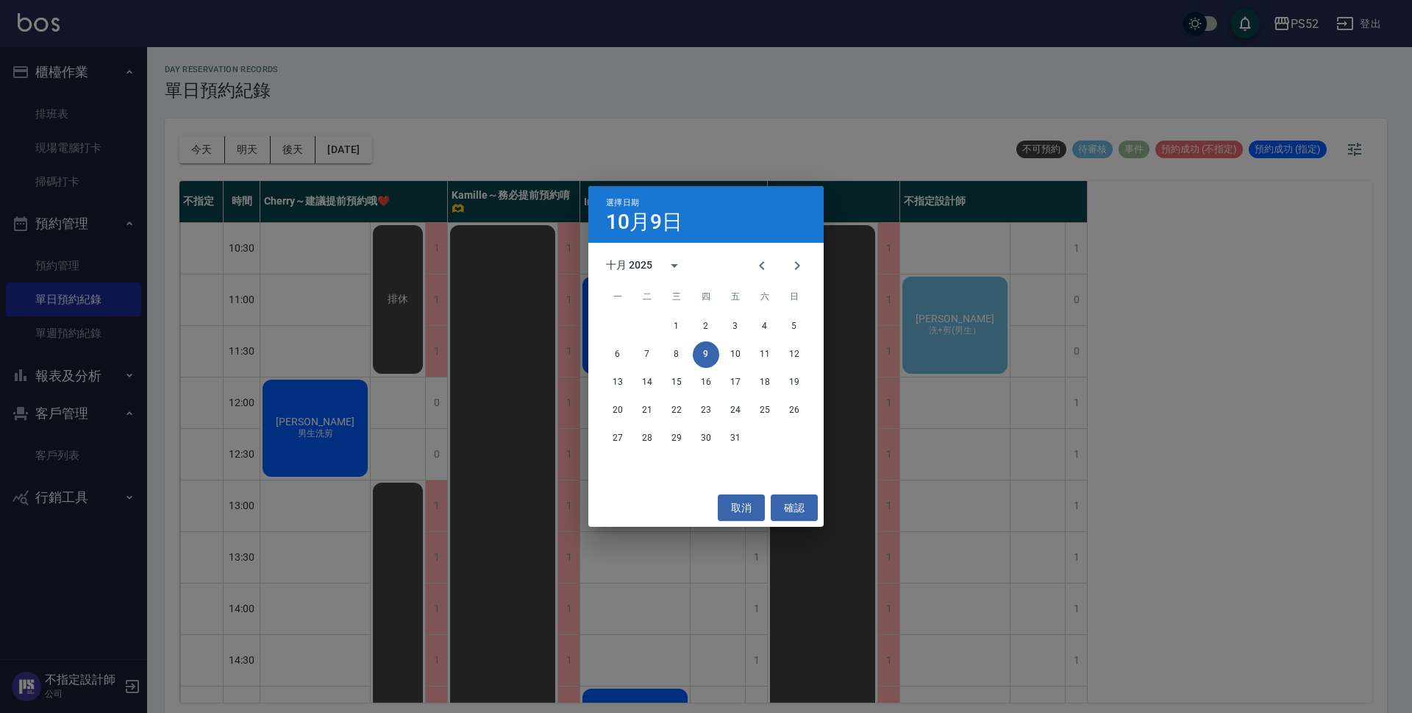
click at [618, 61] on div "選擇日期 [DATE] 十月 2025 一 二 三 四 五 六 日 1 2 3 4 5 6 7 8 9 10 11 12 13 14 15 16 17 18 …" at bounding box center [706, 356] width 1412 height 713
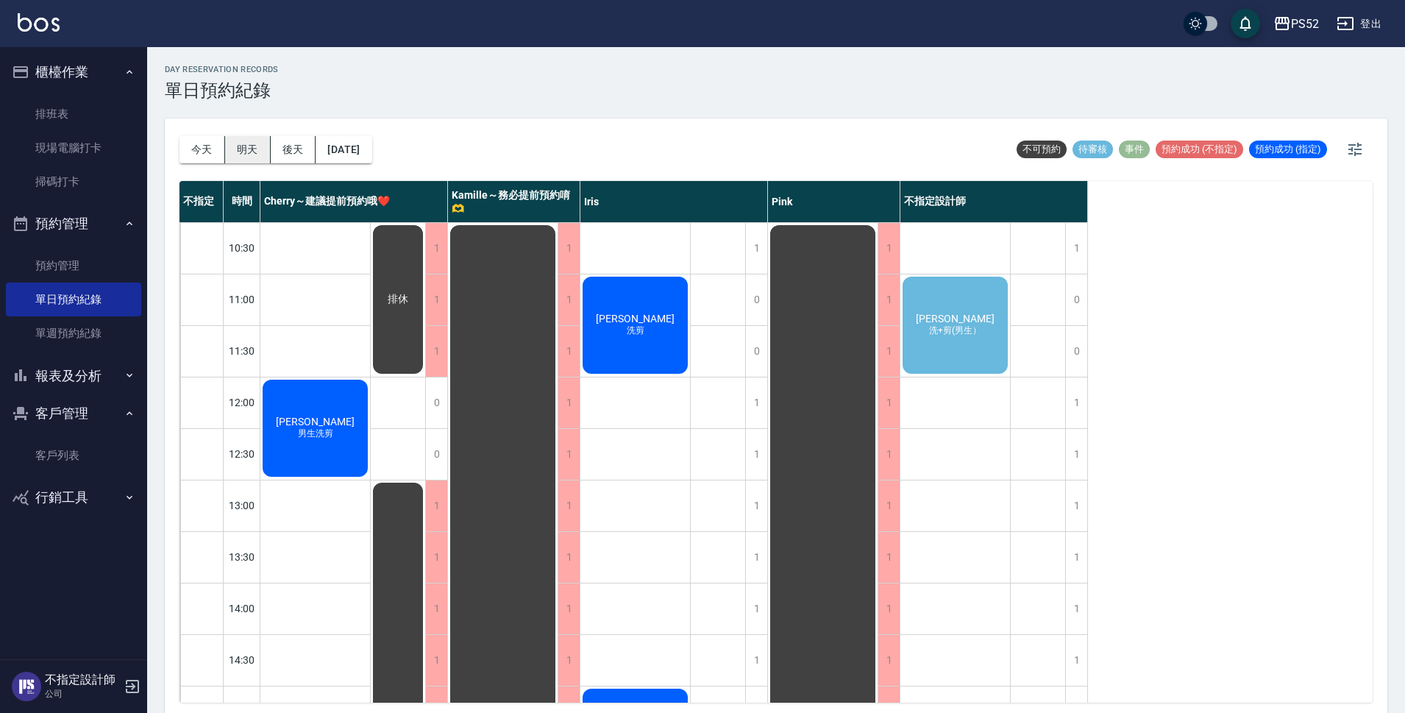
click at [254, 145] on button "明天" at bounding box center [248, 149] width 46 height 27
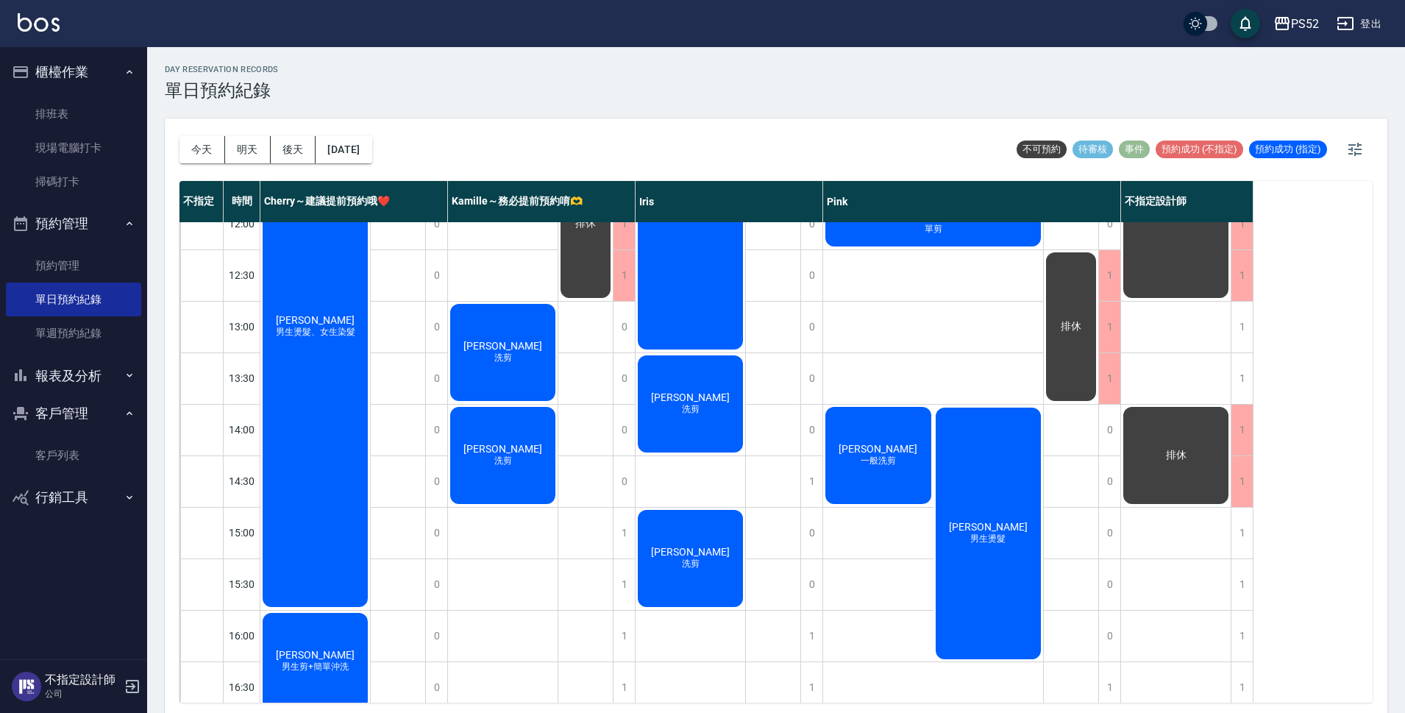
scroll to position [171, 0]
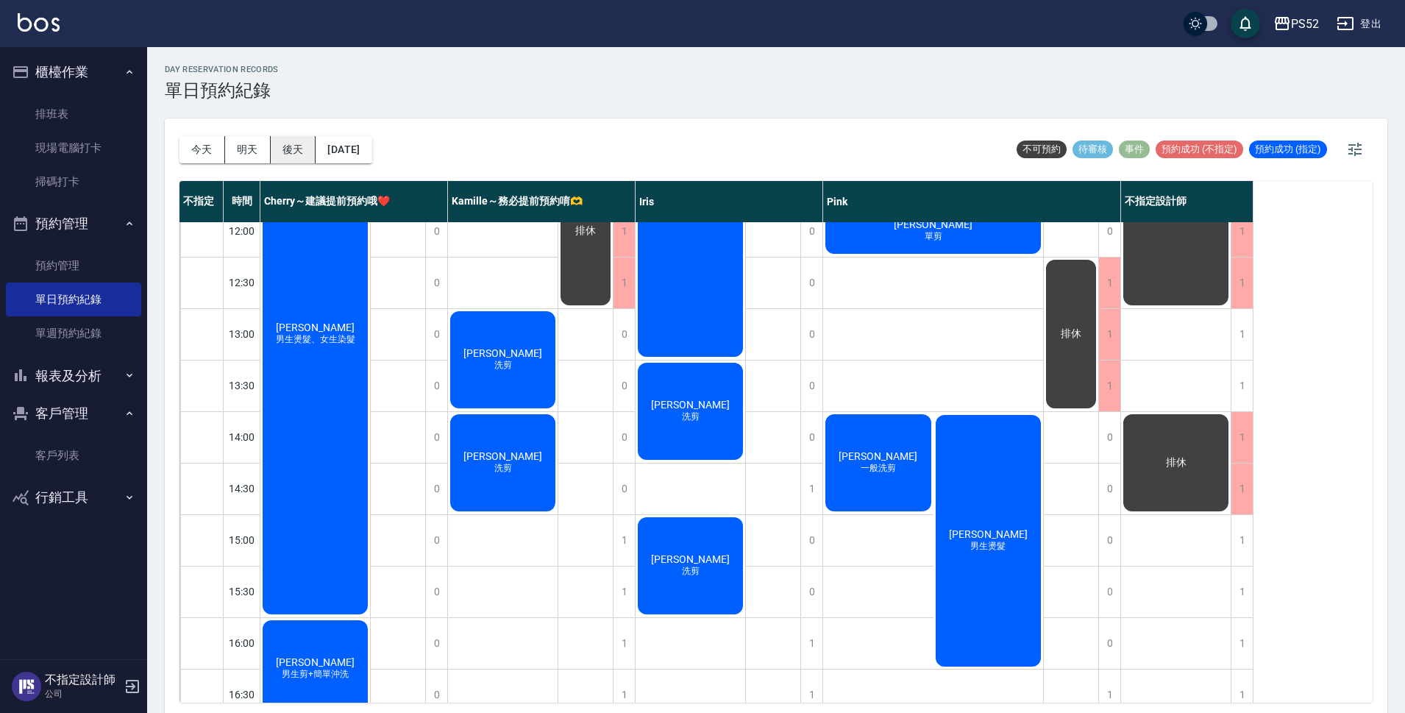
click at [297, 146] on button "後天" at bounding box center [294, 149] width 46 height 27
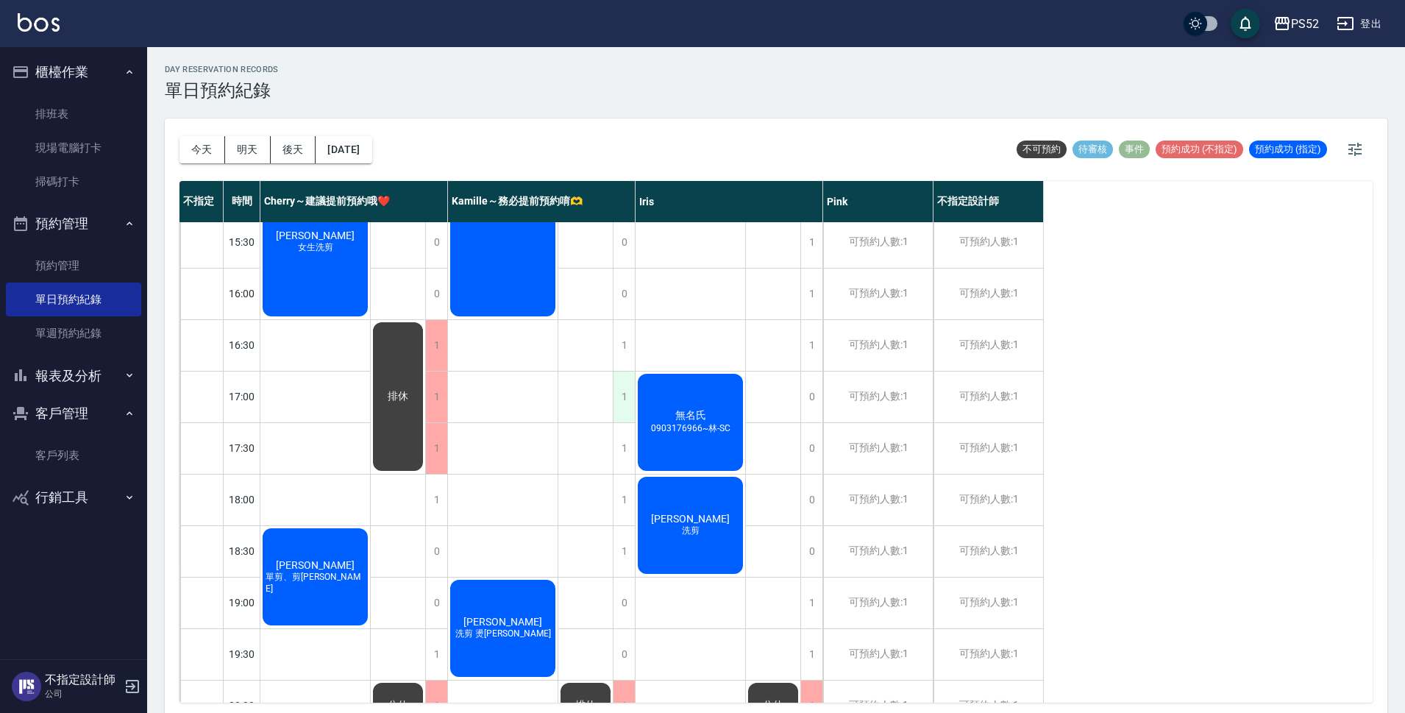
scroll to position [515, 0]
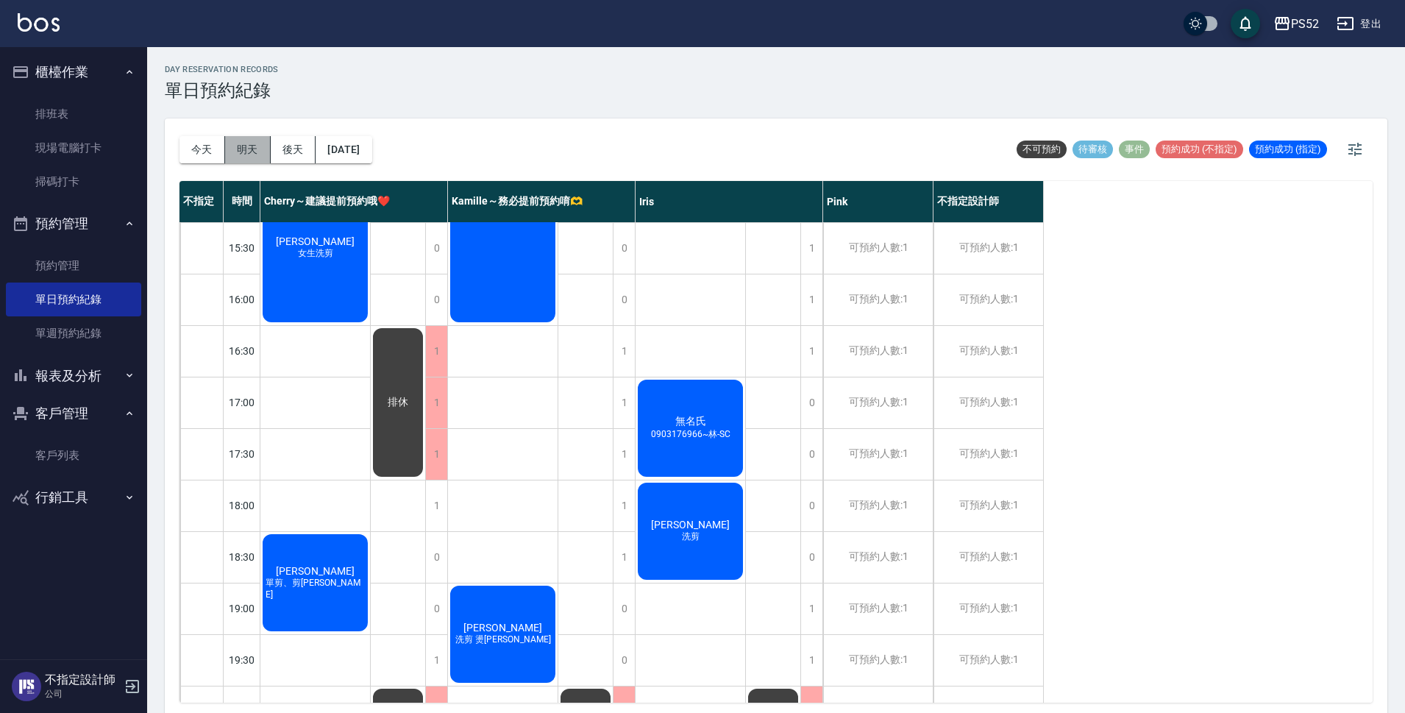
click at [254, 152] on button "明天" at bounding box center [248, 149] width 46 height 27
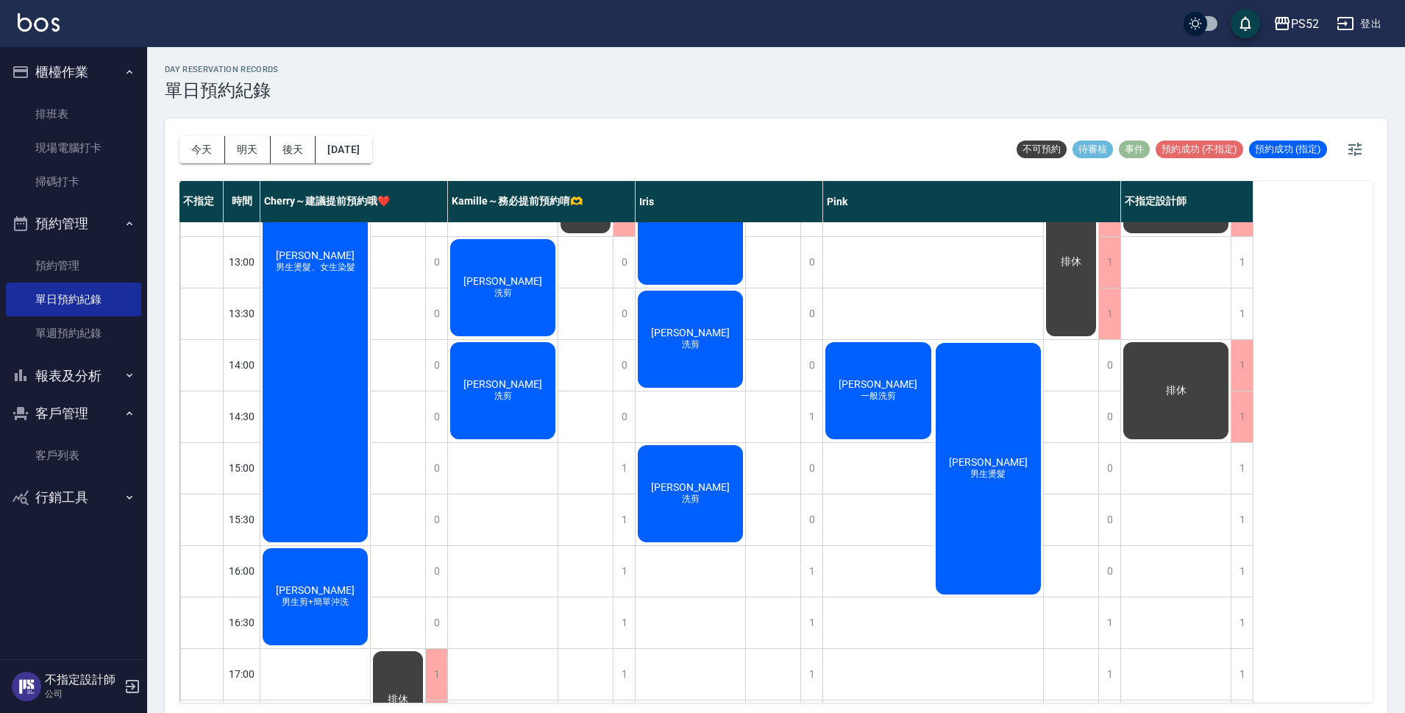
scroll to position [270, 0]
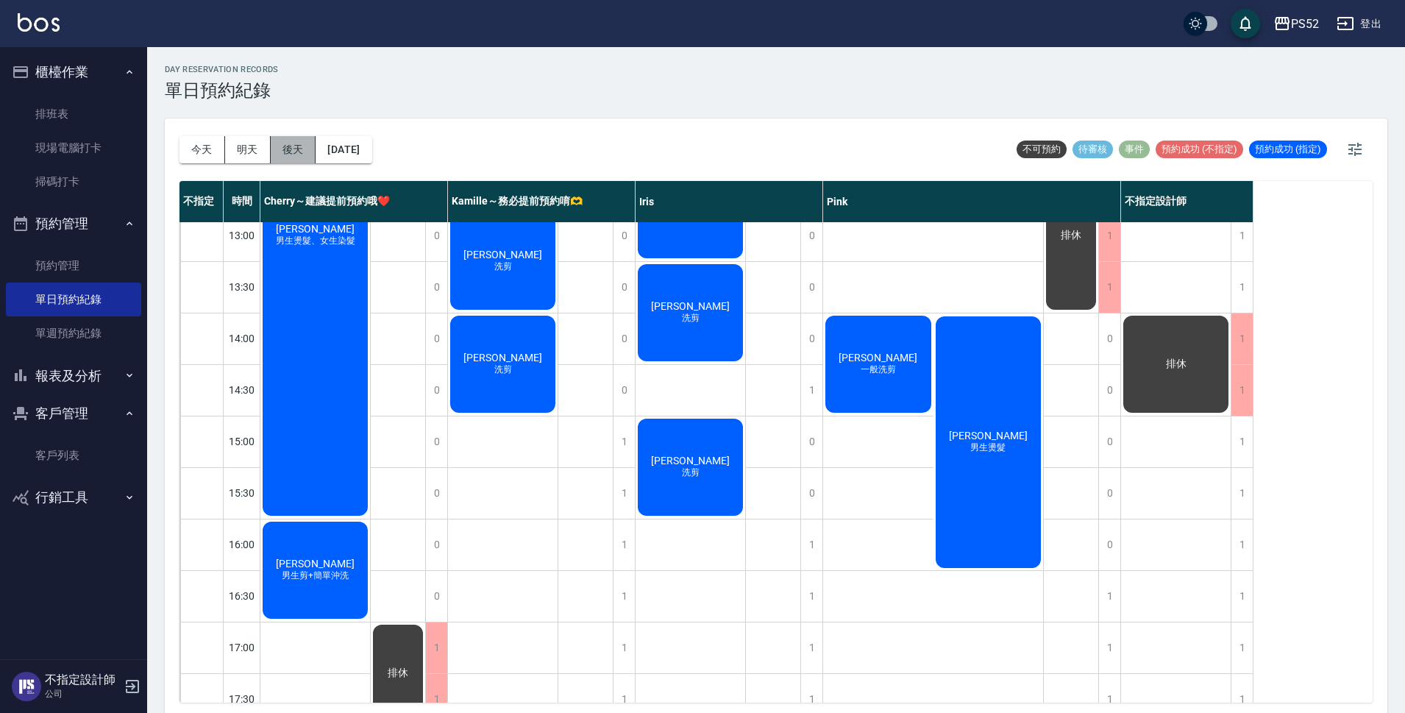
click at [290, 154] on button "後天" at bounding box center [294, 149] width 46 height 27
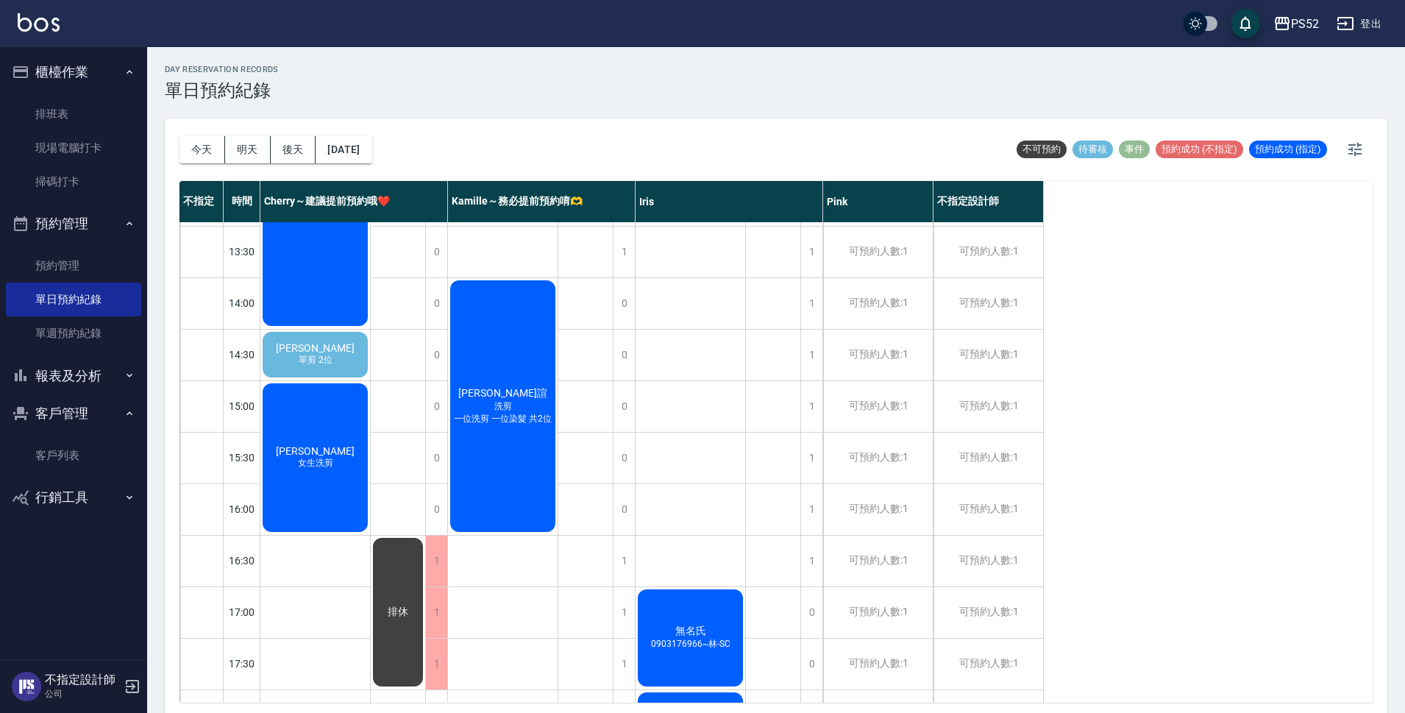
scroll to position [368, 0]
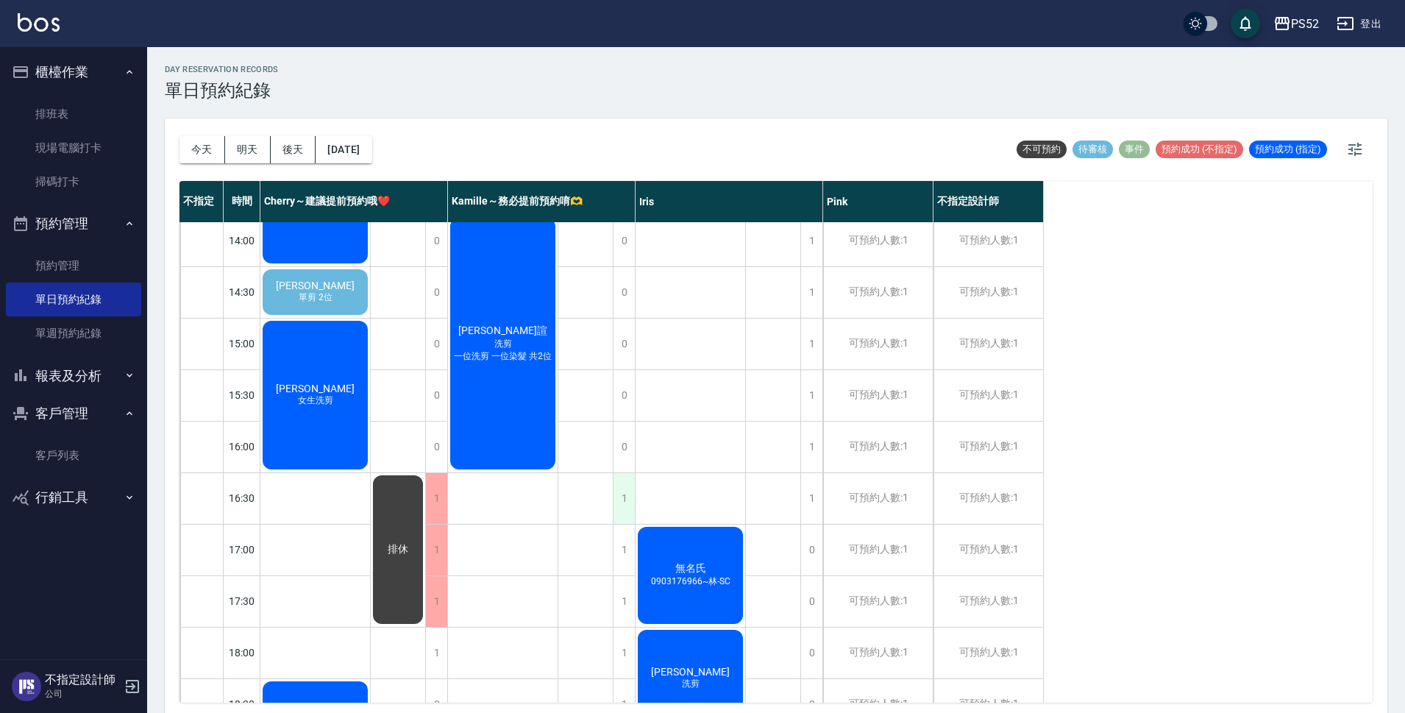
click at [629, 496] on div "1" at bounding box center [624, 498] width 22 height 51
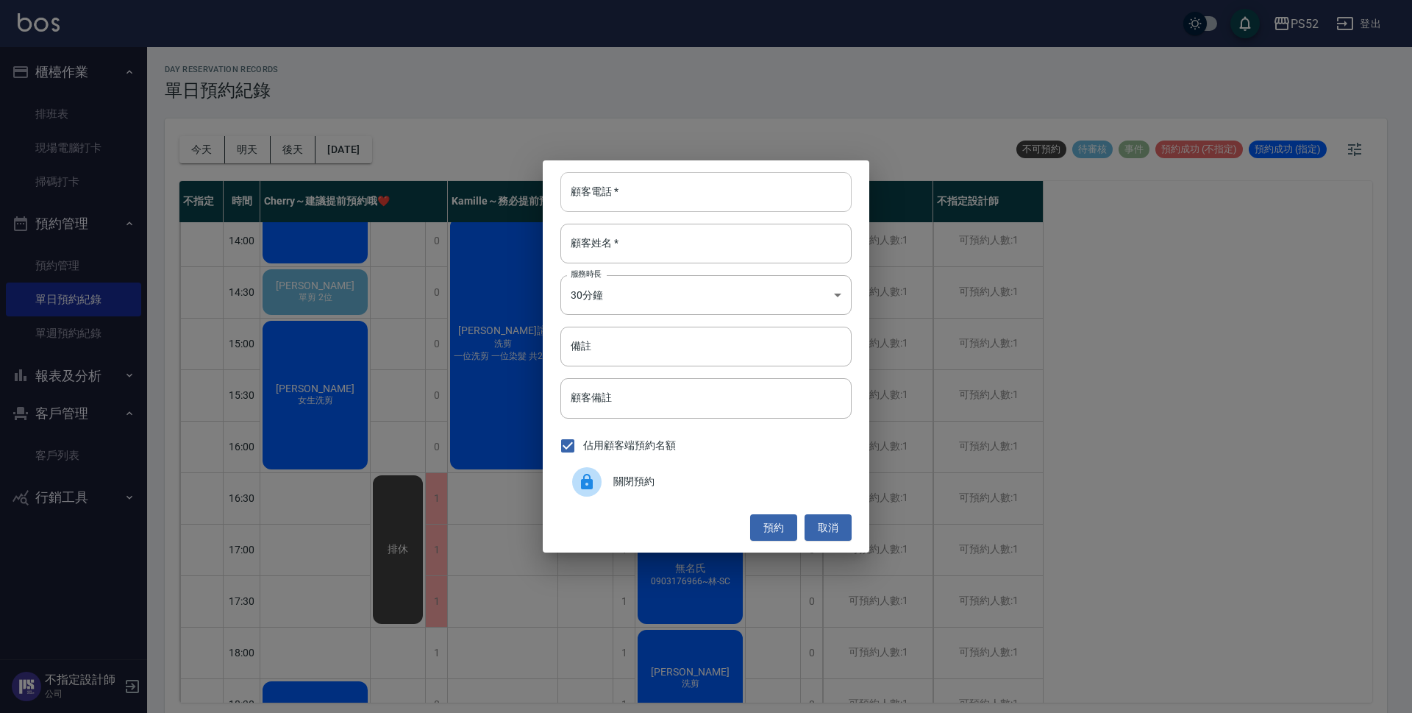
click at [602, 194] on input "顧客電話   *" at bounding box center [705, 192] width 291 height 40
click at [638, 196] on input "0966881407" at bounding box center [705, 192] width 291 height 40
type input "0966881407"
click at [290, 404] on div "顧客電話   * [PHONE_NUMBER] 顧客電話   * 顧客姓名   * 顧客姓名   * 服務時長 30分鐘 1 服務時長 備註 備註 顧客備註 …" at bounding box center [706, 356] width 1412 height 713
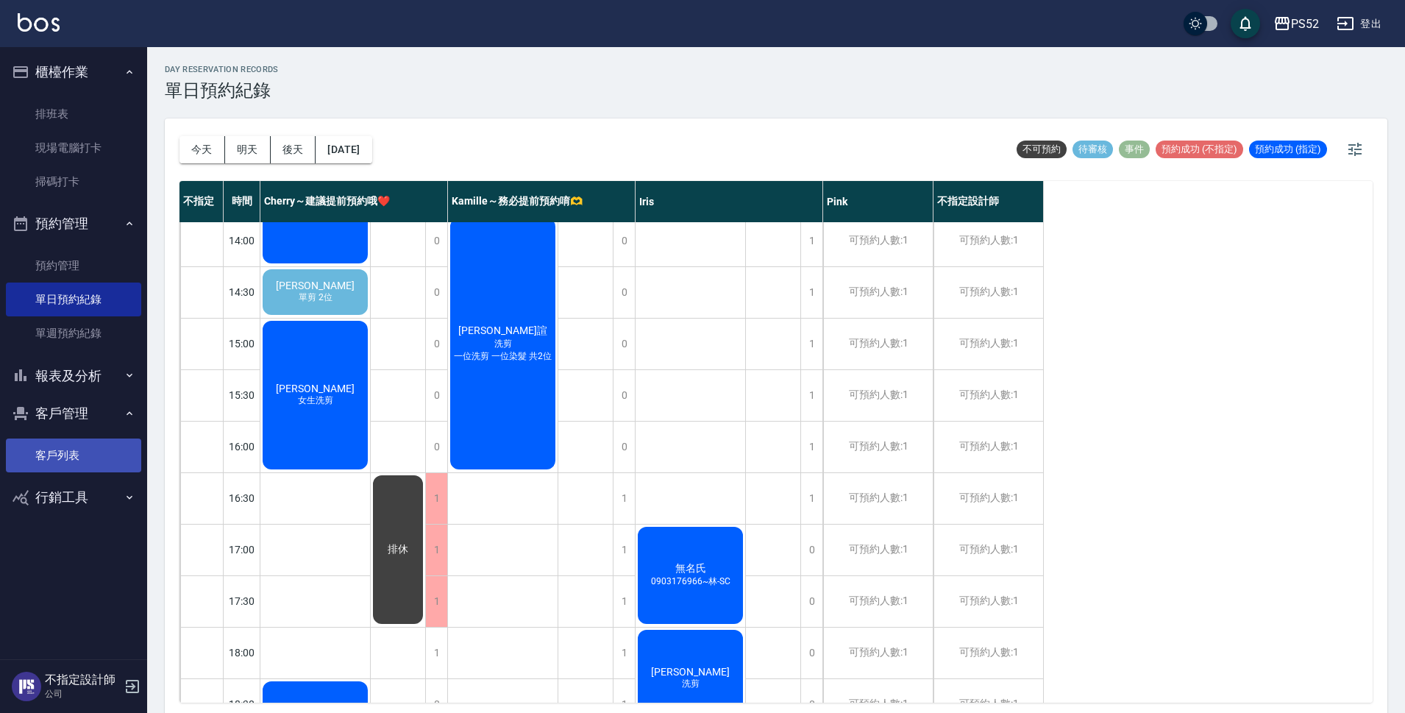
click at [39, 447] on link "客戶列表" at bounding box center [73, 455] width 135 height 34
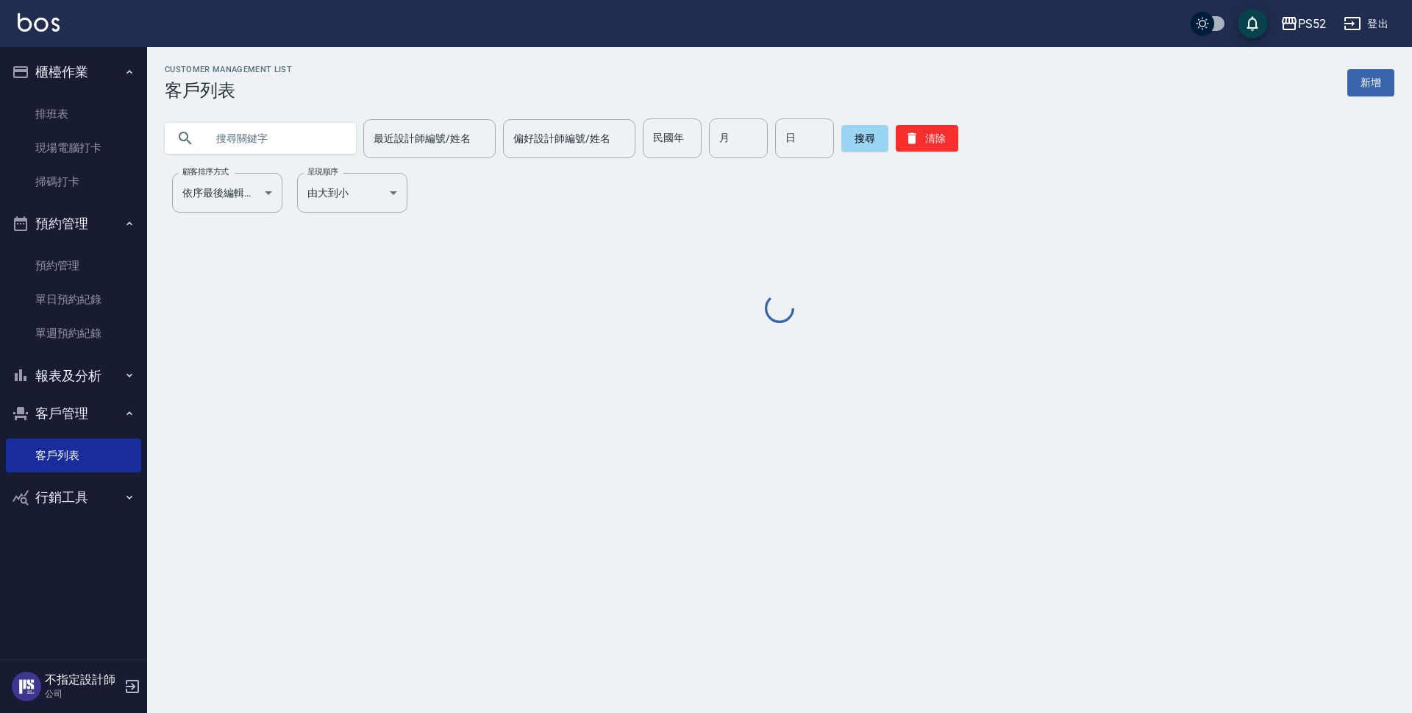
click at [265, 137] on input "text" at bounding box center [275, 138] width 138 height 40
paste input "0966881407"
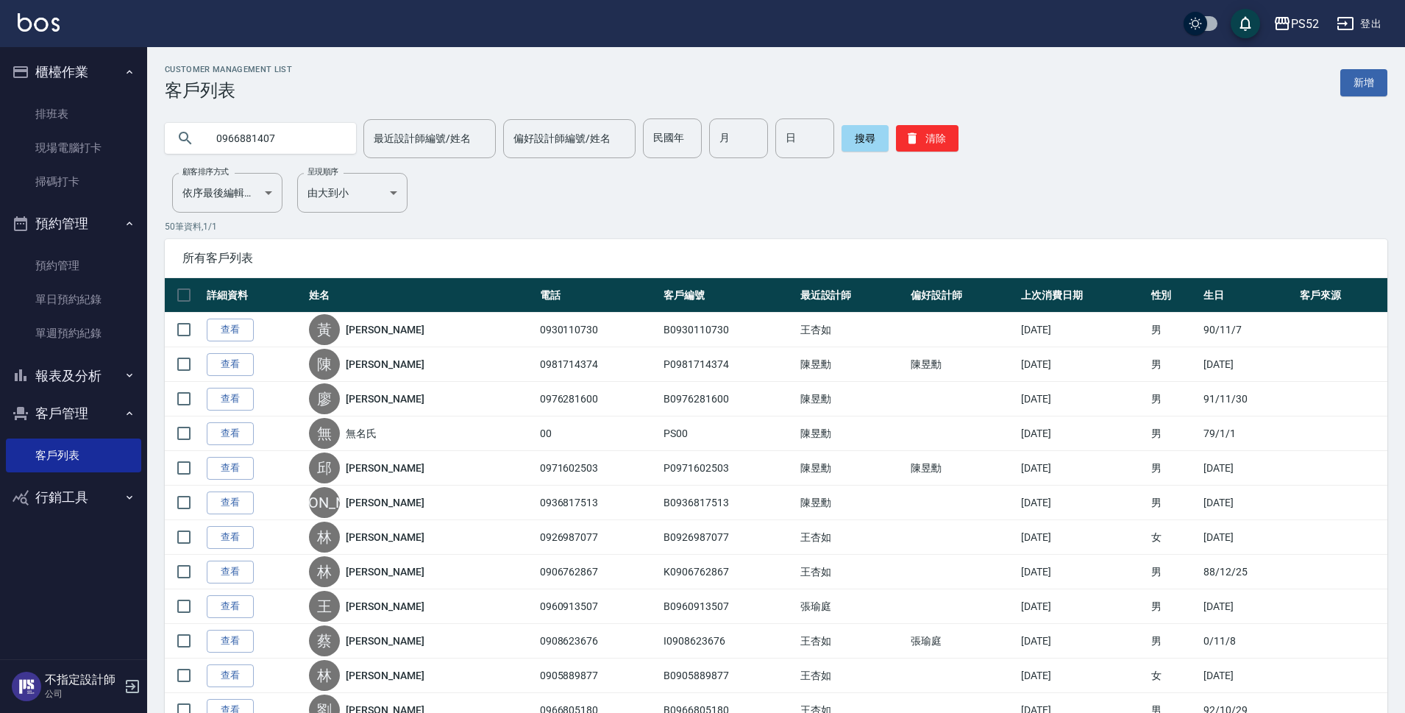
type input "0966881407"
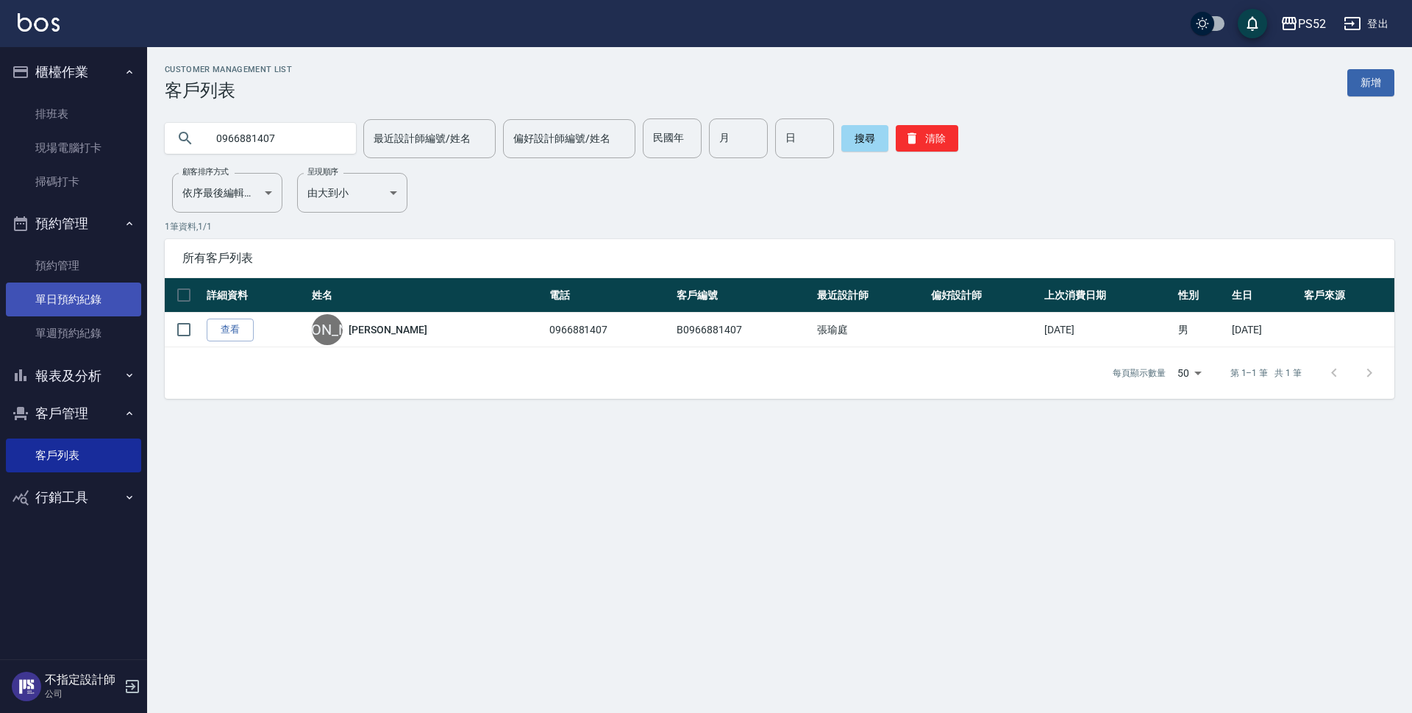
click at [75, 299] on link "單日預約紀錄" at bounding box center [73, 299] width 135 height 34
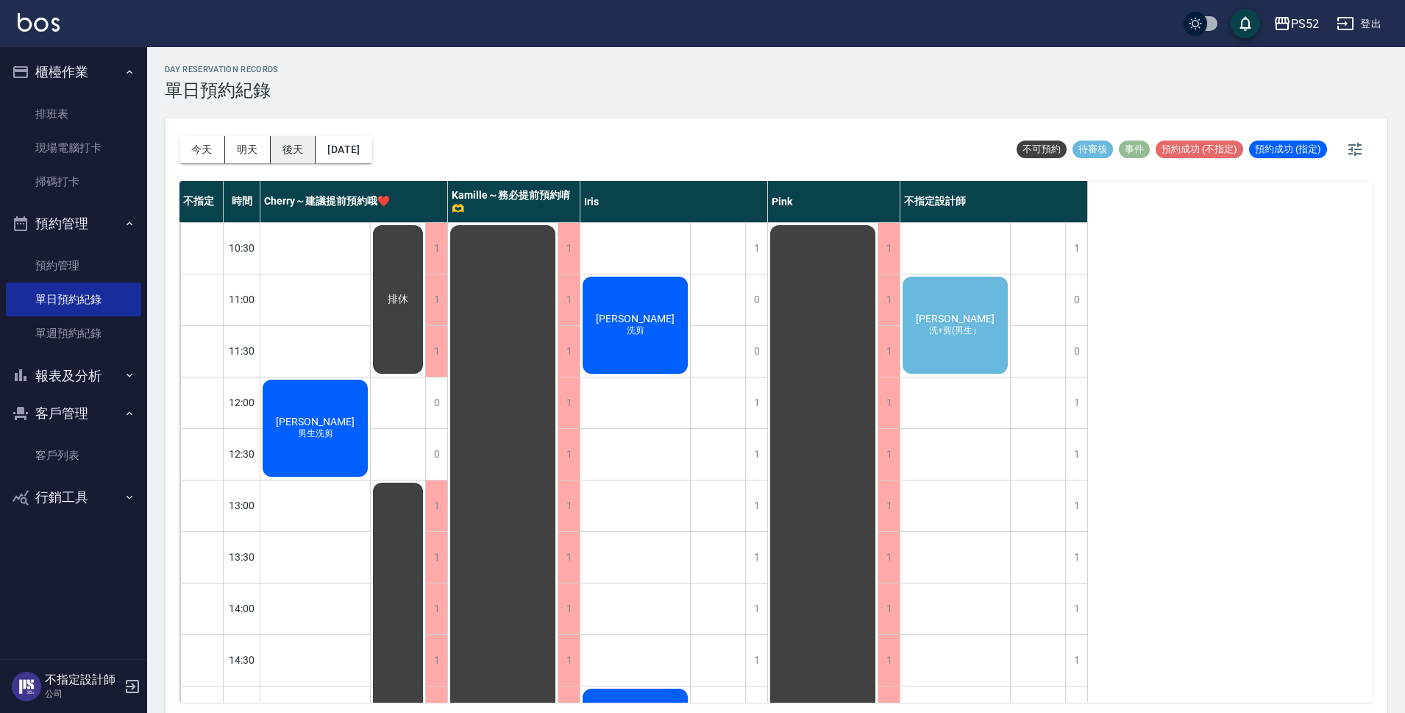
click at [285, 150] on button "後天" at bounding box center [294, 149] width 46 height 27
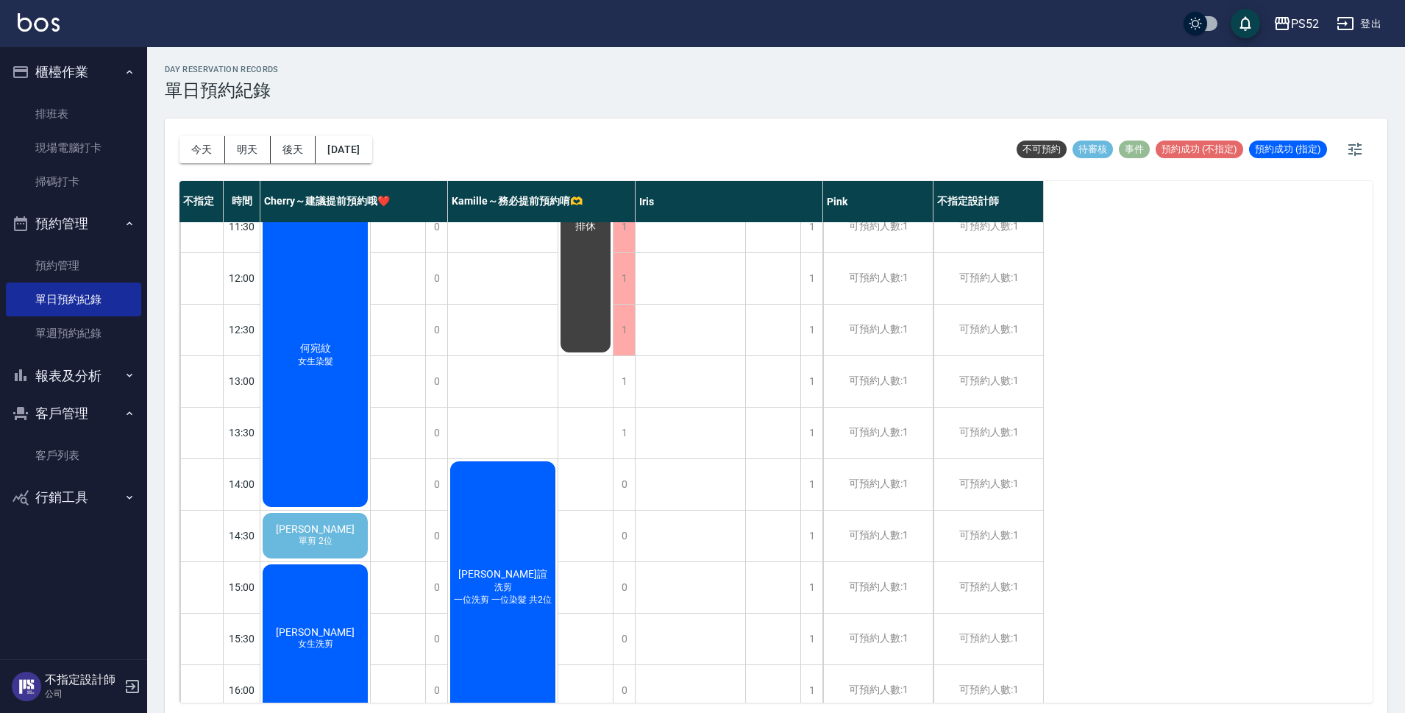
scroll to position [221, 0]
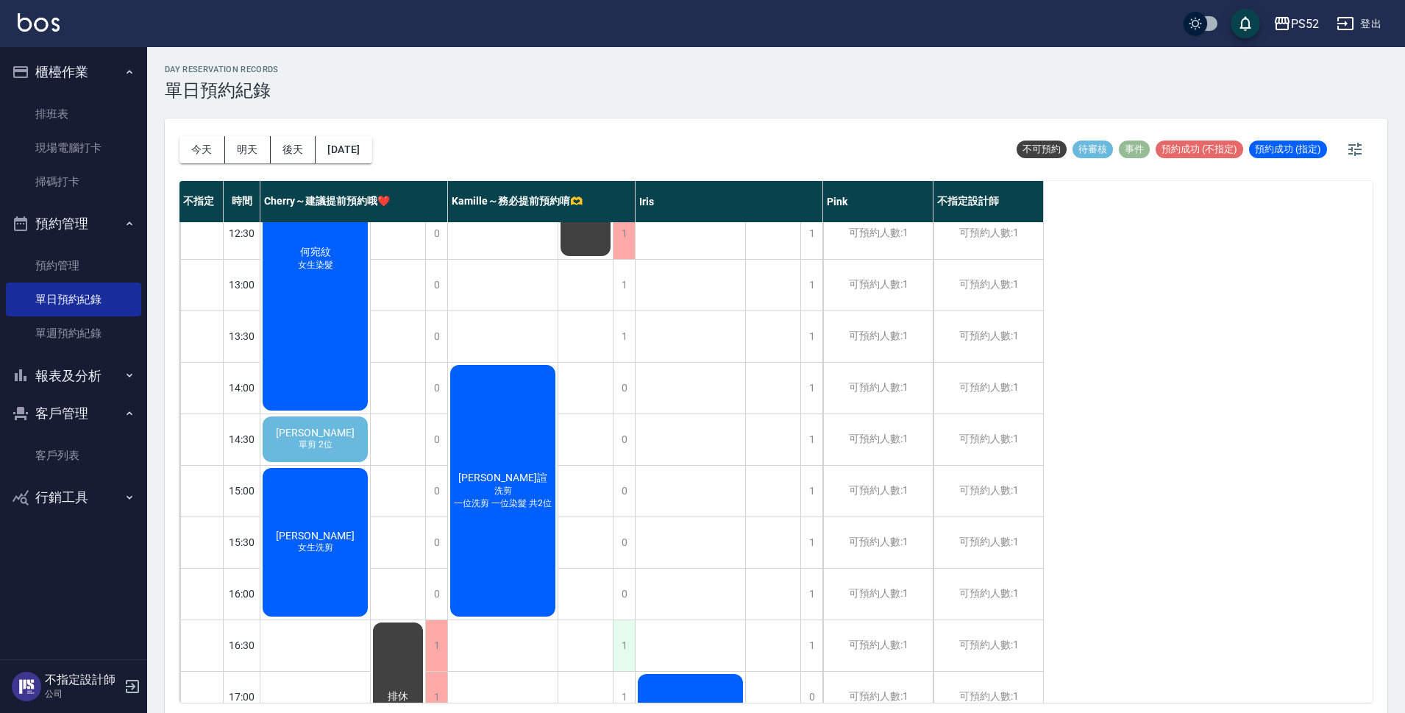
click at [618, 635] on div "1" at bounding box center [624, 645] width 22 height 51
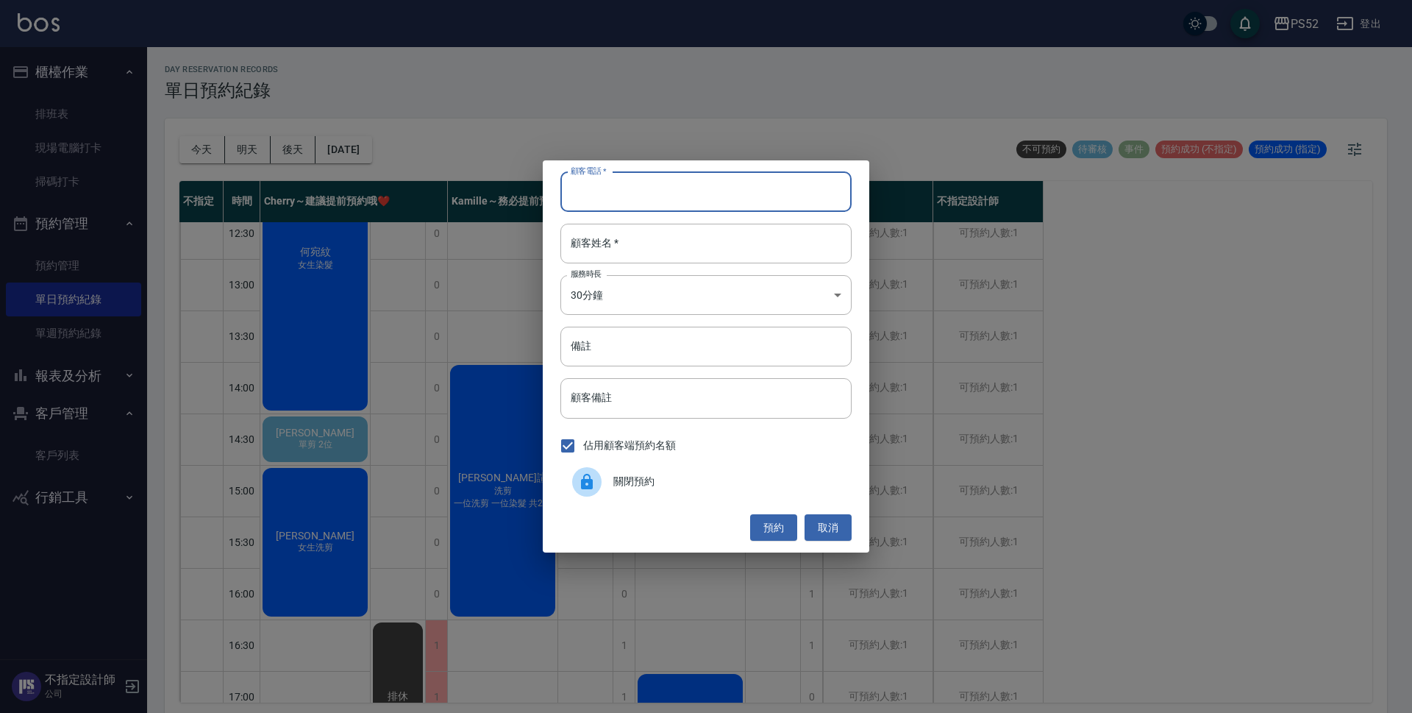
click at [636, 194] on input "顧客電話   *" at bounding box center [705, 192] width 291 height 40
paste input "0966881407"
type input "0966881407"
click at [620, 249] on input "顧客姓名   *" at bounding box center [705, 244] width 291 height 40
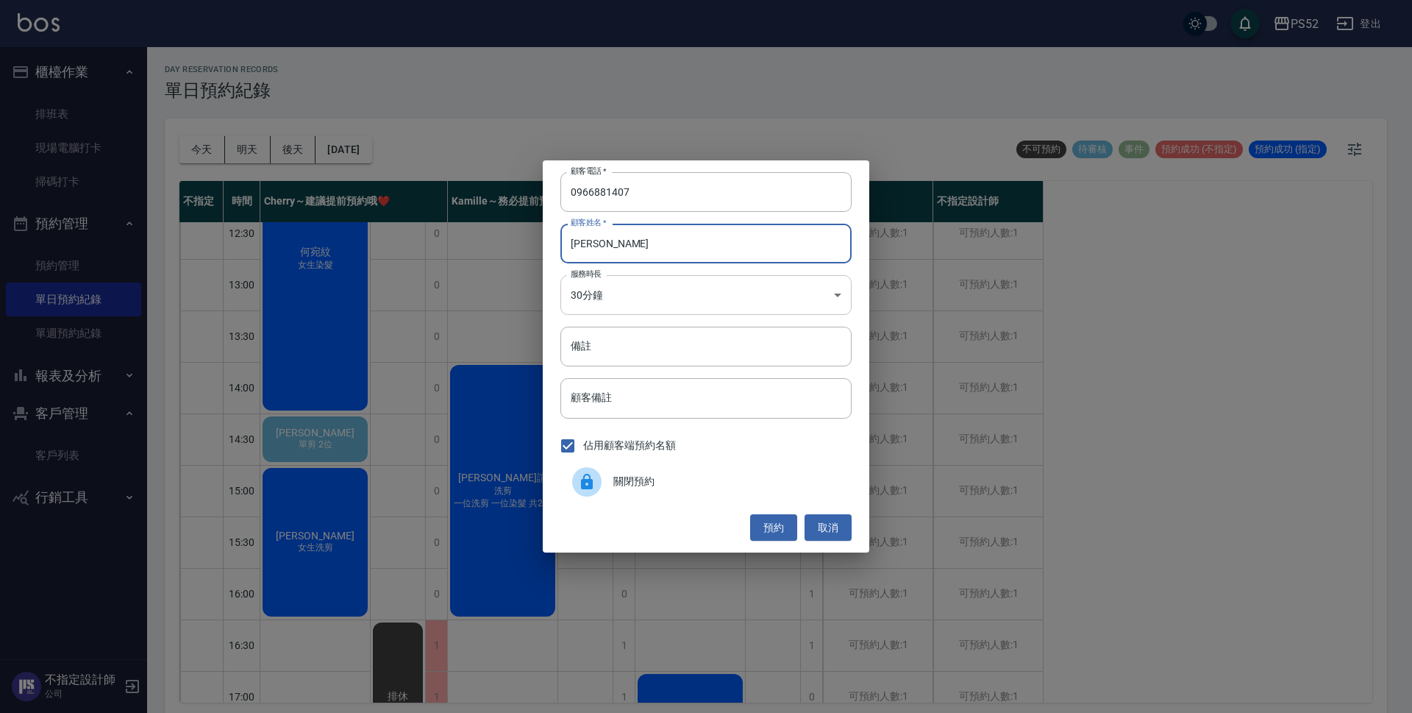
type input "[PERSON_NAME]"
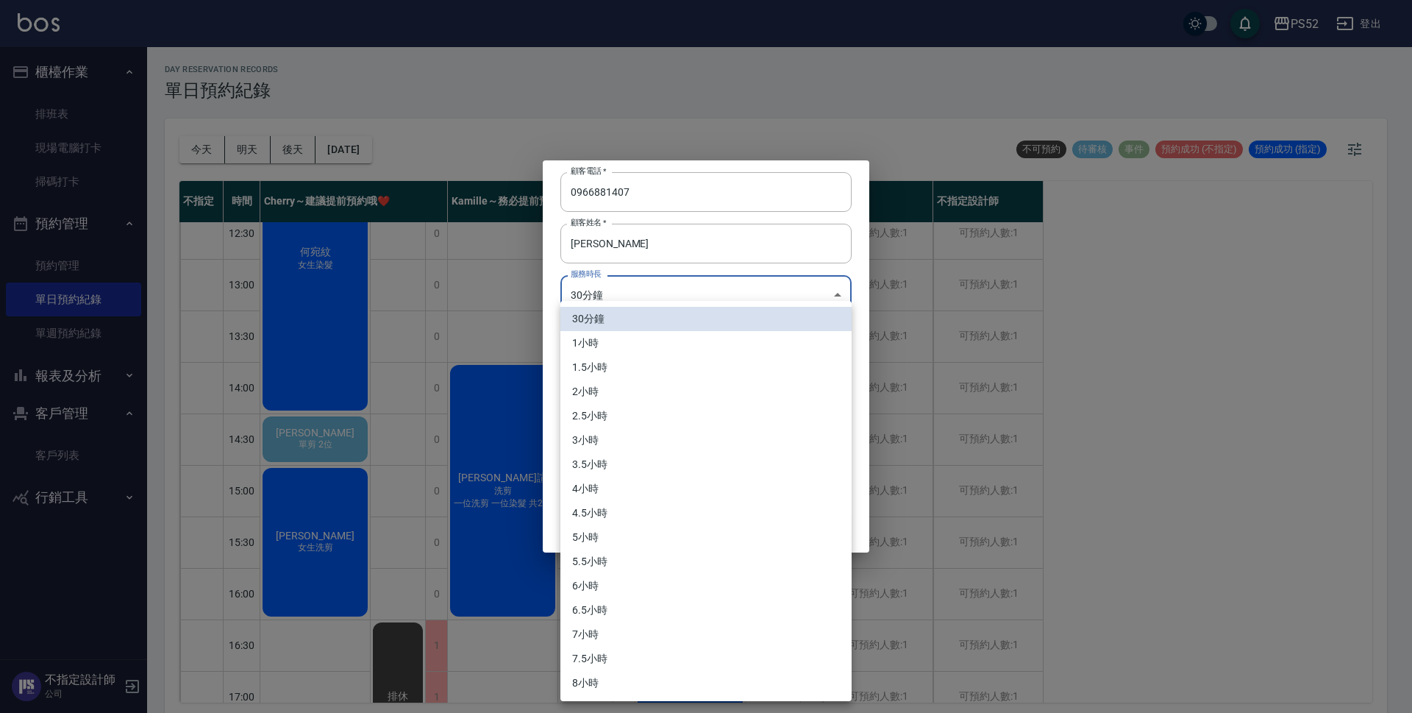
click at [607, 302] on body "PS52 登出 櫃檯作業 排班表 現場電腦打卡 掃碼打卡 預約管理 預約管理 單日預約紀錄 單週預約紀錄 報表及分析 報表目錄 互助日報表 互助點數明細 設計…" at bounding box center [706, 358] width 1412 height 717
click at [589, 335] on li "1小時" at bounding box center [705, 343] width 291 height 24
type input "2"
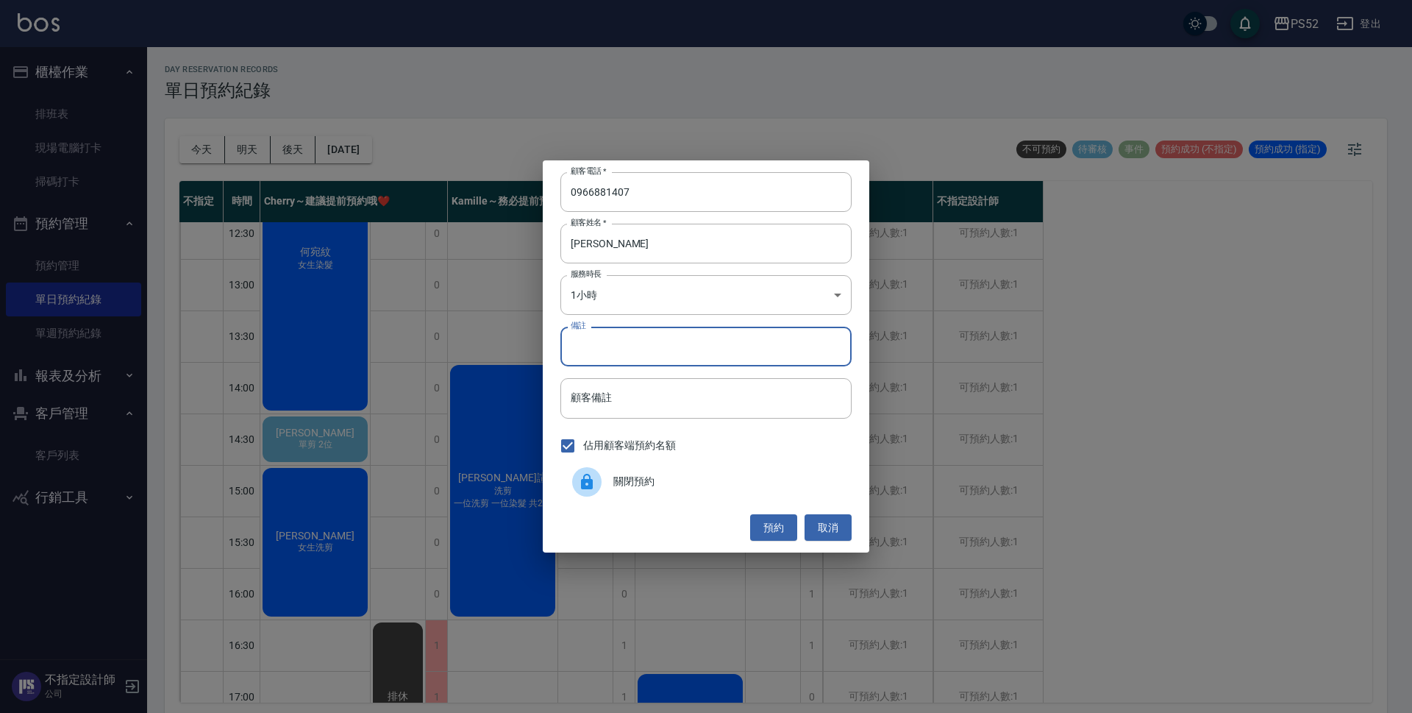
click at [594, 346] on input "備註" at bounding box center [705, 347] width 291 height 40
type input "喜剪"
click at [772, 523] on button "預約" at bounding box center [773, 527] width 47 height 27
